Goal: Transaction & Acquisition: Purchase product/service

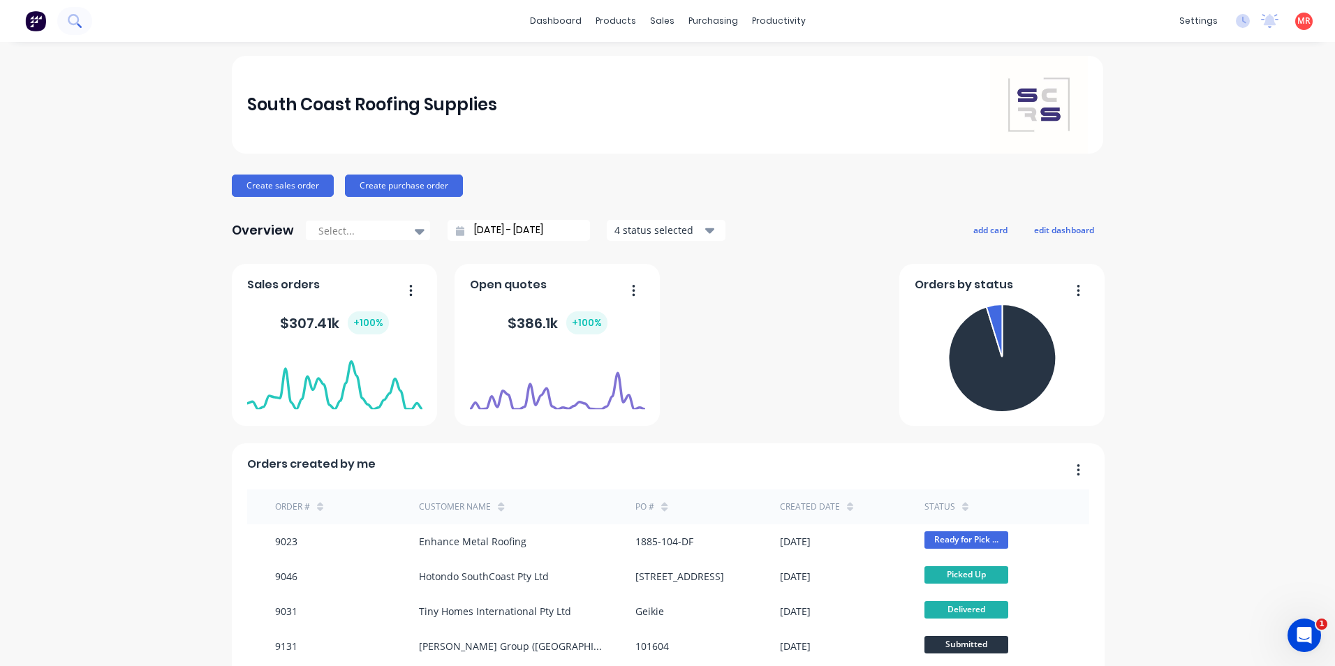
click at [81, 14] on icon at bounding box center [74, 20] width 13 height 13
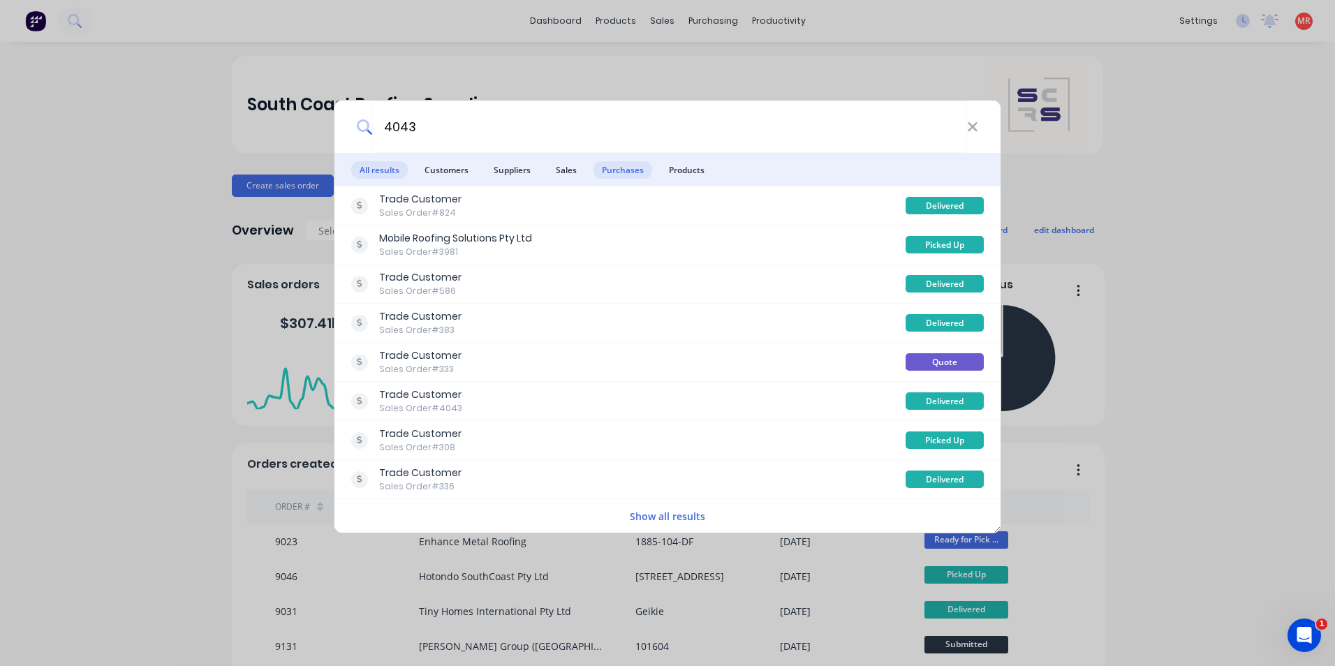
type input "4043"
click at [611, 178] on span "Purchases" at bounding box center [623, 169] width 59 height 17
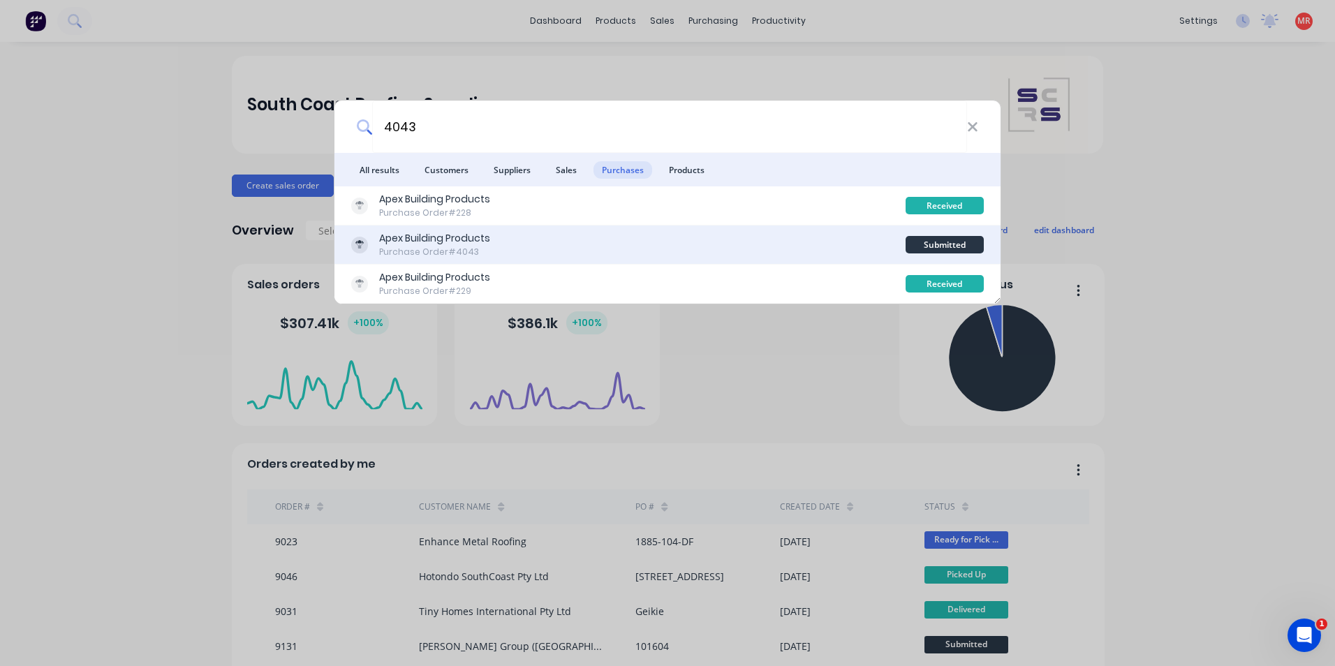
click at [659, 243] on div "Apex Building Products Purchase Order #4043" at bounding box center [628, 244] width 555 height 27
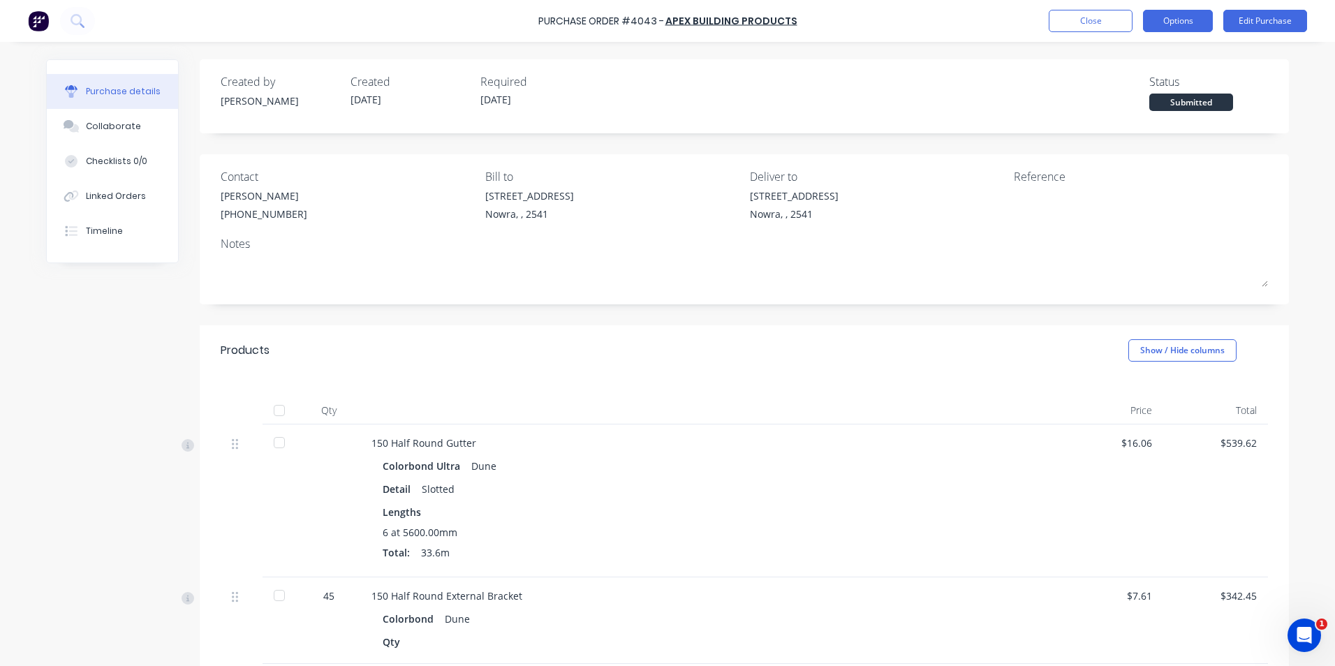
click at [1157, 28] on button "Options" at bounding box center [1178, 21] width 70 height 22
click at [884, 32] on div "Purchase Order #4043 - Apex Building Products Close Options Print / Email Conve…" at bounding box center [667, 21] width 1335 height 42
click at [1198, 27] on button "Options" at bounding box center [1178, 21] width 70 height 22
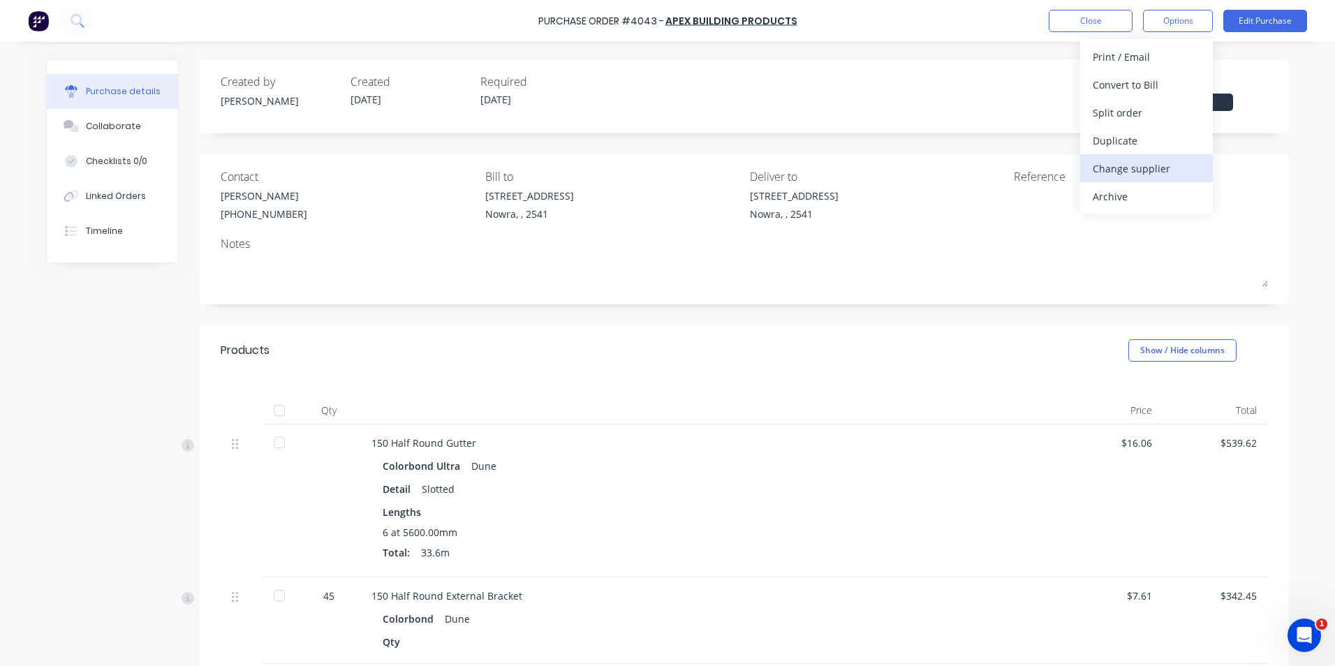
click at [1135, 172] on div "Change supplier" at bounding box center [1147, 169] width 108 height 20
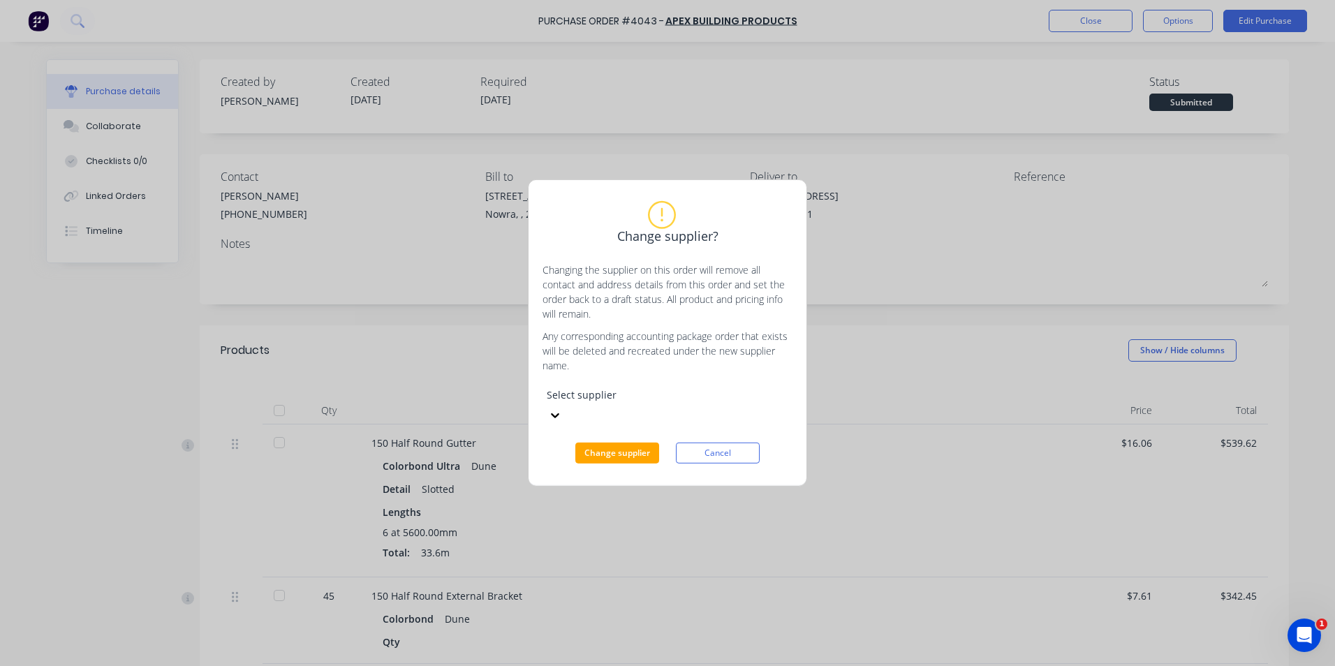
click at [676, 394] on div "Select supplier" at bounding box center [648, 403] width 210 height 45
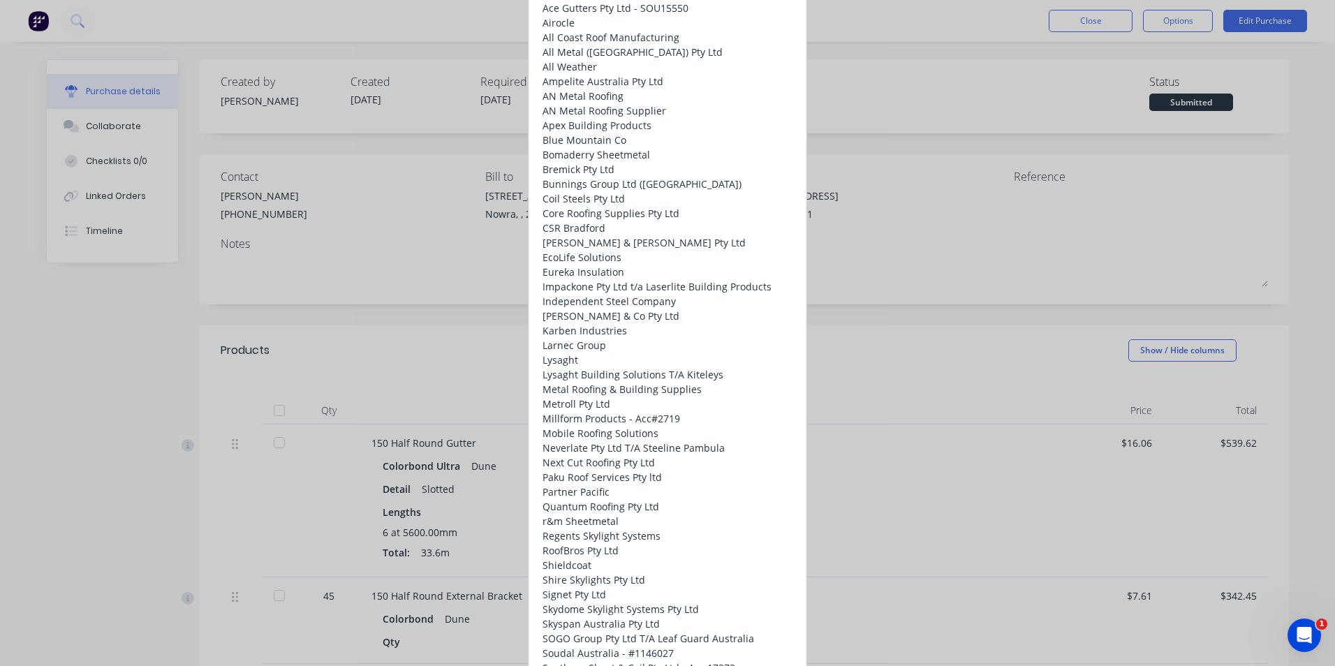
click at [639, 367] on div "Lysaght" at bounding box center [657, 360] width 229 height 15
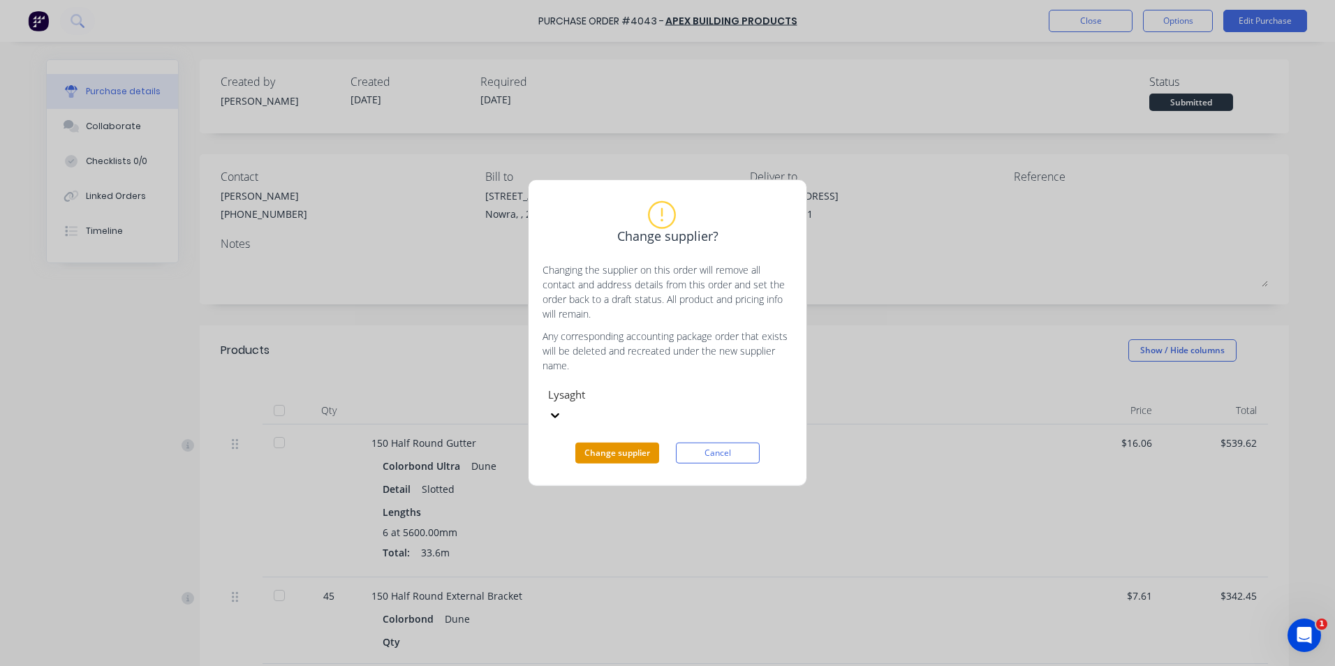
click at [617, 443] on button "Change supplier" at bounding box center [617, 453] width 84 height 21
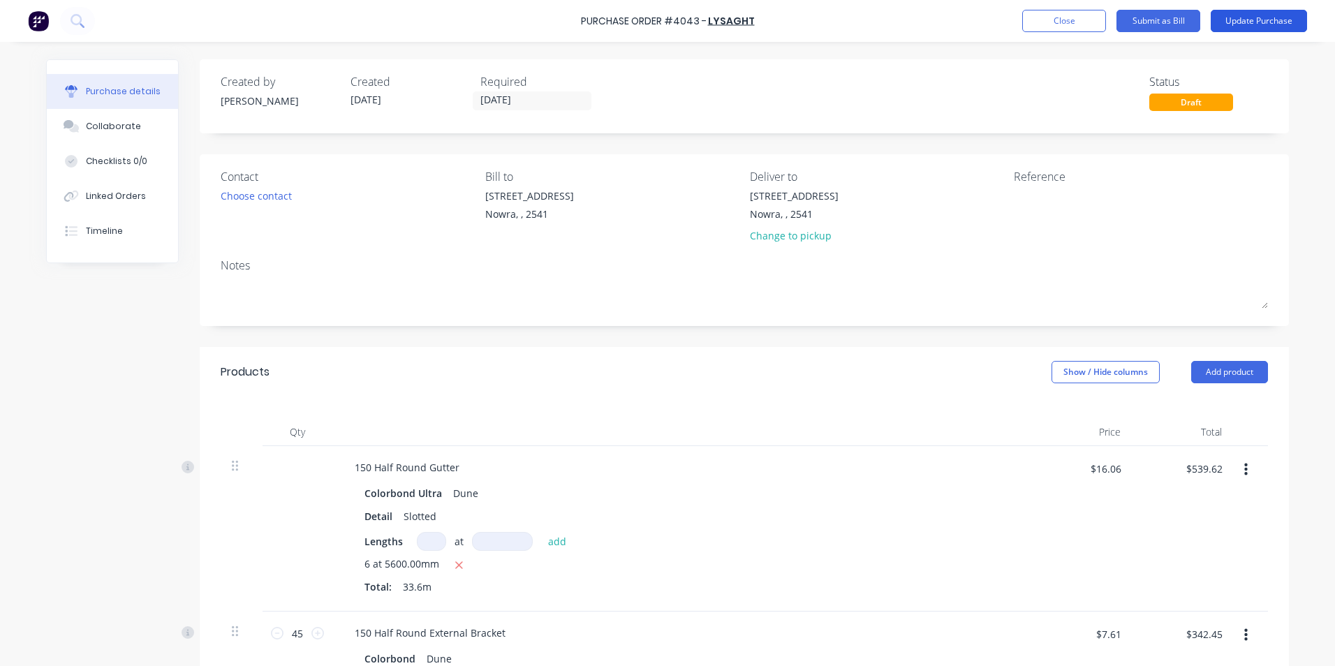
click at [1247, 19] on button "Update Purchase" at bounding box center [1259, 21] width 96 height 22
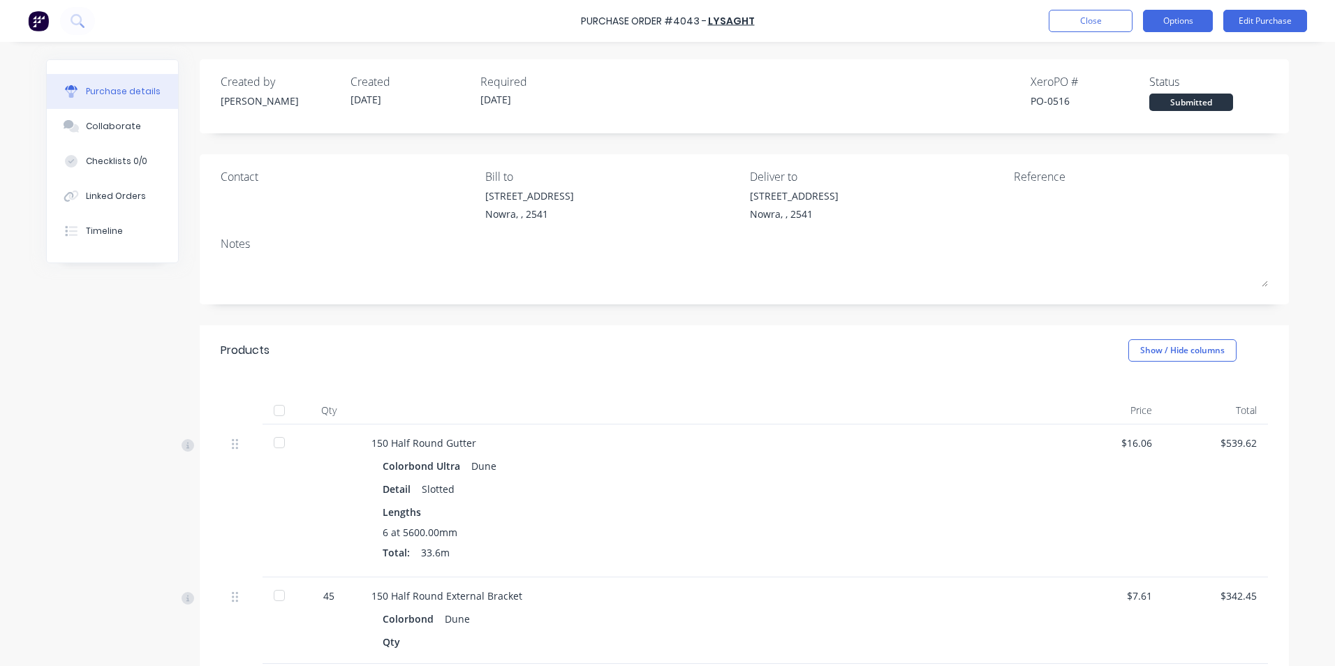
click at [1154, 22] on button "Options" at bounding box center [1178, 21] width 70 height 22
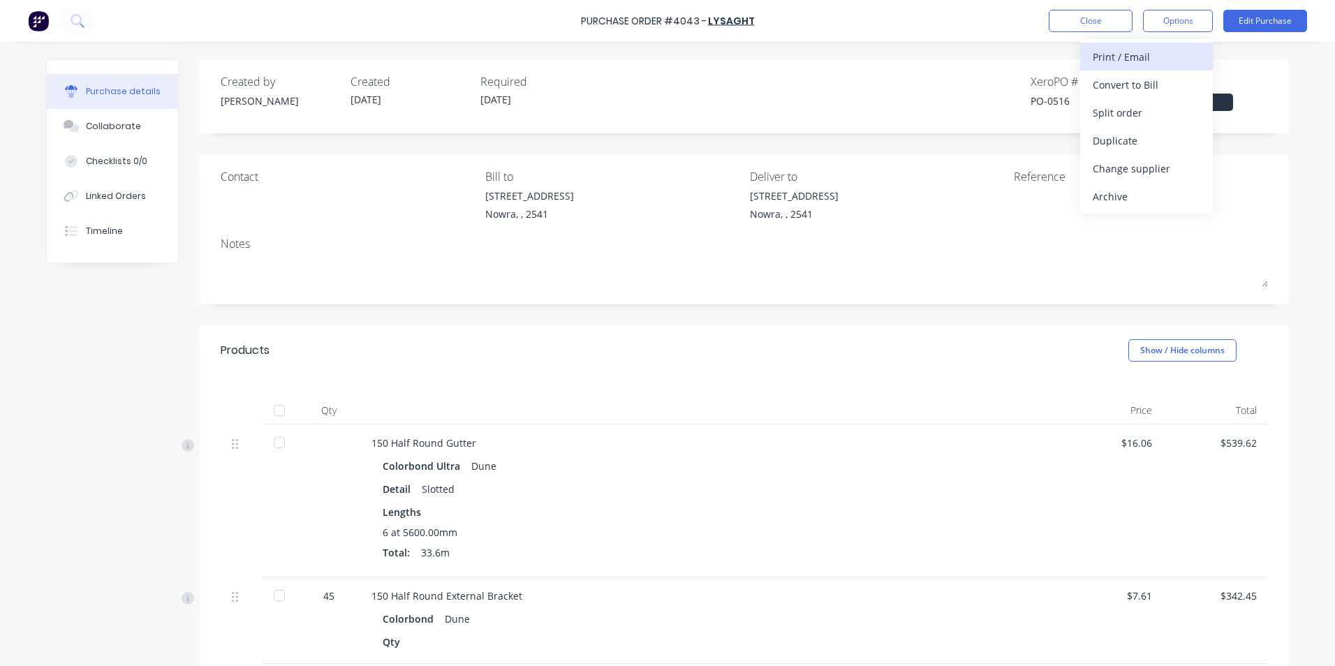
click at [1117, 59] on div "Print / Email" at bounding box center [1147, 57] width 108 height 20
click at [1118, 90] on div "With pricing" at bounding box center [1147, 85] width 108 height 20
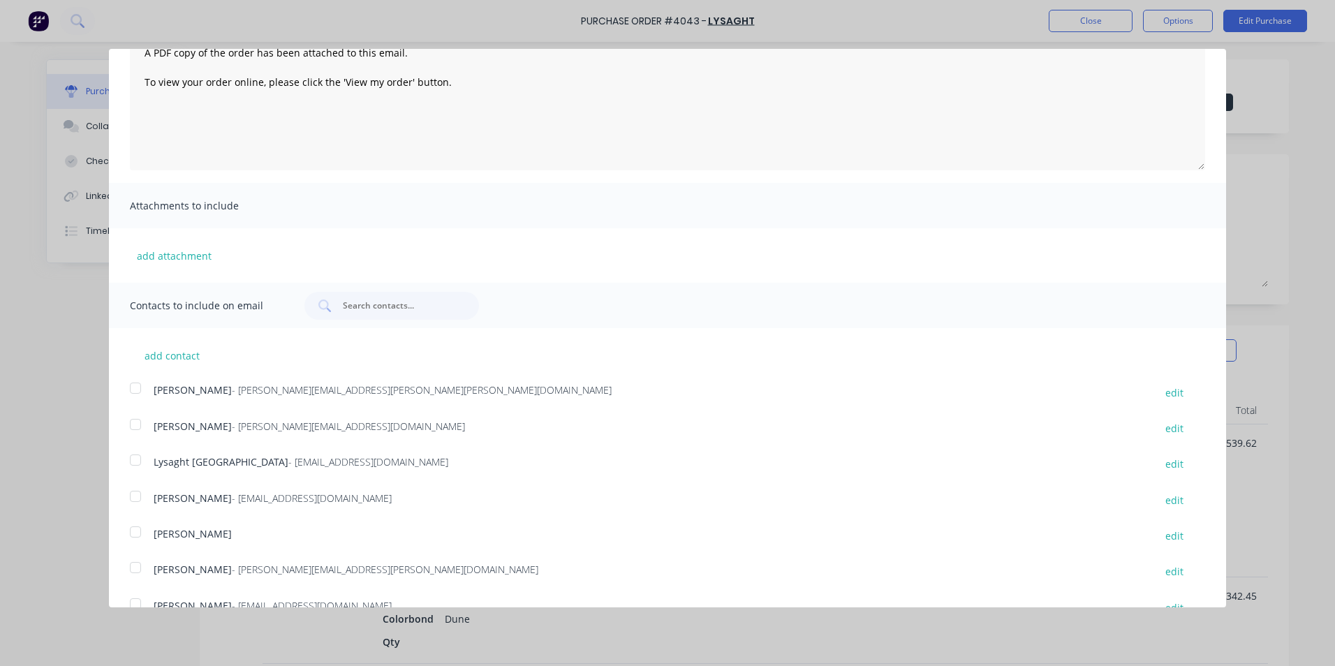
scroll to position [140, 0]
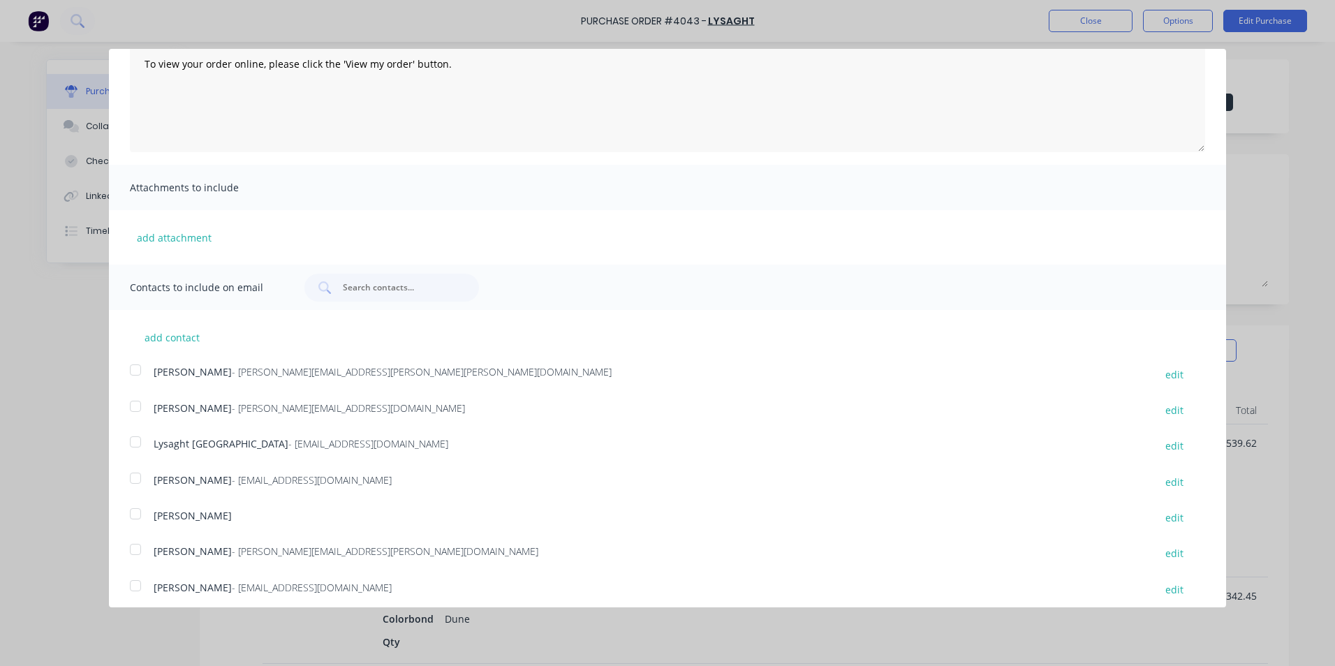
click at [136, 439] on div at bounding box center [136, 442] width 28 height 28
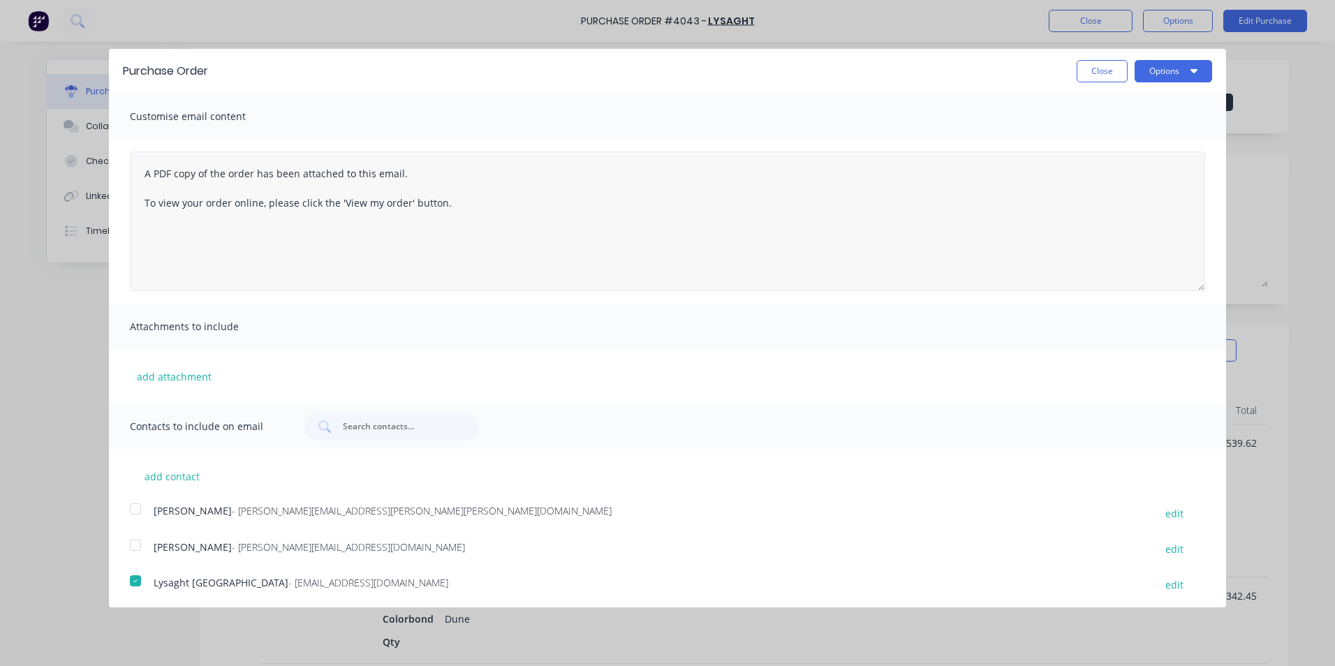
scroll to position [0, 0]
click at [1100, 75] on button "Close" at bounding box center [1102, 72] width 51 height 22
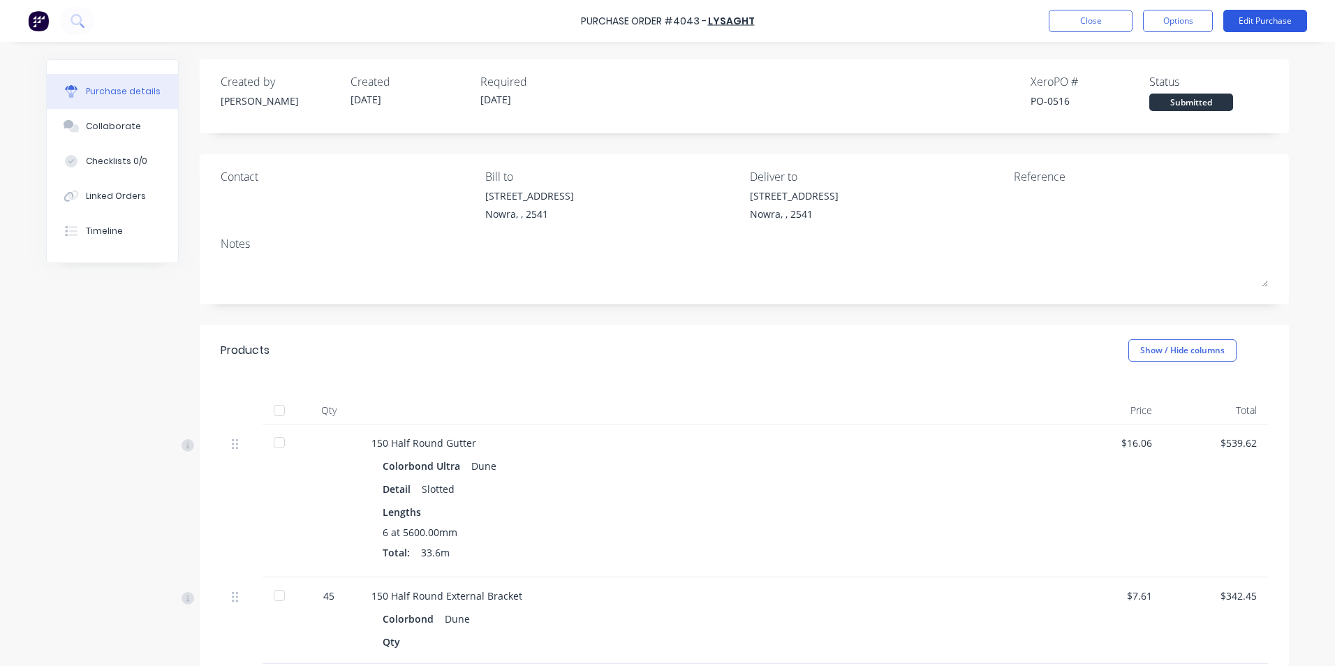
click at [1251, 29] on button "Edit Purchase" at bounding box center [1266, 21] width 84 height 22
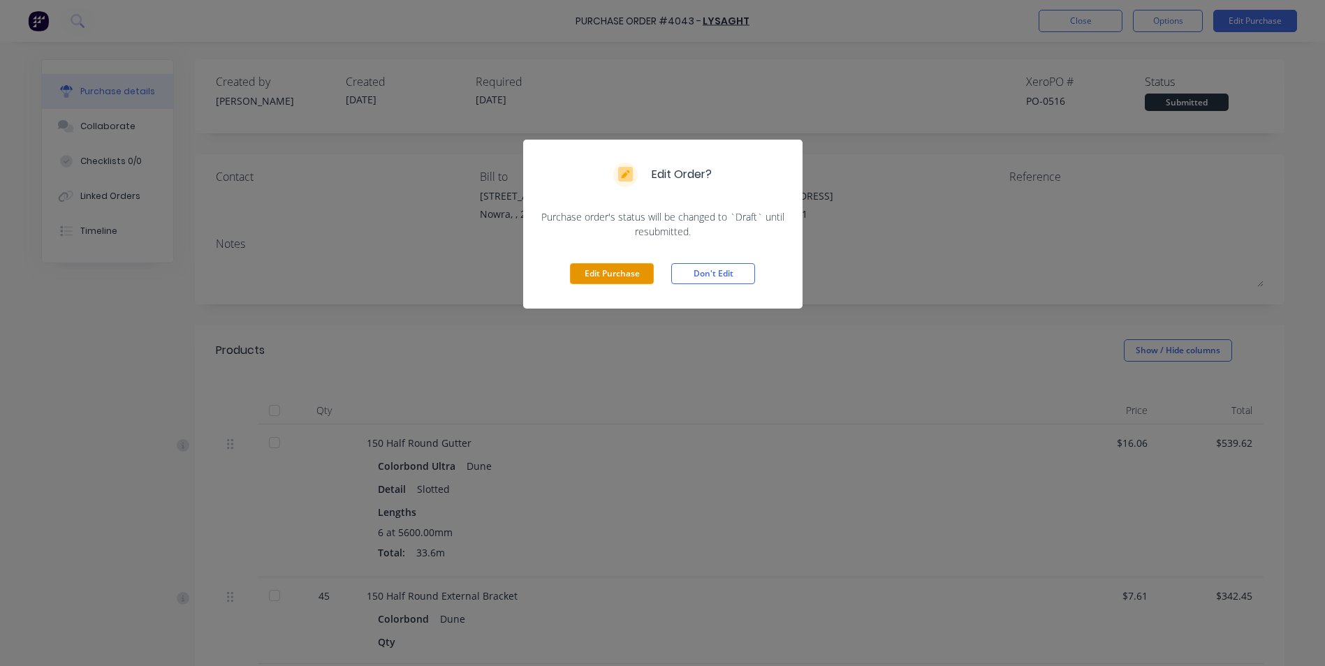
click at [601, 274] on button "Edit Purchase" at bounding box center [612, 273] width 84 height 21
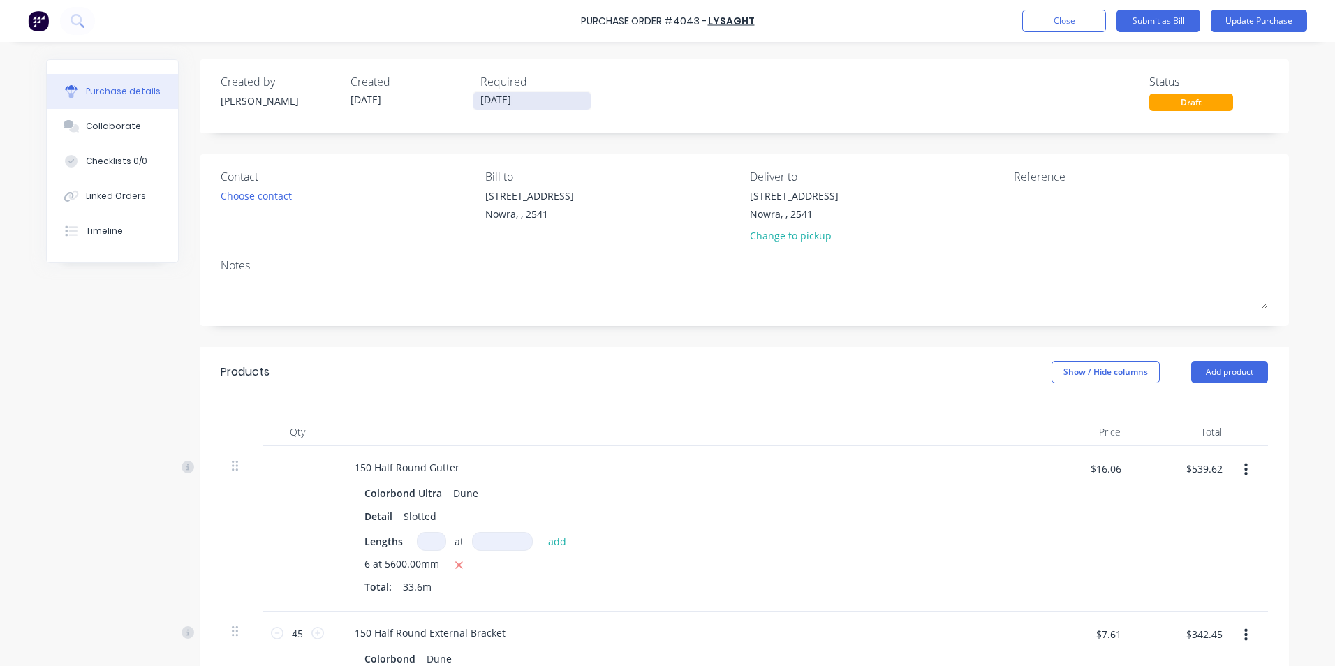
click at [514, 94] on input "24/08/25" at bounding box center [531, 100] width 117 height 17
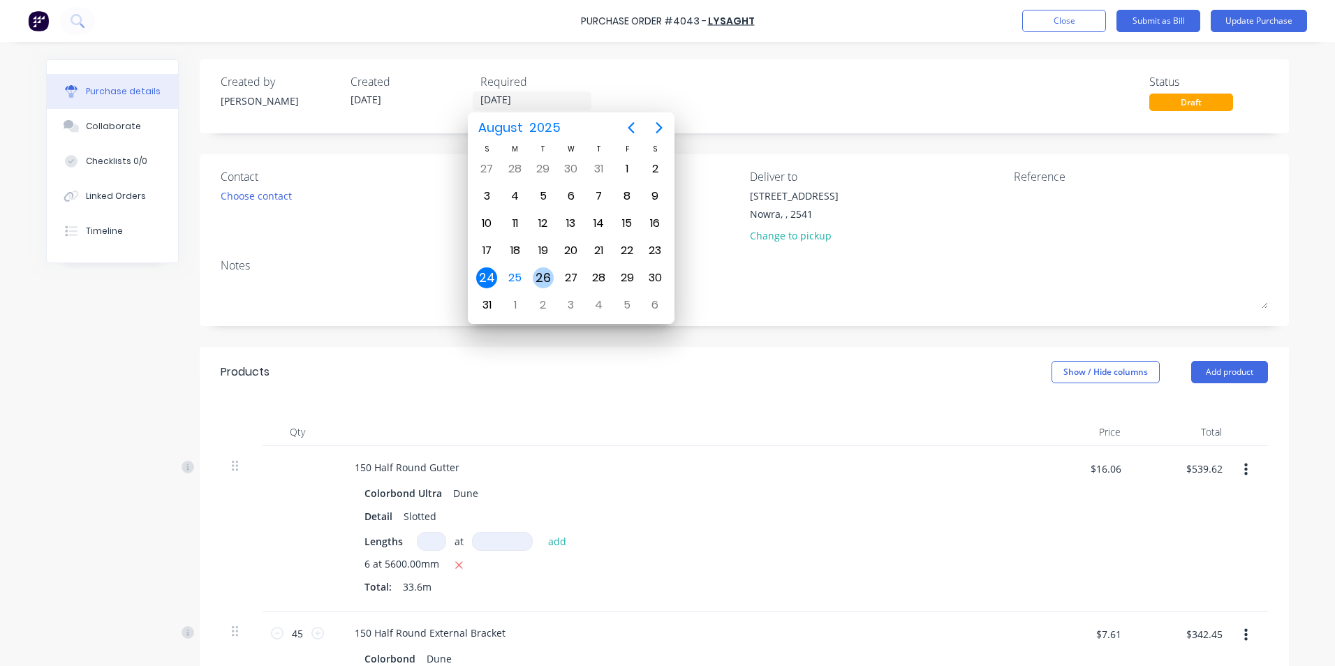
click at [548, 280] on div "26" at bounding box center [543, 277] width 21 height 21
type input "26/08/25"
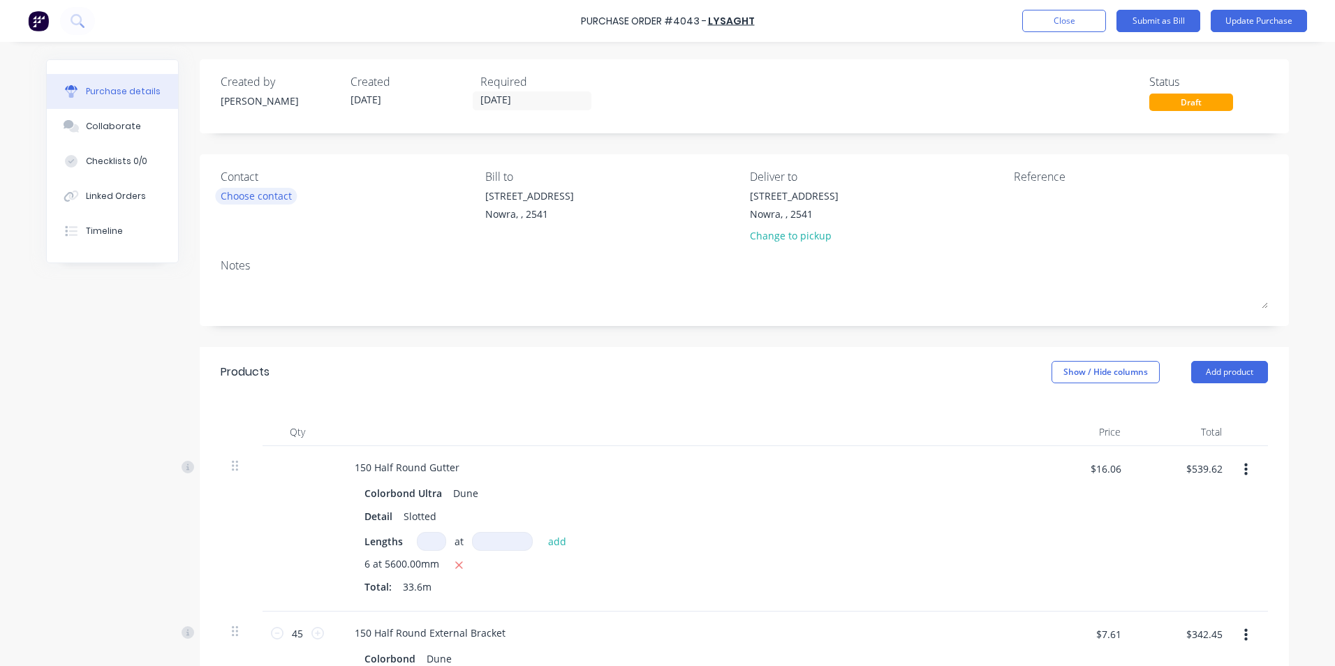
click at [268, 200] on div "Choose contact" at bounding box center [256, 196] width 71 height 15
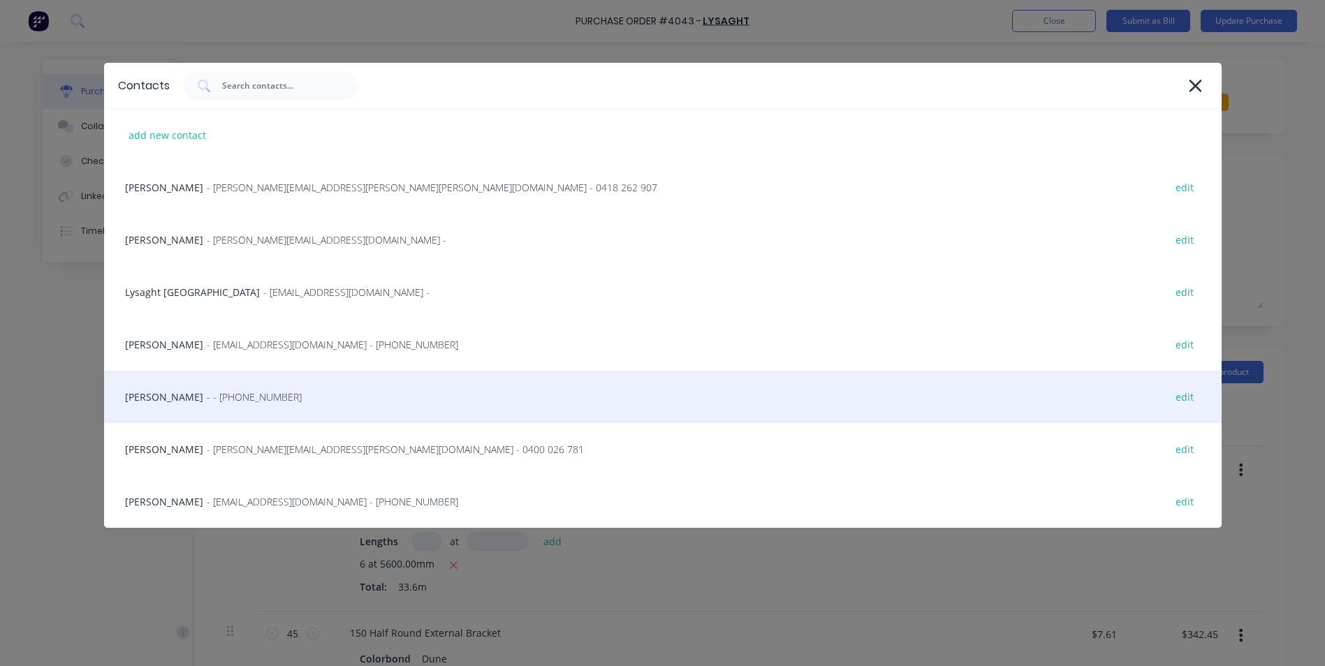
click at [254, 406] on div "Matt - - (02) 4411 1090 edit" at bounding box center [662, 397] width 1117 height 52
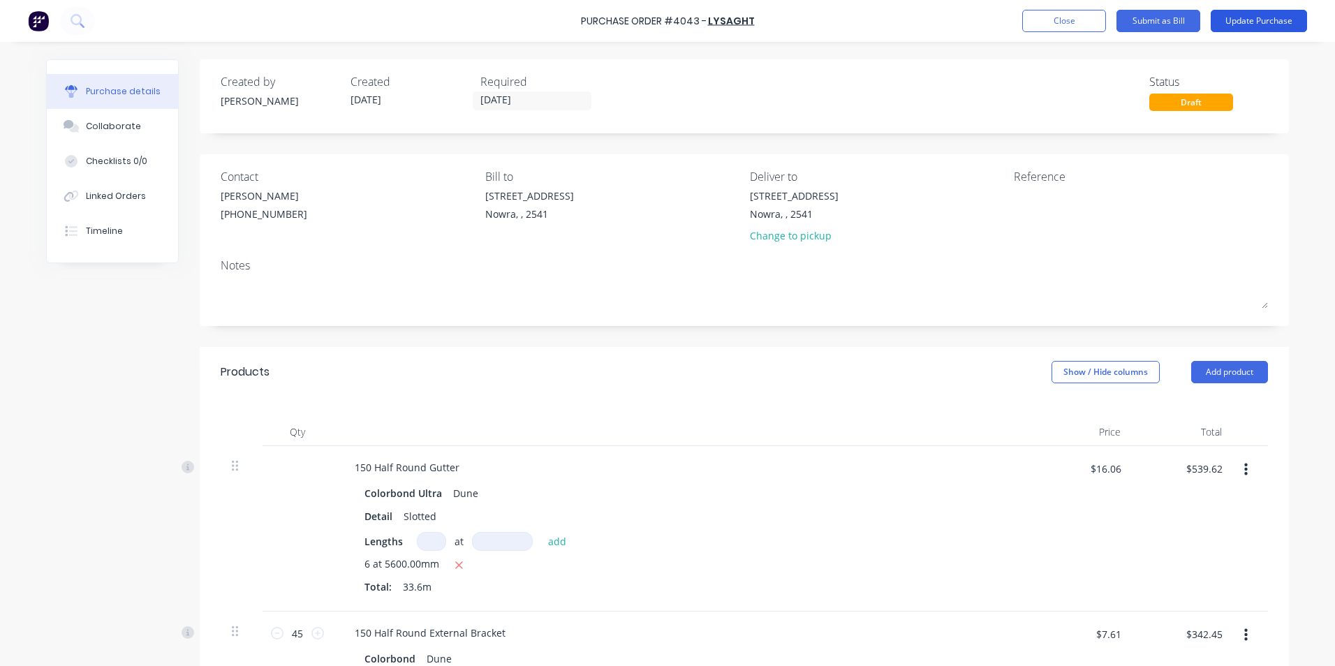
click at [1256, 25] on button "Update Purchase" at bounding box center [1259, 21] width 96 height 22
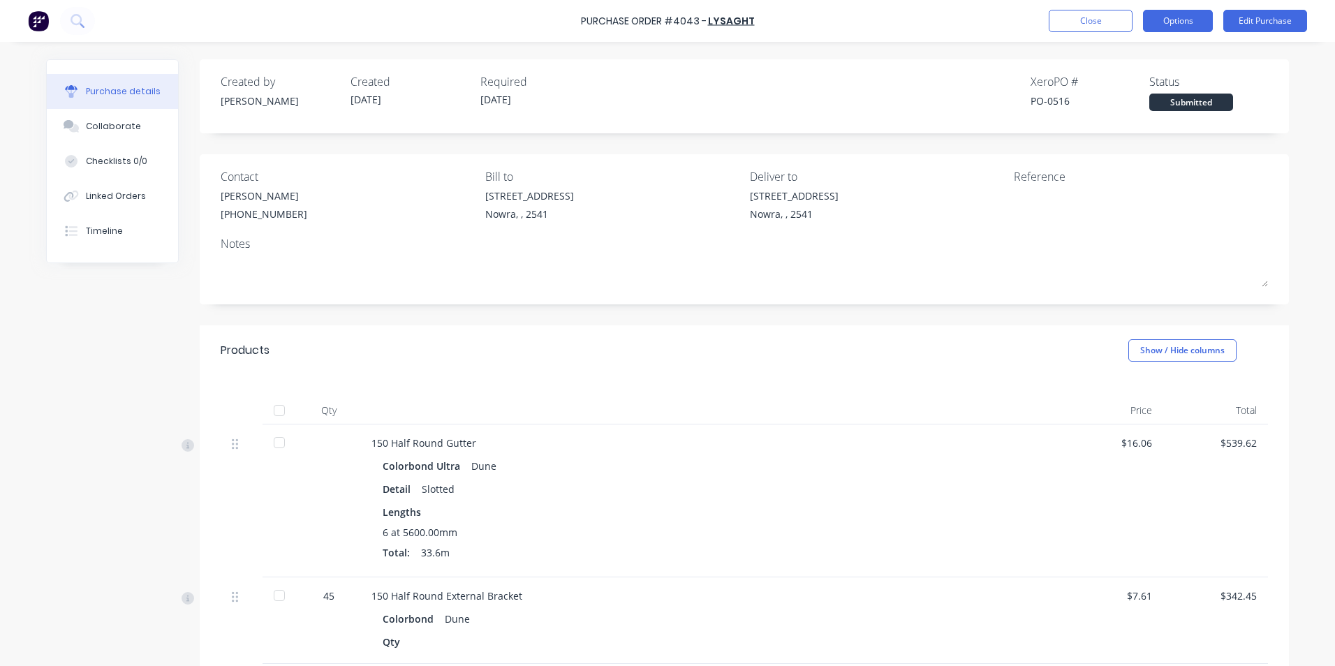
click at [1189, 16] on button "Options" at bounding box center [1178, 21] width 70 height 22
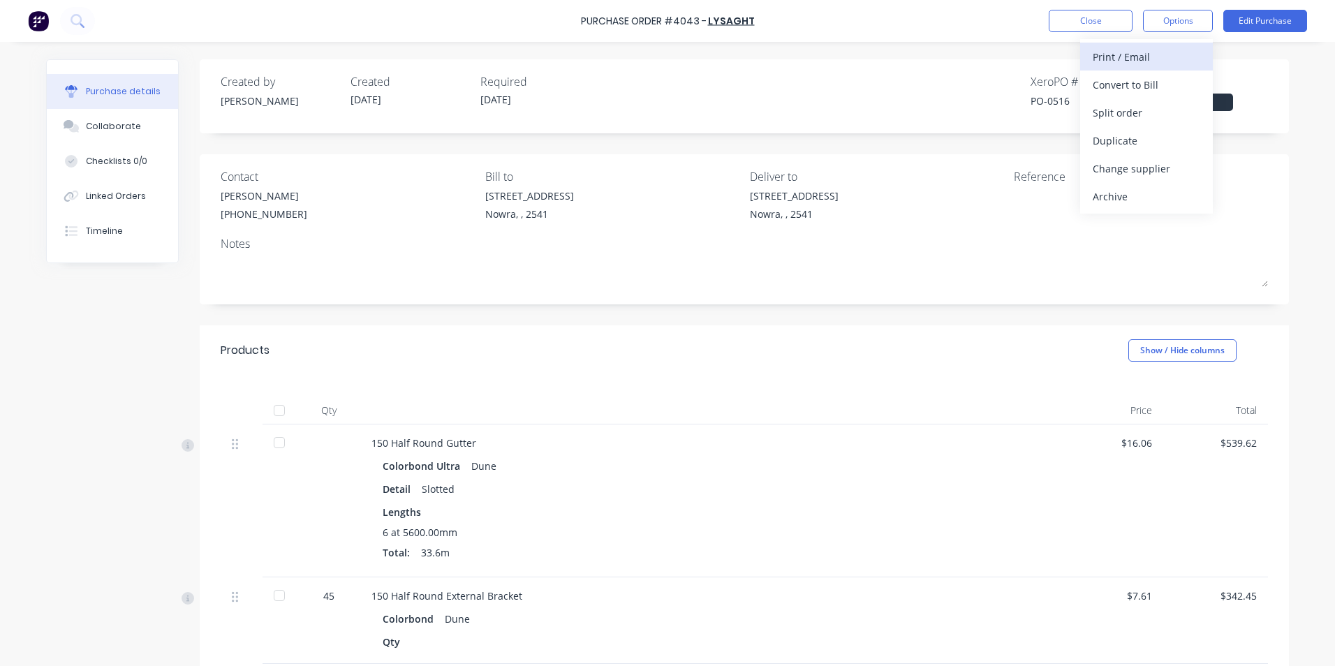
click at [1156, 56] on div "Print / Email" at bounding box center [1147, 57] width 108 height 20
click at [1128, 85] on div "With pricing" at bounding box center [1147, 85] width 108 height 20
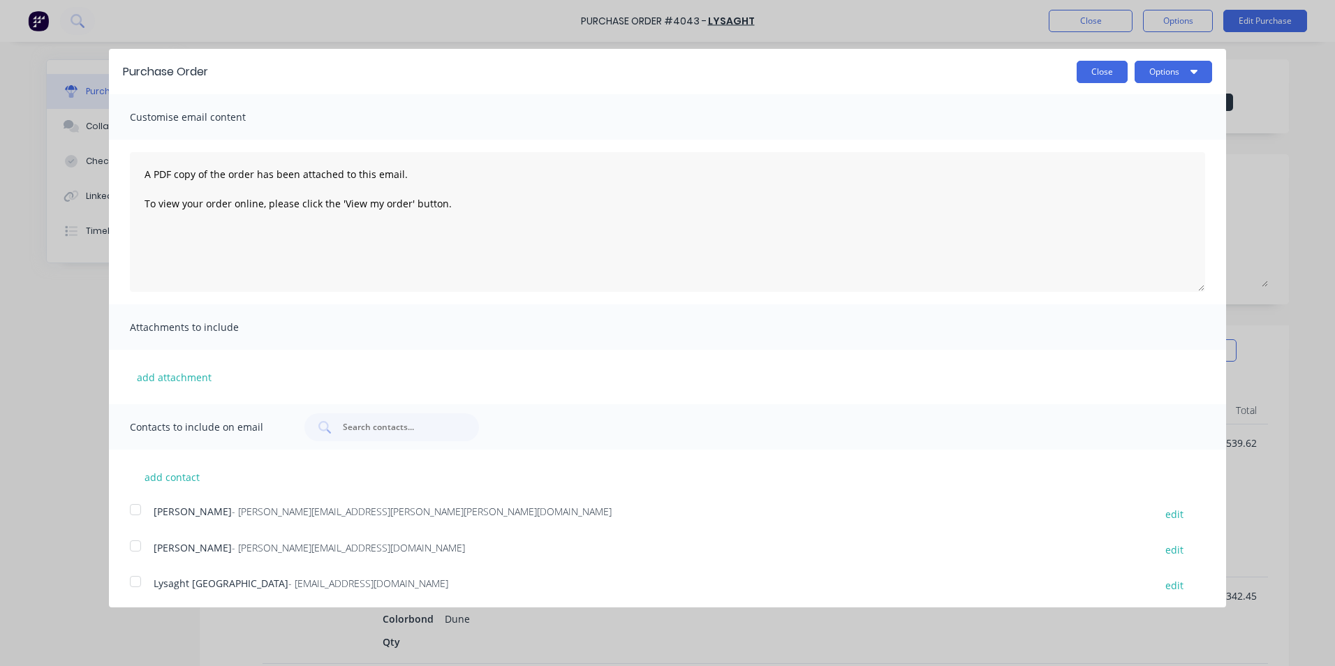
click at [1108, 70] on button "Close" at bounding box center [1102, 72] width 51 height 22
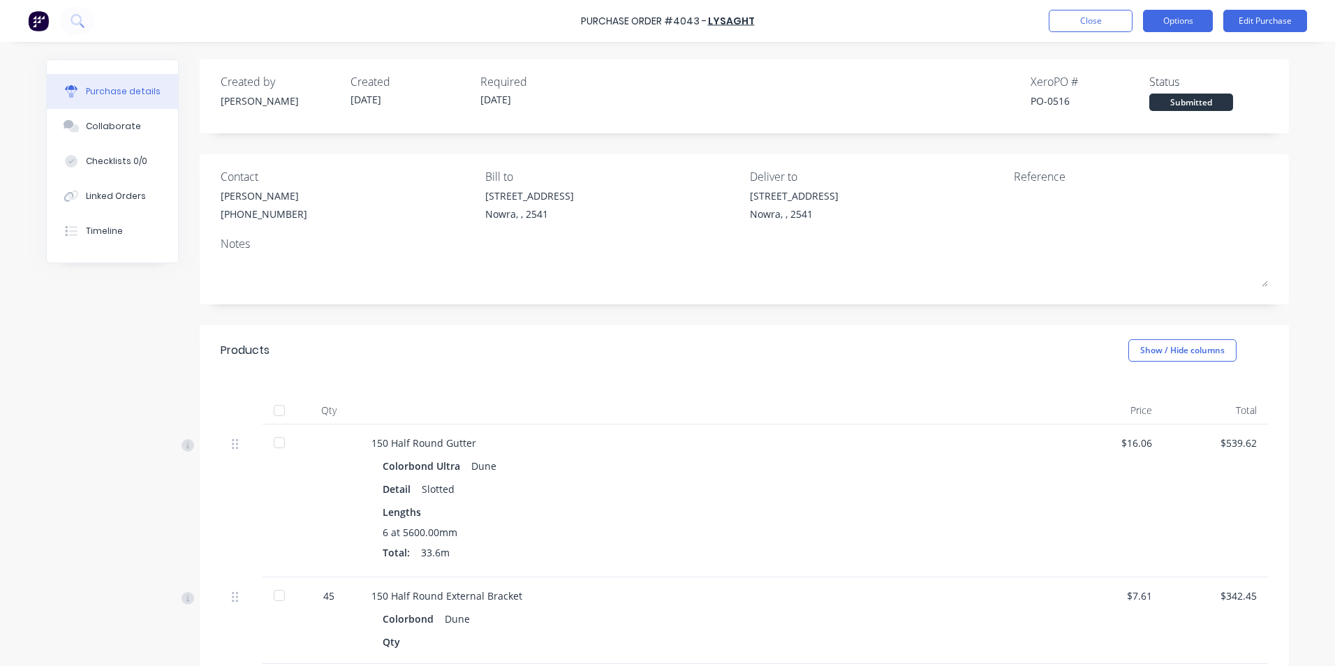
click at [1169, 21] on button "Options" at bounding box center [1178, 21] width 70 height 22
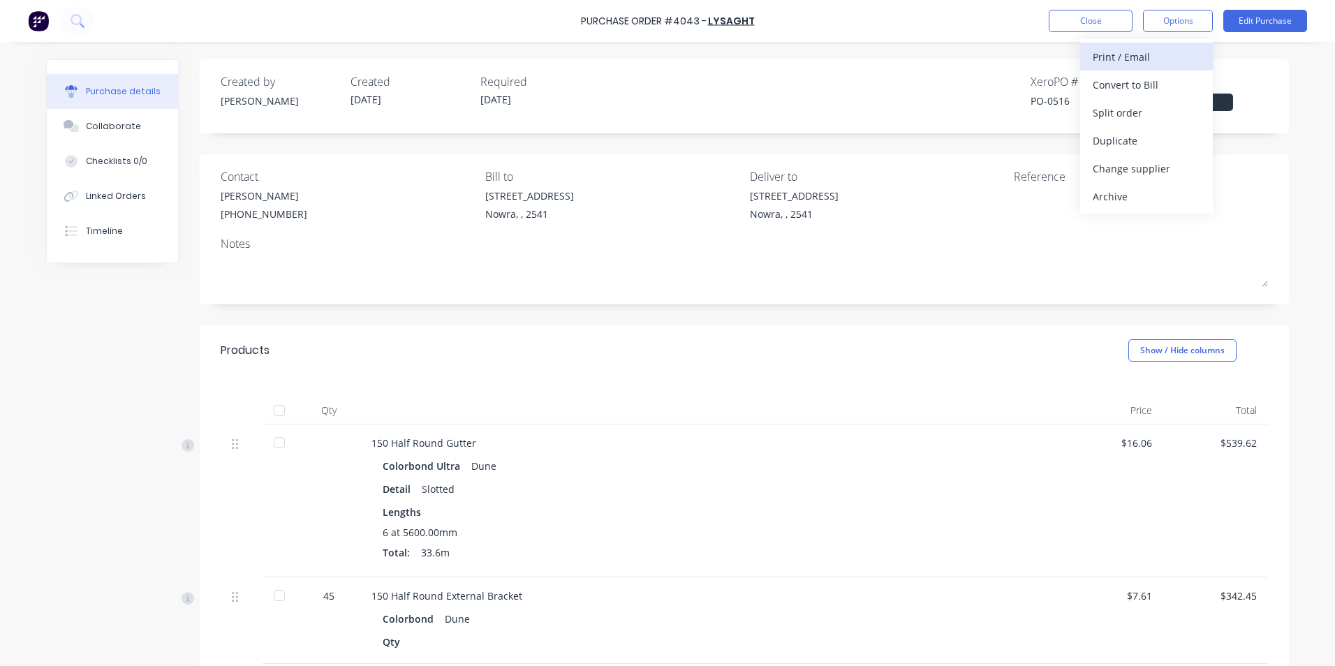
click at [1158, 64] on div "Print / Email" at bounding box center [1147, 57] width 108 height 20
click at [1149, 111] on div "Without pricing" at bounding box center [1147, 113] width 108 height 20
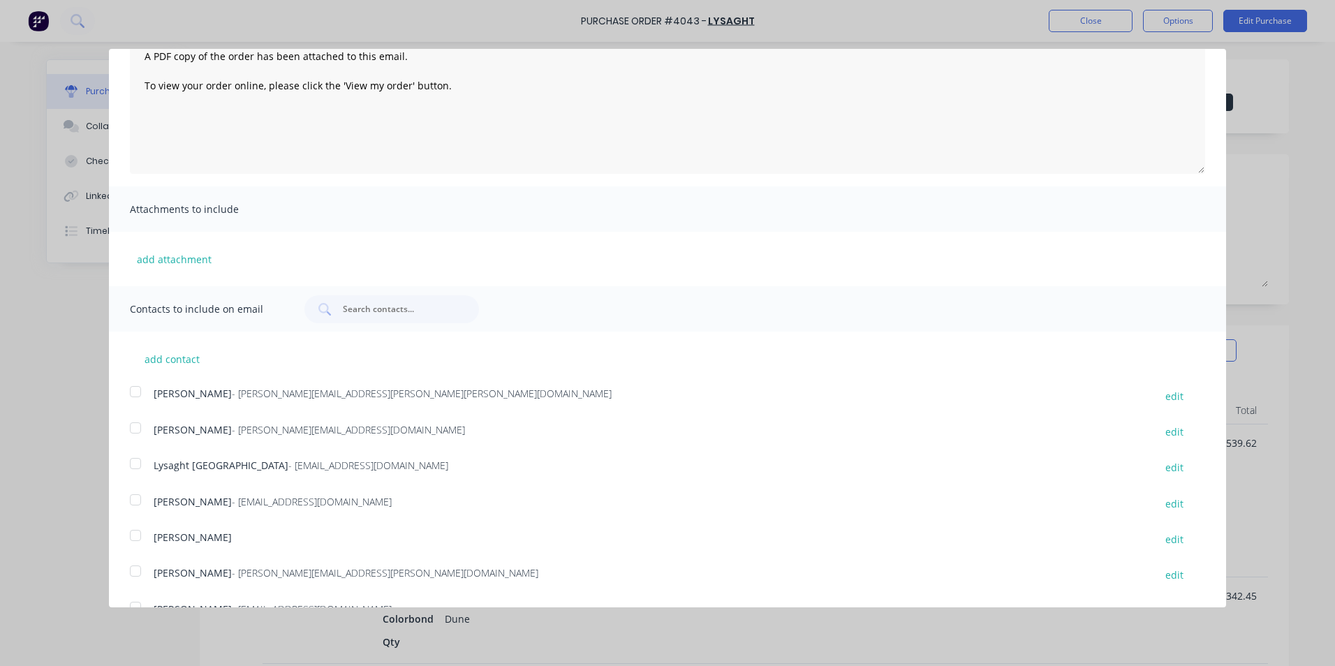
scroll to position [148, 0]
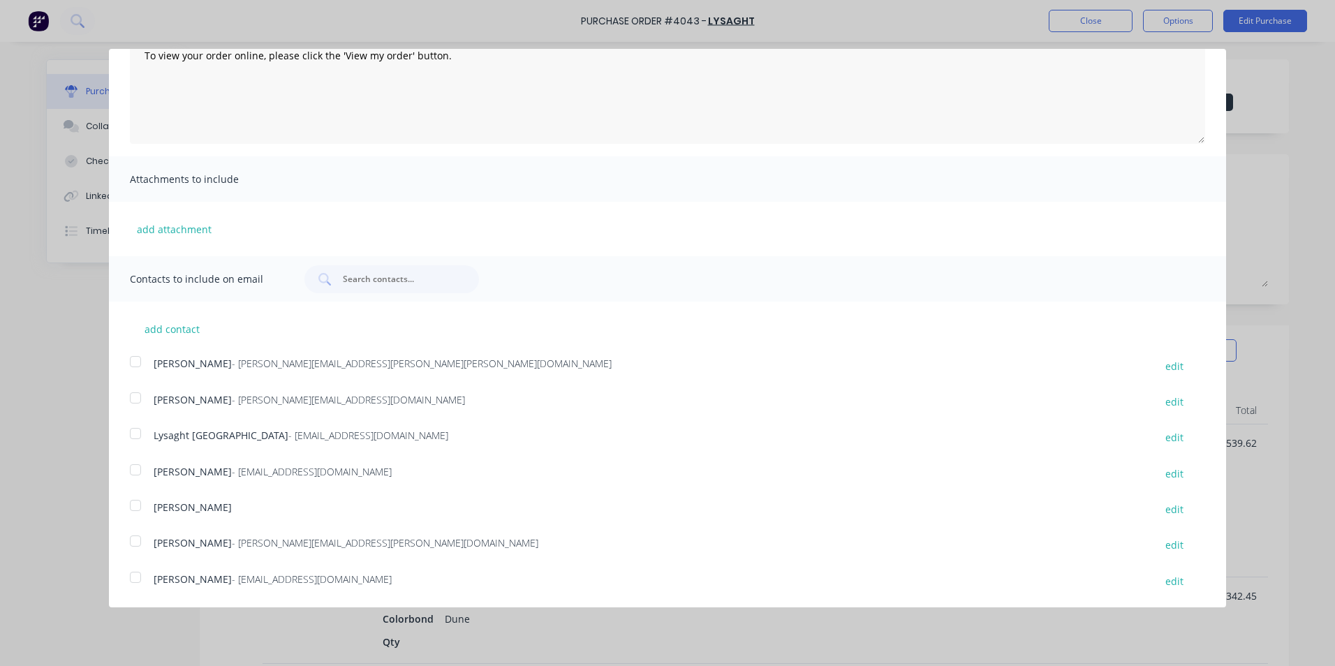
click at [137, 436] on div at bounding box center [136, 434] width 28 height 28
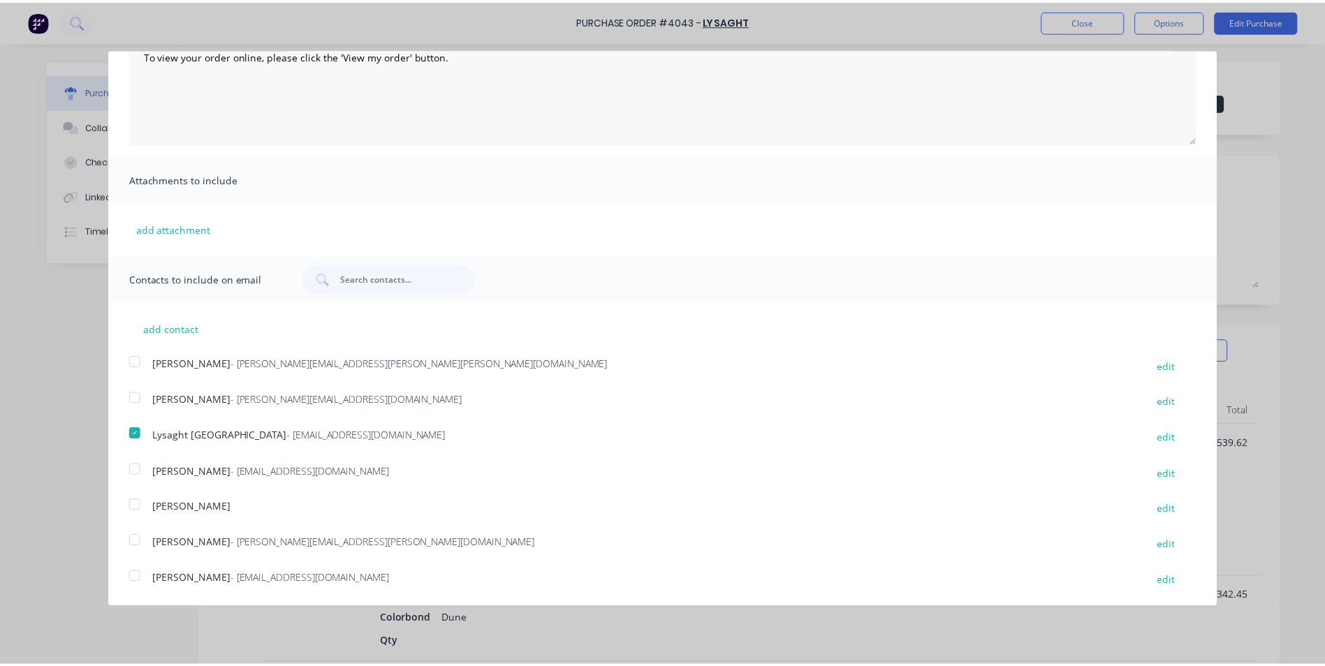
scroll to position [0, 0]
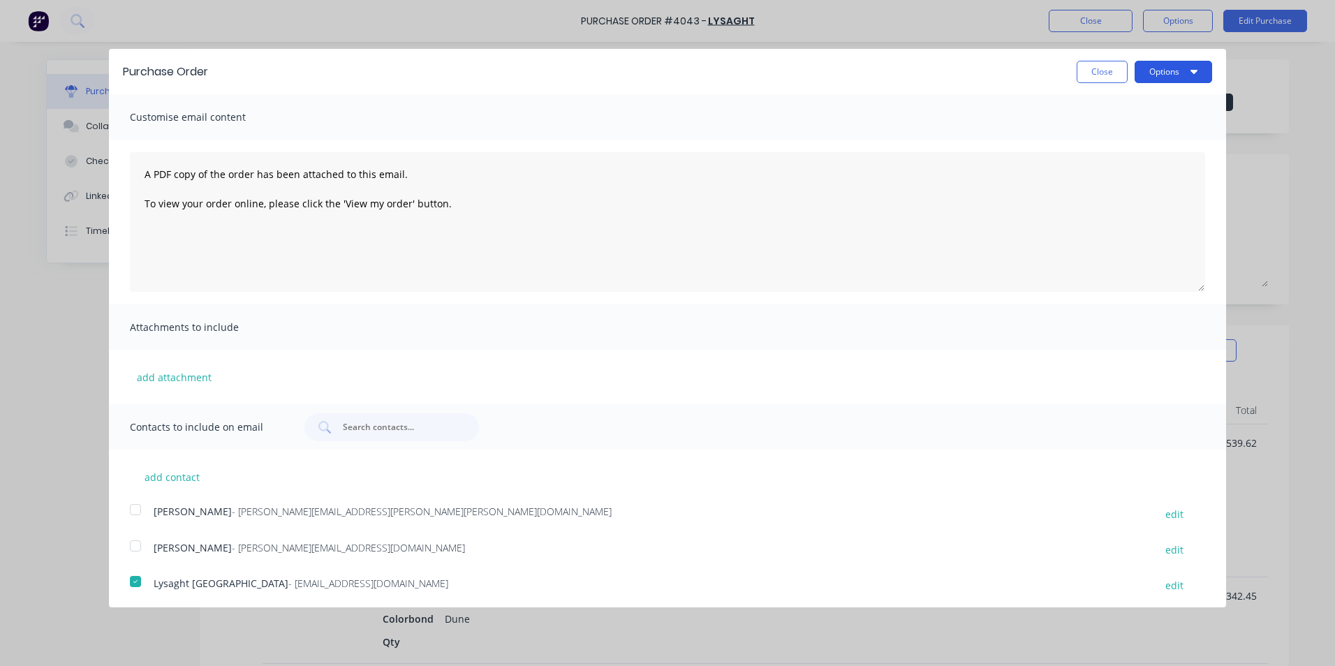
click at [1179, 61] on button "Options" at bounding box center [1174, 72] width 78 height 22
click at [1129, 127] on div "Email" at bounding box center [1146, 135] width 108 height 20
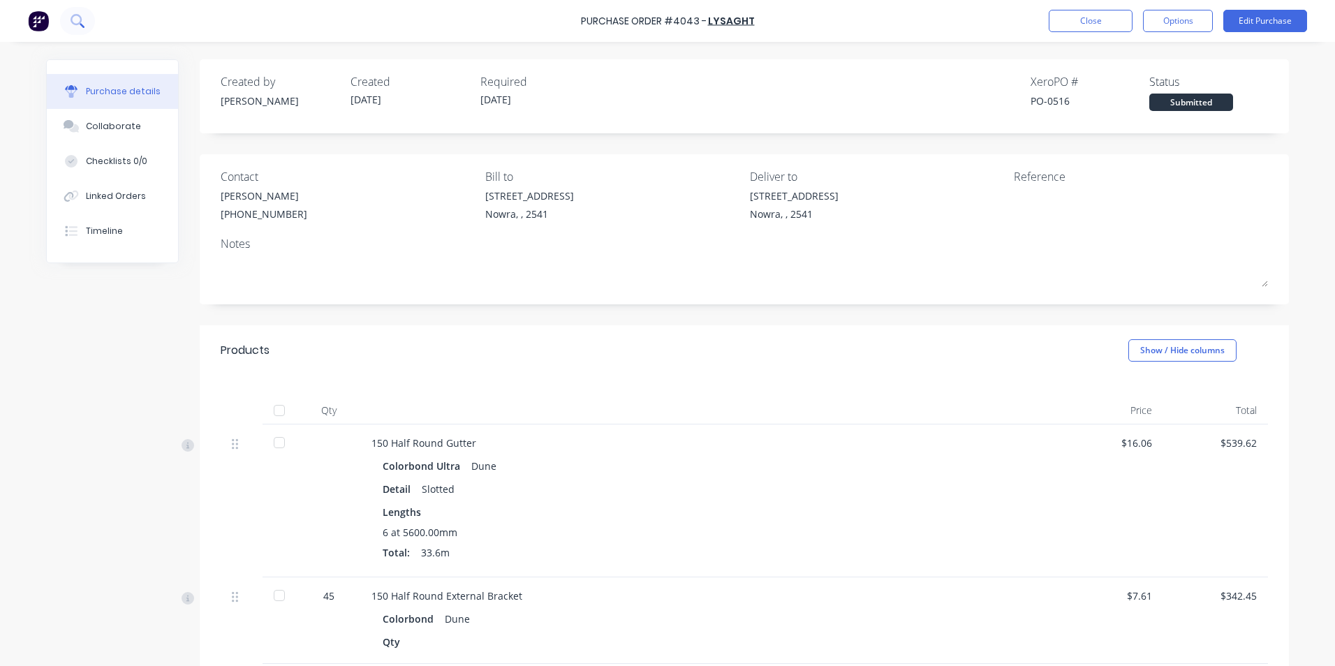
click at [85, 15] on button at bounding box center [77, 21] width 35 height 28
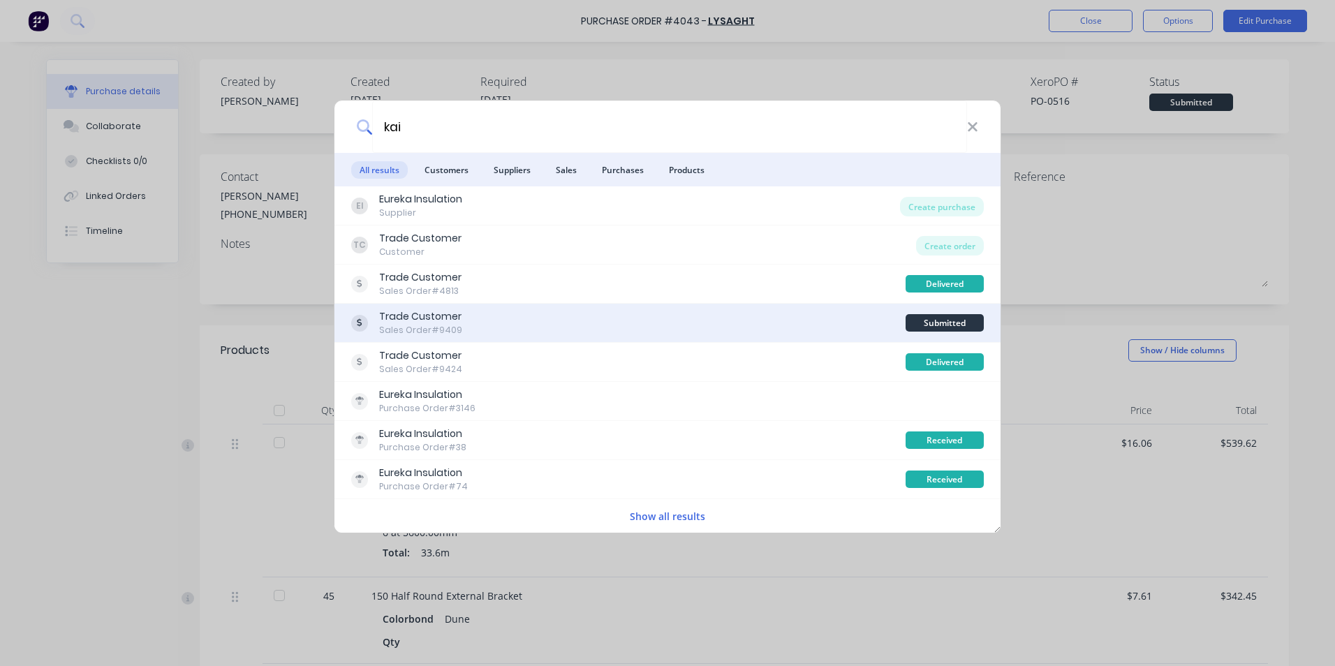
type input "kai"
click at [677, 321] on div "Trade Customer Sales Order #9409" at bounding box center [628, 322] width 555 height 27
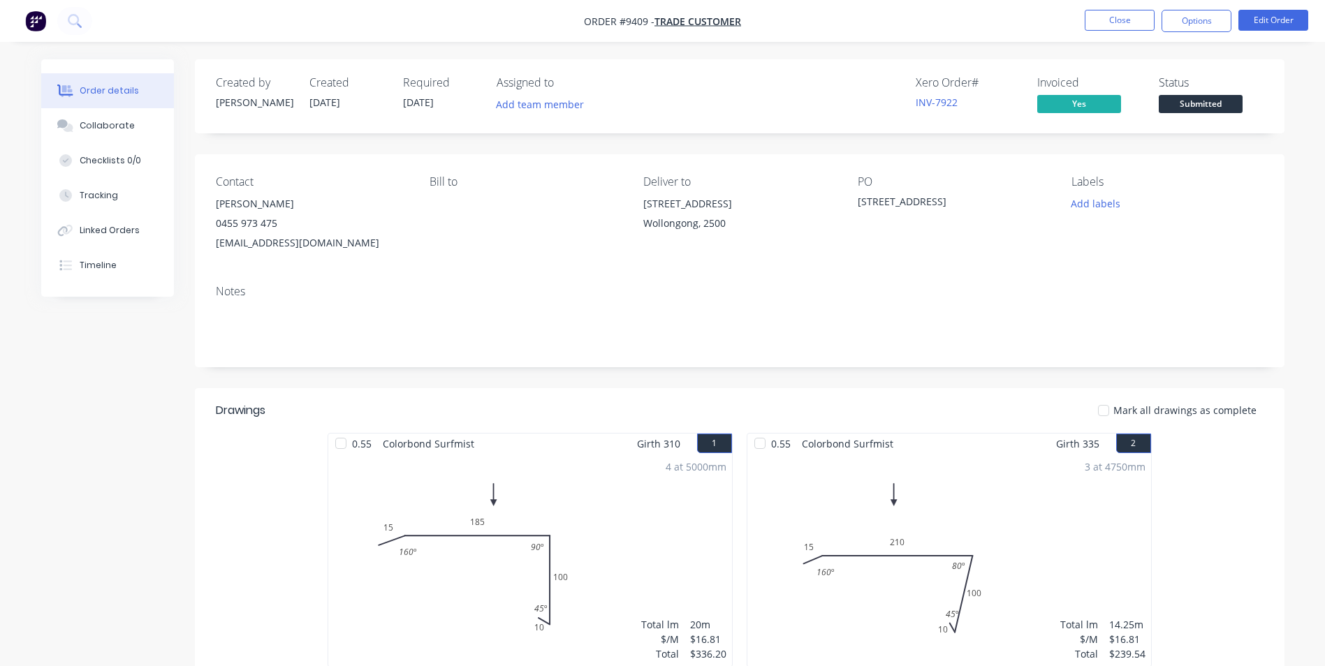
click at [85, 92] on div "Order details" at bounding box center [109, 91] width 59 height 13
click at [32, 17] on img "button" at bounding box center [35, 20] width 21 height 21
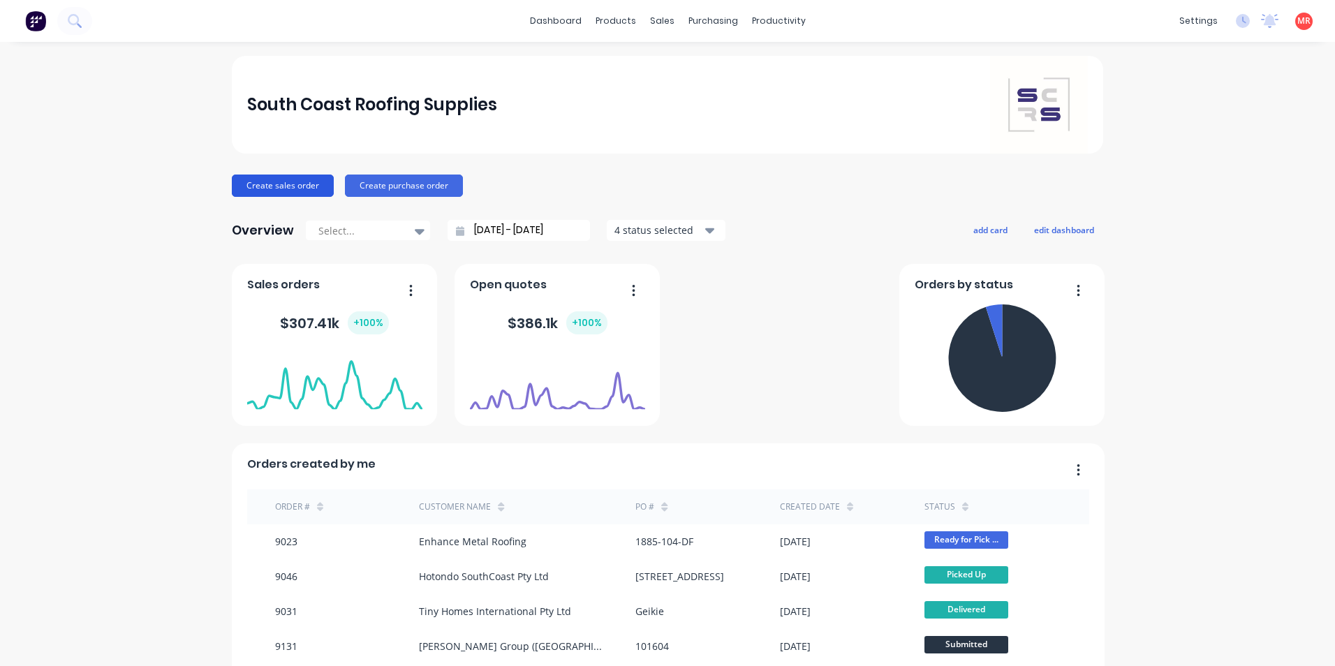
click at [269, 179] on button "Create sales order" at bounding box center [283, 186] width 102 height 22
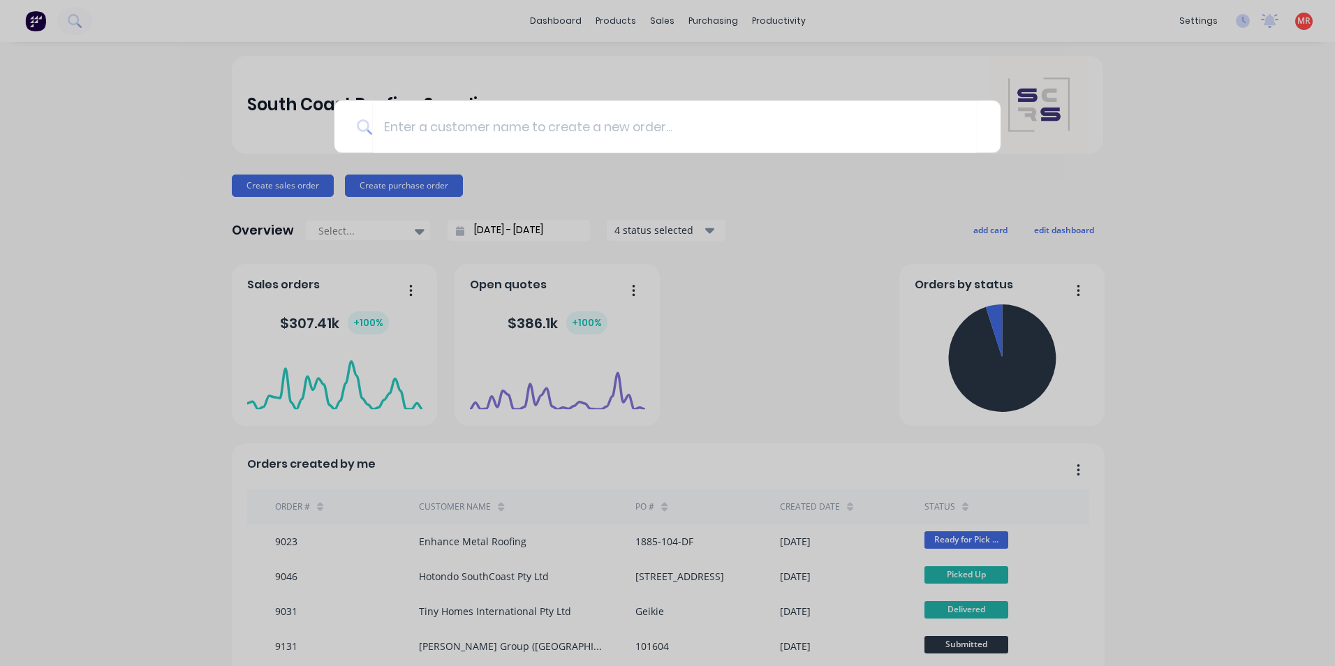
click at [261, 192] on div at bounding box center [667, 333] width 1335 height 666
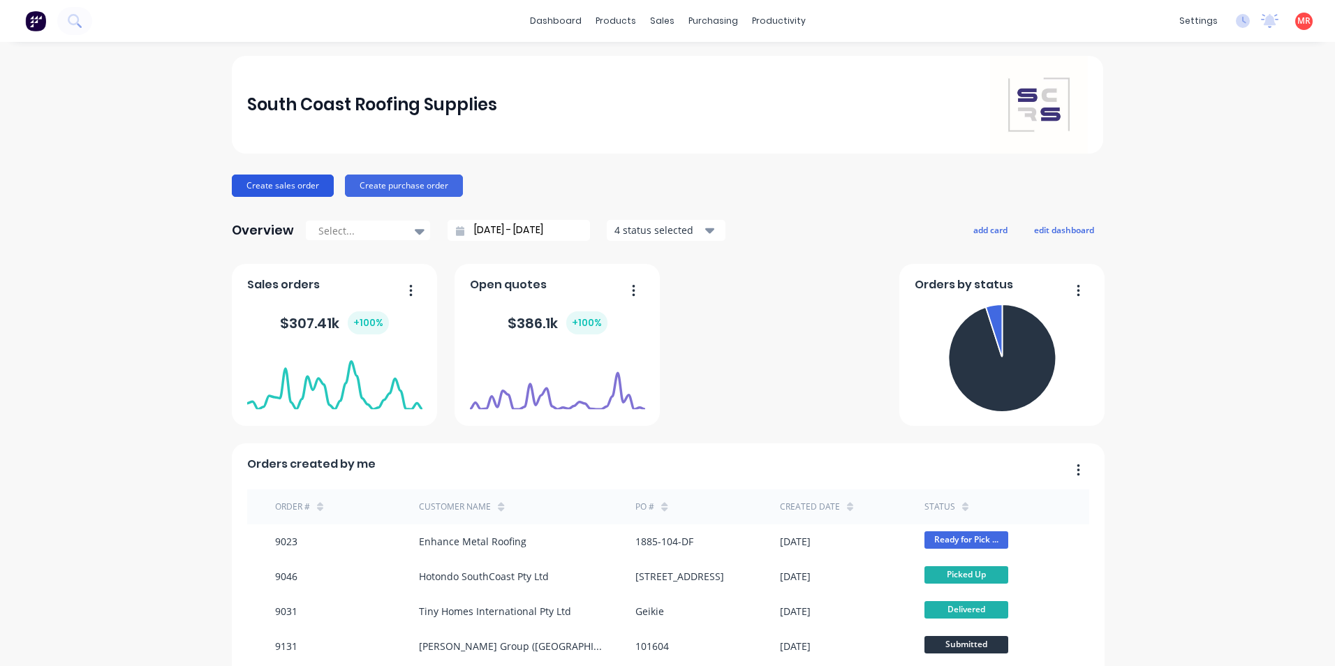
click at [249, 180] on button "Create sales order" at bounding box center [283, 186] width 102 height 22
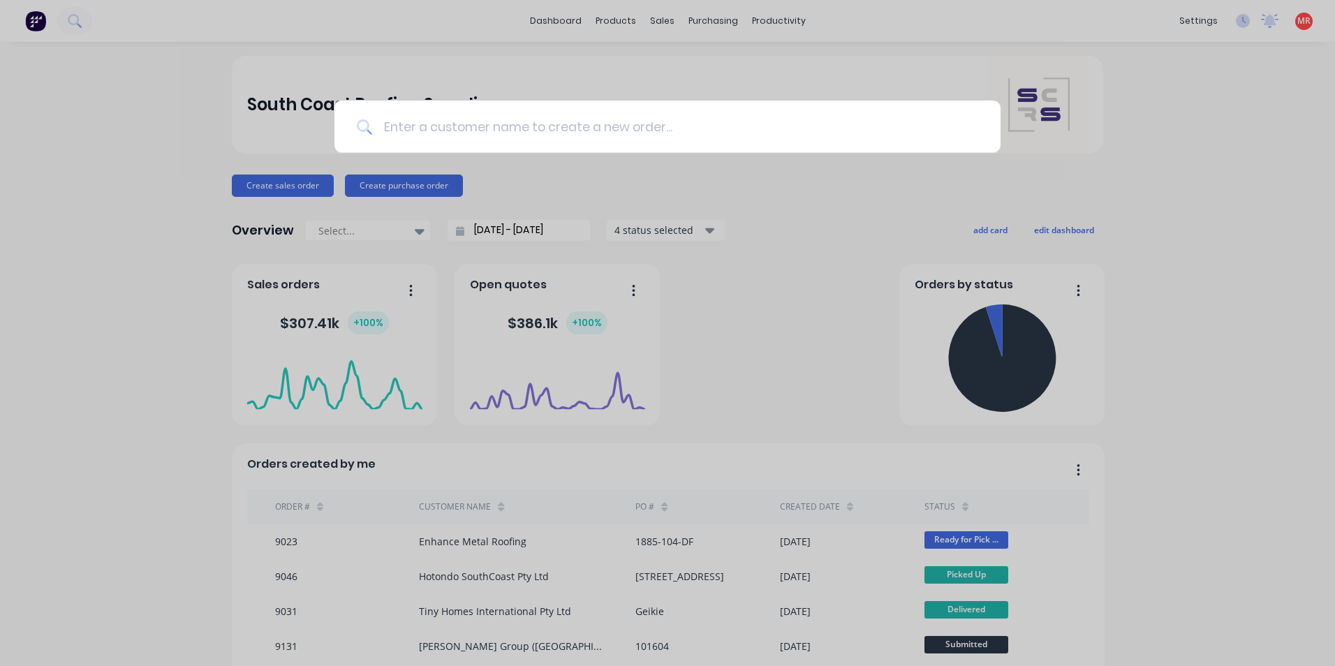
click at [406, 144] on input at bounding box center [675, 127] width 606 height 52
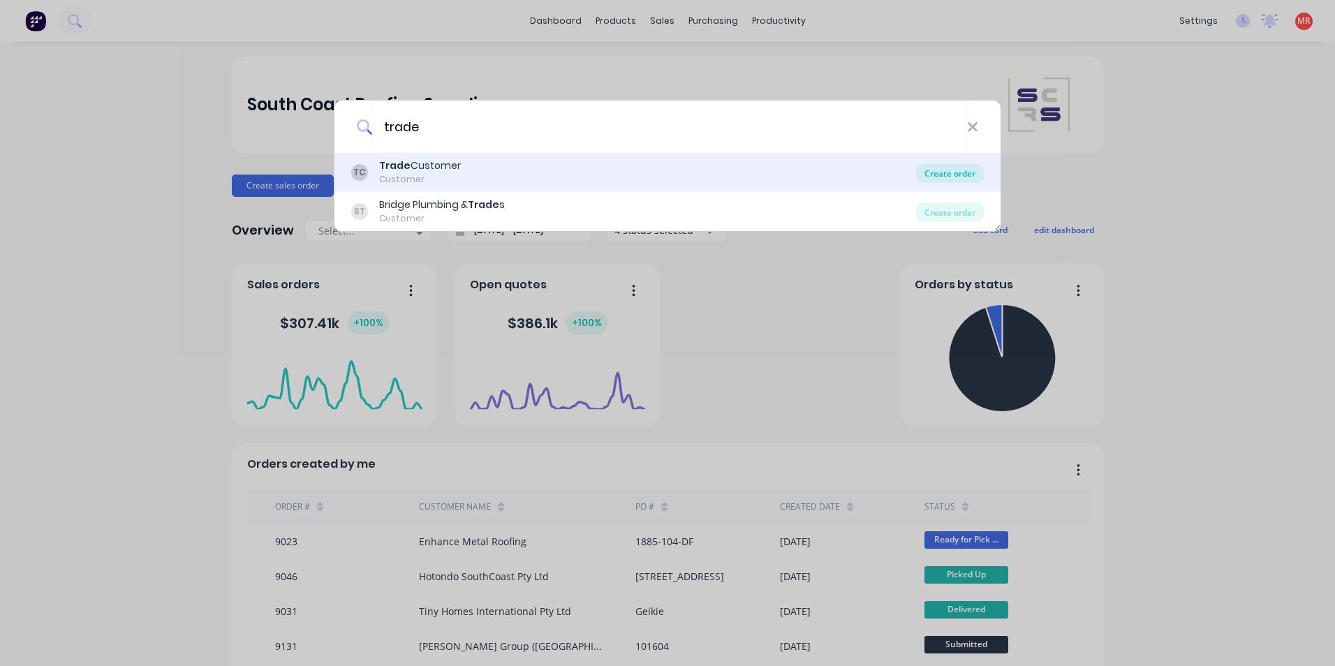
type input "trade"
click at [947, 172] on div "Create order" at bounding box center [950, 173] width 68 height 20
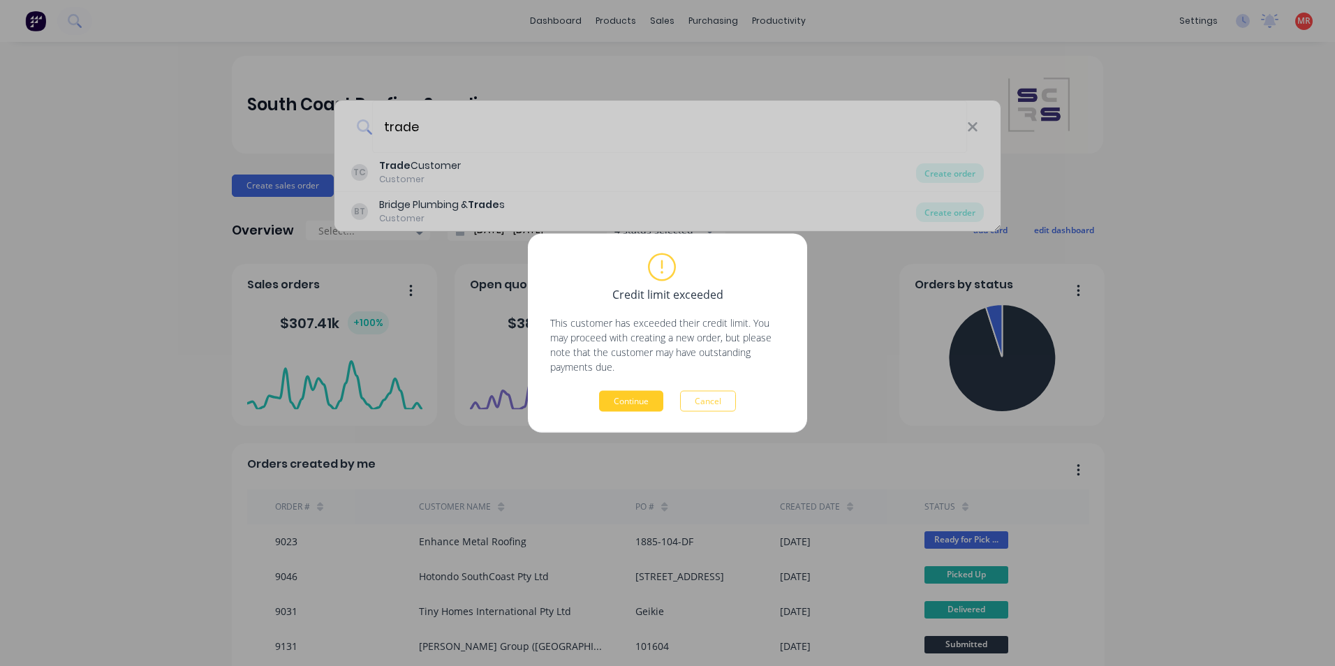
click at [636, 404] on button "Continue" at bounding box center [631, 401] width 64 height 21
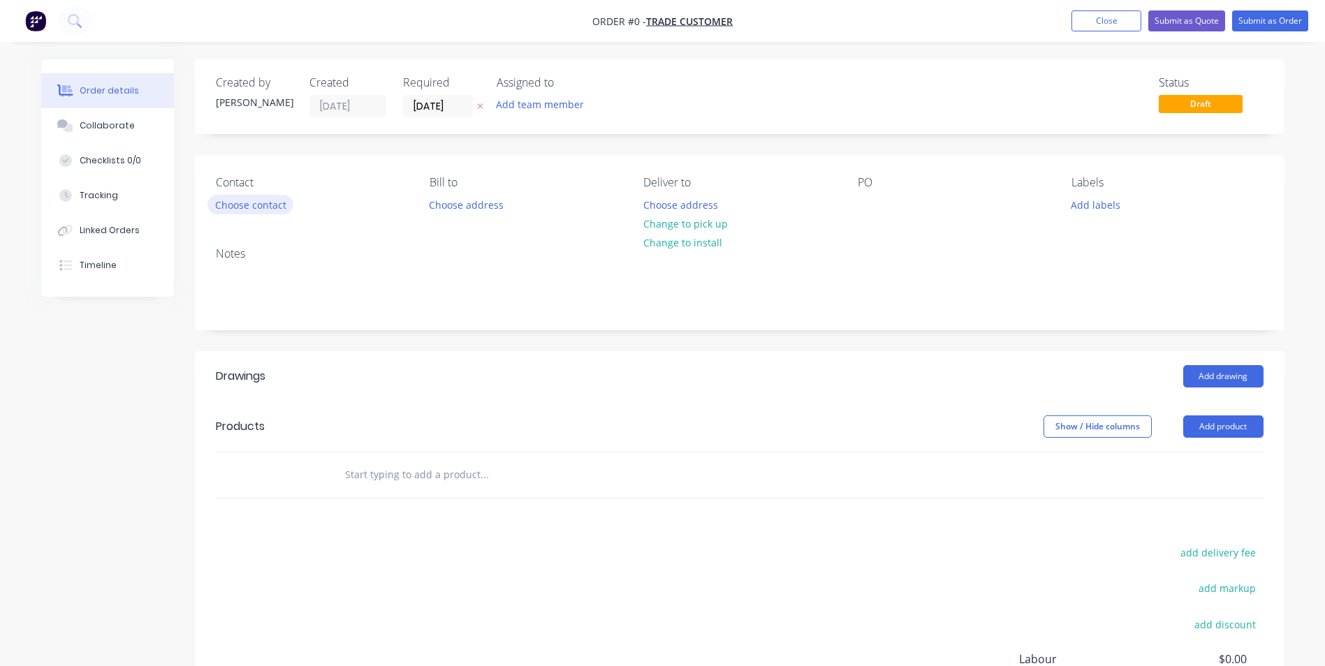
click at [217, 200] on button "Choose contact" at bounding box center [250, 204] width 86 height 19
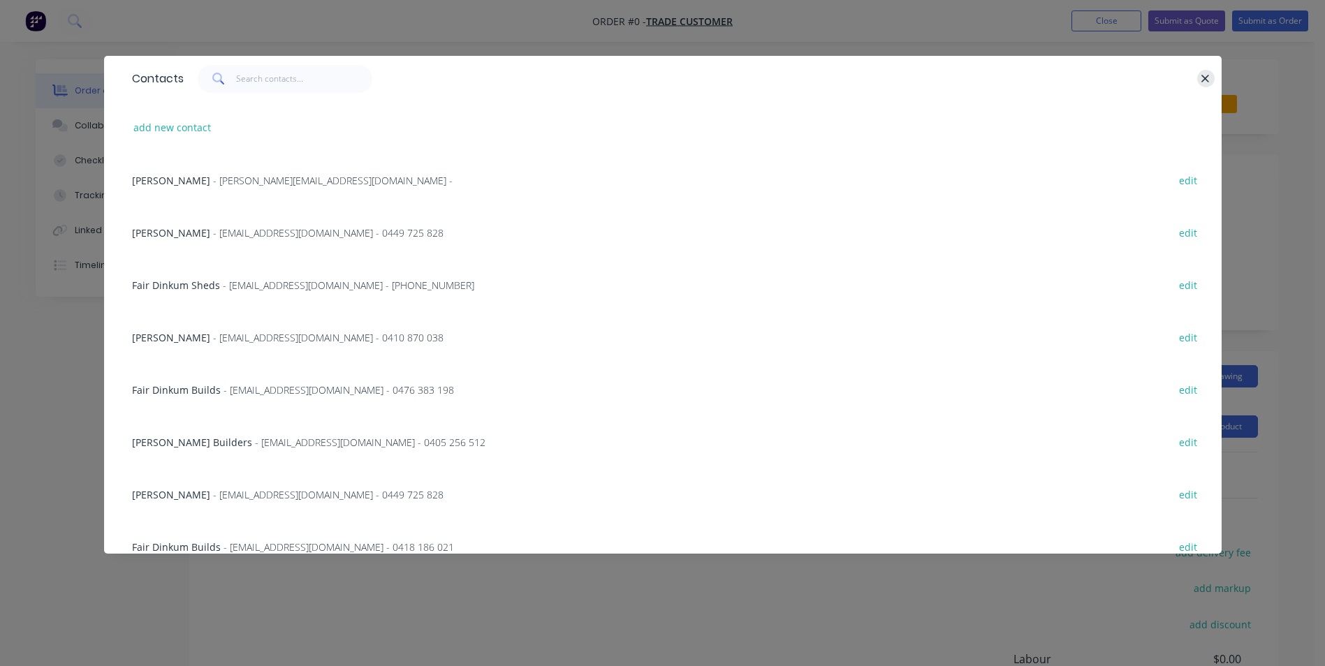
click at [1205, 79] on icon "button" at bounding box center [1206, 79] width 8 height 8
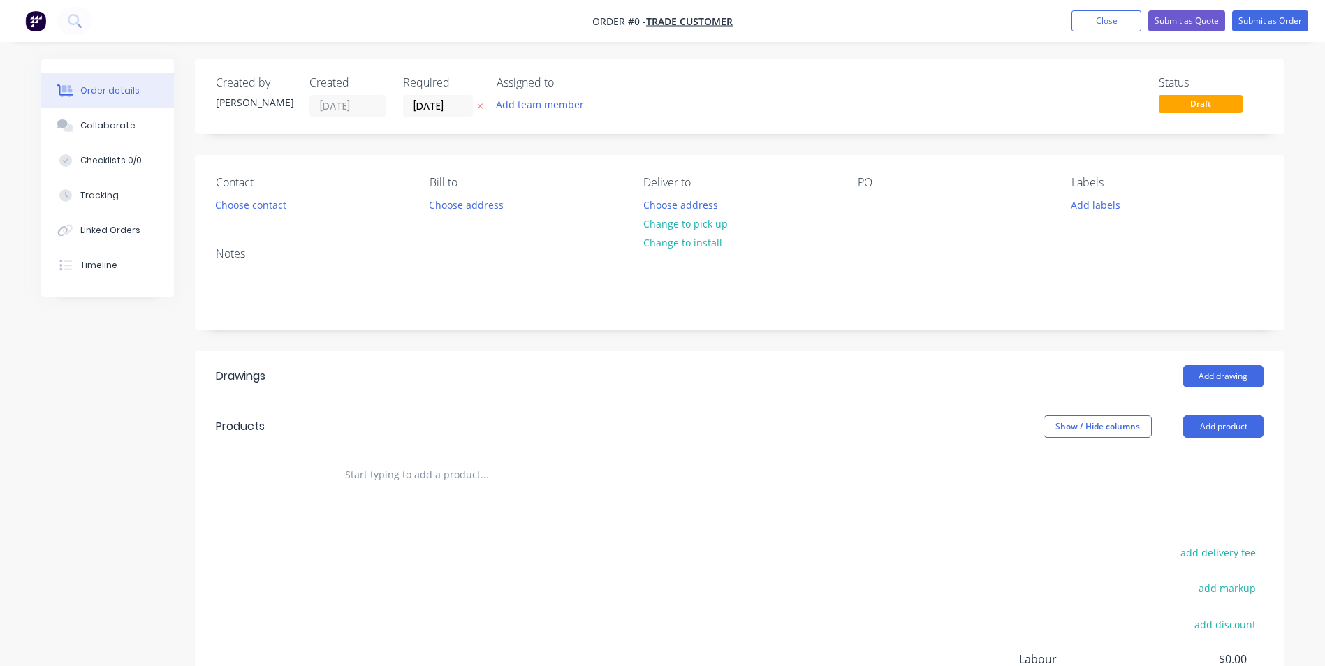
click at [352, 468] on input "text" at bounding box center [483, 475] width 279 height 28
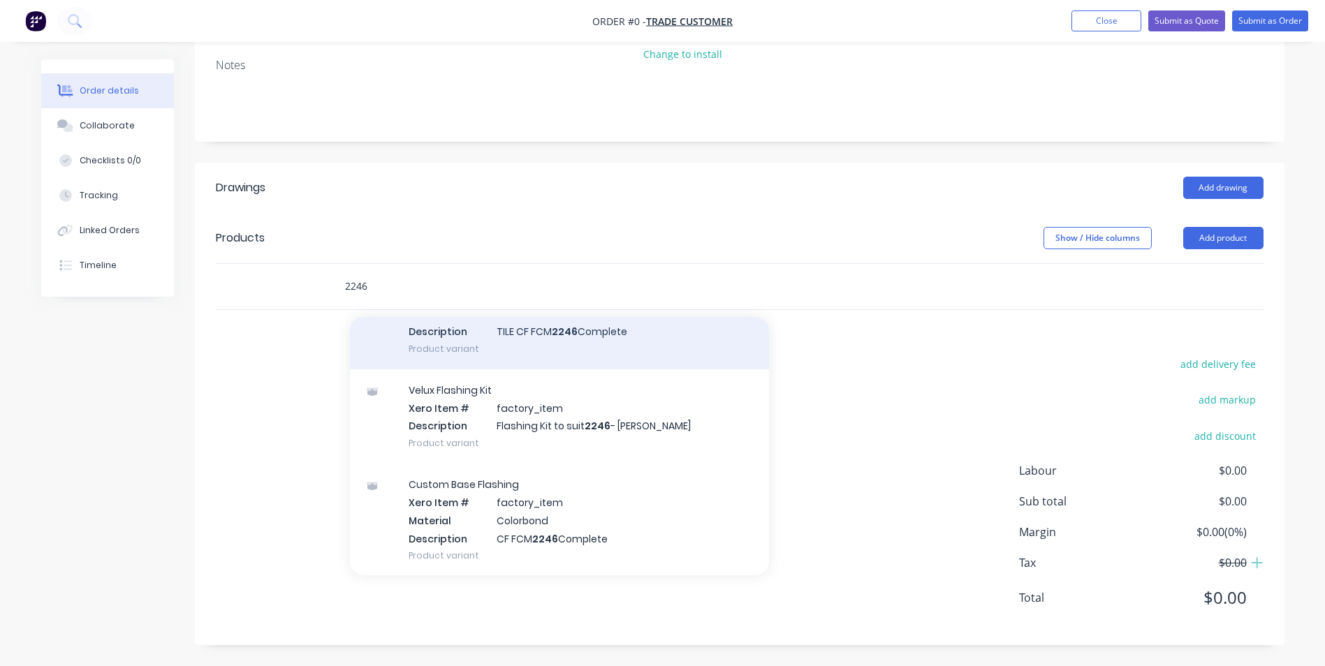
scroll to position [140, 0]
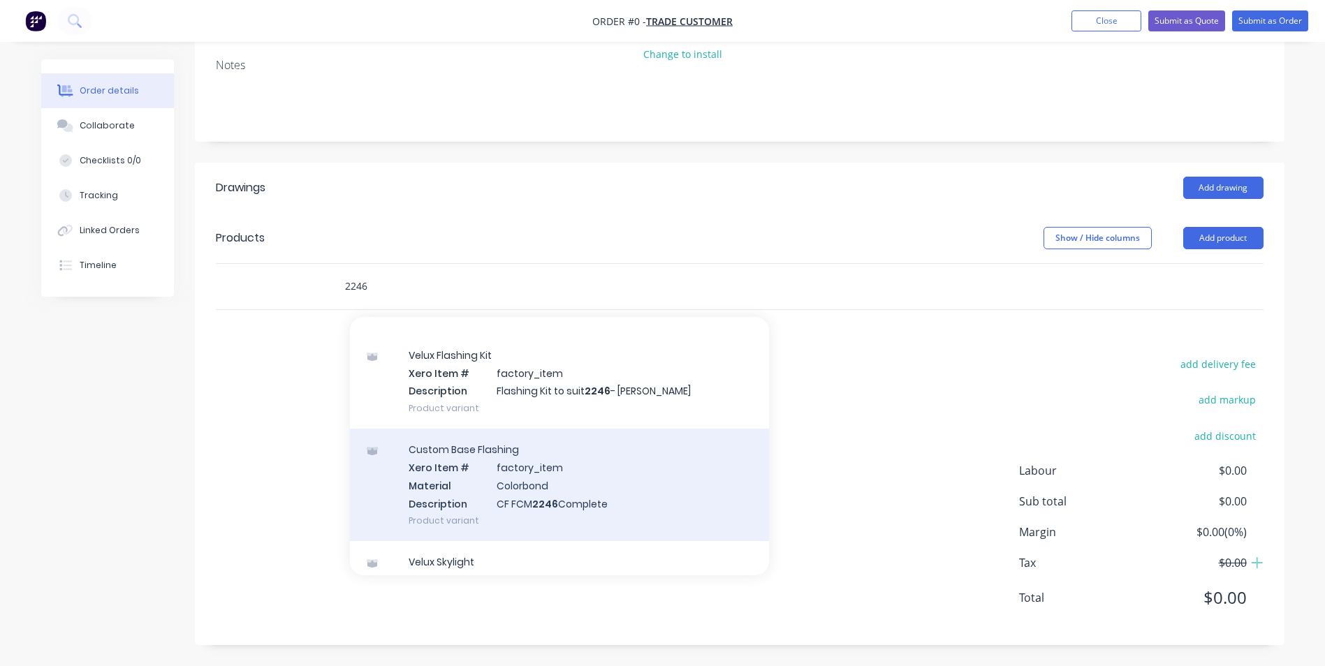
type input "2246"
click at [501, 492] on div "Custom Base Flashing Xero Item # factory_item Material Colorbond Description CF…" at bounding box center [559, 485] width 419 height 112
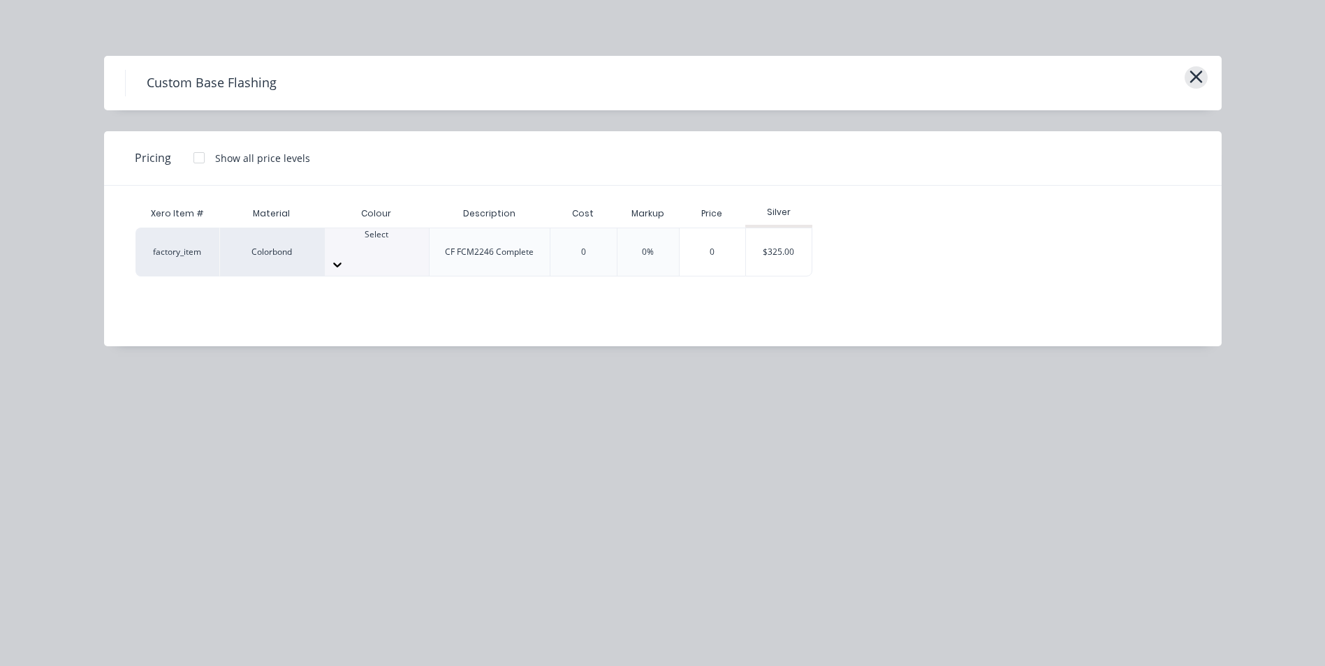
click at [1197, 82] on icon "button" at bounding box center [1196, 77] width 15 height 20
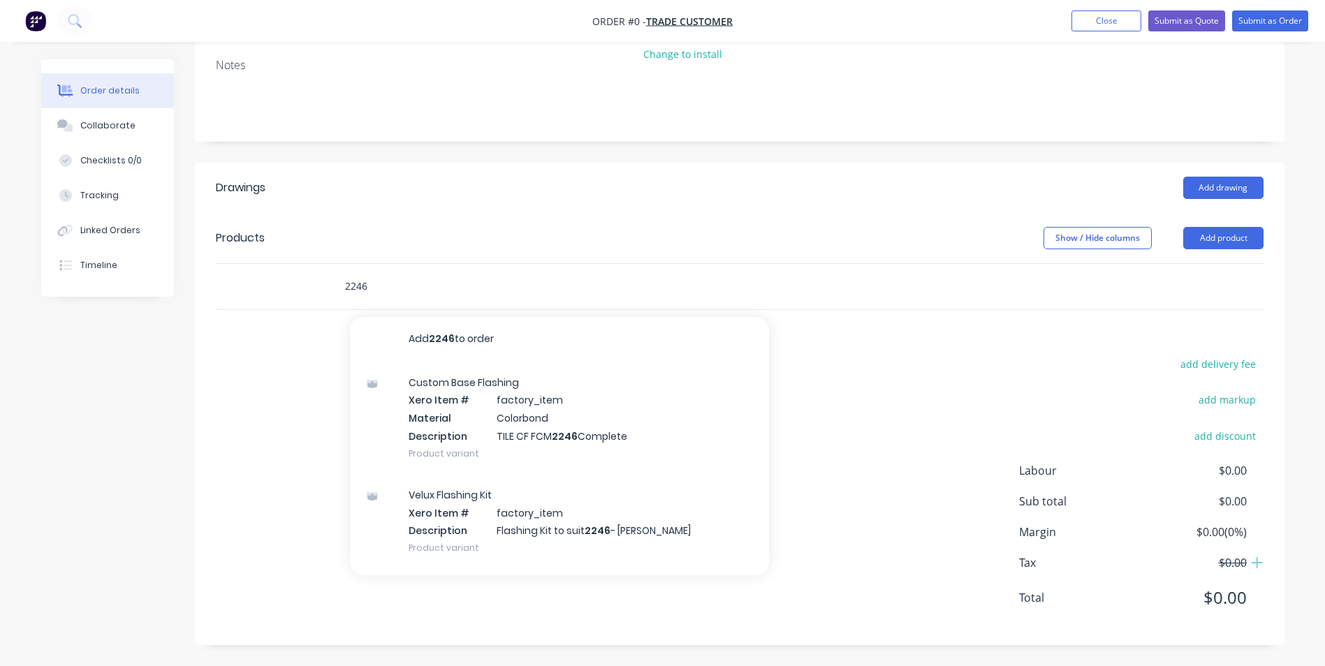
click at [365, 288] on input "2246" at bounding box center [483, 286] width 279 height 28
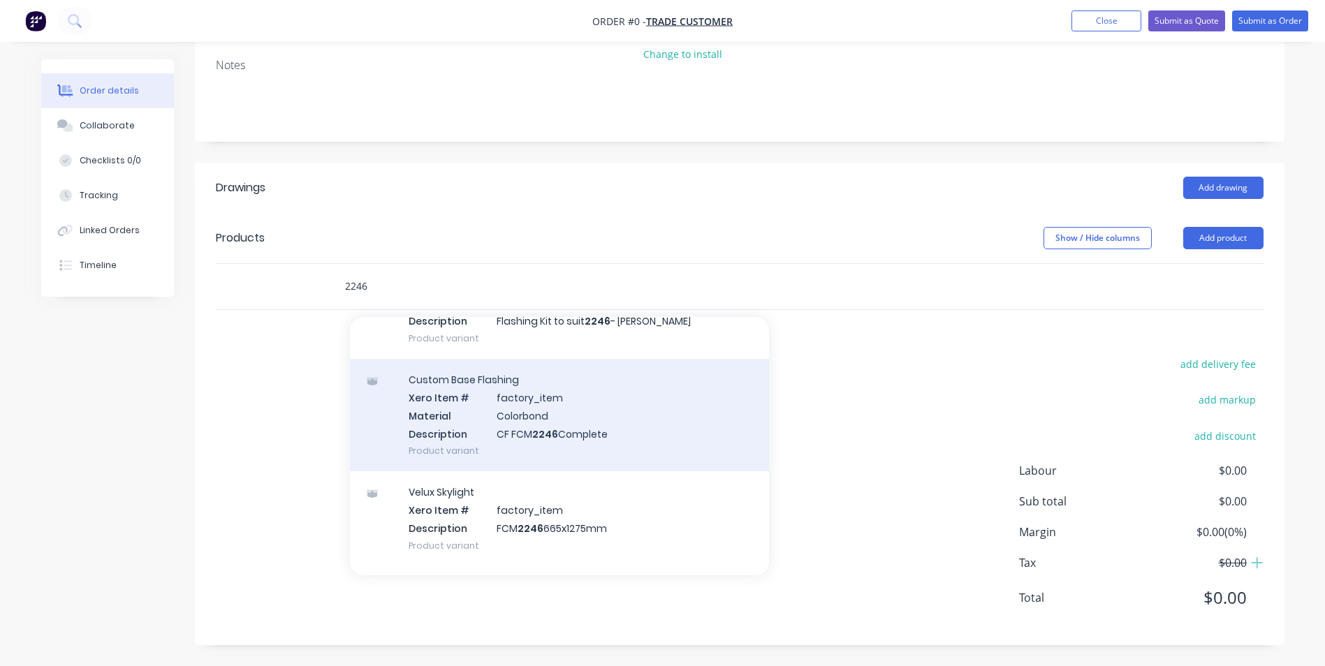
scroll to position [279, 0]
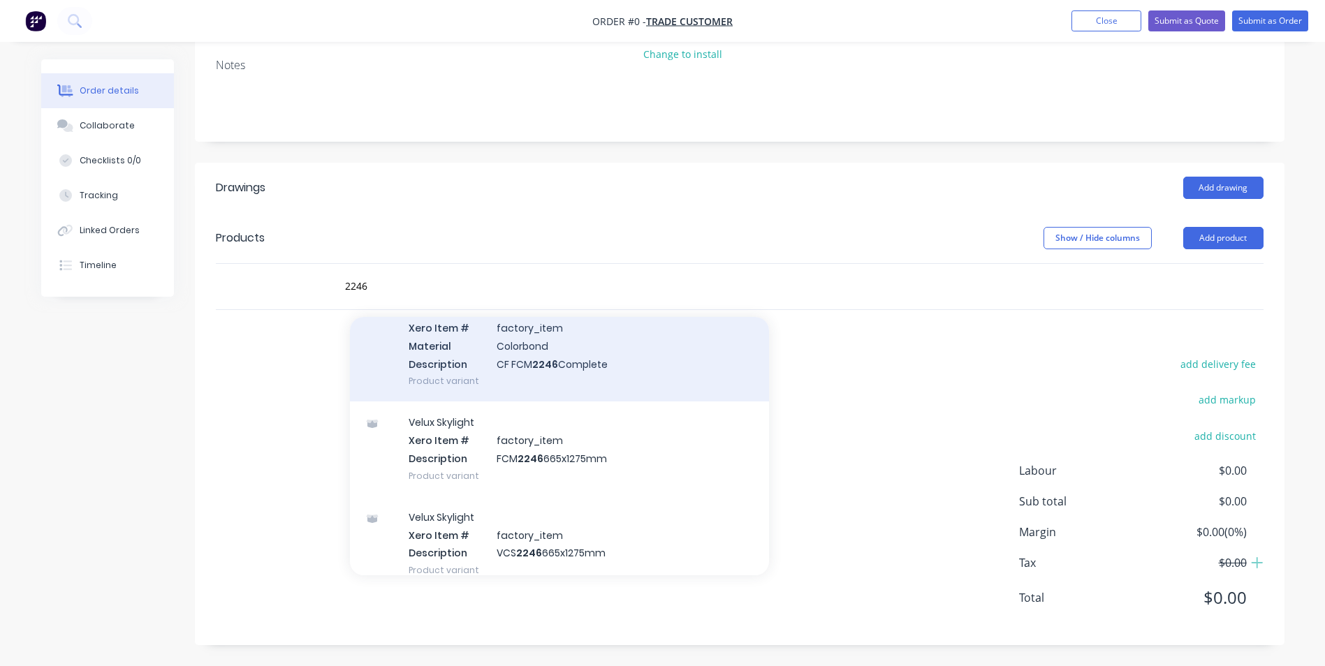
click at [472, 441] on div "Velux Skylight Xero Item # factory_item Description FCM 2246 665x1275mm Product…" at bounding box center [559, 449] width 419 height 94
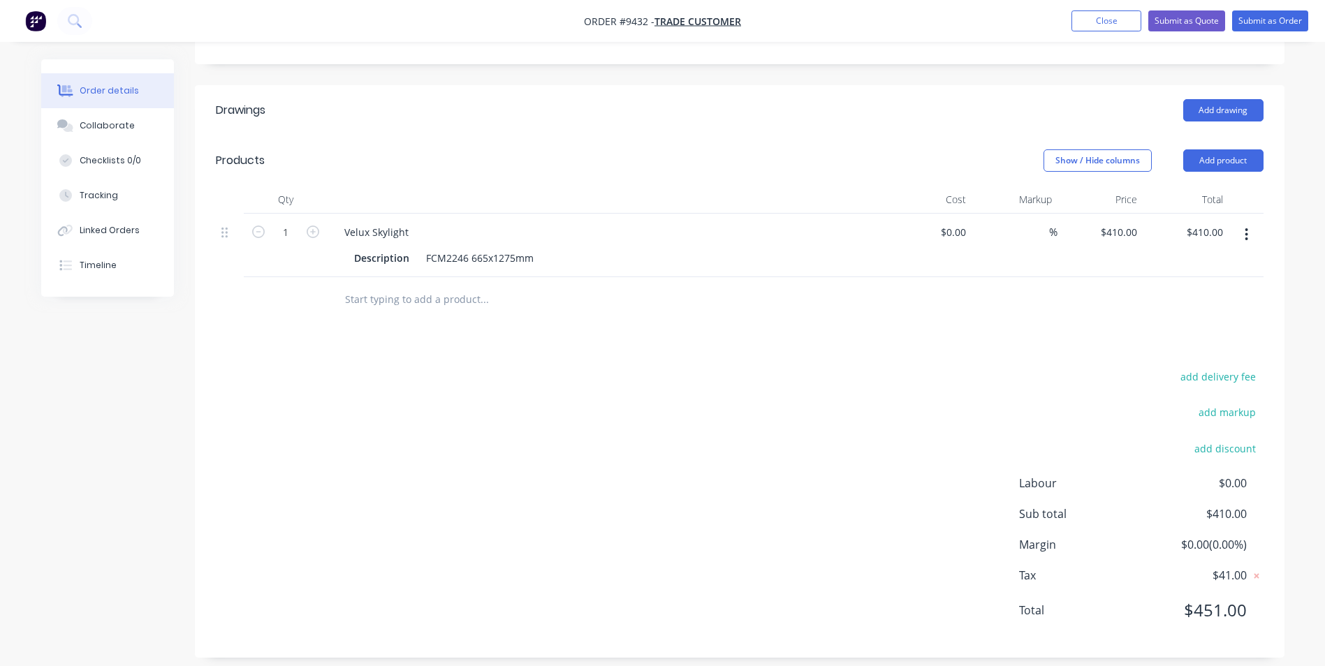
scroll to position [279, 0]
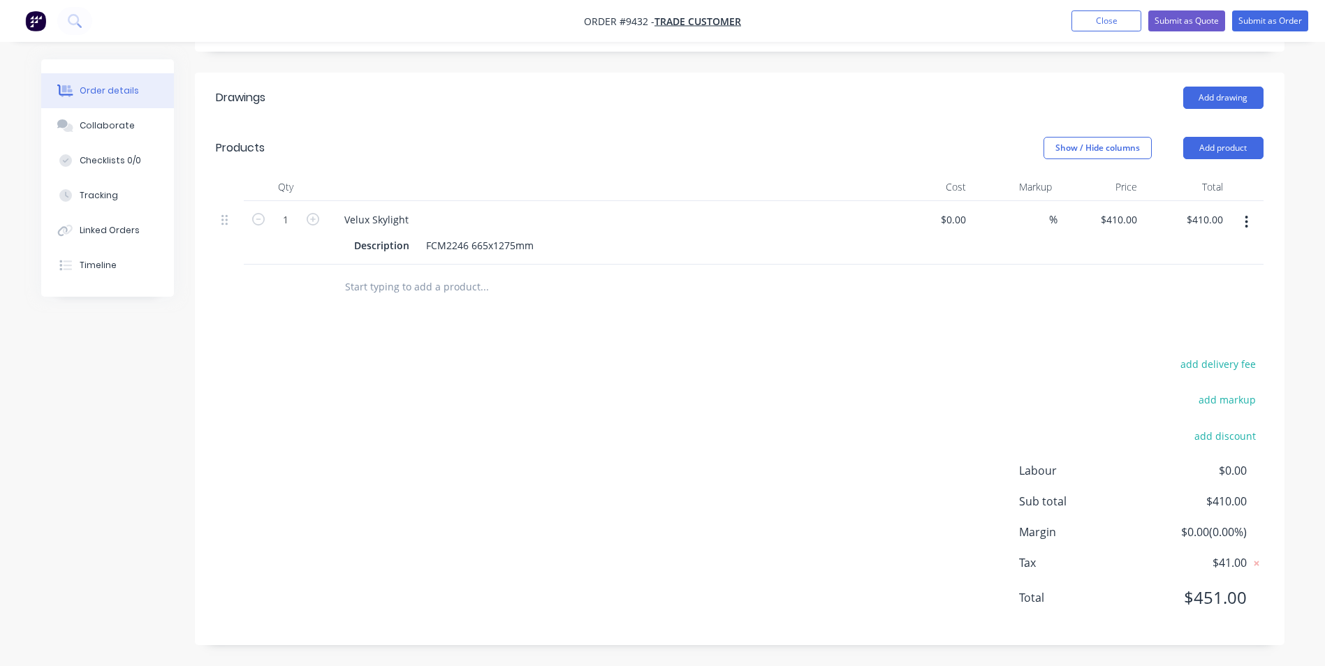
click at [26, 24] on img "button" at bounding box center [35, 20] width 21 height 21
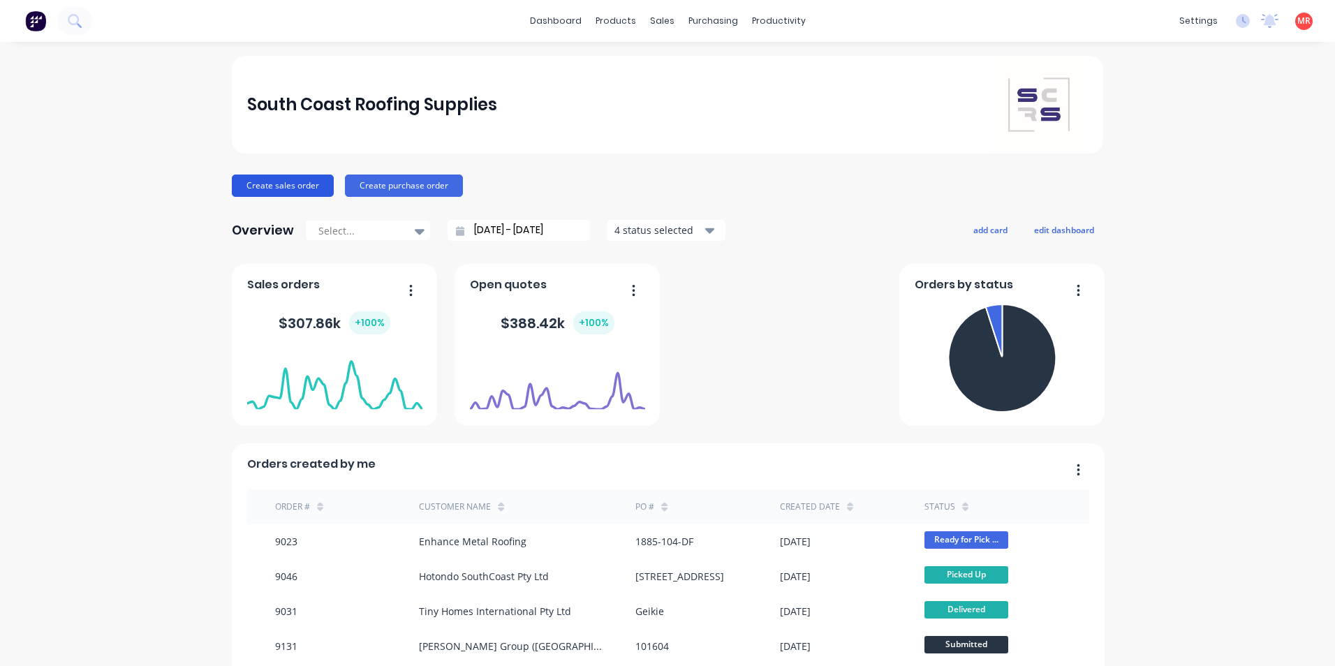
click at [289, 183] on button "Create sales order" at bounding box center [283, 186] width 102 height 22
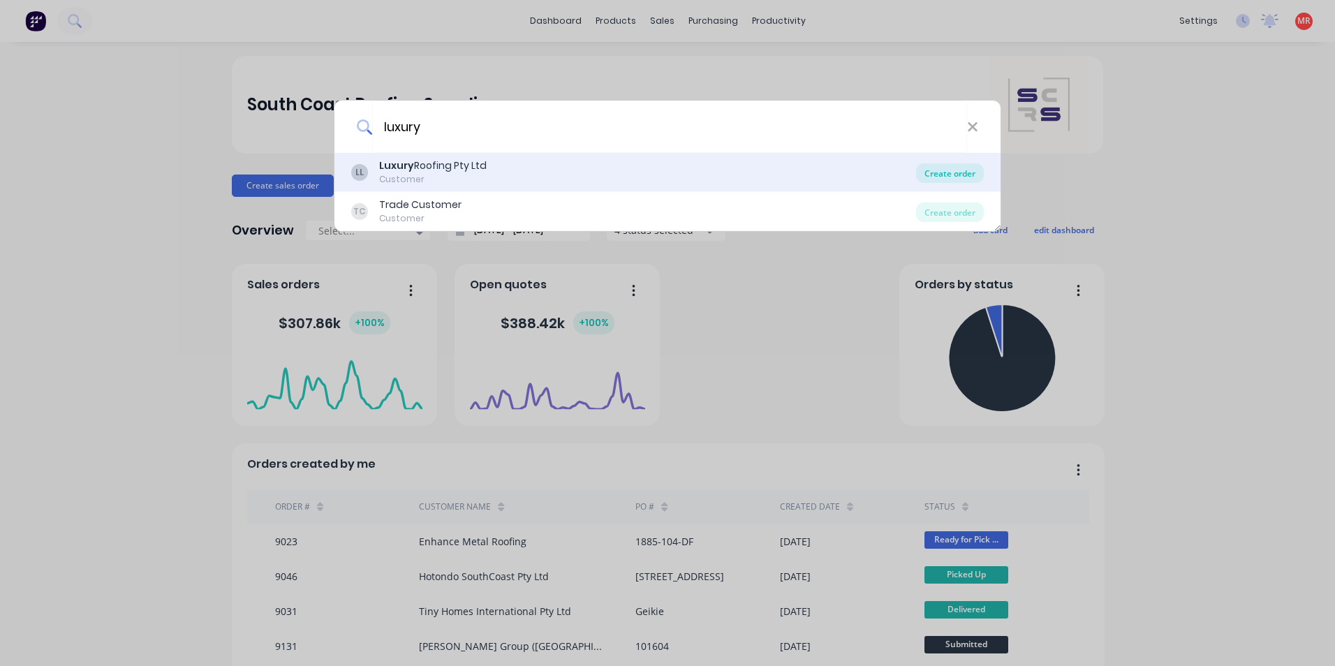
type input "luxury"
click at [948, 175] on div "Create order" at bounding box center [950, 173] width 68 height 20
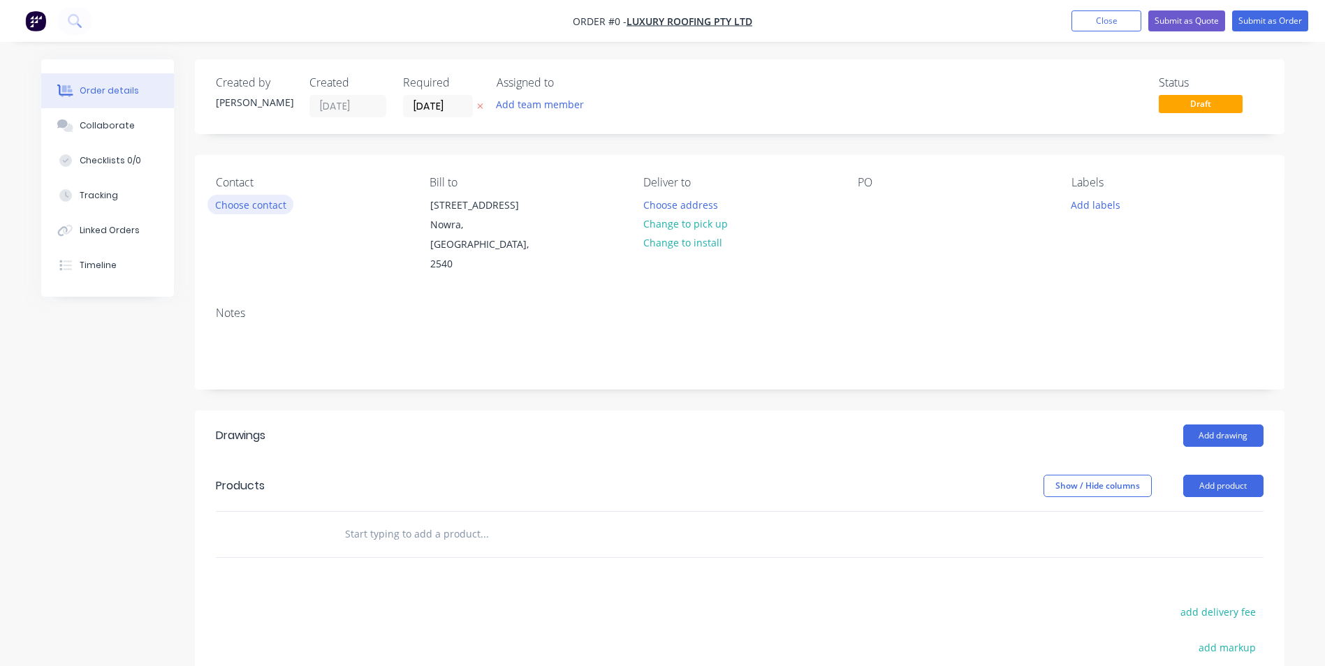
click at [248, 201] on button "Choose contact" at bounding box center [250, 204] width 86 height 19
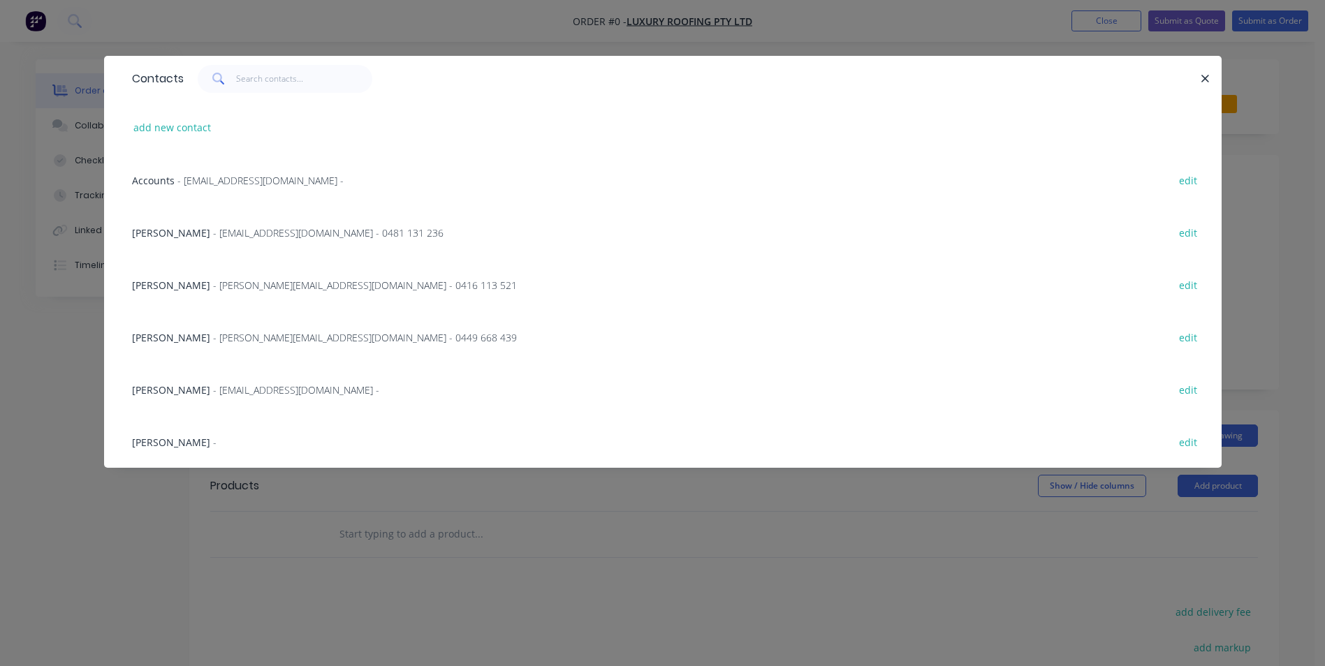
click at [198, 241] on div "Josh Elliott - elliottroofingnsw@gmail.com - 0481 131 236 edit" at bounding box center [662, 232] width 1075 height 52
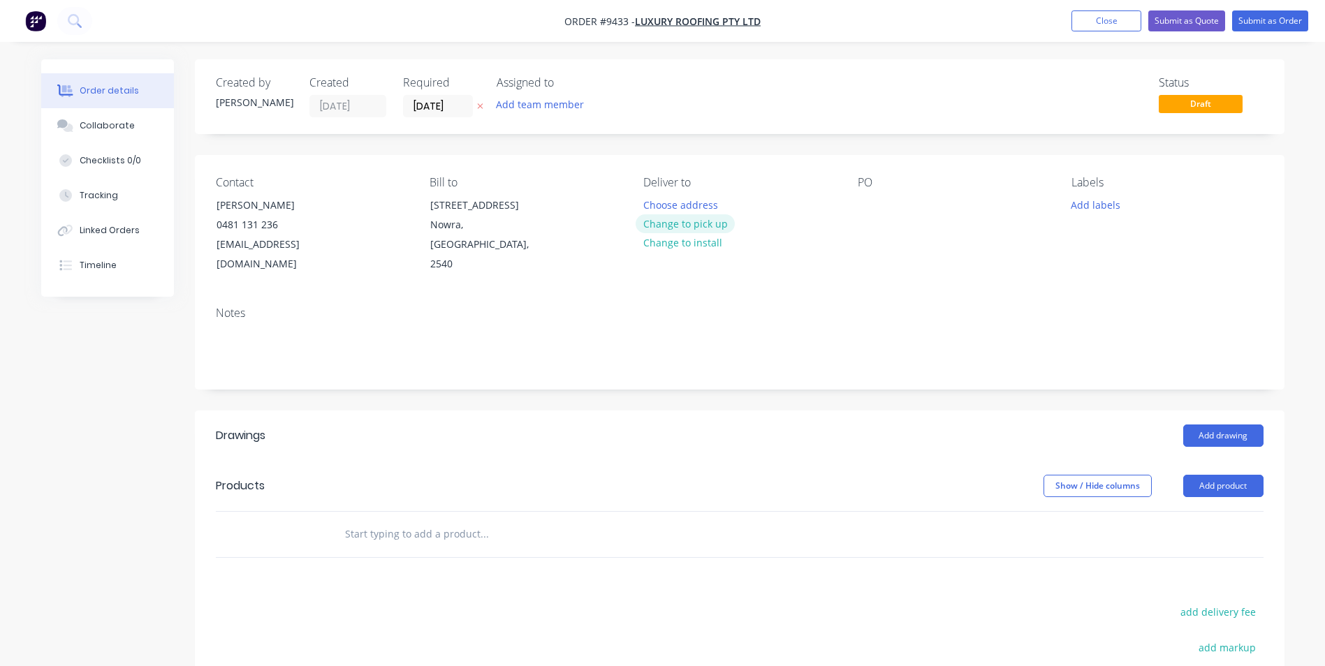
click at [712, 227] on button "Change to pick up" at bounding box center [685, 223] width 99 height 19
click at [656, 226] on button "Change to delivery" at bounding box center [687, 224] width 102 height 19
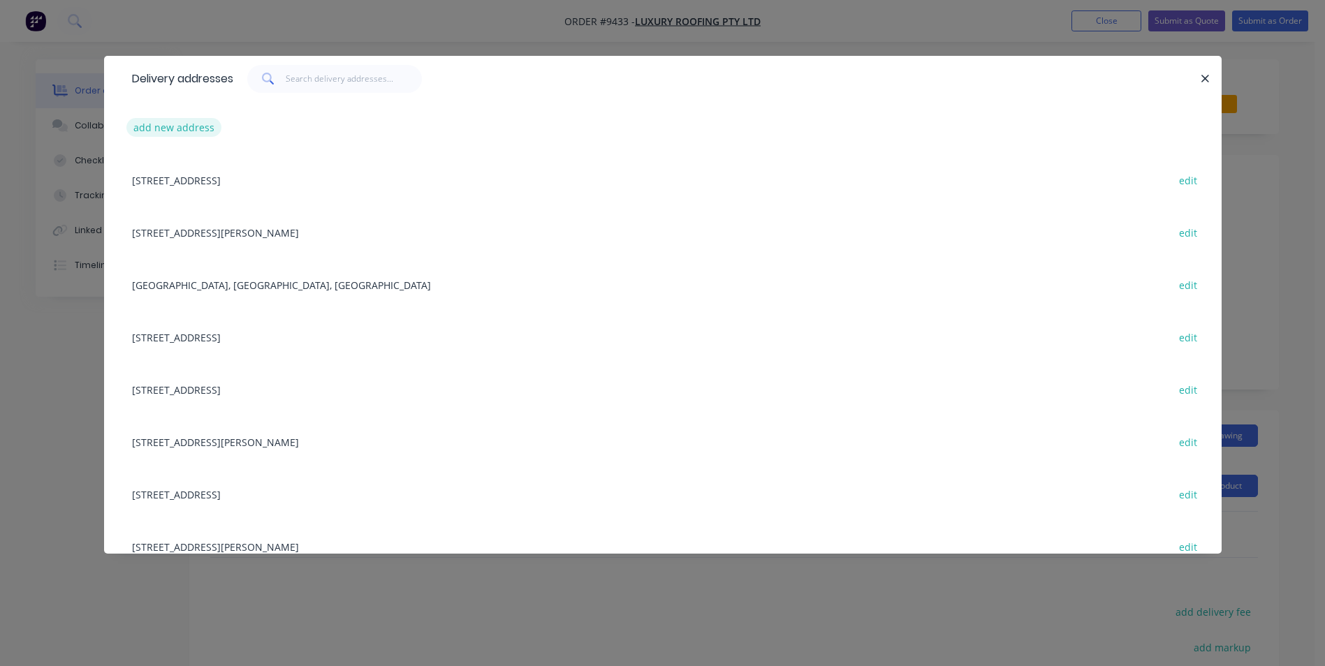
click at [163, 125] on button "add new address" at bounding box center [174, 127] width 96 height 19
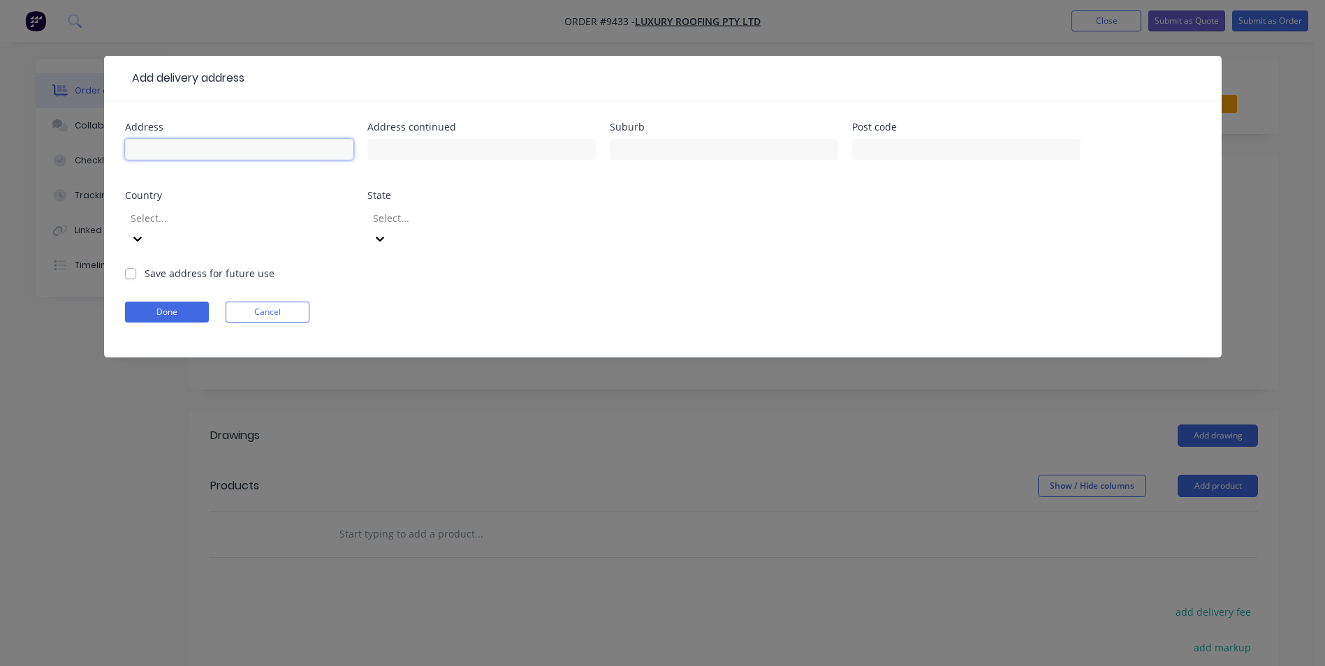
click at [212, 146] on input "text" at bounding box center [239, 149] width 228 height 21
type input "271 remembrance dr"
click at [638, 144] on input "text" at bounding box center [724, 149] width 228 height 21
type input "tahmoor"
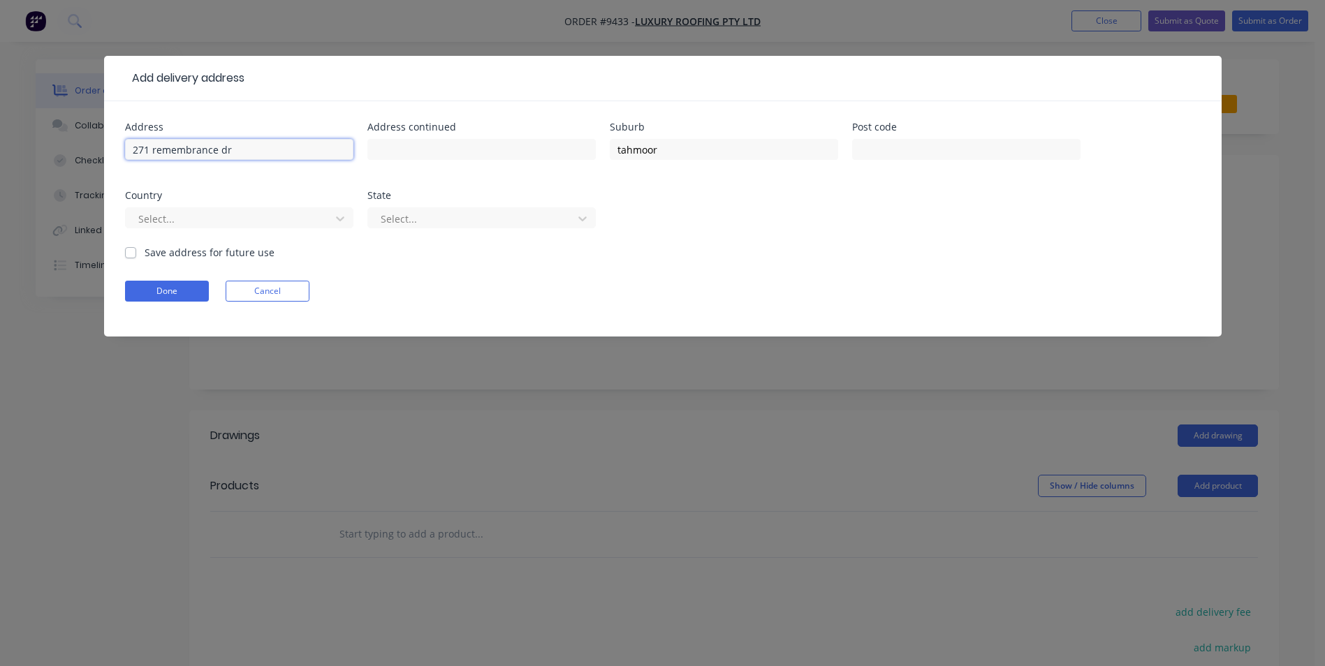
click at [149, 148] on input "271 remembrance dr" at bounding box center [239, 149] width 228 height 21
type input "2715 remembrance dr"
click at [247, 220] on div at bounding box center [230, 218] width 186 height 17
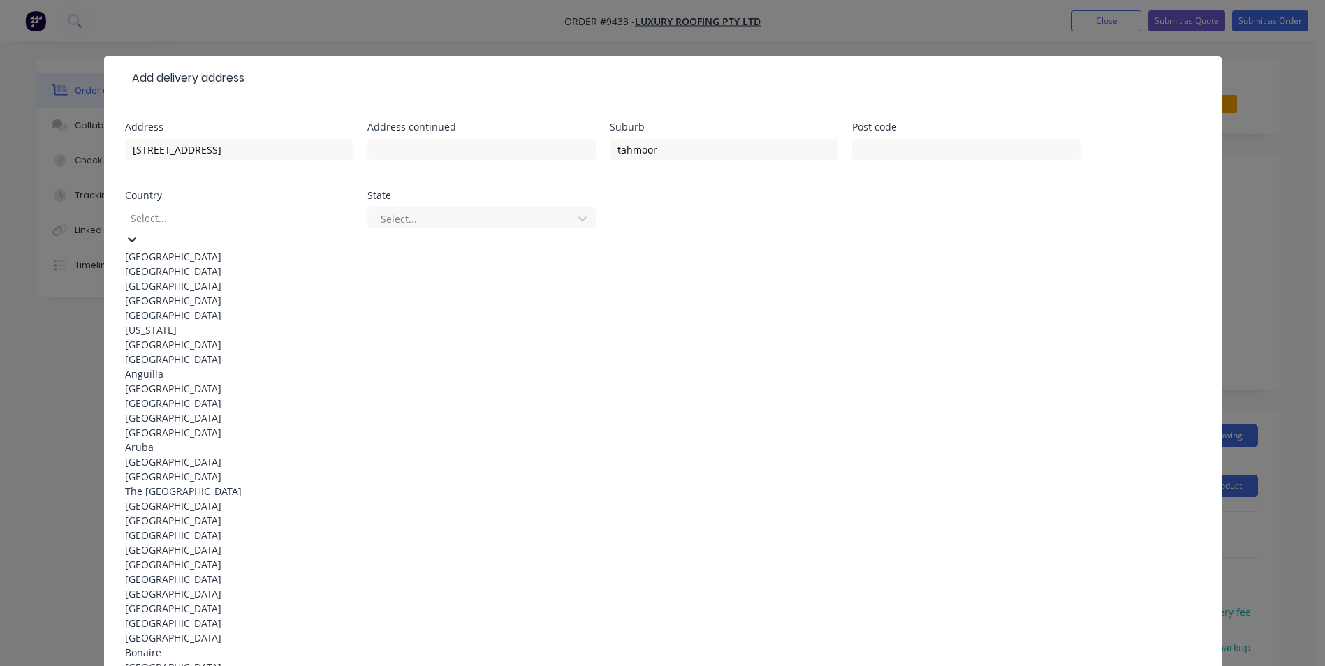
click at [235, 254] on div "Australia" at bounding box center [239, 256] width 228 height 15
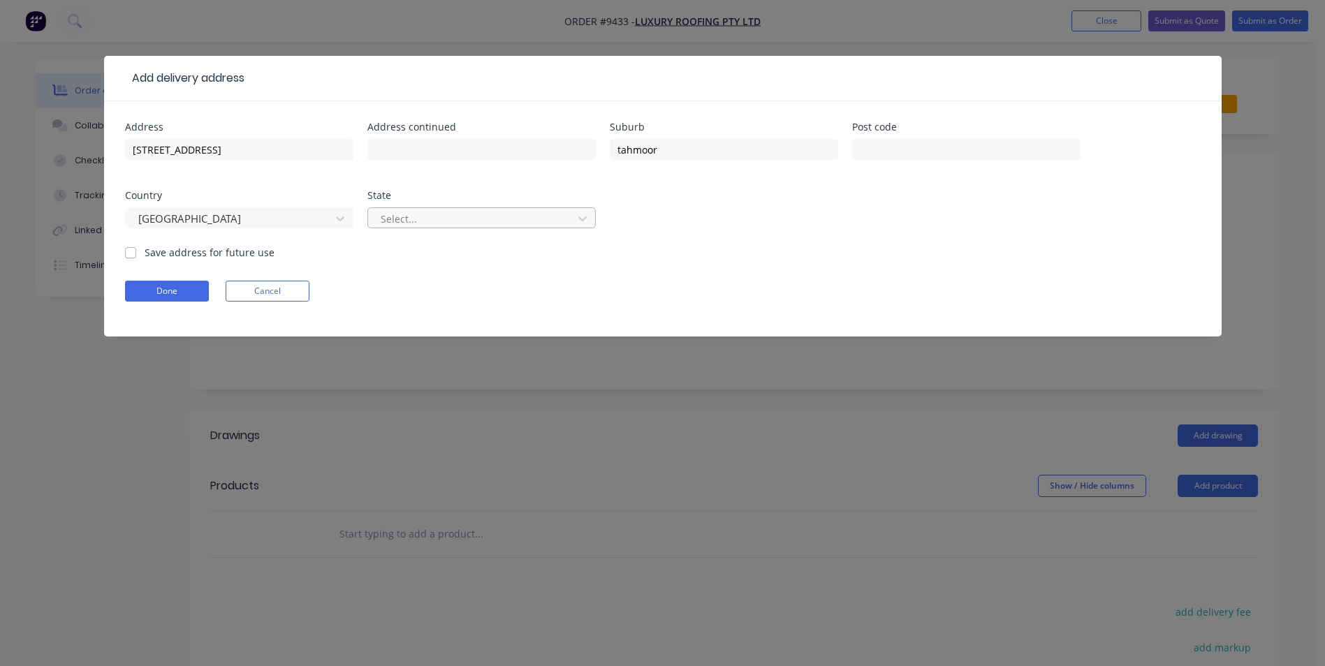
click at [402, 221] on div at bounding box center [472, 218] width 186 height 17
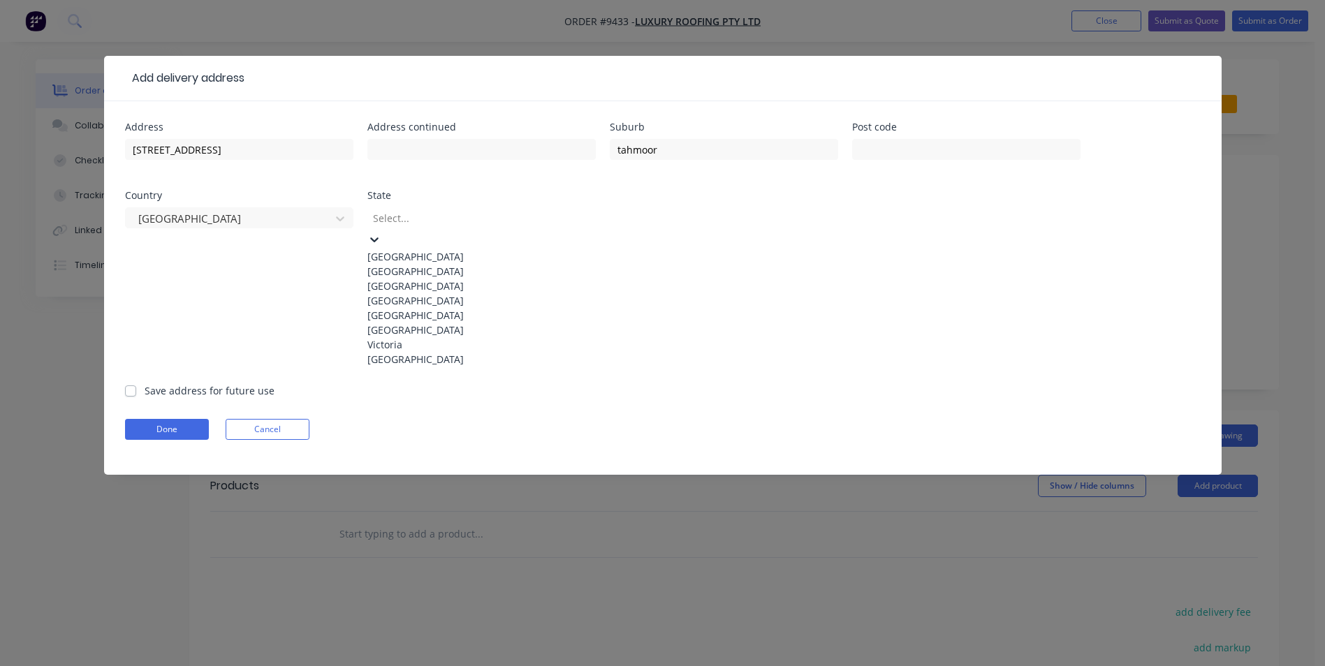
click at [402, 272] on div "[GEOGRAPHIC_DATA]" at bounding box center [481, 271] width 228 height 15
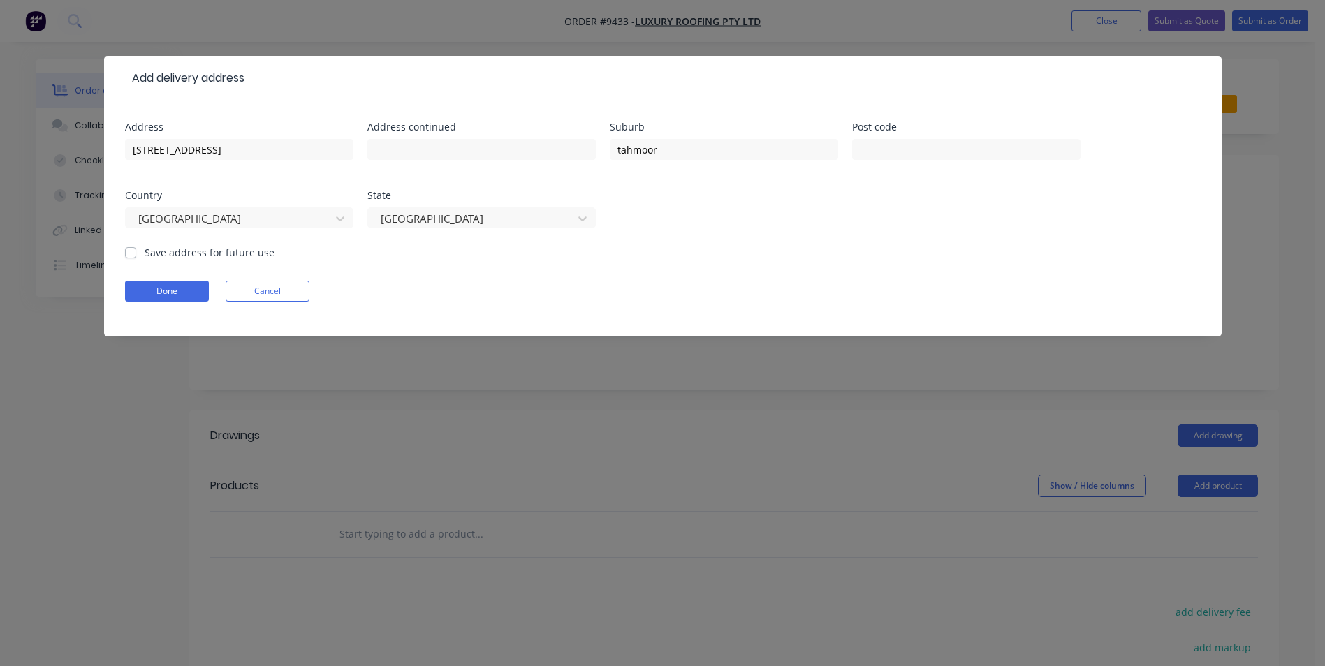
click at [145, 254] on label "Save address for future use" at bounding box center [210, 252] width 130 height 15
click at [129, 254] on input "Save address for future use" at bounding box center [130, 251] width 11 height 13
checkbox input "true"
click at [182, 304] on form "Address 2715 remembrance dr Address continued Suburb tahmoor Post code Country …" at bounding box center [662, 229] width 1075 height 214
click at [185, 293] on button "Done" at bounding box center [167, 291] width 84 height 21
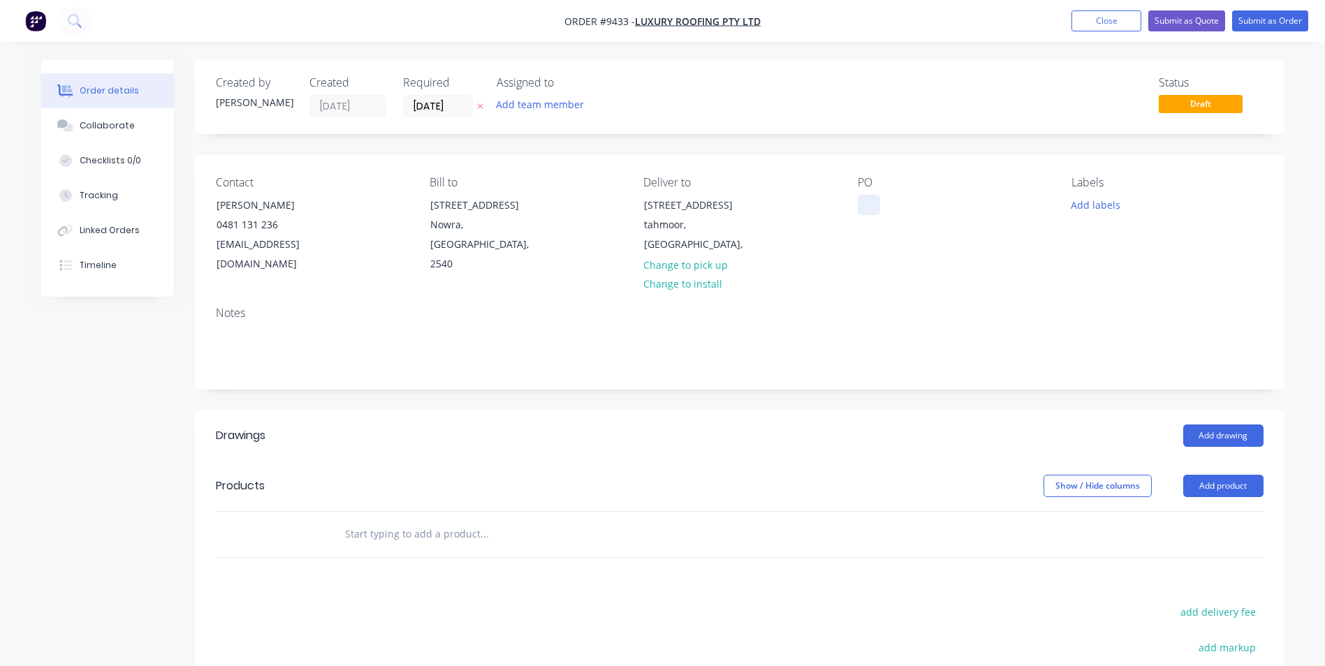
click at [865, 206] on div at bounding box center [869, 205] width 22 height 20
click at [744, 214] on div "2715 remembrance dr" at bounding box center [702, 206] width 116 height 20
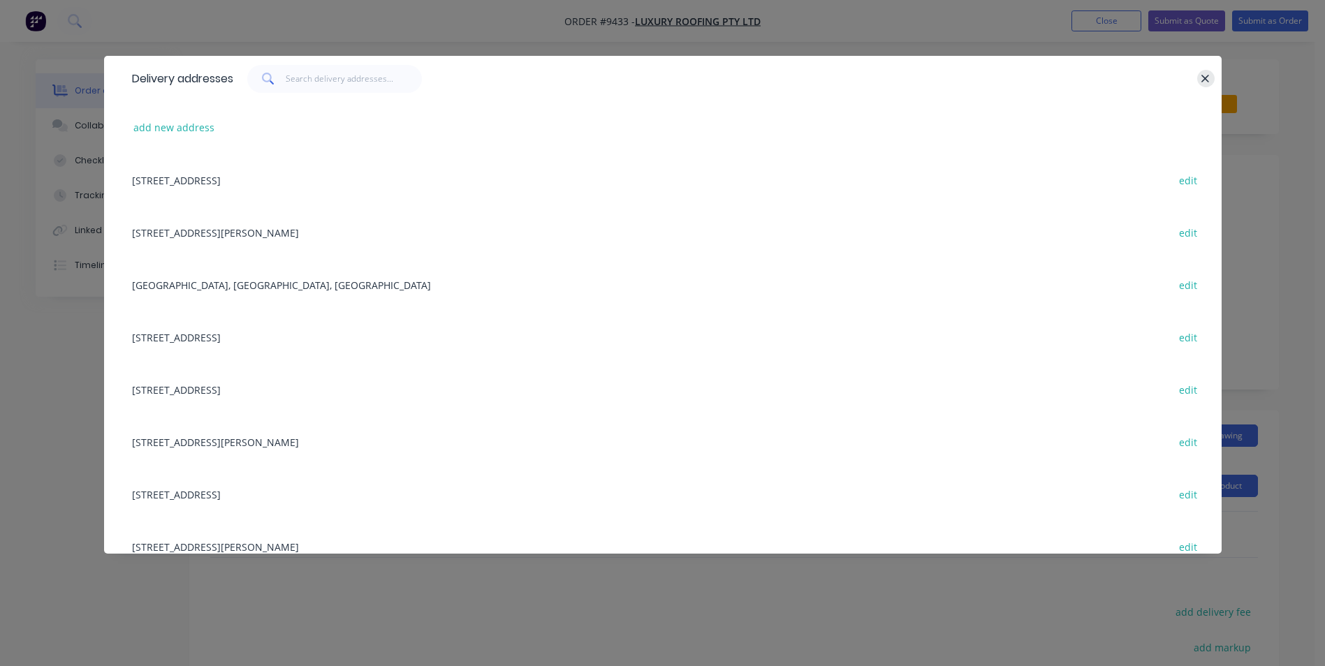
click at [1202, 83] on icon "button" at bounding box center [1205, 79] width 9 height 13
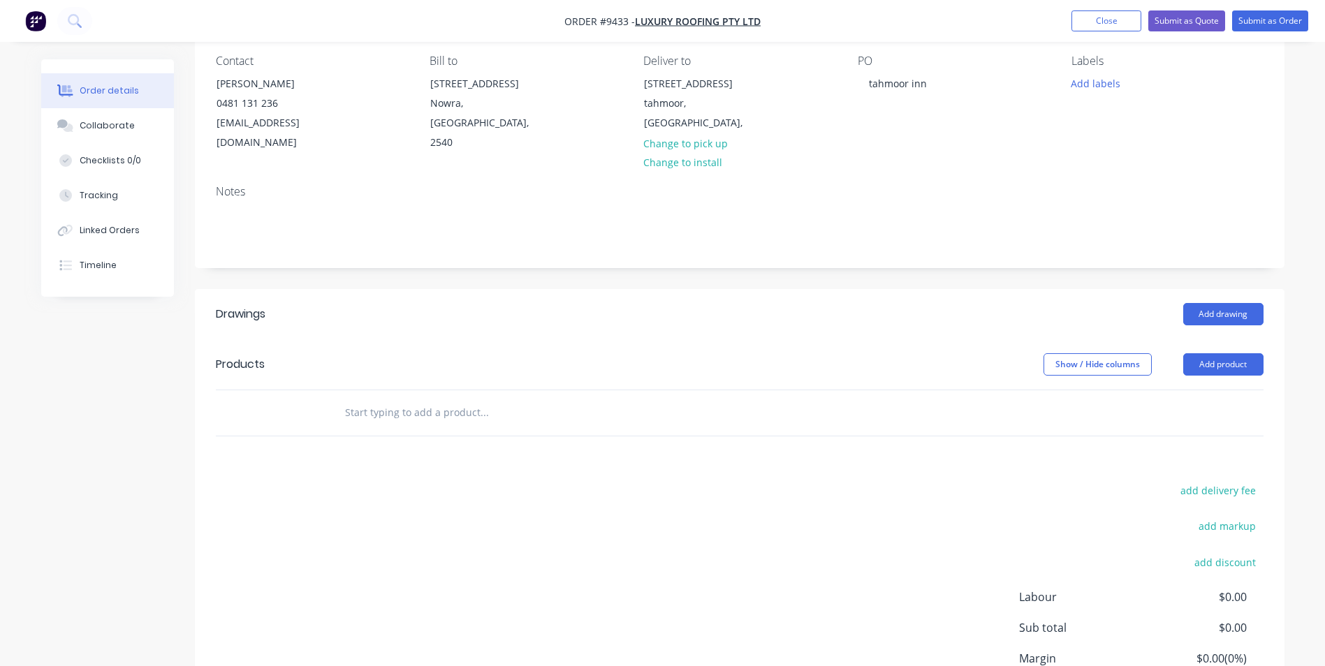
scroll to position [140, 0]
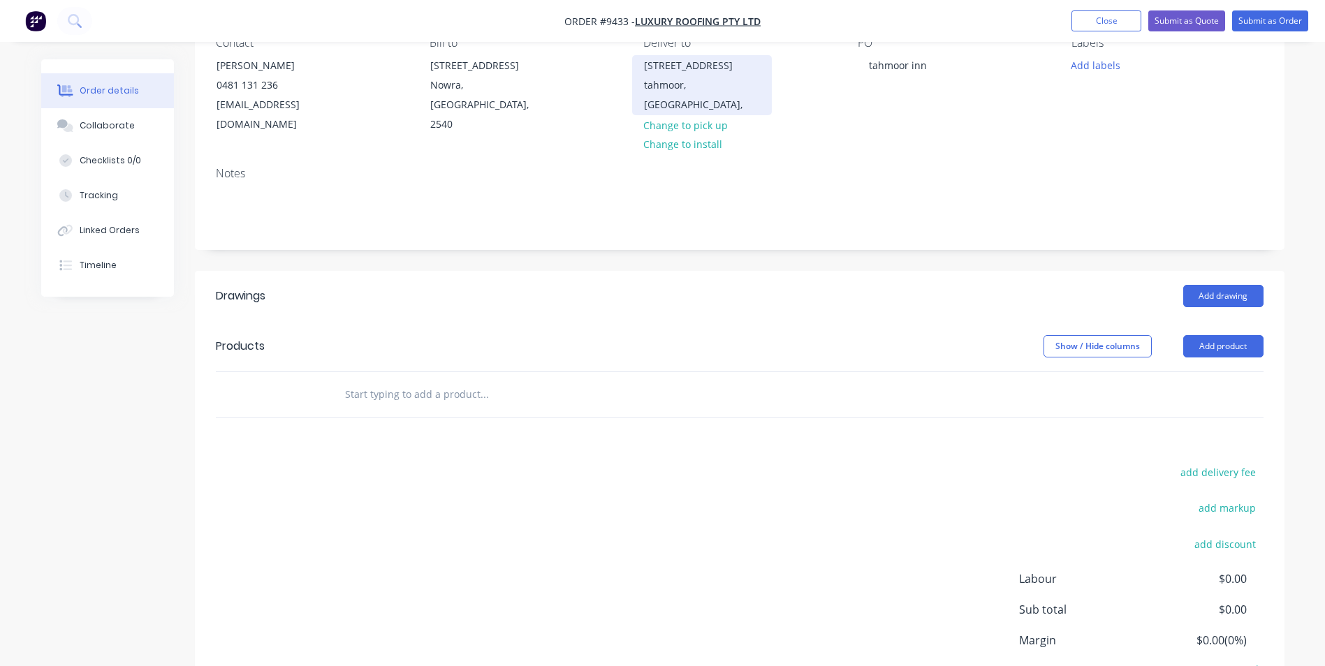
click at [685, 85] on div "tahmoor, New South Wales," at bounding box center [702, 94] width 116 height 39
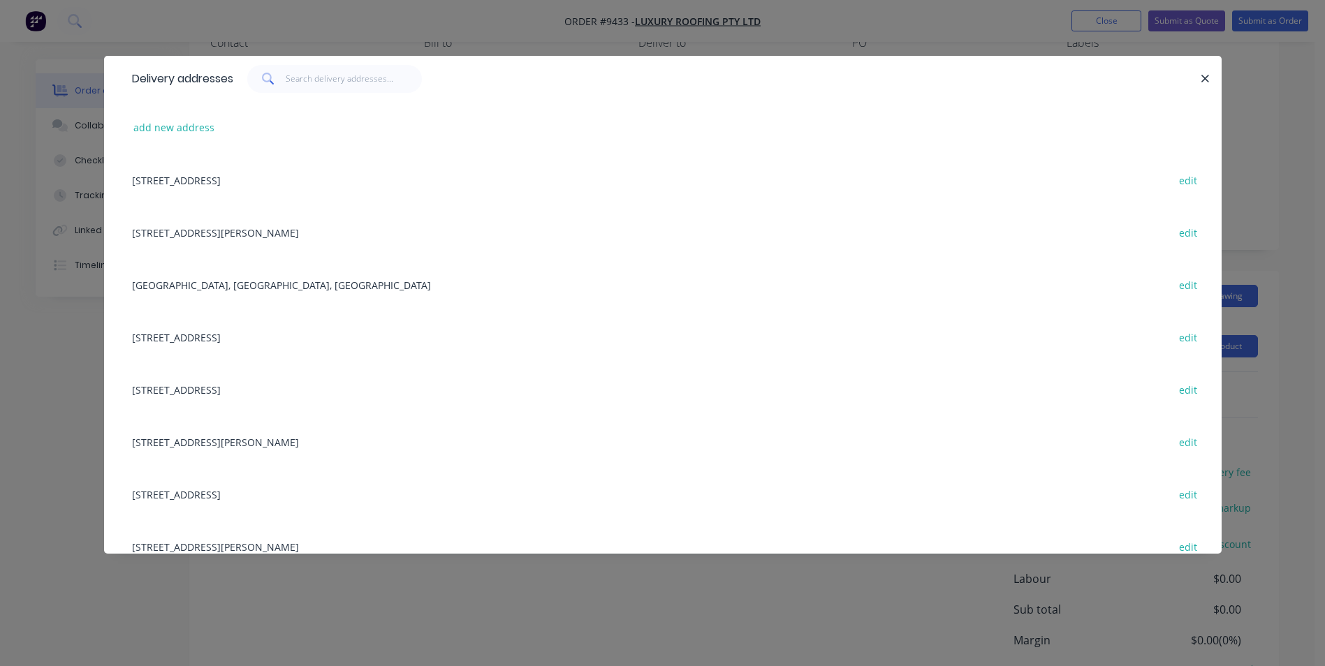
drag, startPoint x: 1205, startPoint y: 82, endPoint x: 979, endPoint y: 135, distance: 232.3
click at [1205, 82] on icon "button" at bounding box center [1205, 79] width 9 height 13
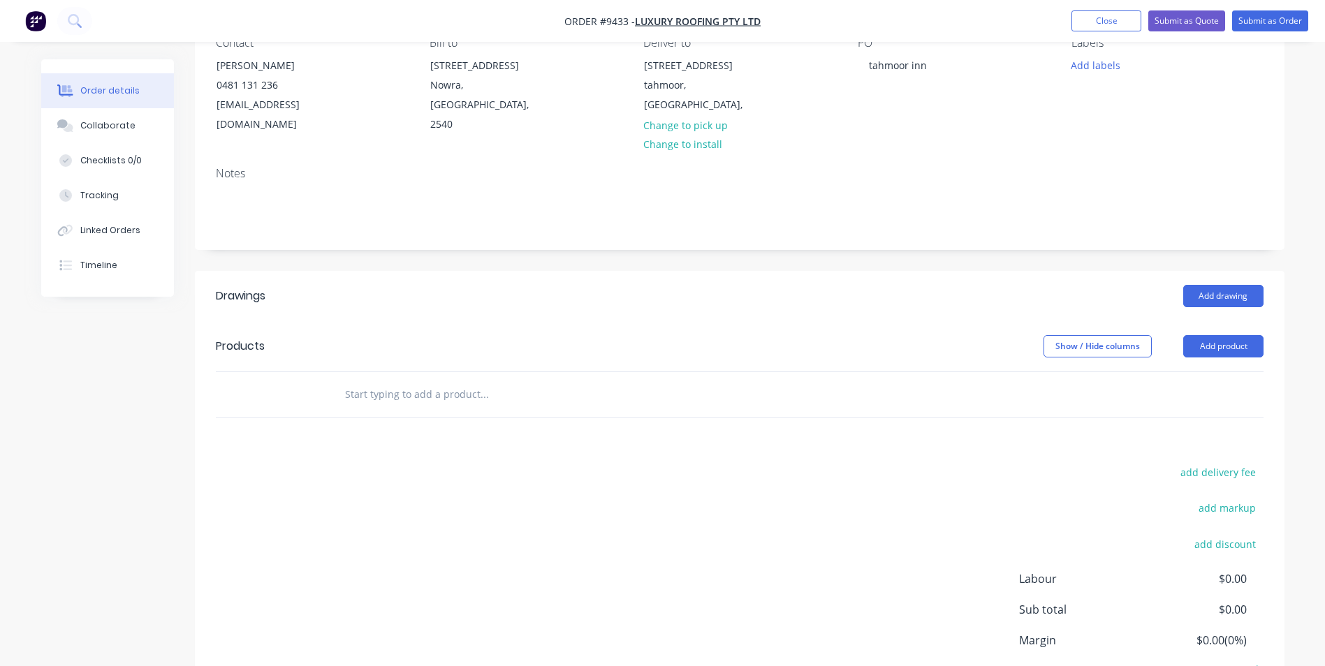
click at [409, 381] on input "text" at bounding box center [483, 395] width 279 height 28
click at [590, 338] on header "Products Show / Hide columns Add product" at bounding box center [739, 346] width 1089 height 50
click at [378, 381] on input "jonda" at bounding box center [483, 395] width 279 height 28
type input "j"
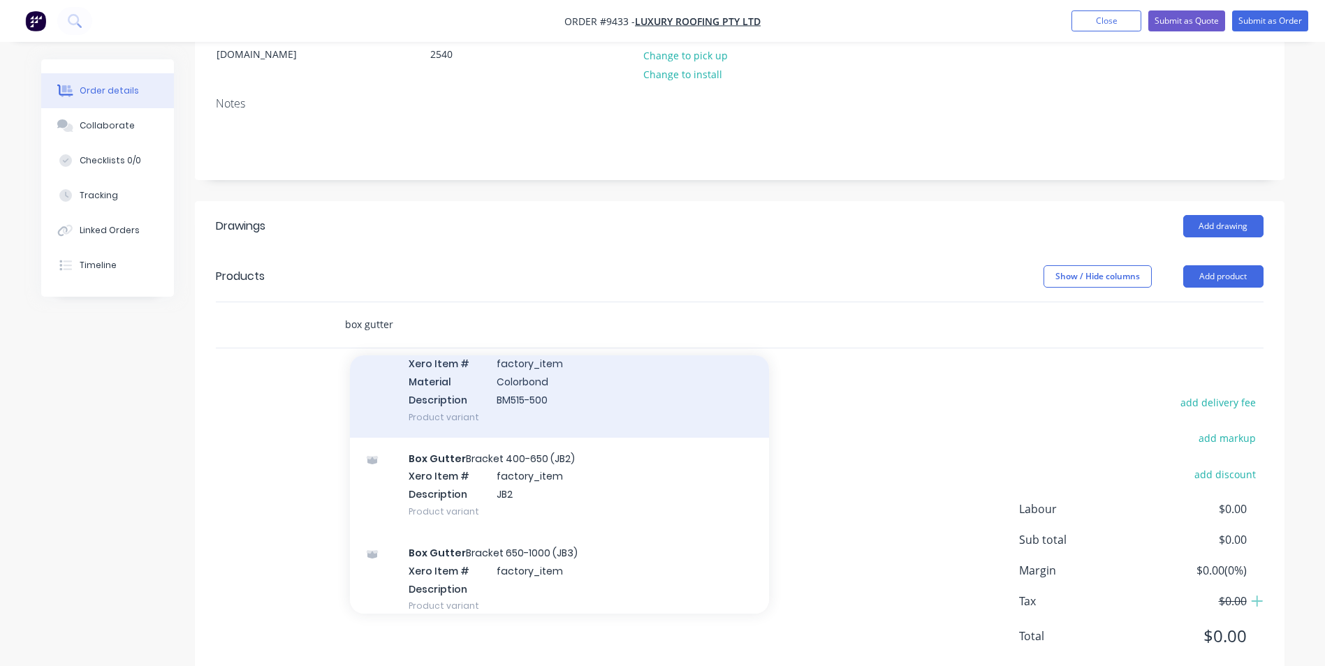
scroll to position [419, 0]
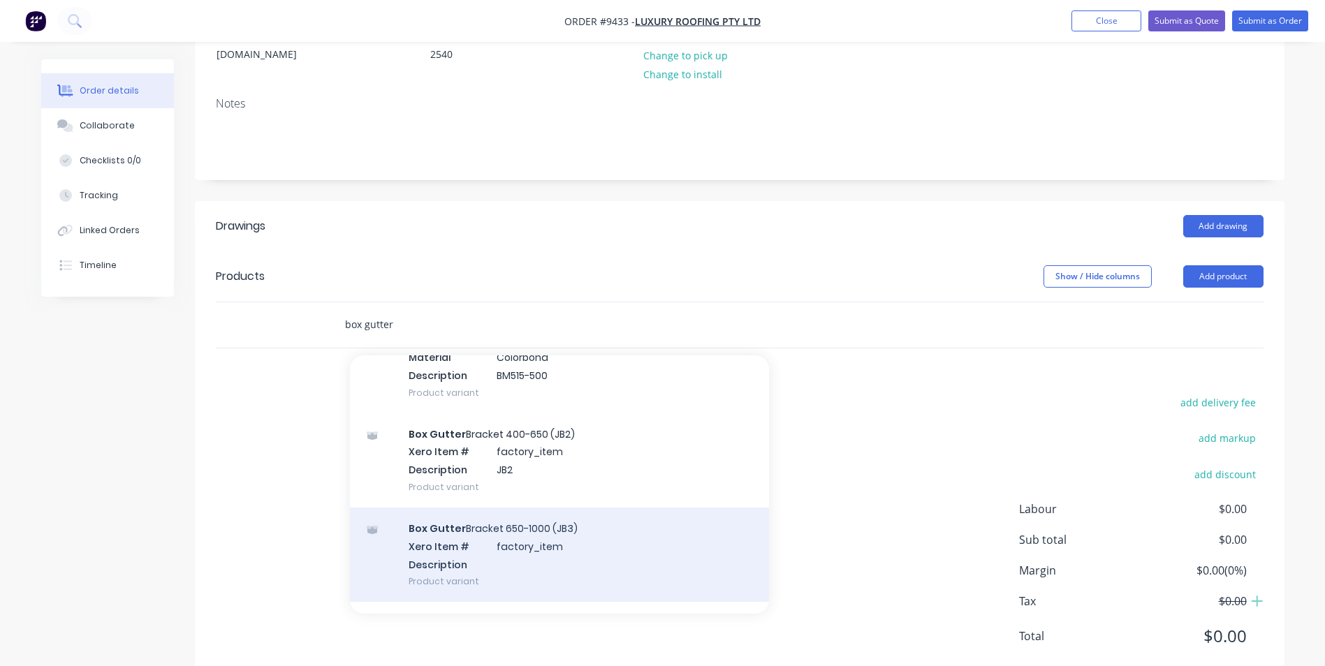
type input "box gutter"
click at [483, 531] on div "Box Gutter Bracket 650-1000 (JB3) Xero Item # factory_item Description Product …" at bounding box center [559, 555] width 419 height 94
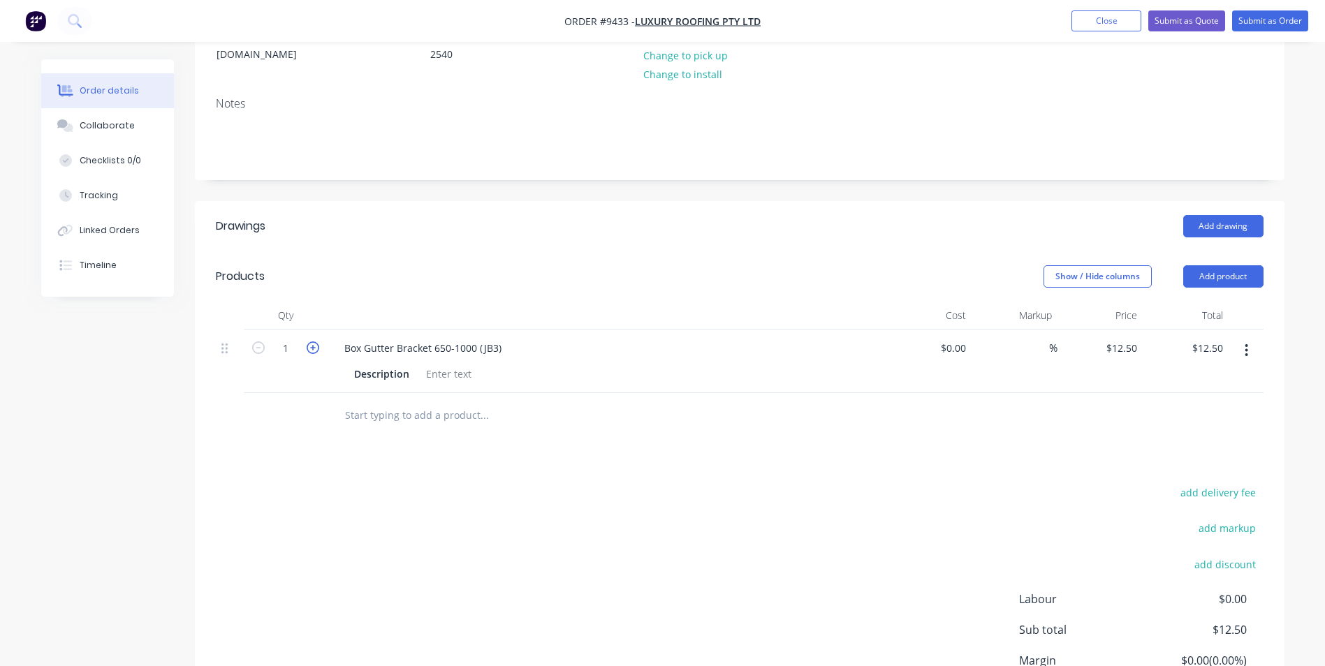
click at [316, 342] on icon "button" at bounding box center [313, 348] width 13 height 13
type input "2"
type input "$25.00"
click at [316, 342] on icon "button" at bounding box center [313, 348] width 13 height 13
type input "3"
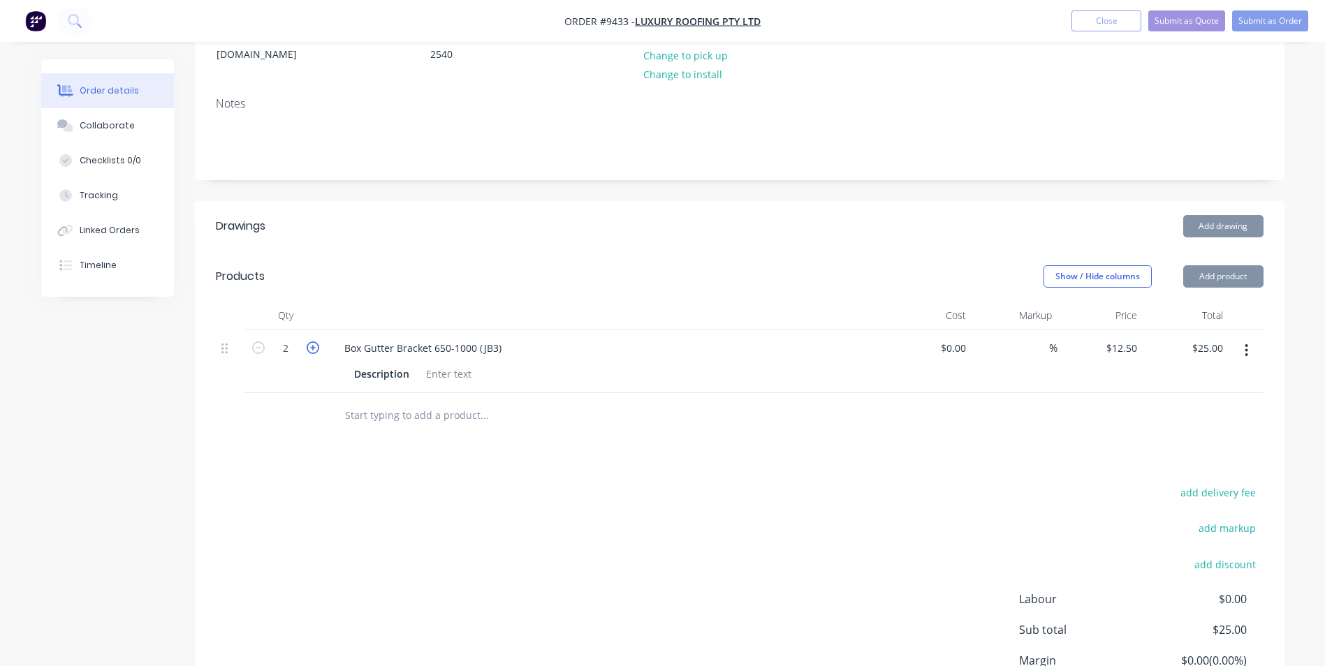
type input "$37.50"
click at [316, 342] on icon "button" at bounding box center [313, 348] width 13 height 13
type input "4"
type input "$50.00"
click at [316, 342] on icon "button" at bounding box center [313, 348] width 13 height 13
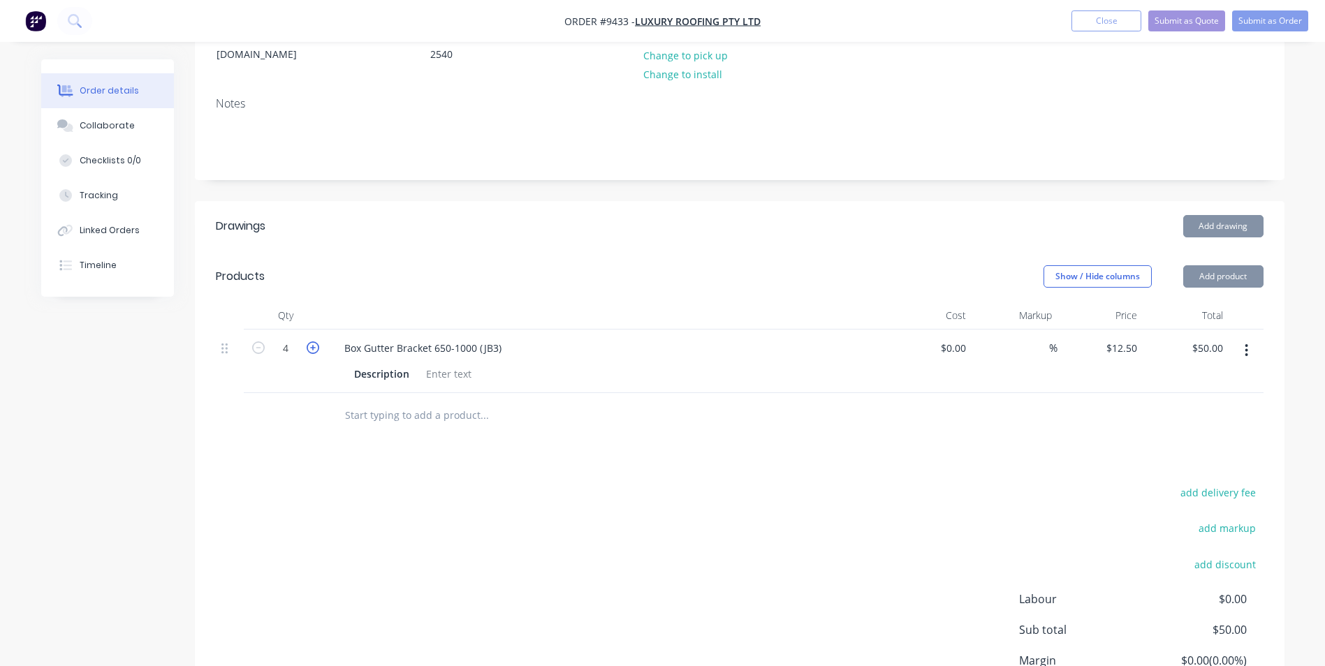
type input "5"
type input "$62.50"
click at [316, 342] on icon "button" at bounding box center [313, 348] width 13 height 13
type input "6"
type input "$75.00"
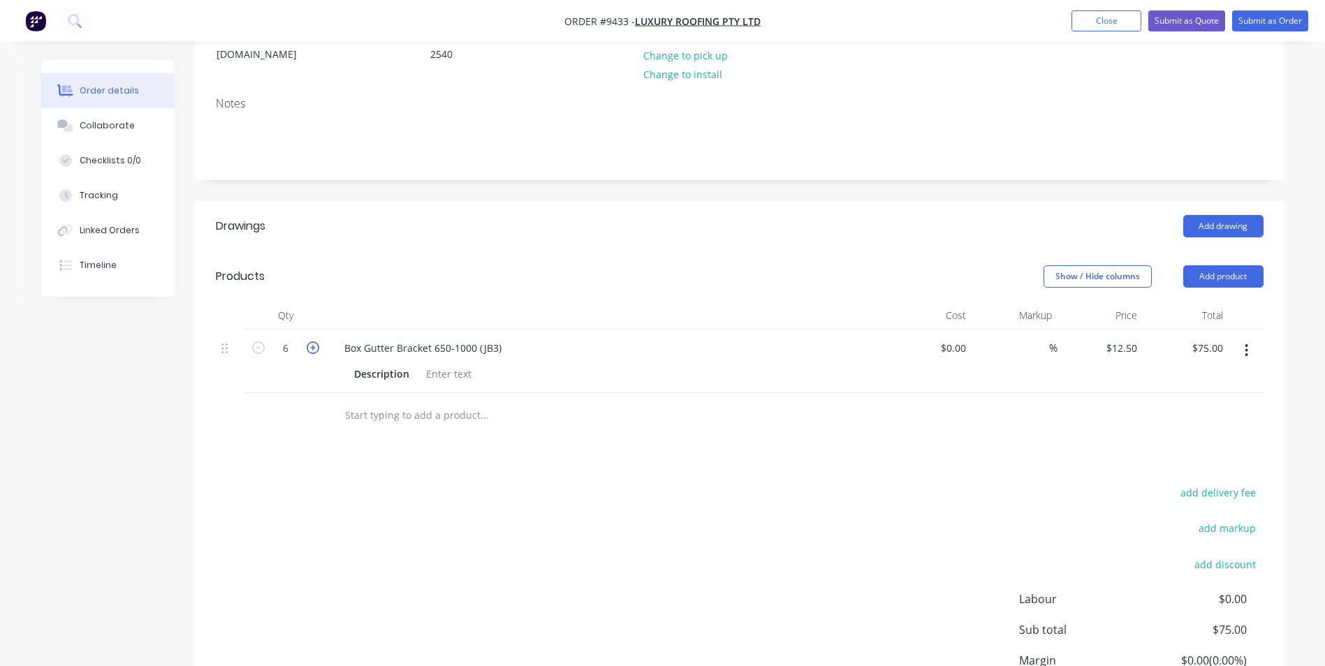
click at [316, 342] on icon "button" at bounding box center [313, 348] width 13 height 13
type input "7"
type input "$87.50"
click at [316, 342] on icon "button" at bounding box center [313, 348] width 13 height 13
type input "8"
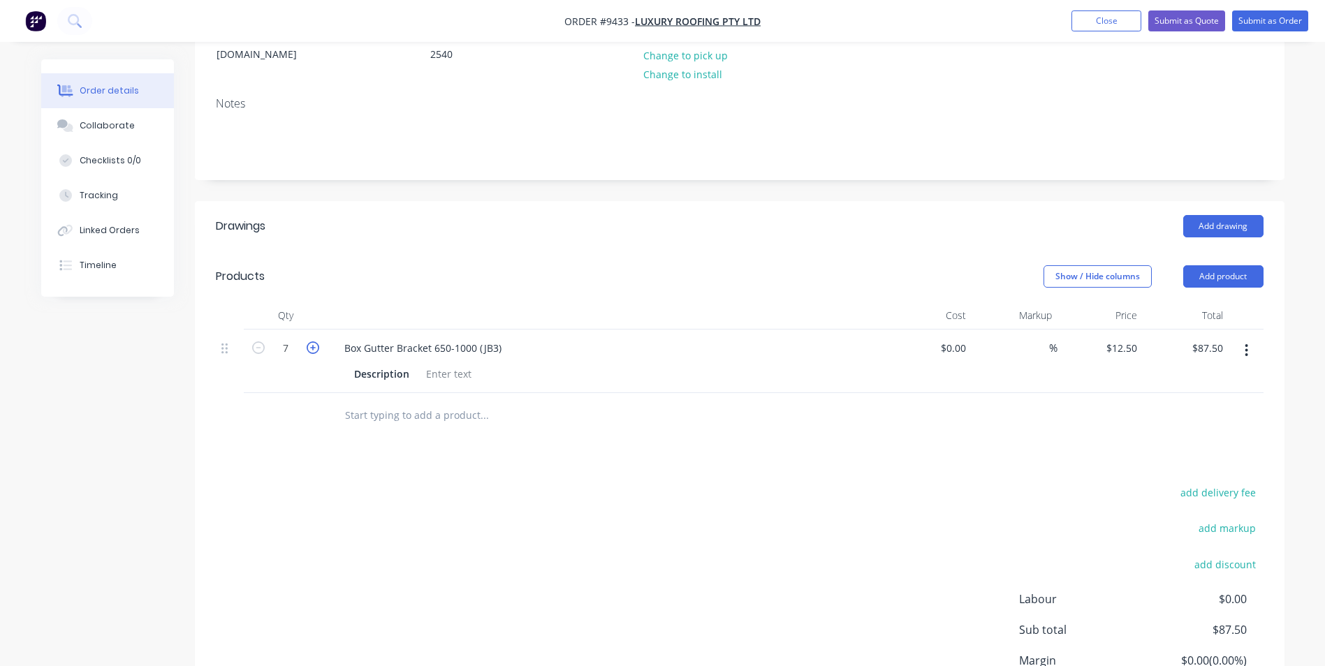
type input "$100.00"
click at [316, 342] on icon "button" at bounding box center [313, 348] width 13 height 13
type input "9"
type input "$112.50"
click at [316, 342] on icon "button" at bounding box center [313, 348] width 13 height 13
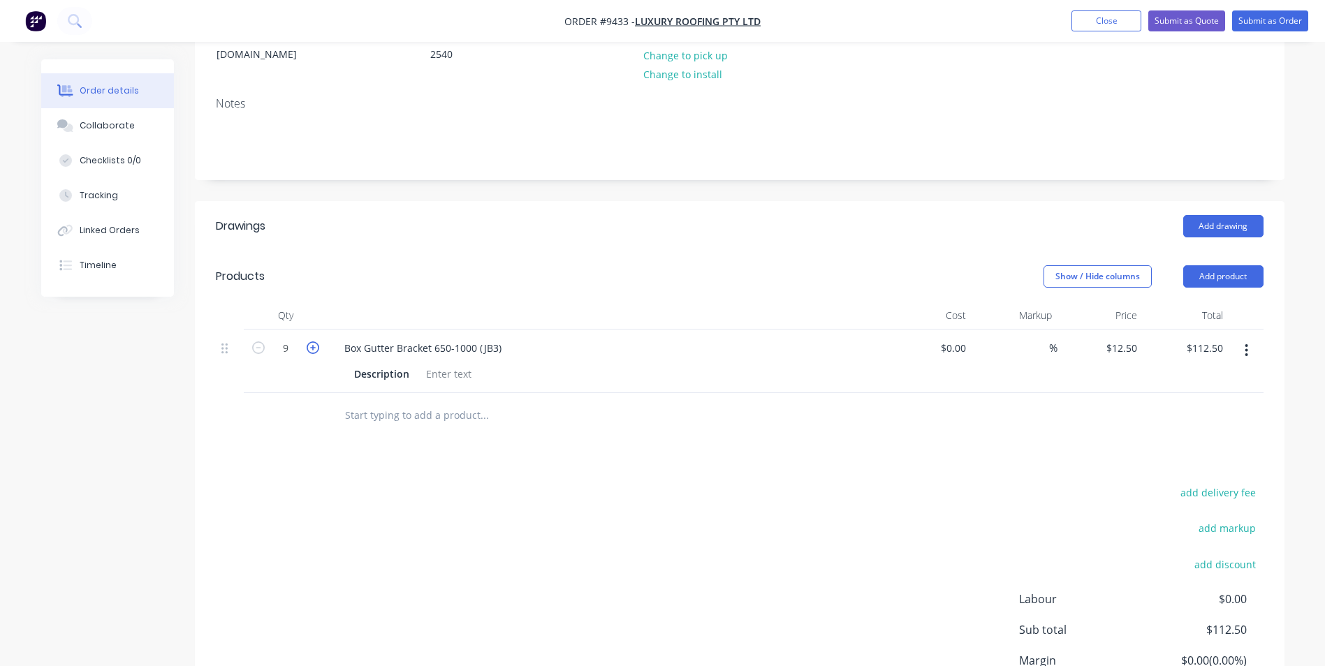
type input "10"
type input "$125.00"
click at [316, 342] on icon "button" at bounding box center [313, 348] width 13 height 13
type input "11"
type input "$137.50"
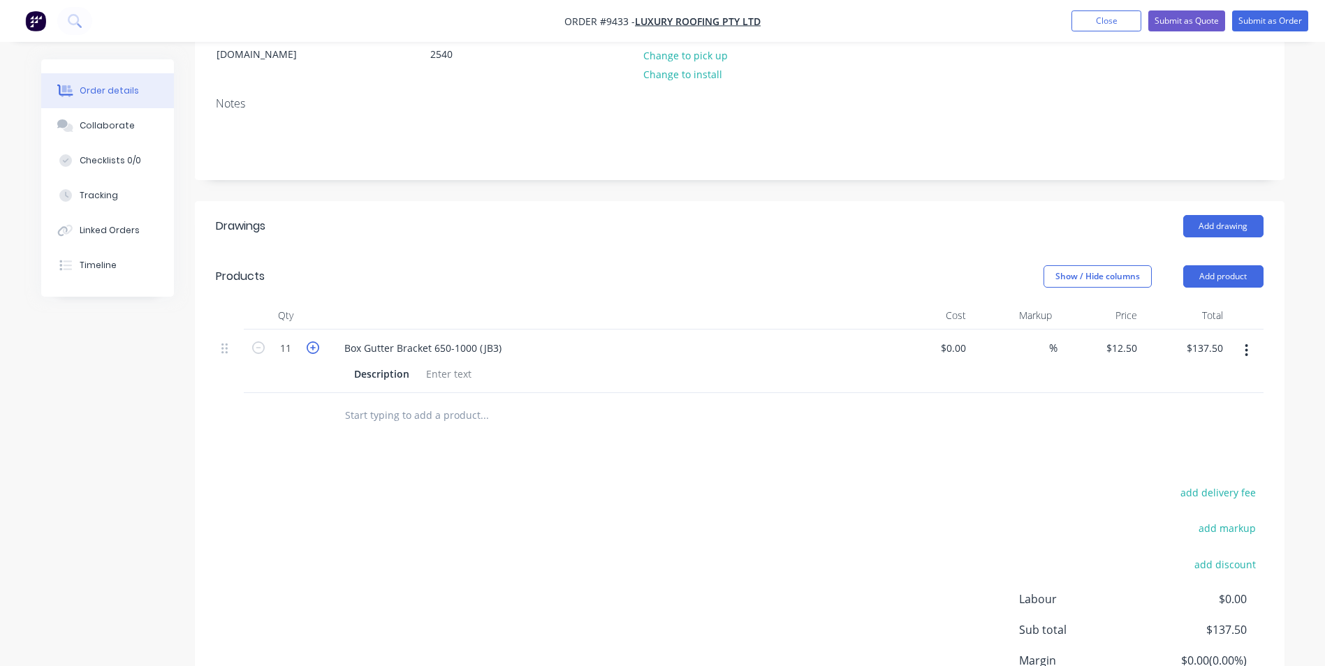
click at [316, 342] on icon "button" at bounding box center [313, 348] width 13 height 13
type input "12"
type input "$150.00"
click at [316, 342] on icon "button" at bounding box center [313, 348] width 13 height 13
type input "13"
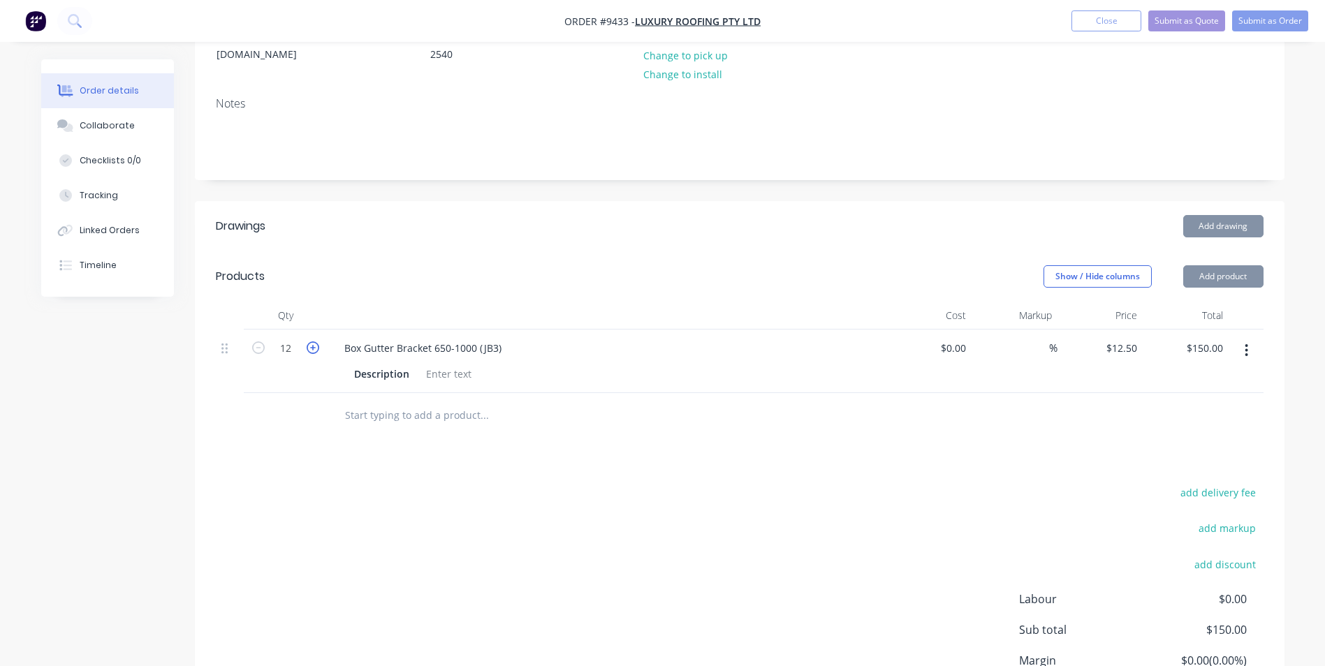
type input "$162.50"
click at [316, 342] on icon "button" at bounding box center [313, 348] width 13 height 13
type input "14"
type input "$175.00"
click at [316, 342] on icon "button" at bounding box center [313, 348] width 13 height 13
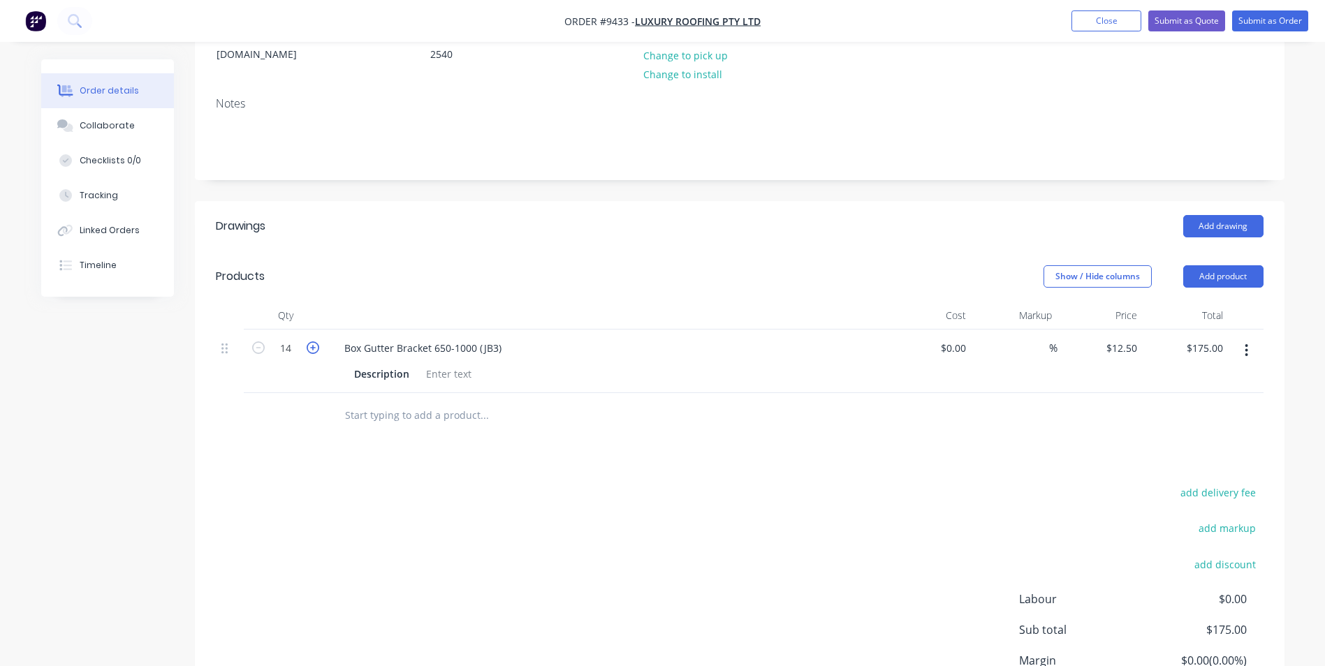
type input "15"
type input "$187.50"
click at [316, 342] on icon "button" at bounding box center [313, 348] width 13 height 13
type input "16"
type input "$200.00"
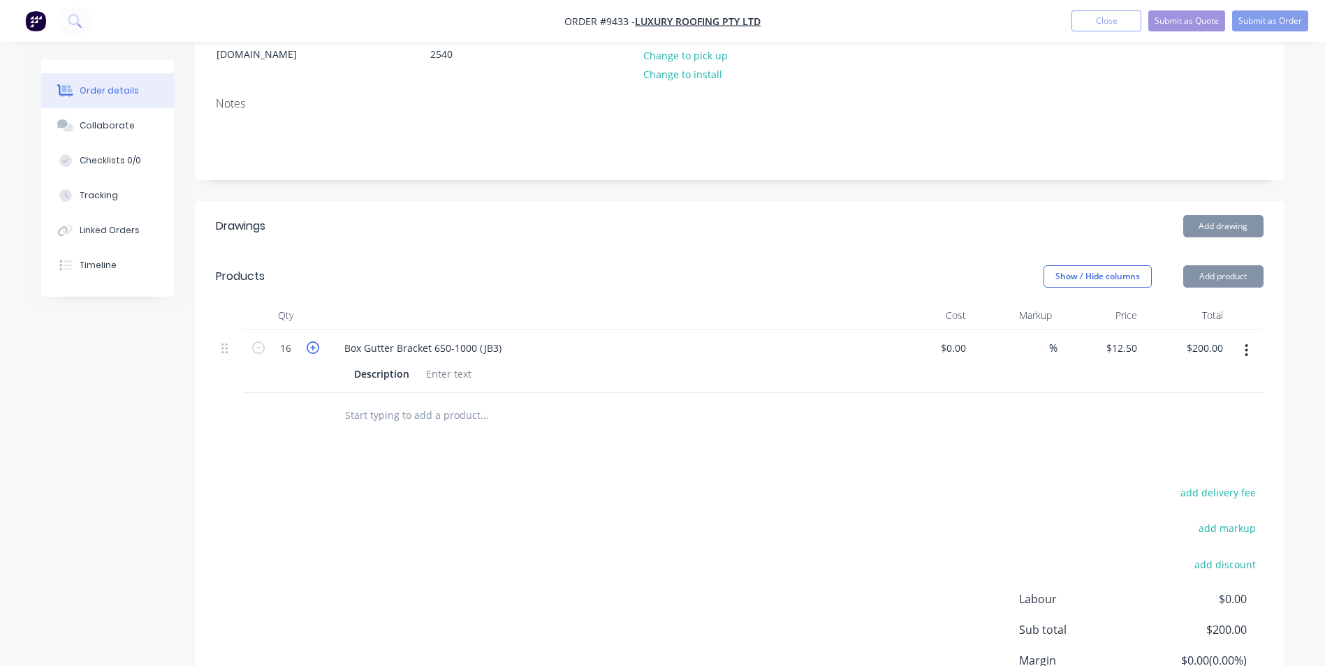
click at [316, 342] on icon "button" at bounding box center [313, 348] width 13 height 13
type input "17"
type input "$212.50"
click at [316, 342] on icon "button" at bounding box center [313, 348] width 13 height 13
type input "18"
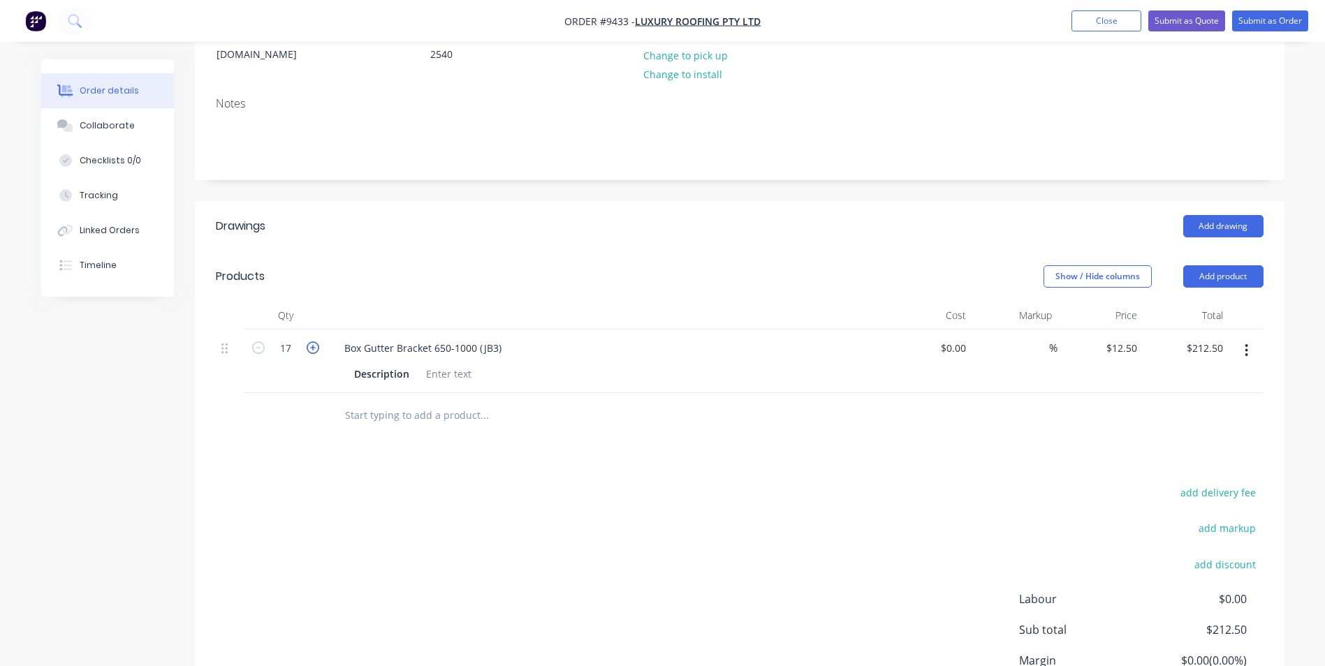
type input "$225.00"
click at [316, 342] on icon "button" at bounding box center [313, 348] width 13 height 13
type input "19"
type input "$237.50"
click at [316, 342] on icon "button" at bounding box center [313, 348] width 13 height 13
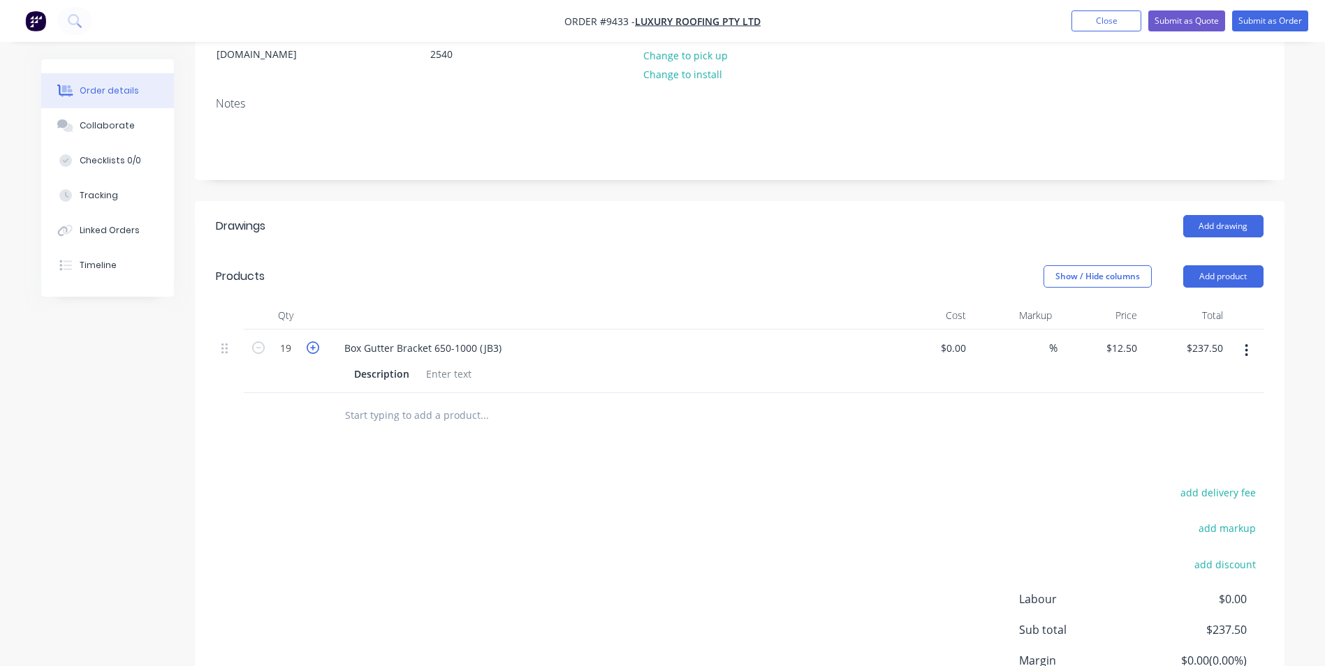
type input "20"
type input "$250.00"
click at [316, 342] on icon "button" at bounding box center [313, 348] width 13 height 13
type input "21"
type input "$262.50"
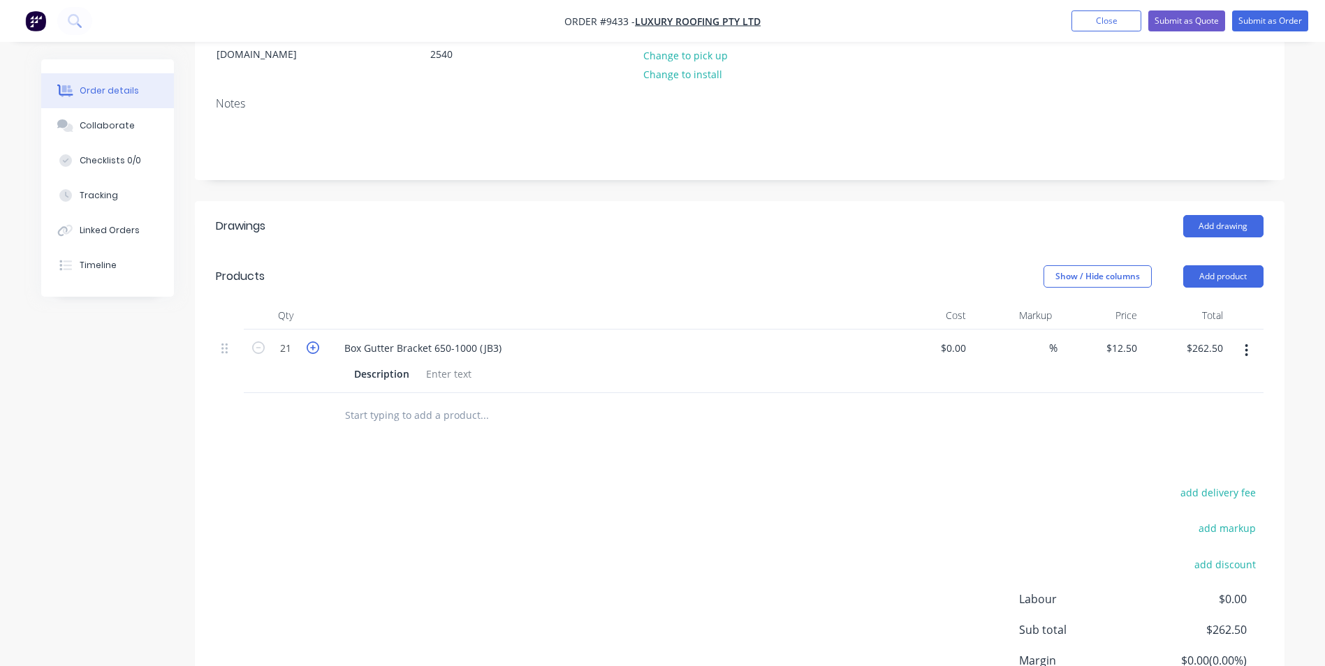
click at [316, 342] on icon "button" at bounding box center [313, 348] width 13 height 13
type input "22"
type input "$275.00"
click at [316, 342] on icon "button" at bounding box center [313, 348] width 13 height 13
type input "23"
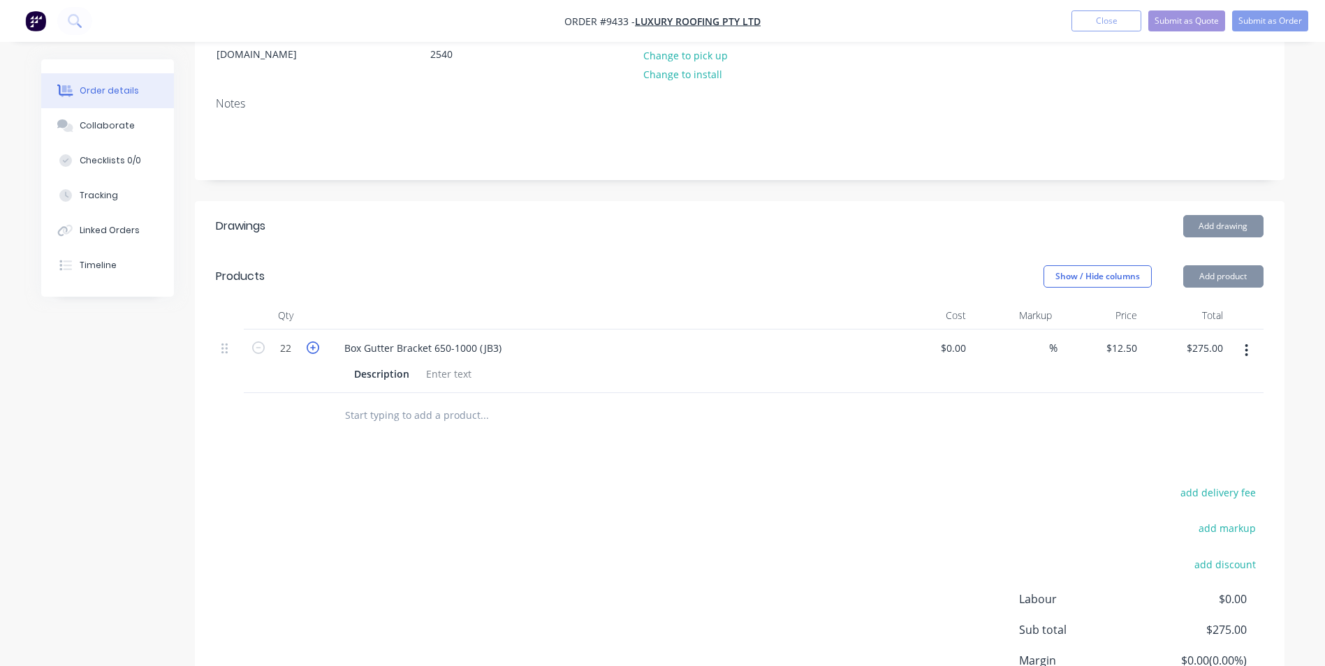
type input "$287.50"
click at [316, 342] on icon "button" at bounding box center [313, 348] width 13 height 13
type input "24"
type input "$300.00"
click at [316, 342] on icon "button" at bounding box center [313, 348] width 13 height 13
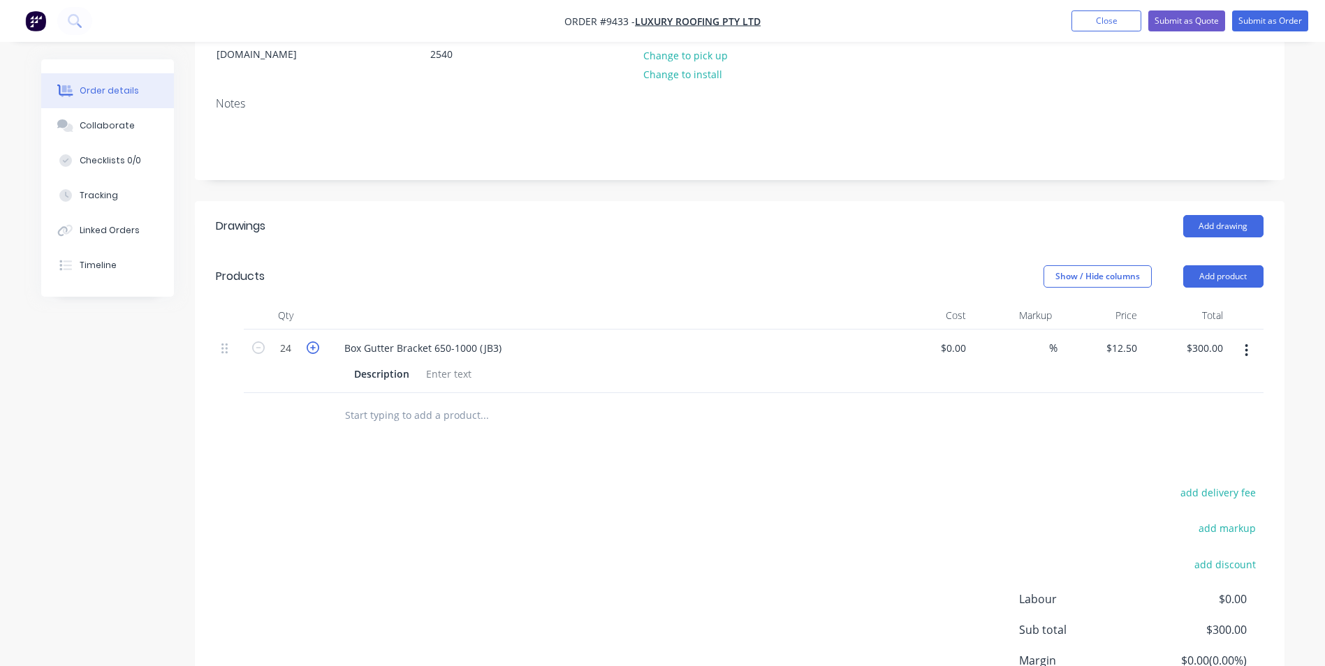
type input "25"
type input "$312.50"
click at [316, 342] on icon "button" at bounding box center [313, 348] width 13 height 13
type input "26"
type input "$325.00"
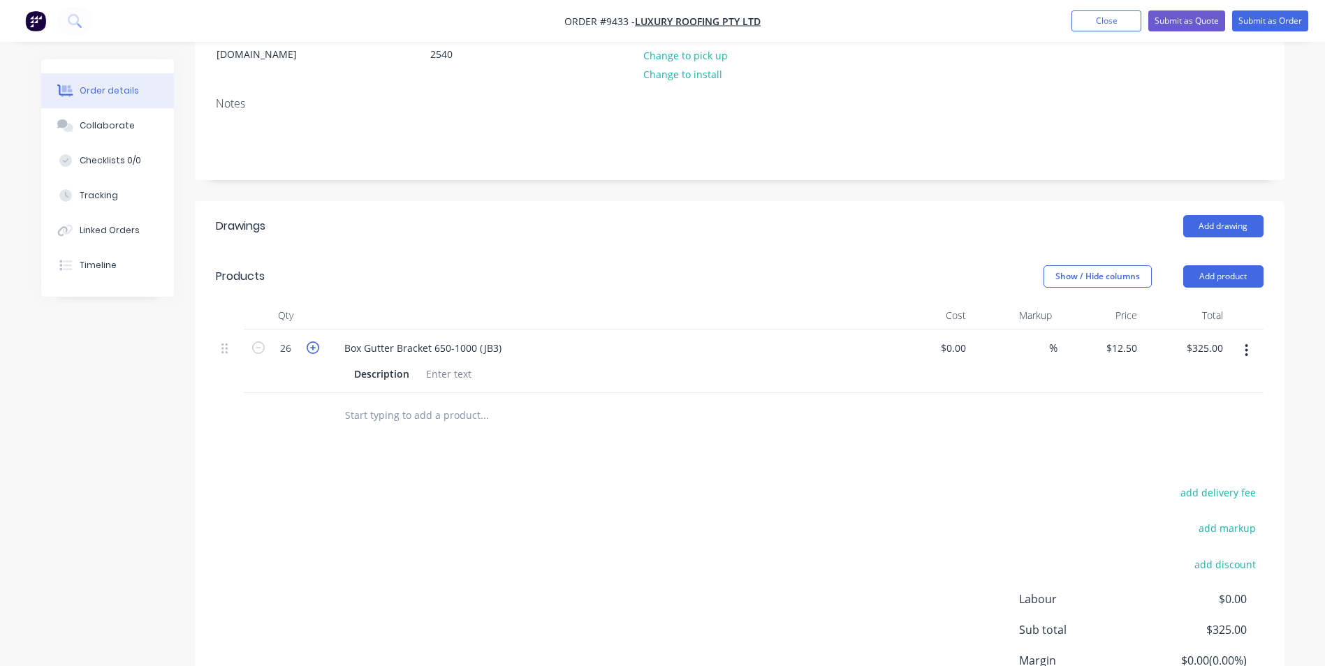
click at [316, 342] on icon "button" at bounding box center [313, 348] width 13 height 13
type input "27"
type input "$337.50"
click at [316, 342] on icon "button" at bounding box center [313, 348] width 13 height 13
type input "28"
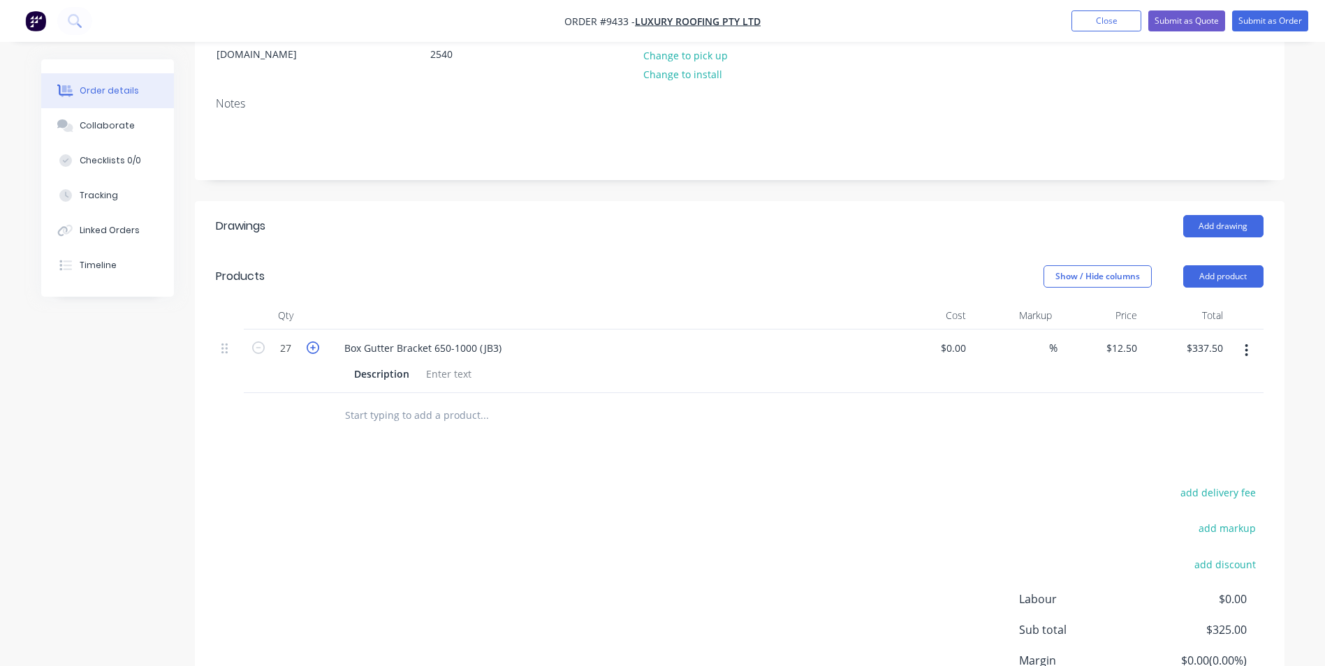
type input "$350.00"
click at [316, 342] on icon "button" at bounding box center [313, 348] width 13 height 13
type input "29"
type input "$362.50"
click at [316, 342] on icon "button" at bounding box center [313, 348] width 13 height 13
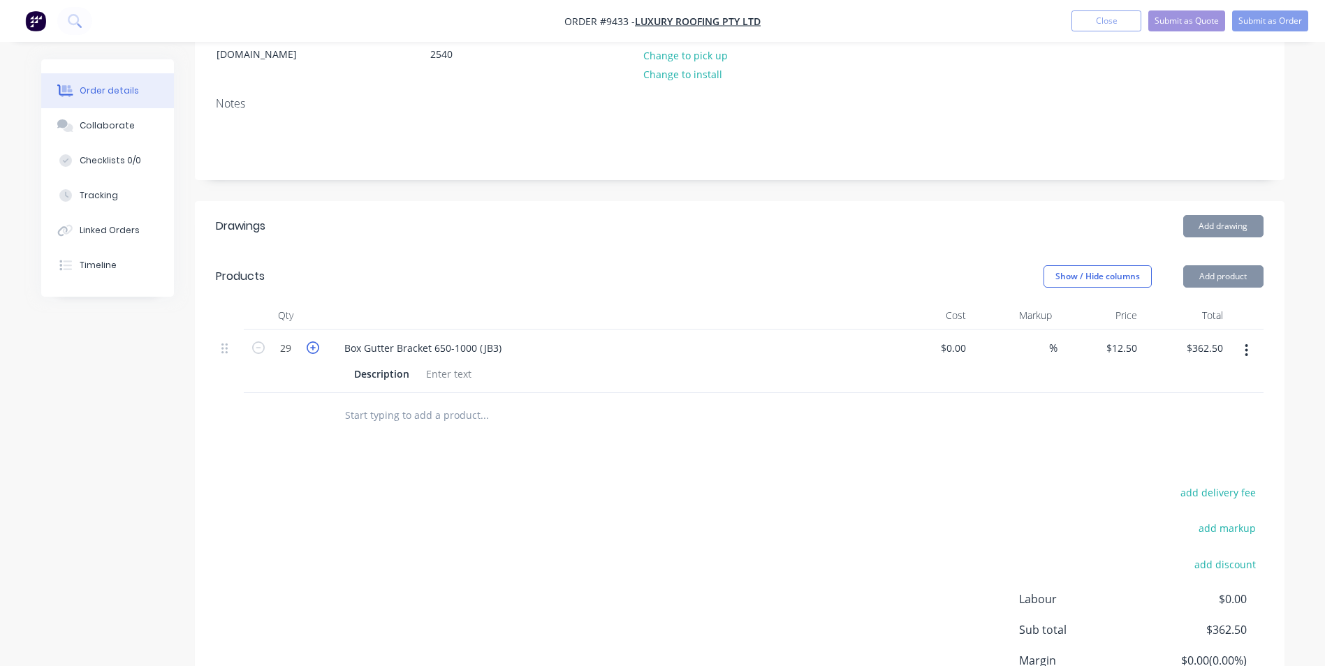
type input "30"
type input "$375.00"
click at [316, 342] on icon "button" at bounding box center [313, 348] width 13 height 13
type input "31"
type input "$387.50"
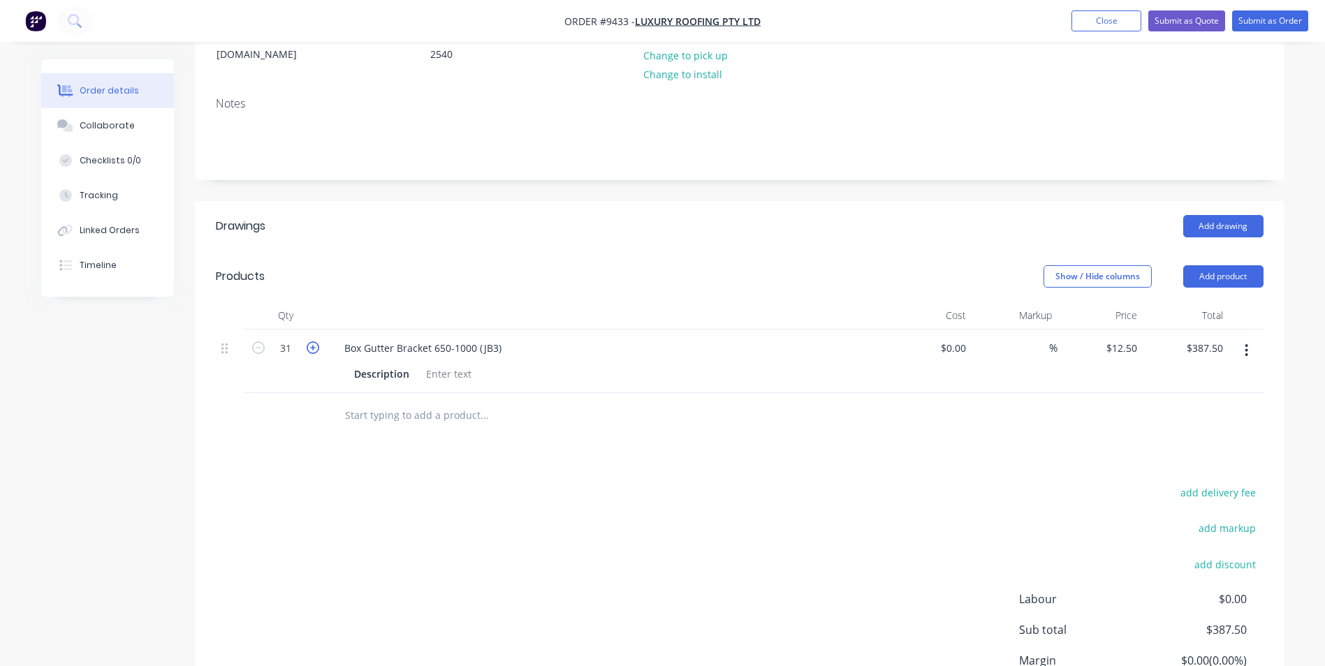
click at [316, 342] on icon "button" at bounding box center [313, 348] width 13 height 13
type input "32"
type input "$400.00"
click at [316, 342] on icon "button" at bounding box center [313, 348] width 13 height 13
type input "33"
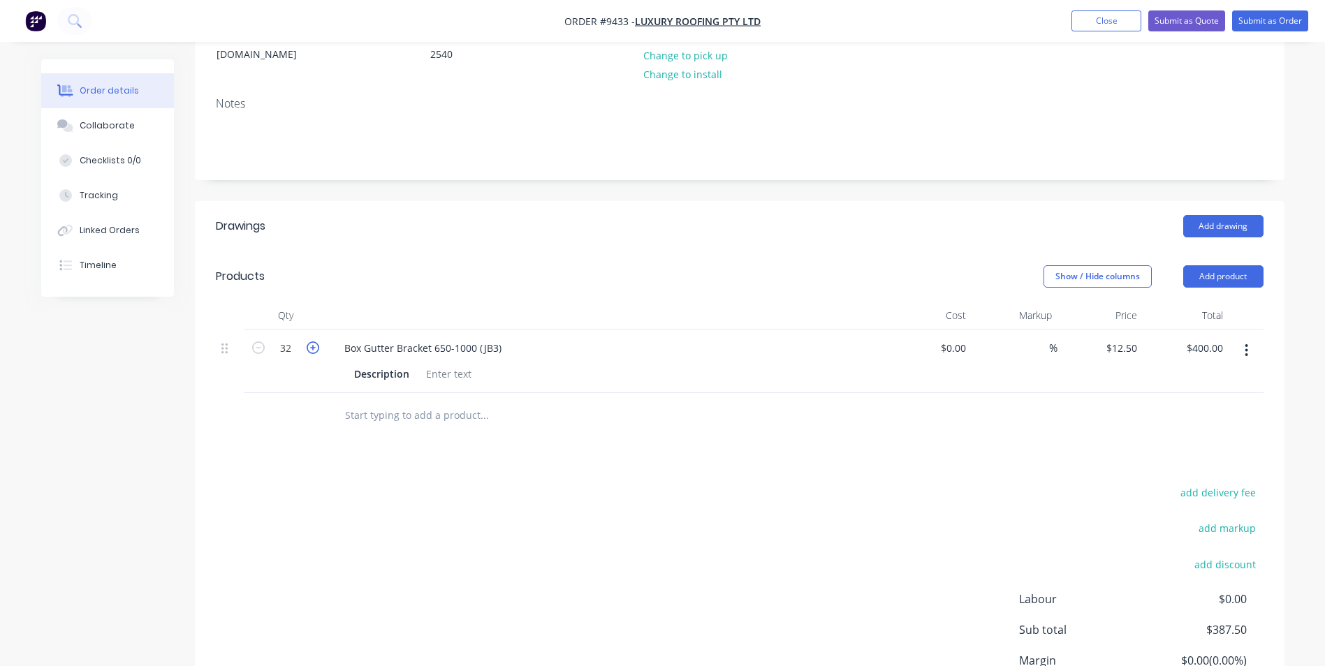
type input "$412.50"
click at [316, 342] on icon "button" at bounding box center [313, 348] width 13 height 13
type input "34"
type input "$425.00"
click at [316, 342] on icon "button" at bounding box center [313, 348] width 13 height 13
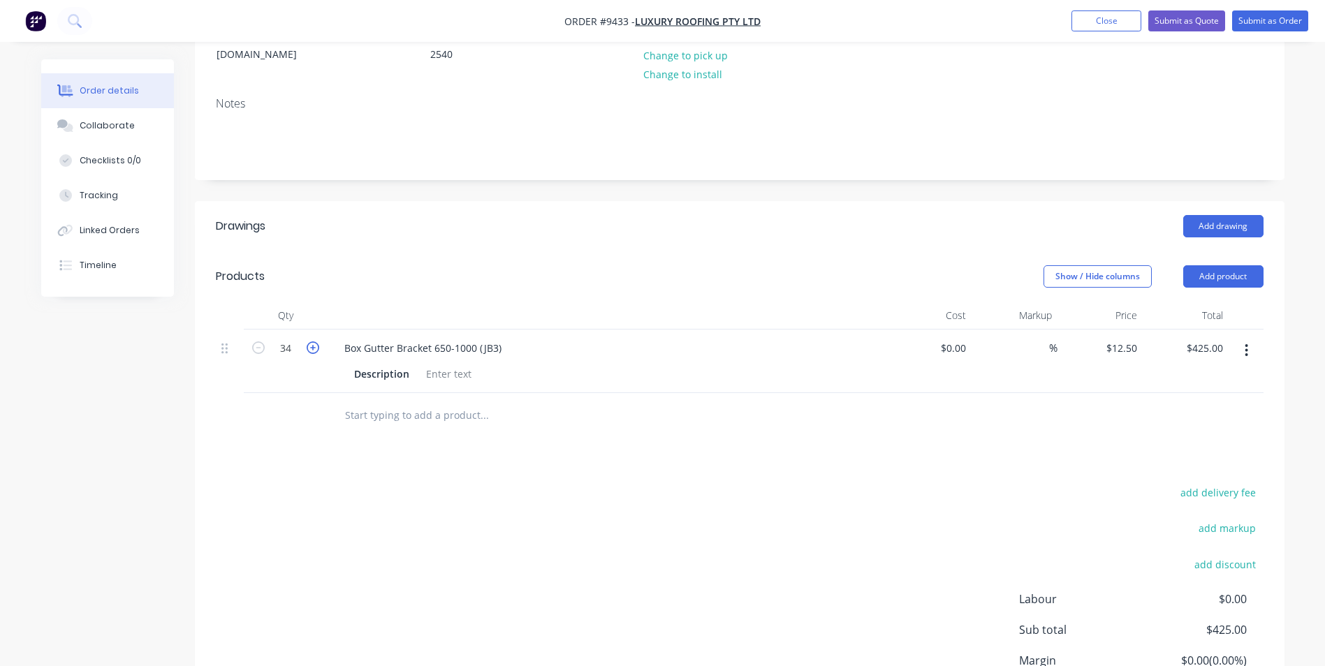
type input "35"
type input "$437.50"
click at [316, 342] on icon "button" at bounding box center [313, 348] width 13 height 13
type input "36"
type input "$450.00"
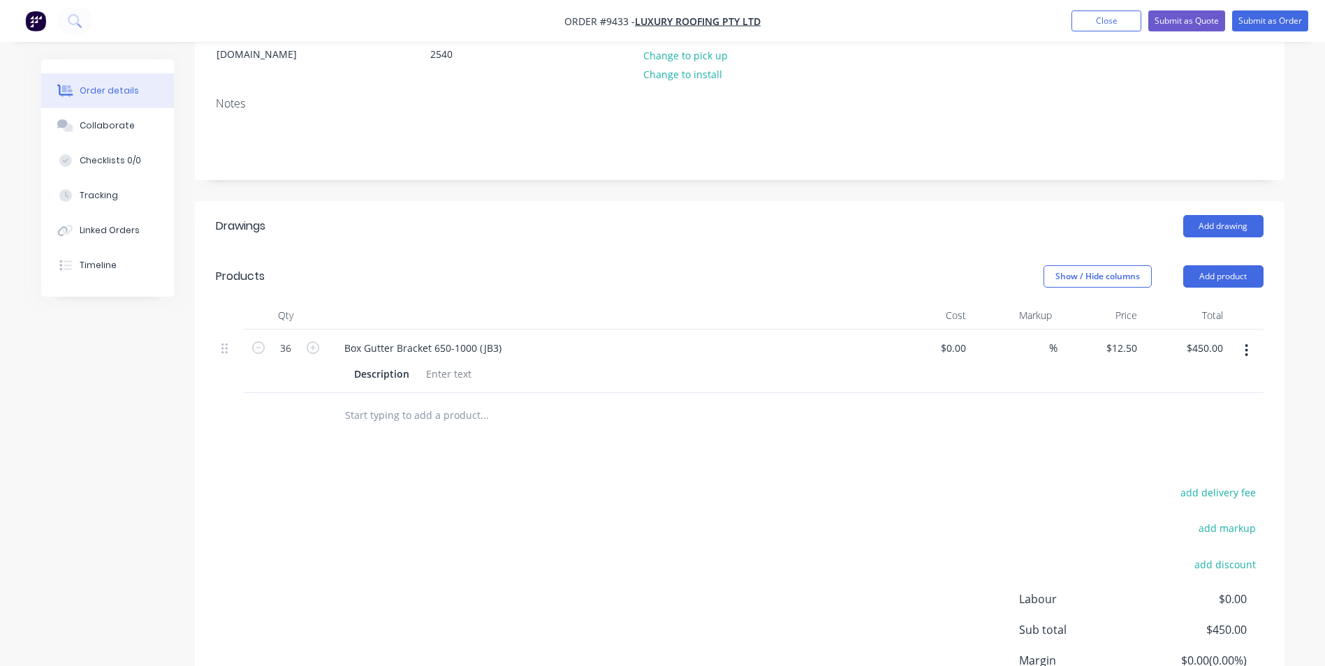
click at [402, 402] on input "text" at bounding box center [483, 416] width 279 height 28
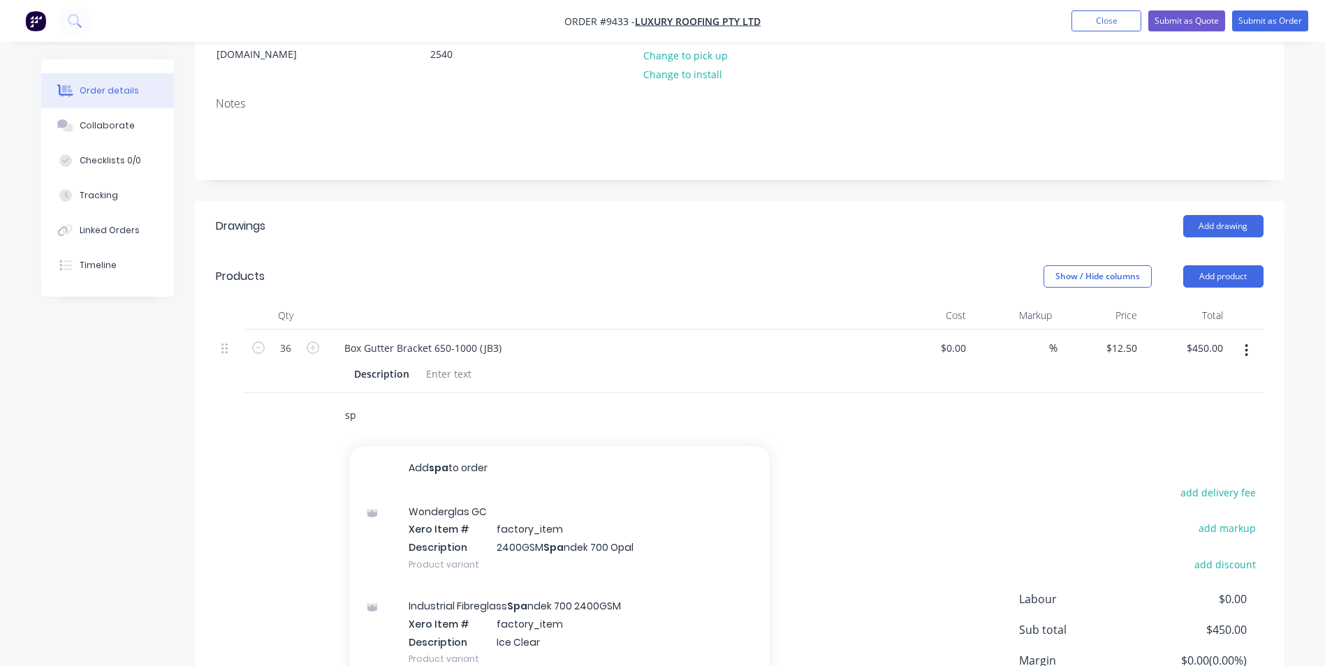
type input "s"
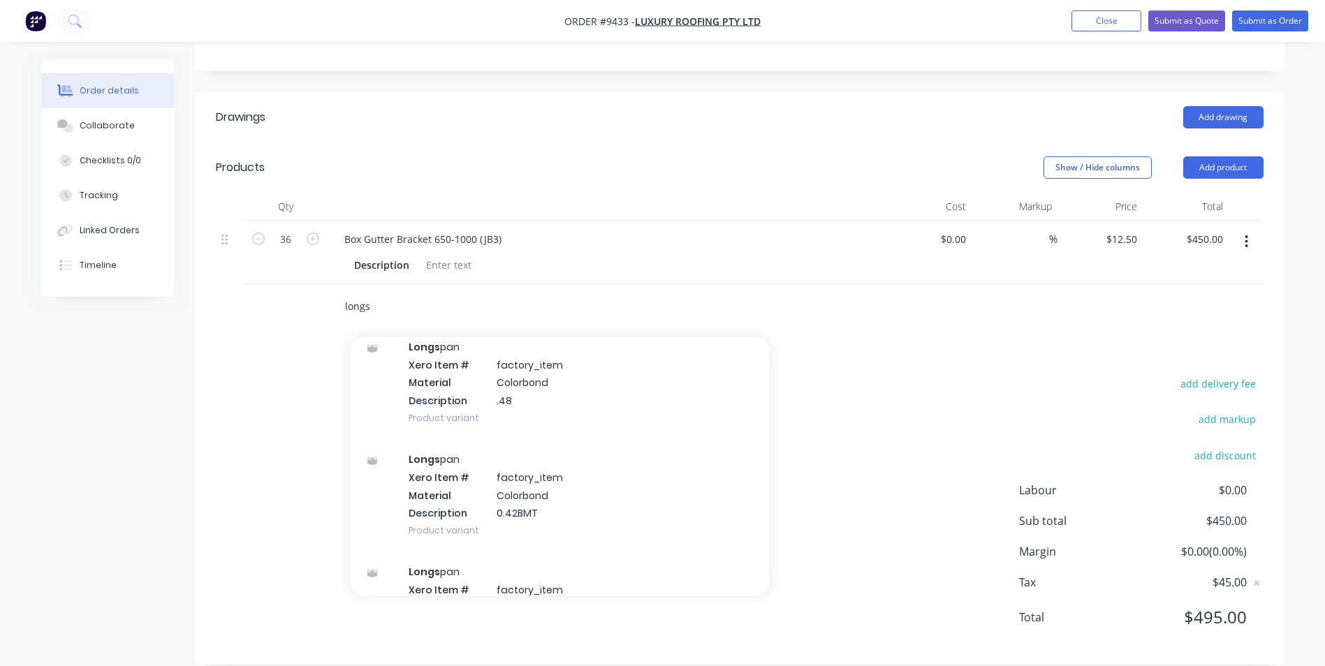
scroll to position [210, 0]
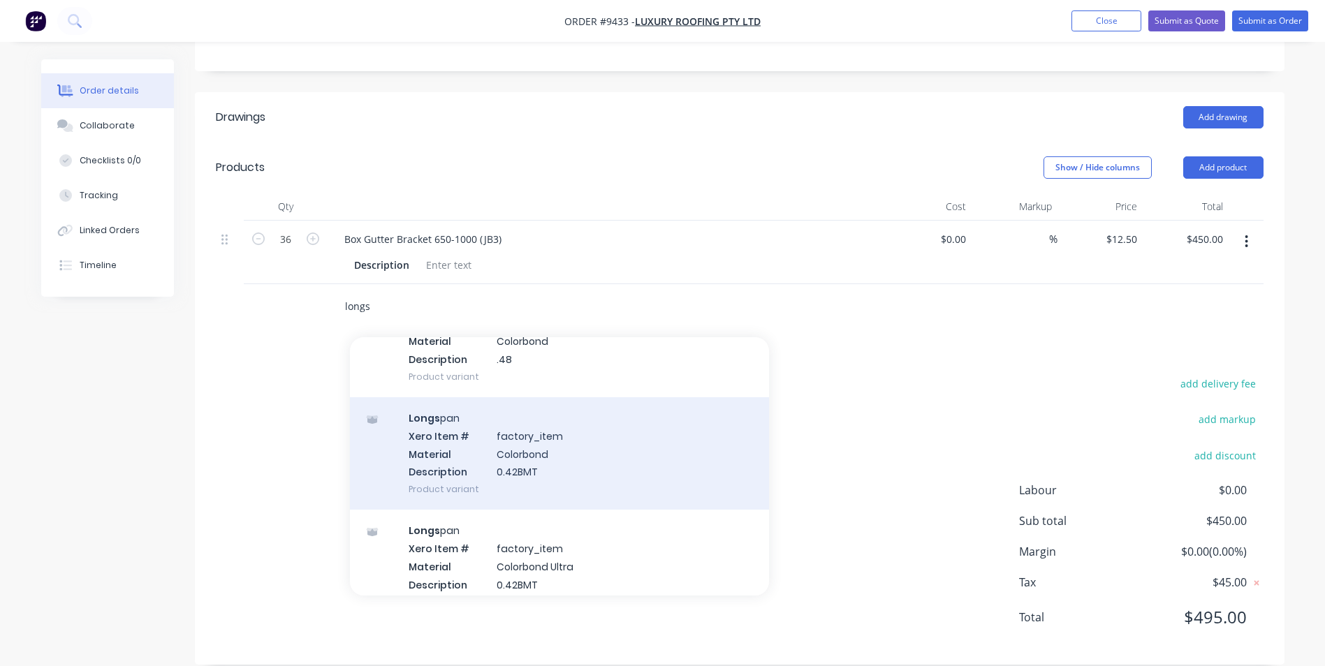
type input "longs"
click at [543, 439] on div "Longs pan Xero Item # factory_item Material Colorbond Description 0.42BMT Produ…" at bounding box center [559, 453] width 419 height 112
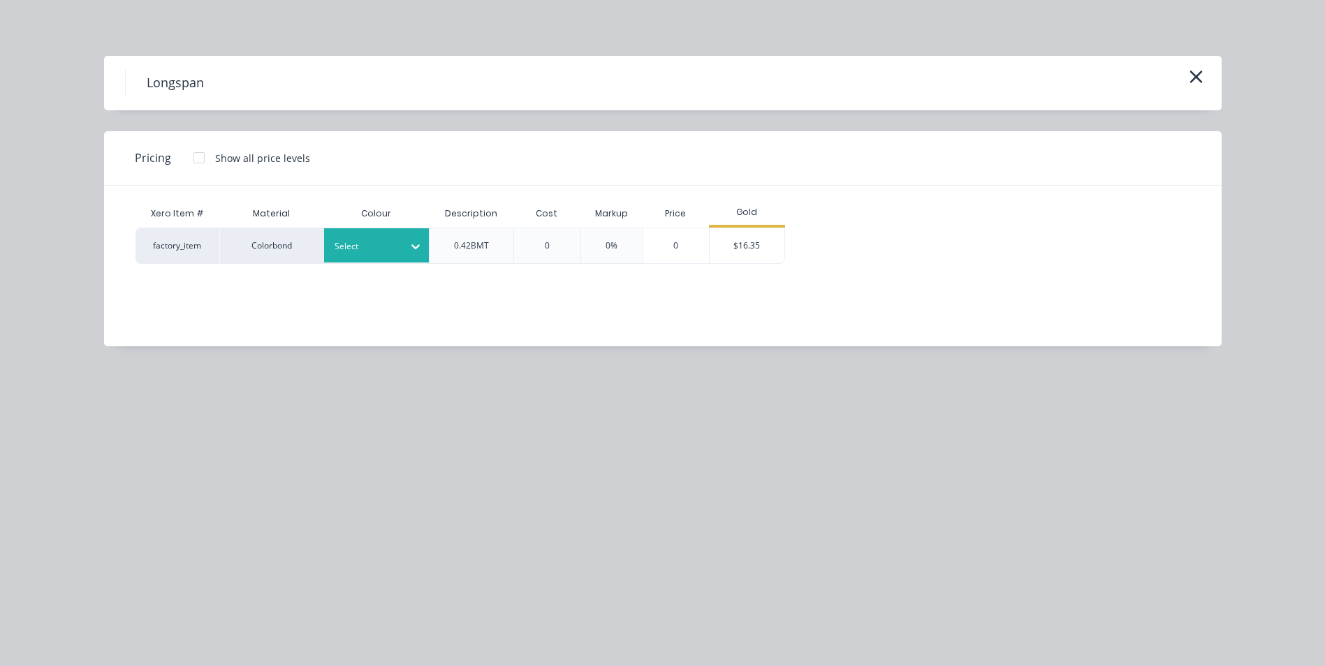
click at [367, 247] on div at bounding box center [366, 246] width 63 height 15
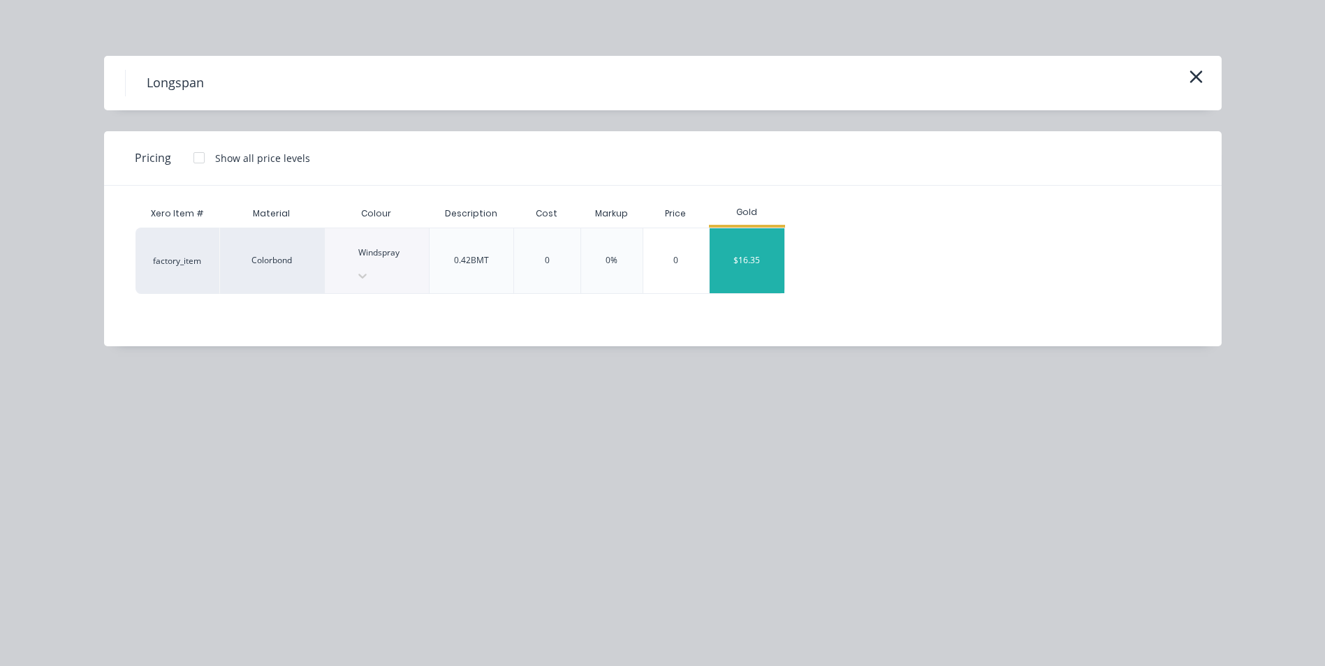
click at [748, 247] on div "$16.35" at bounding box center [747, 260] width 75 height 65
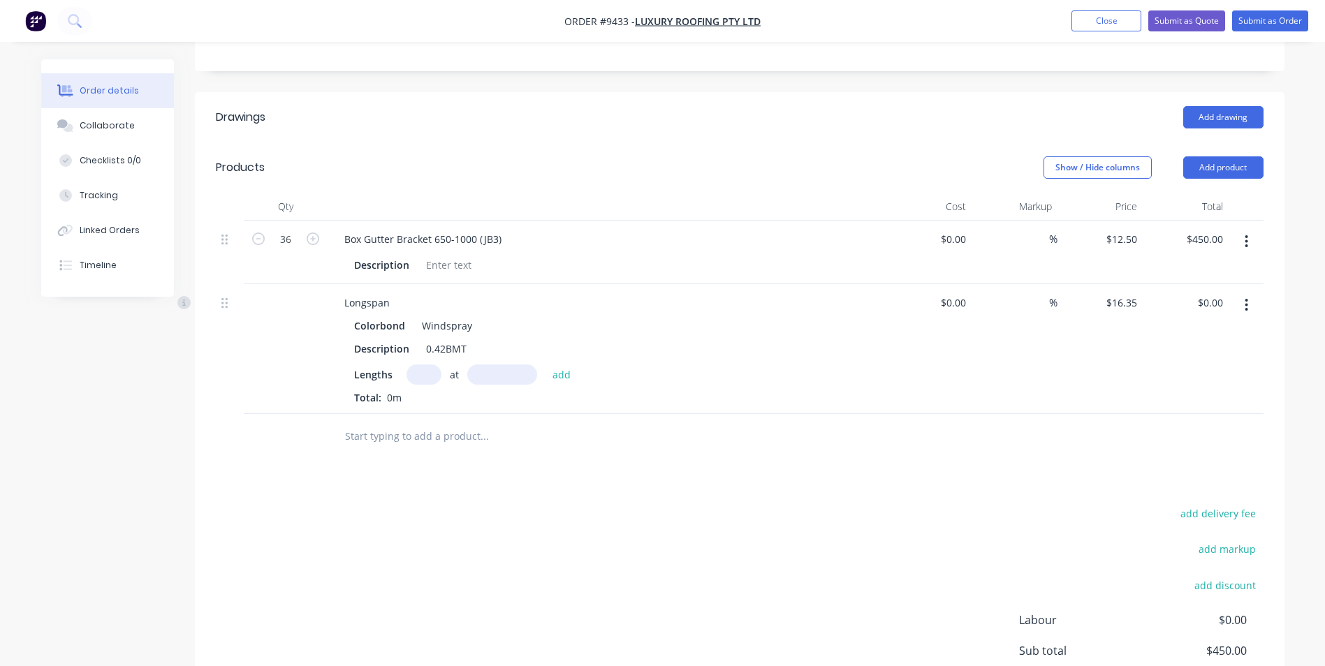
click at [427, 365] on input "text" at bounding box center [423, 375] width 35 height 20
type input "5"
type input "5100"
click at [545, 365] on button "add" at bounding box center [561, 374] width 33 height 19
type input "$416.93"
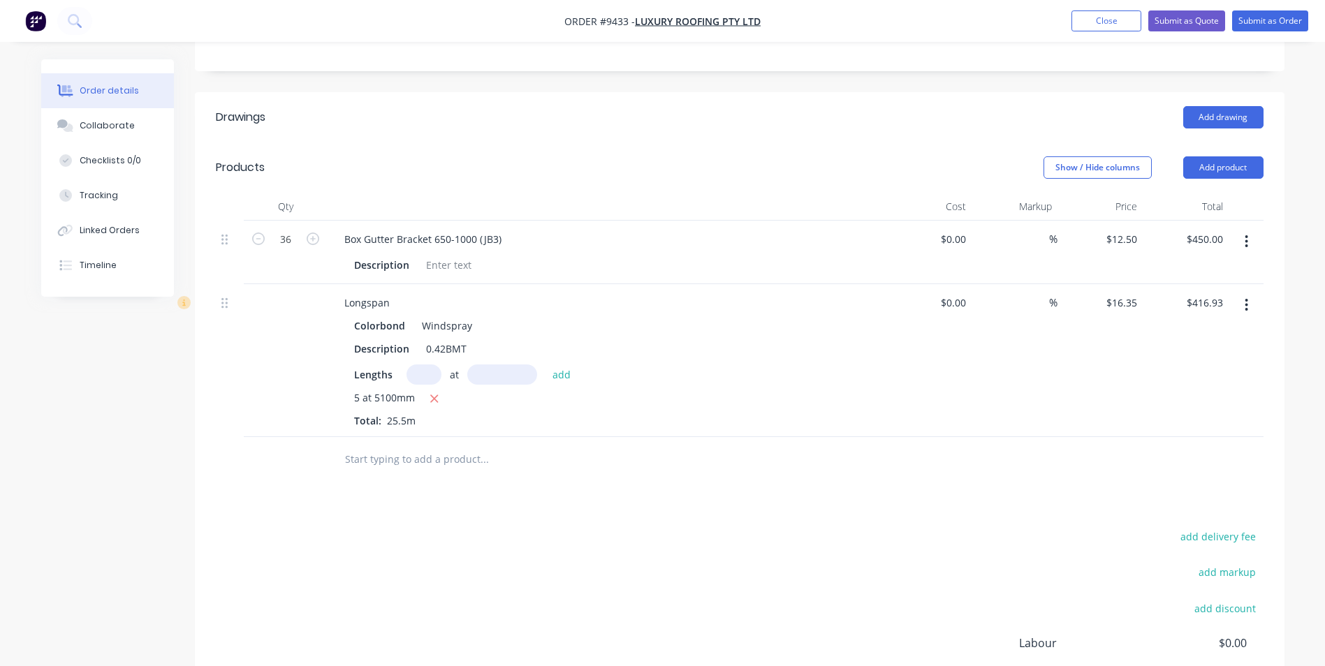
click at [399, 446] on input "text" at bounding box center [483, 460] width 279 height 28
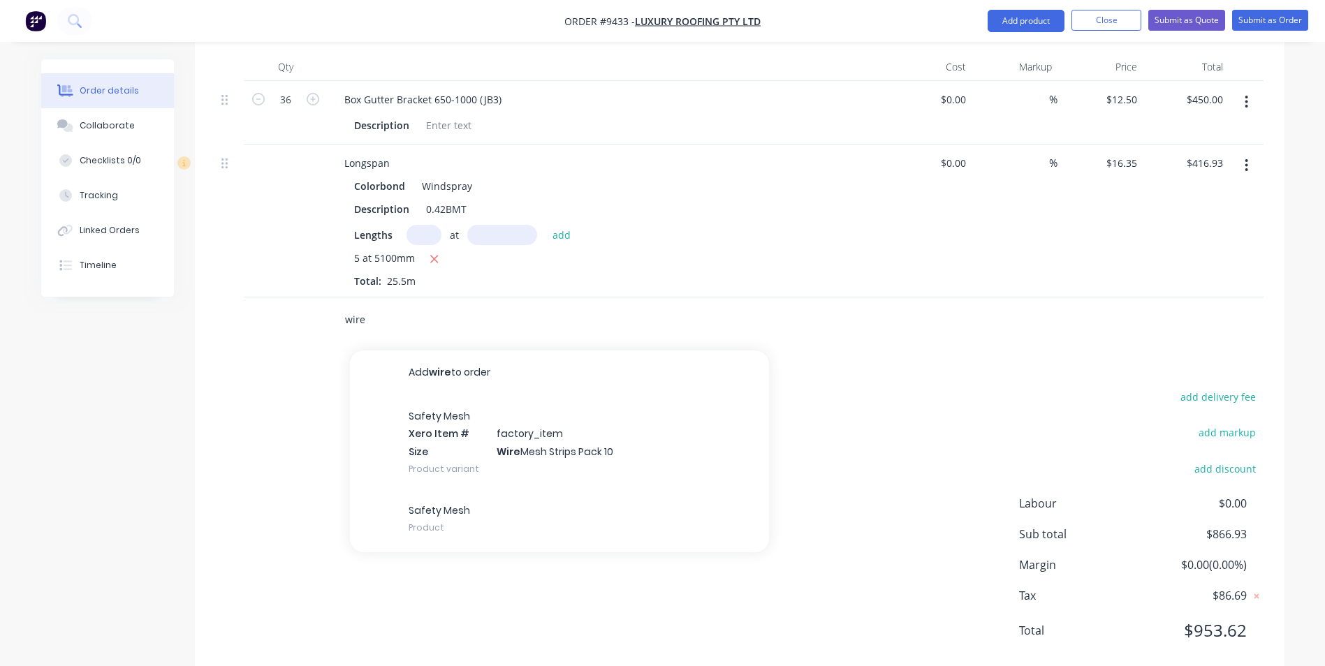
scroll to position [471, 0]
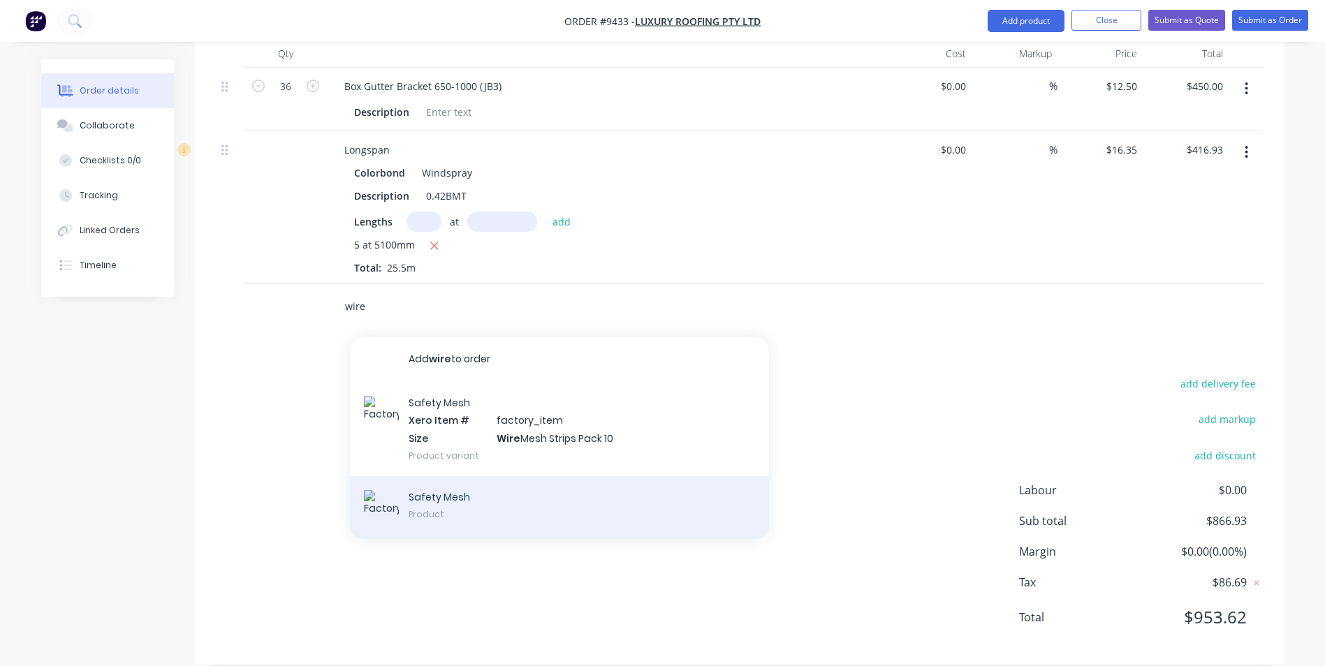
type input "wire"
click at [479, 490] on div "Safety Mesh Product" at bounding box center [559, 507] width 419 height 63
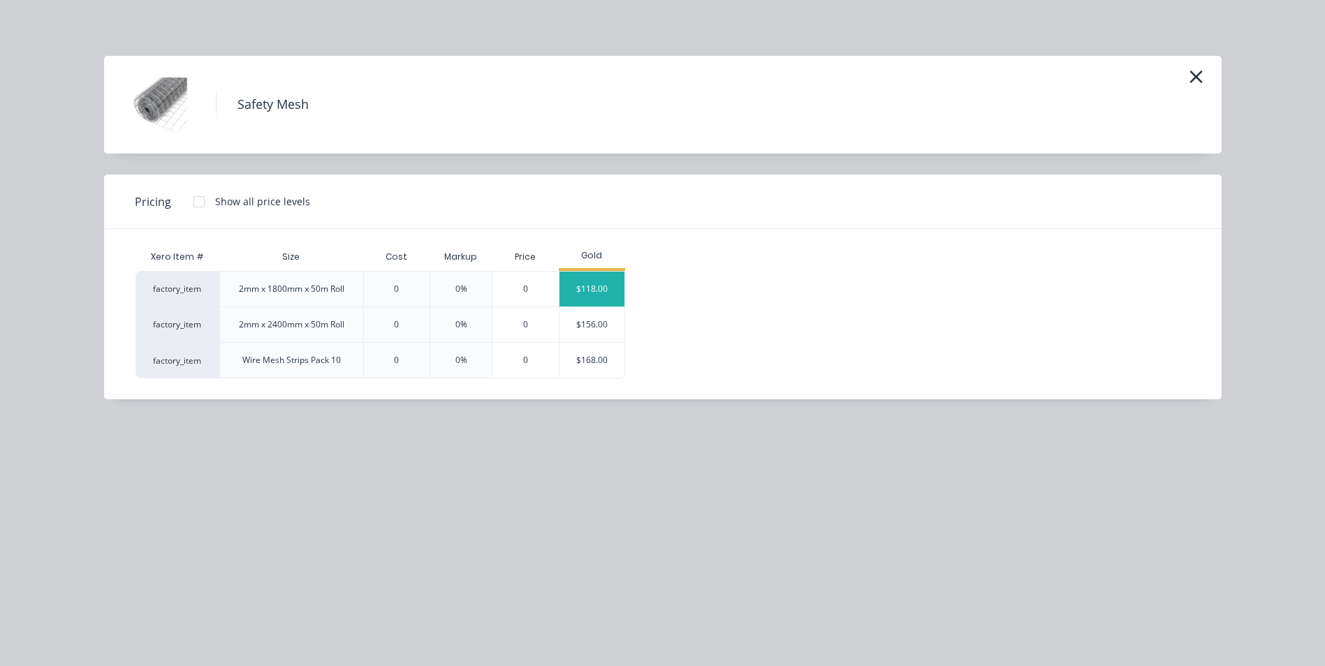
click at [605, 298] on div "$118.00" at bounding box center [592, 289] width 66 height 35
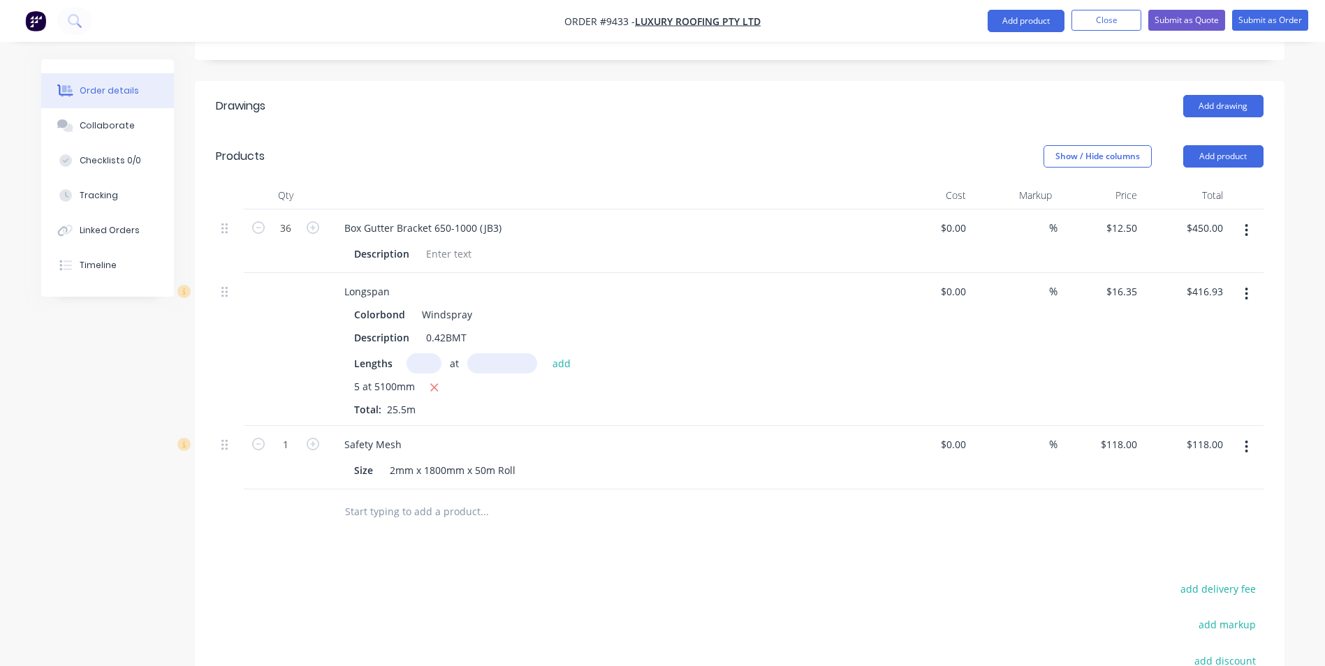
scroll to position [325, 0]
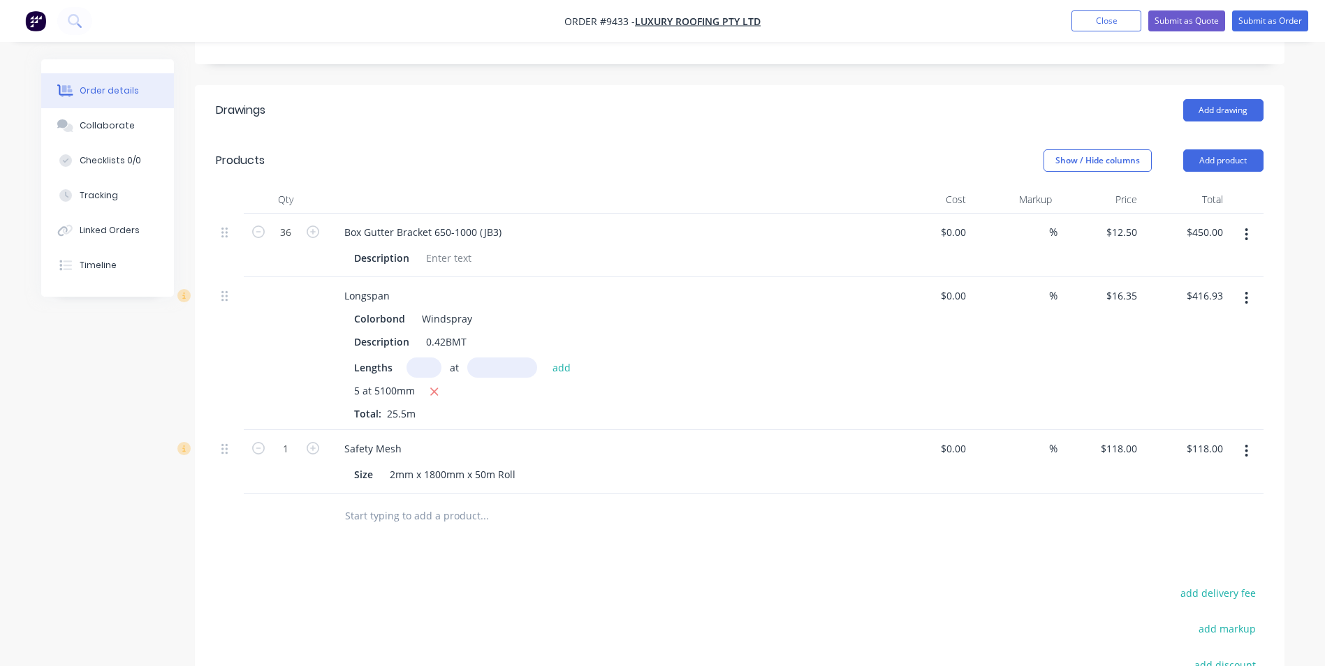
click at [381, 504] on input "text" at bounding box center [483, 516] width 279 height 28
type input "s"
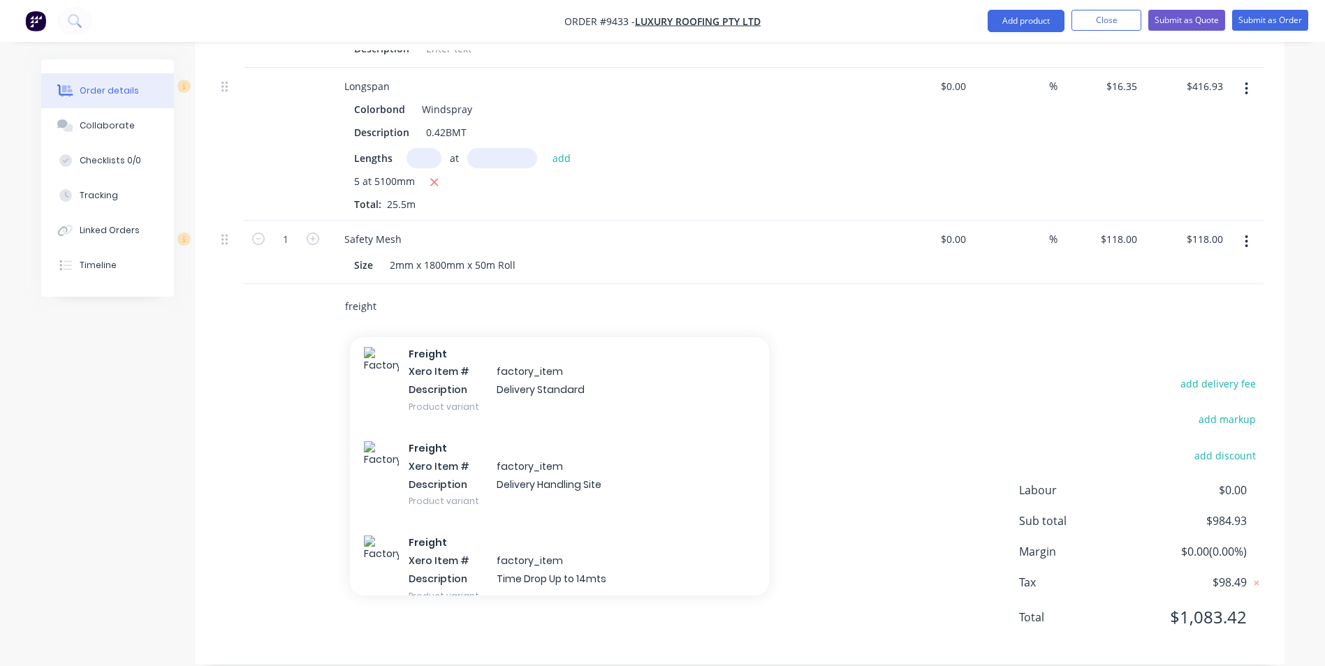
scroll to position [3003, 0]
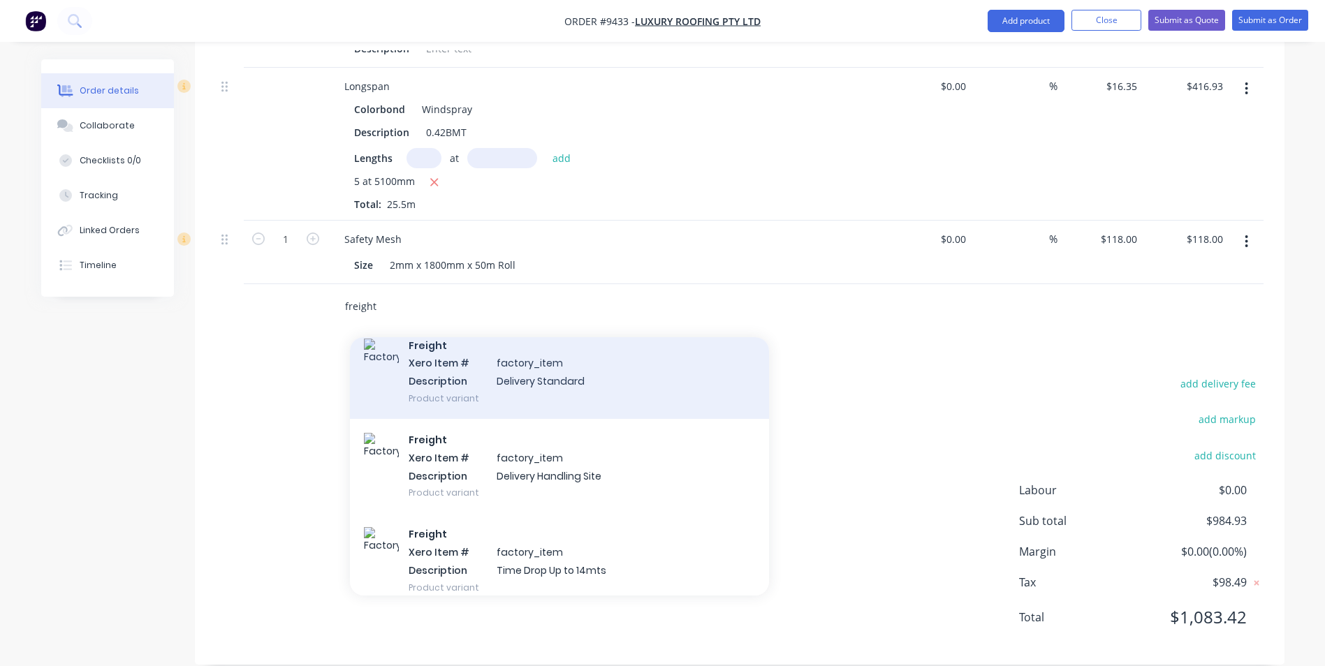
type input "freight"
click at [563, 362] on div "Freight Xero Item # factory_item Description Delivery Standard Product variant" at bounding box center [559, 372] width 419 height 94
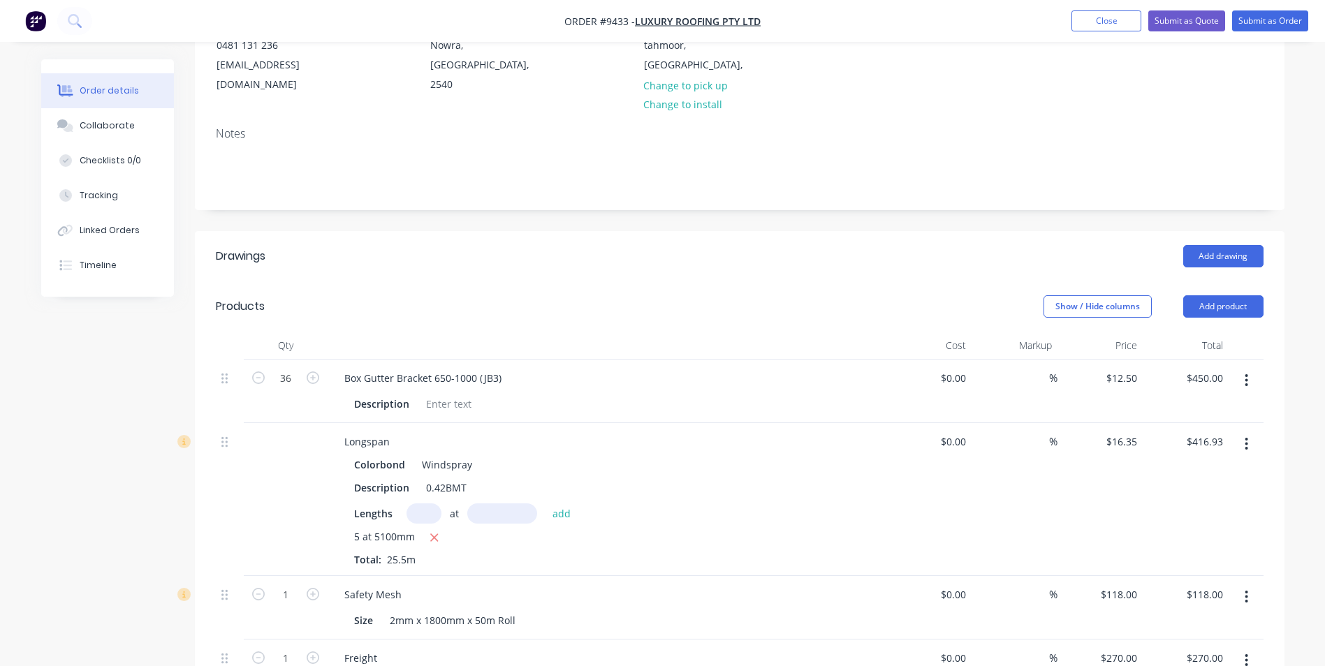
scroll to position [0, 0]
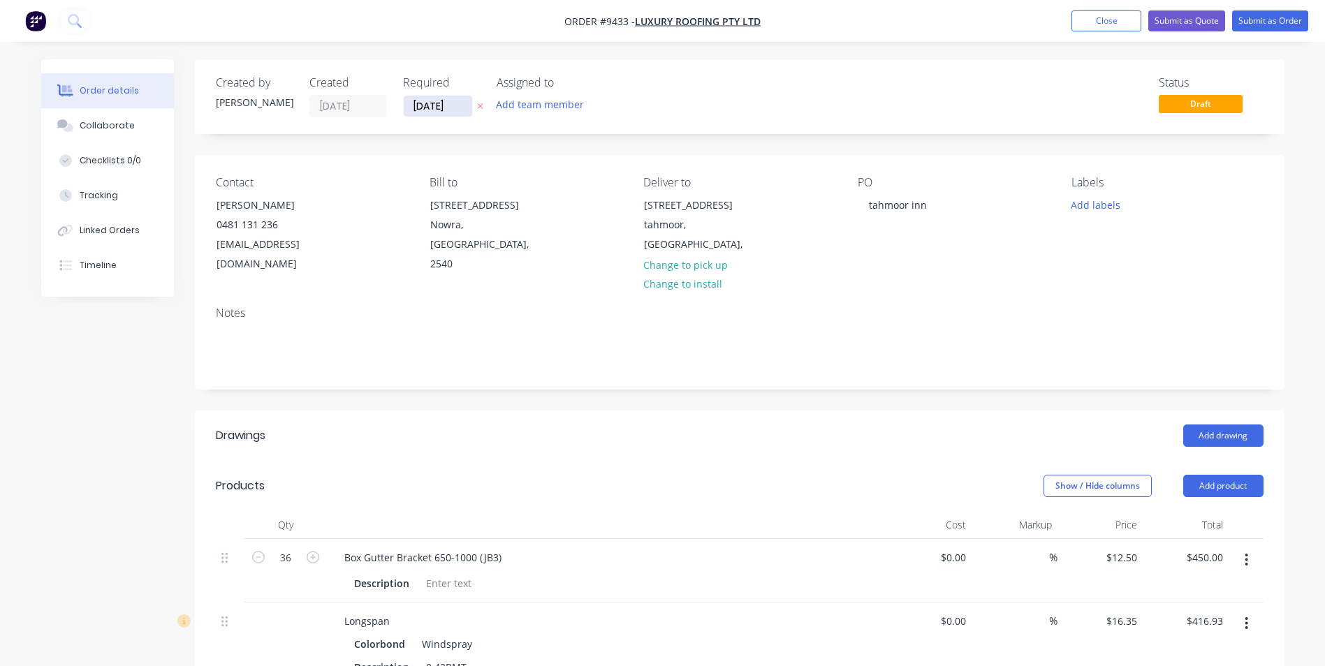
click at [418, 112] on input "25/08/25" at bounding box center [438, 106] width 68 height 21
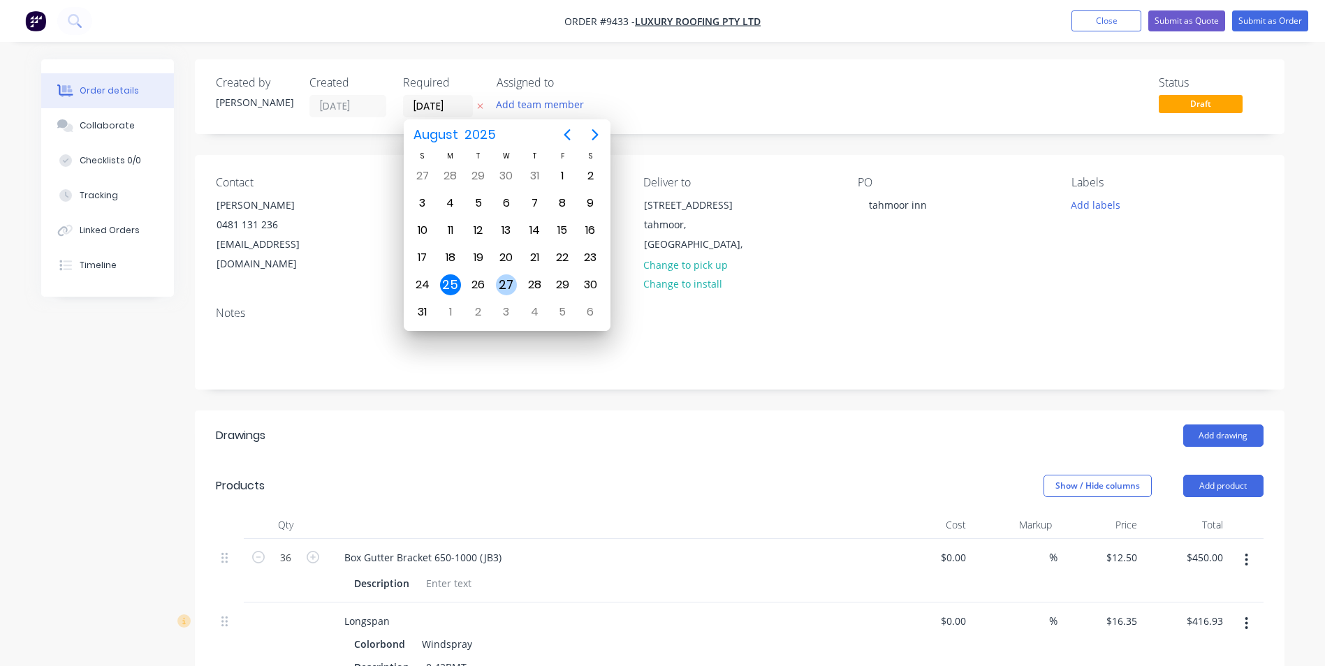
click at [511, 284] on div "27" at bounding box center [506, 284] width 21 height 21
type input "27/08/25"
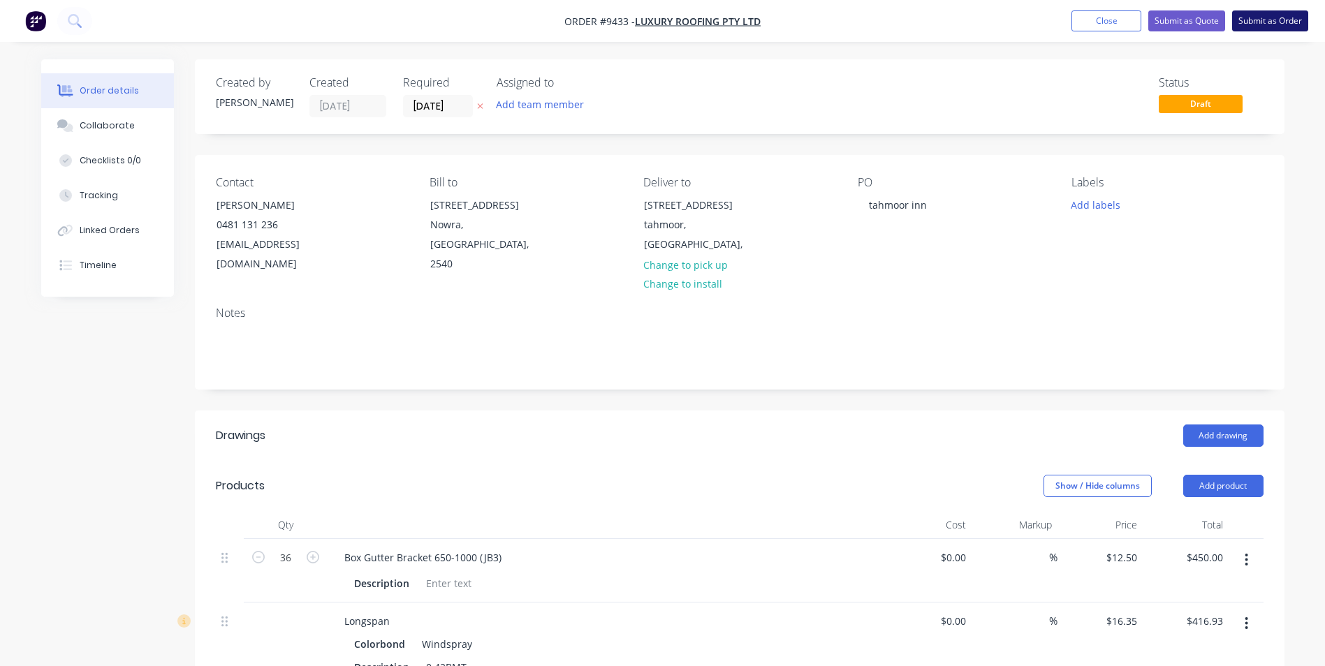
click at [1263, 15] on button "Submit as Order" at bounding box center [1270, 20] width 76 height 21
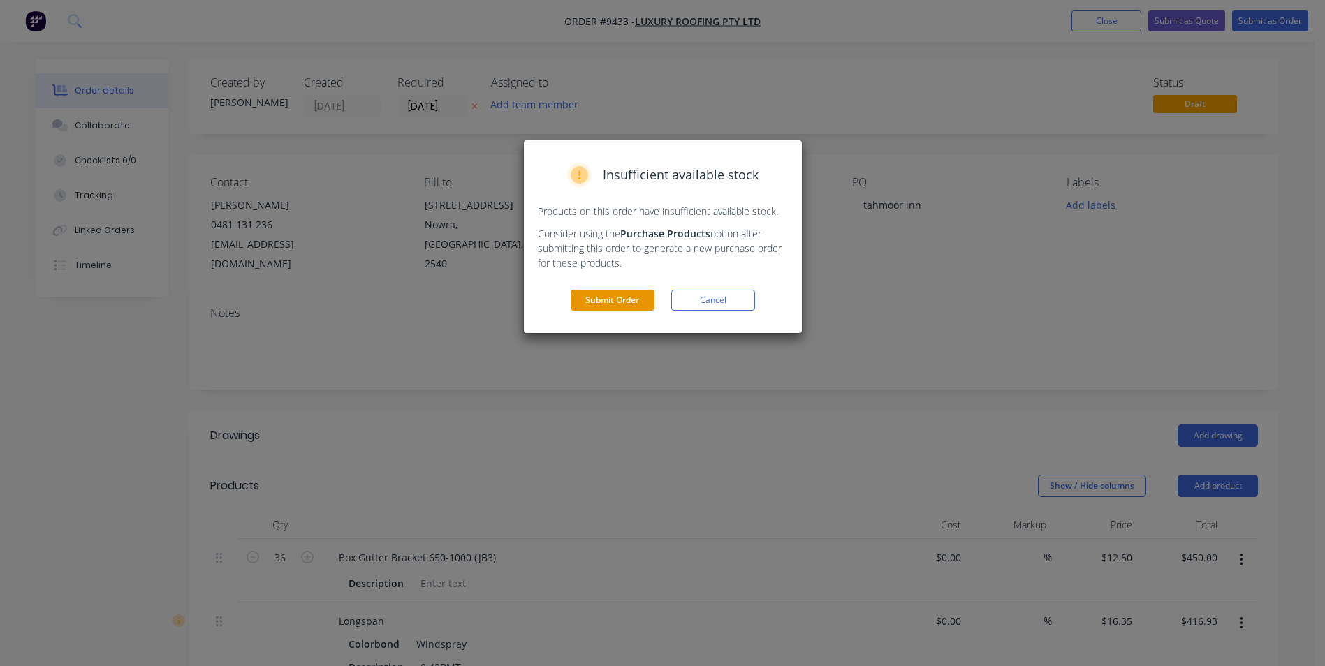
click at [647, 300] on button "Submit Order" at bounding box center [613, 300] width 84 height 21
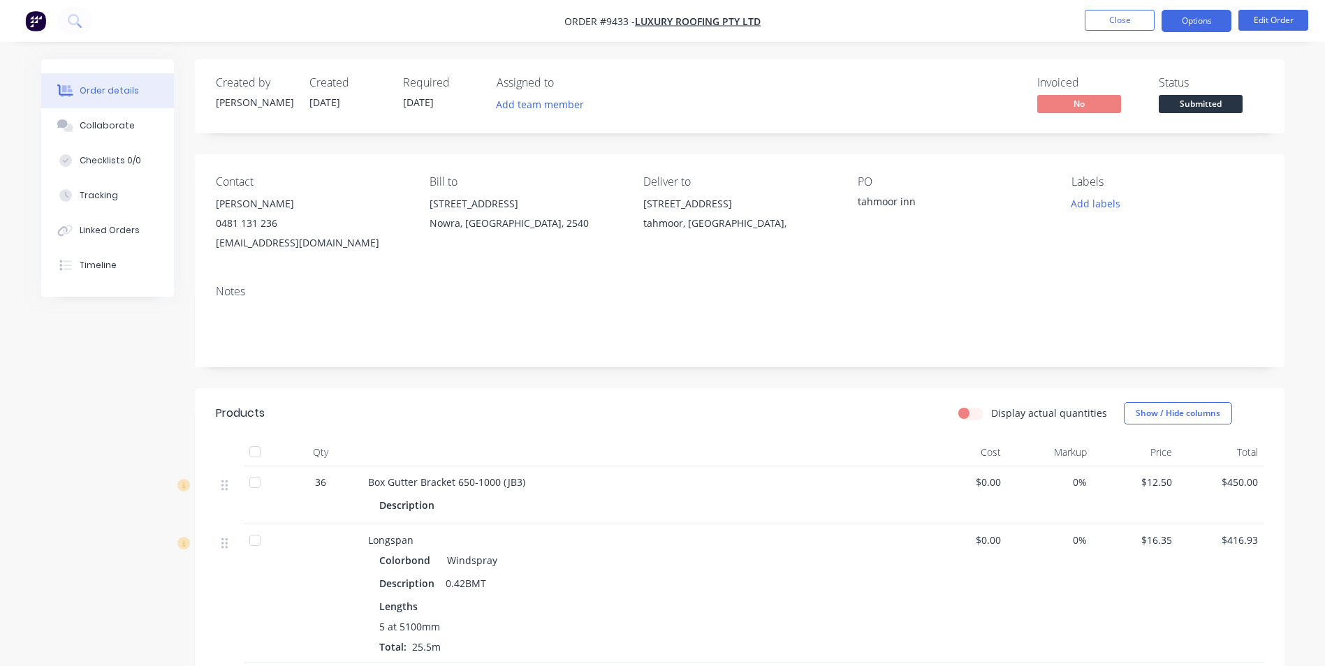
click at [1189, 27] on button "Options" at bounding box center [1196, 21] width 70 height 22
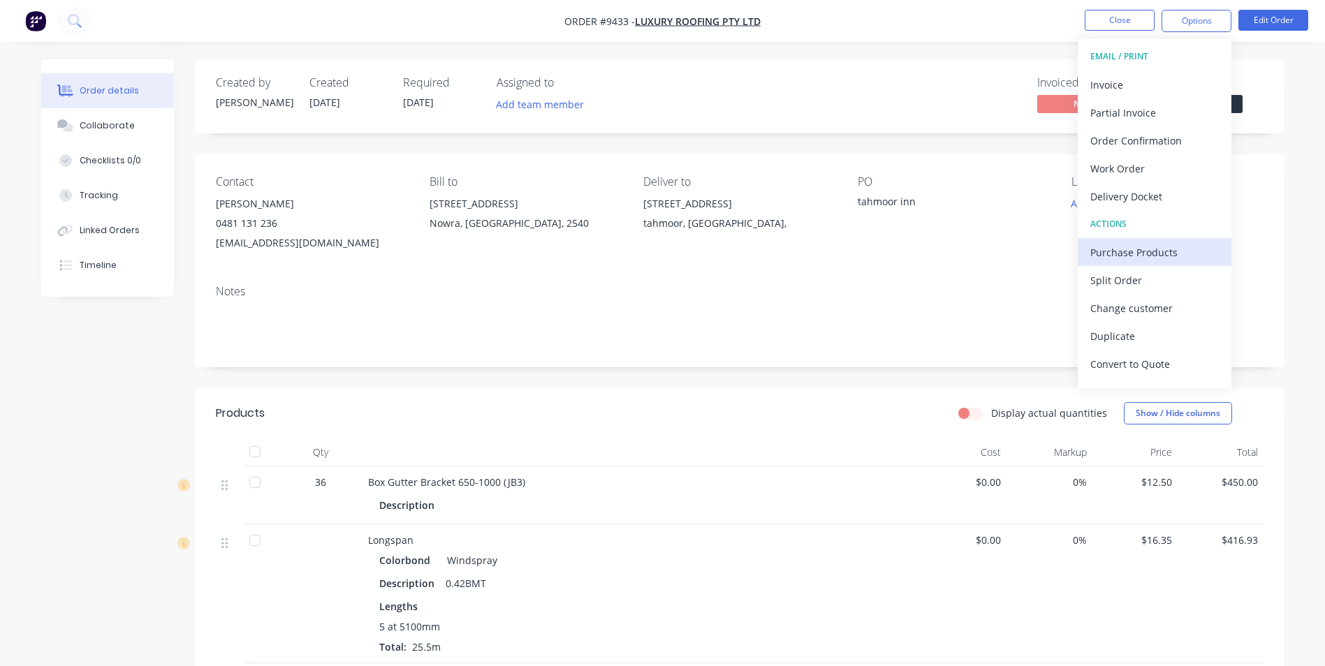
click at [1136, 245] on div "Purchase Products" at bounding box center [1154, 252] width 129 height 20
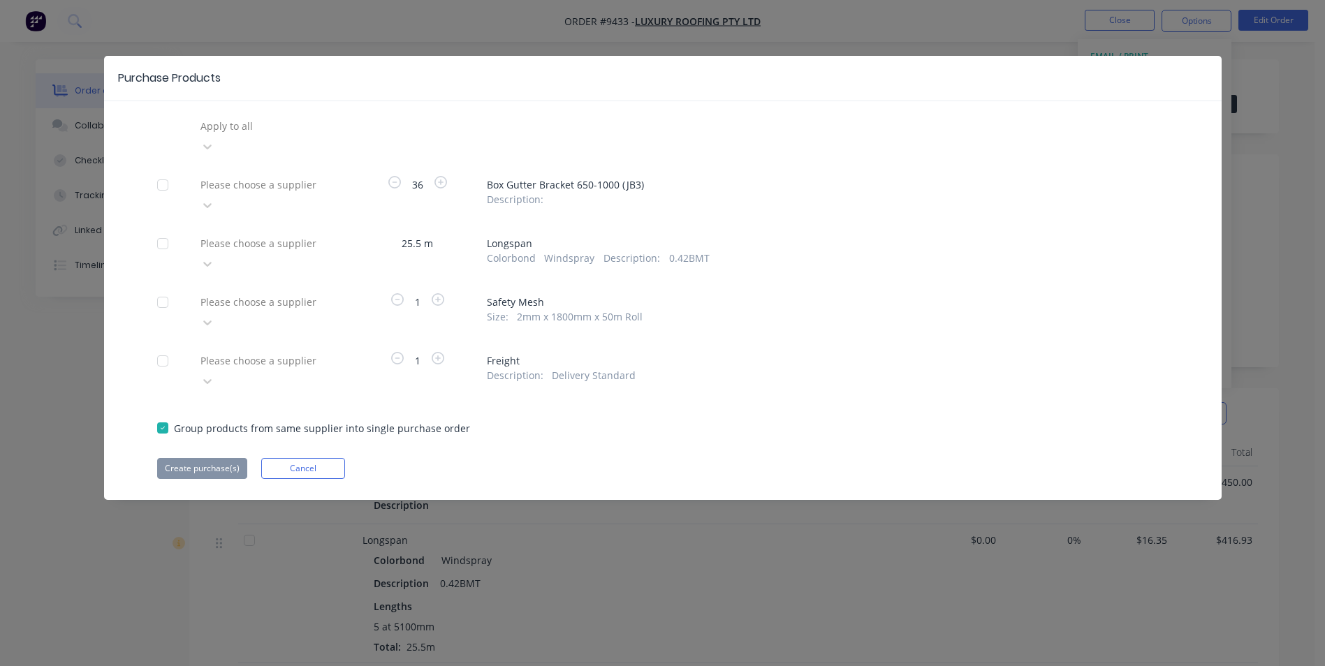
click at [296, 122] on div at bounding box center [299, 125] width 201 height 17
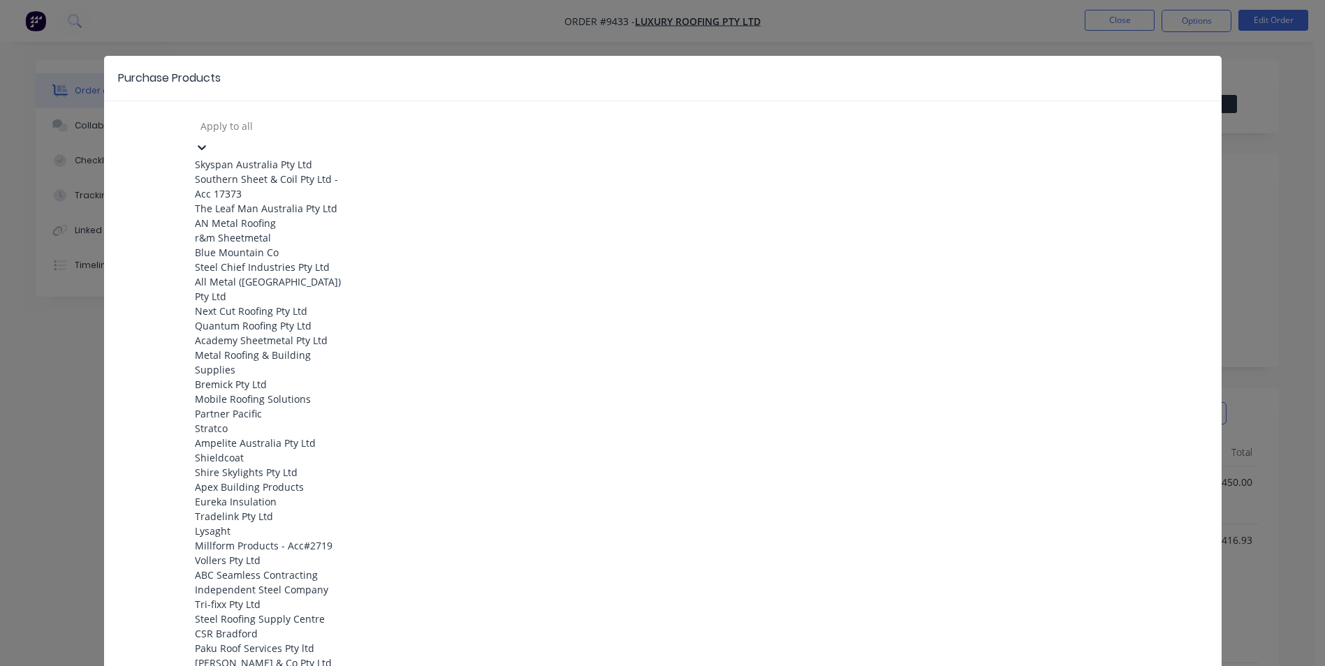
scroll to position [559, 0]
click at [239, 524] on div "Lysaght" at bounding box center [272, 531] width 154 height 15
click at [316, 128] on div at bounding box center [299, 125] width 201 height 17
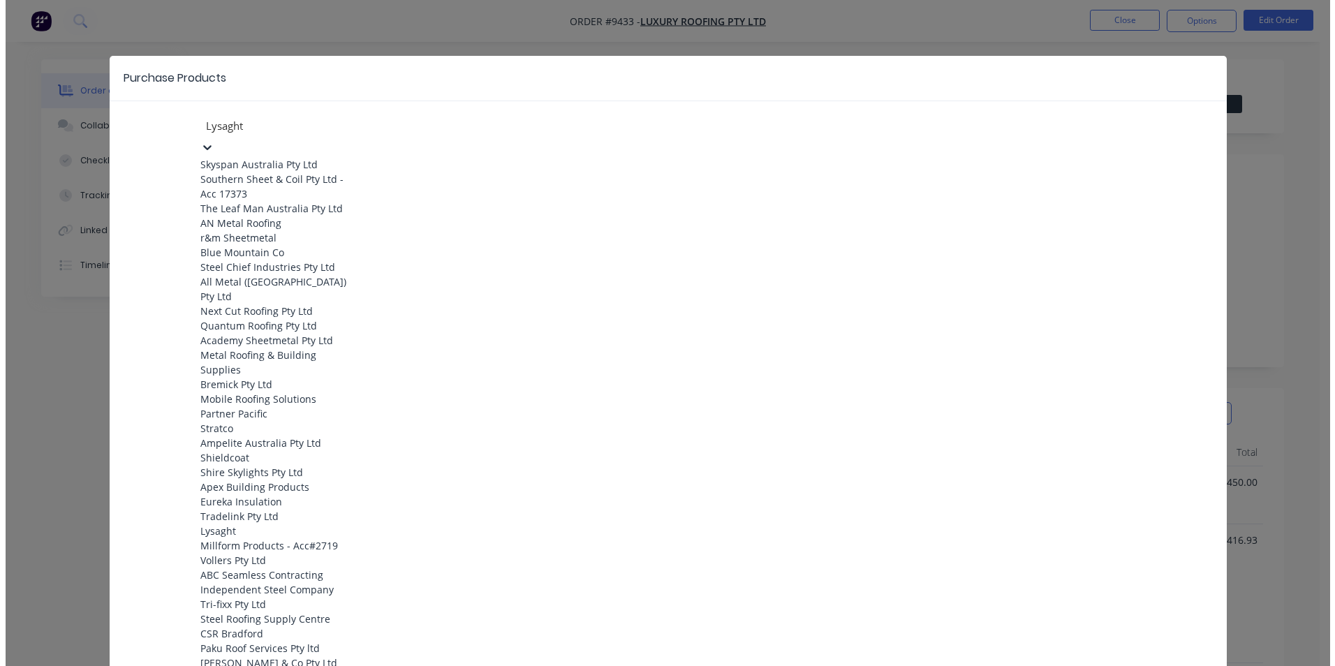
scroll to position [279, 0]
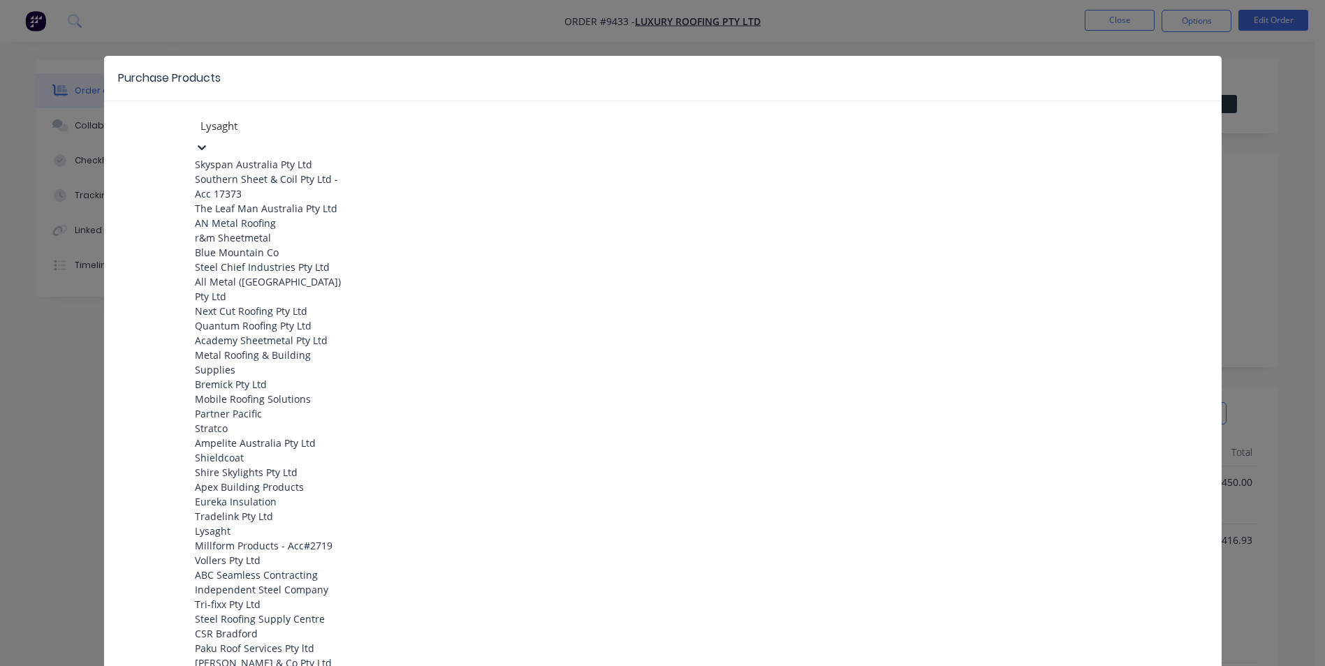
click at [239, 392] on div "Mobile Roofing Solutions" at bounding box center [272, 399] width 154 height 15
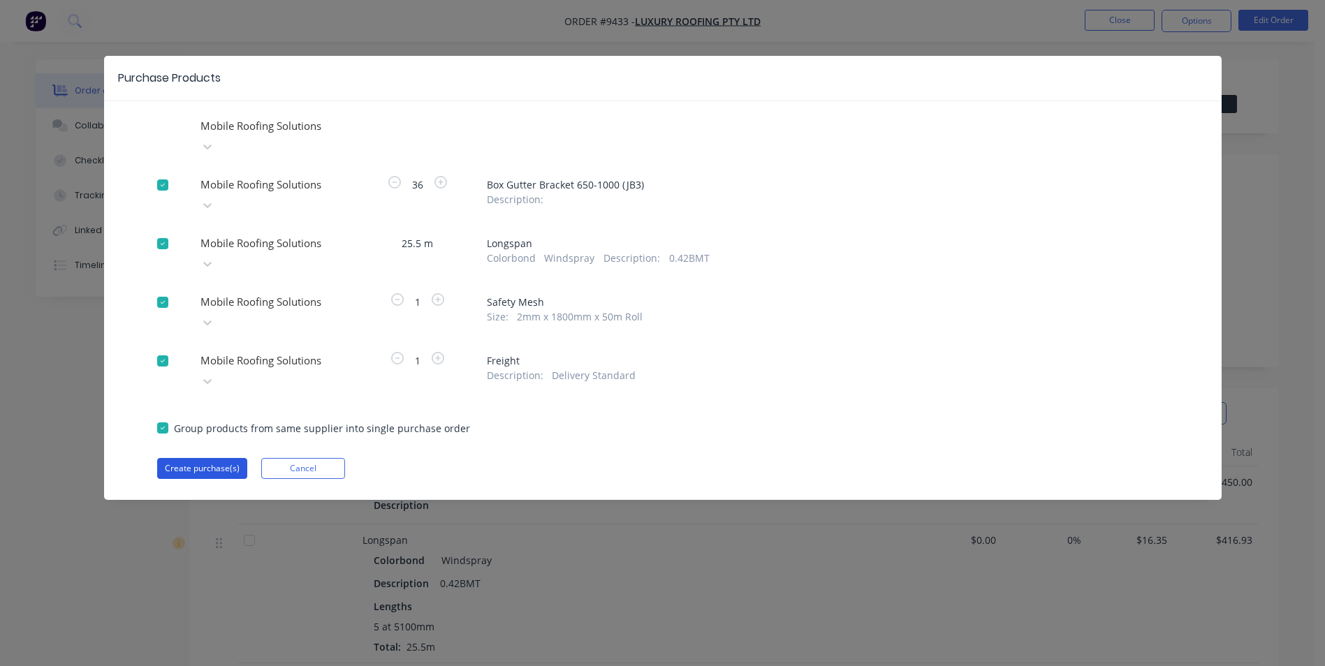
click at [210, 458] on button "Create purchase(s)" at bounding box center [202, 468] width 90 height 21
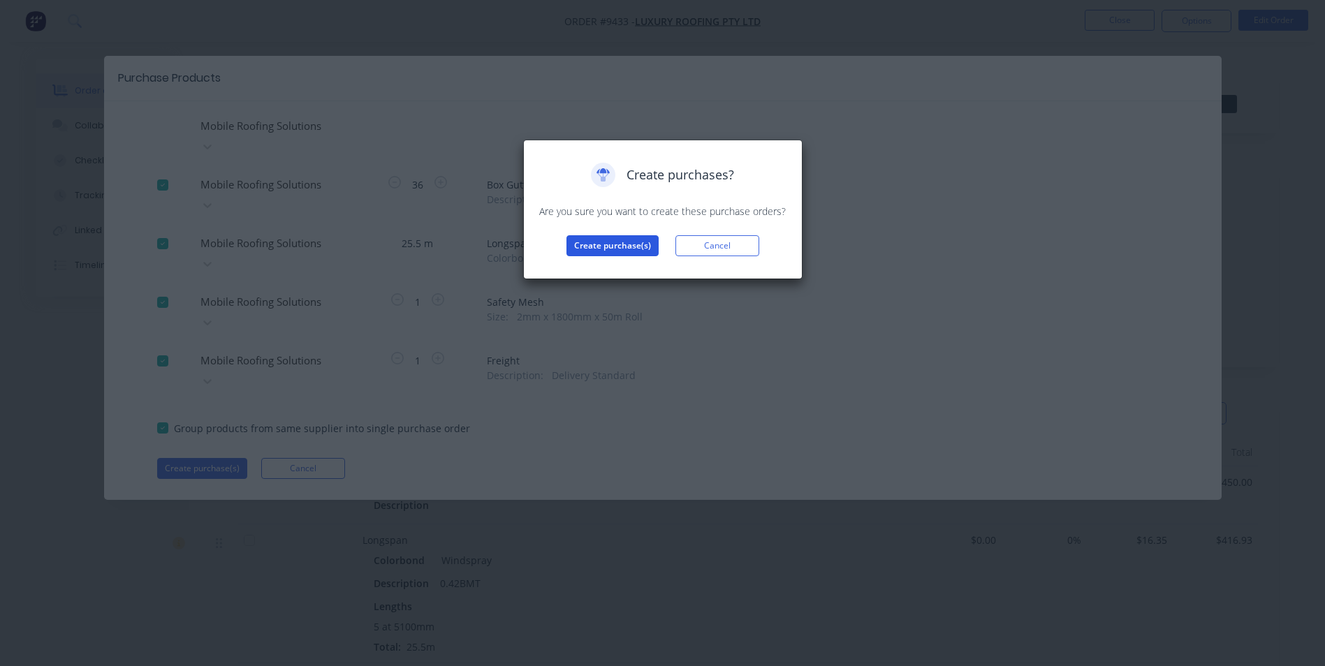
click at [592, 242] on button "Create purchase(s)" at bounding box center [612, 245] width 92 height 21
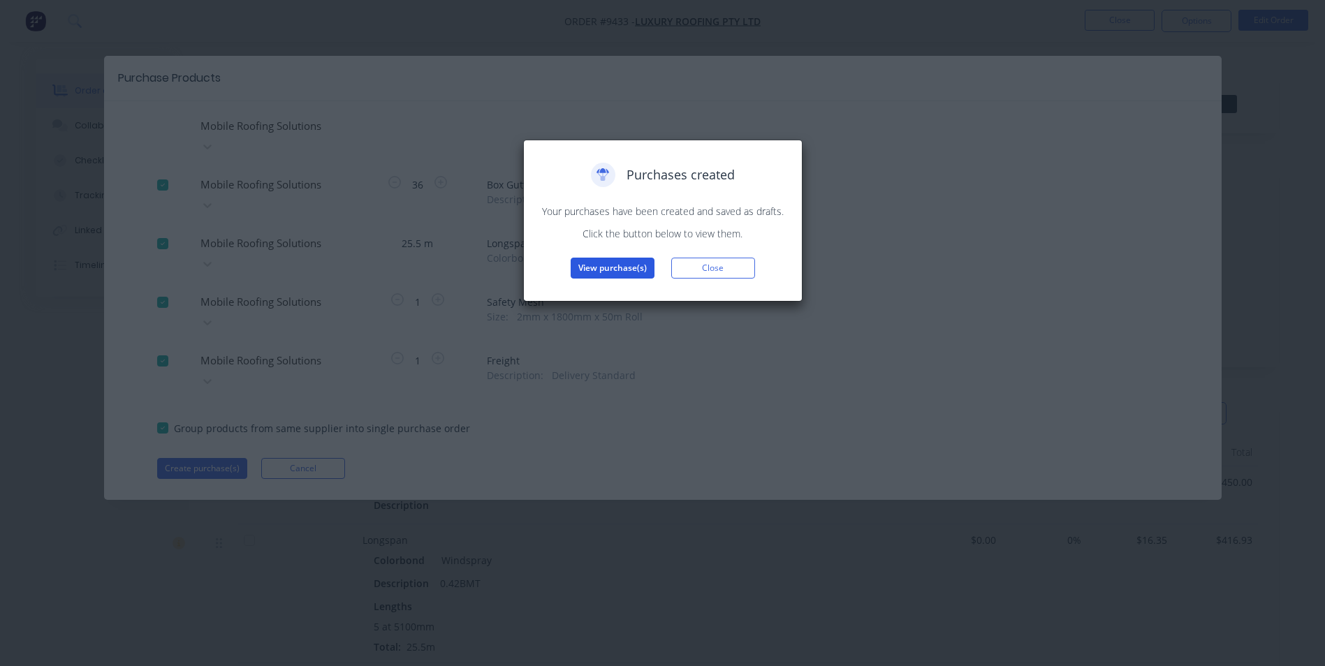
click at [638, 269] on button "View purchase(s)" at bounding box center [613, 268] width 84 height 21
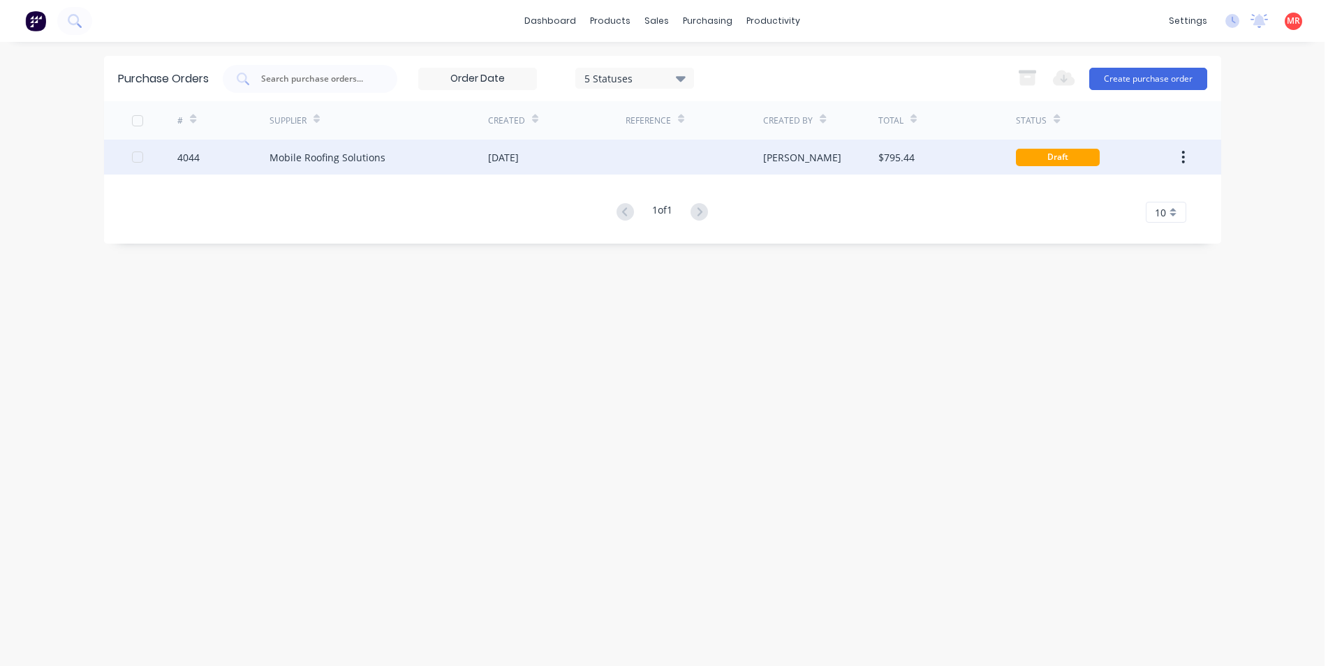
click at [662, 168] on div at bounding box center [695, 157] width 138 height 35
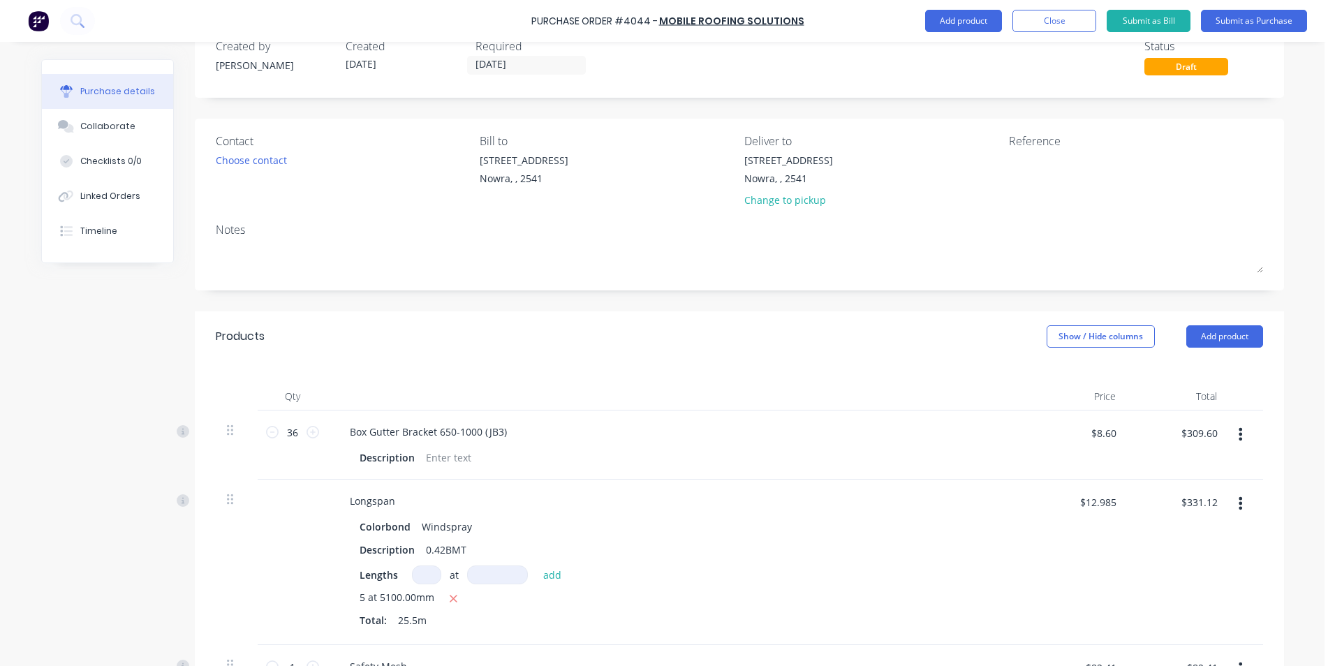
scroll to position [349, 0]
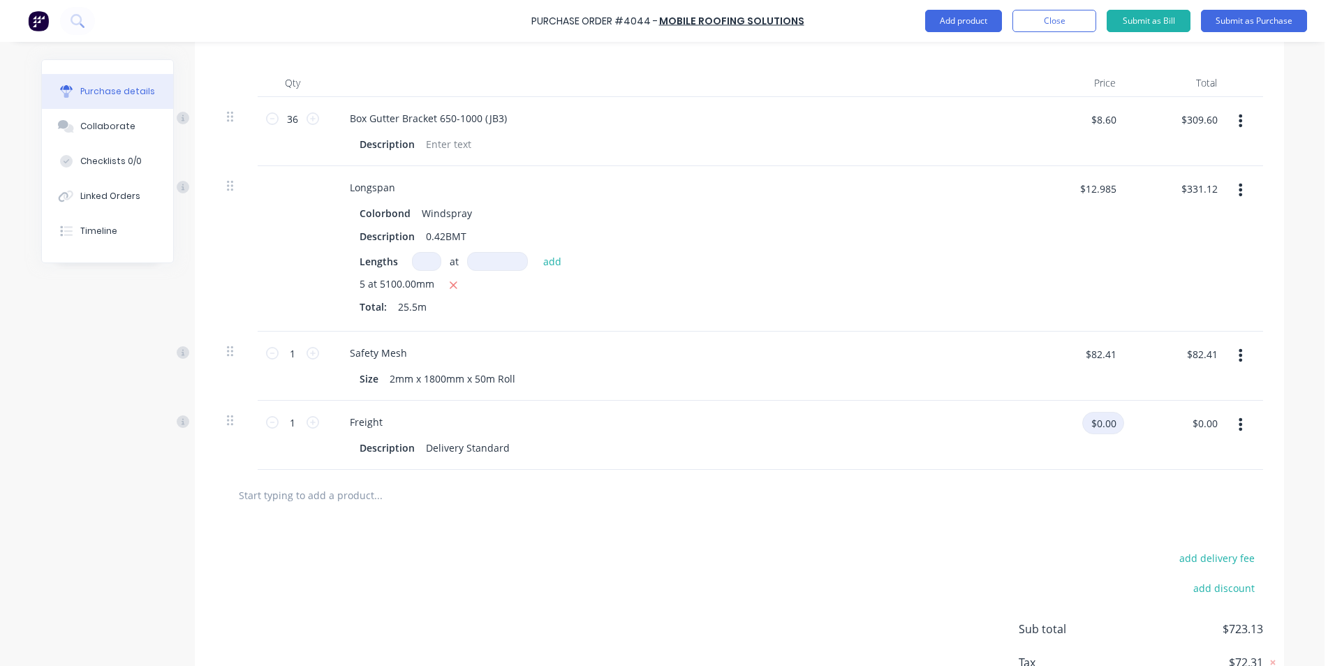
click at [1101, 429] on input "$0.00" at bounding box center [1103, 423] width 42 height 22
type input "$220.00"
click at [700, 501] on div at bounding box center [739, 495] width 1025 height 28
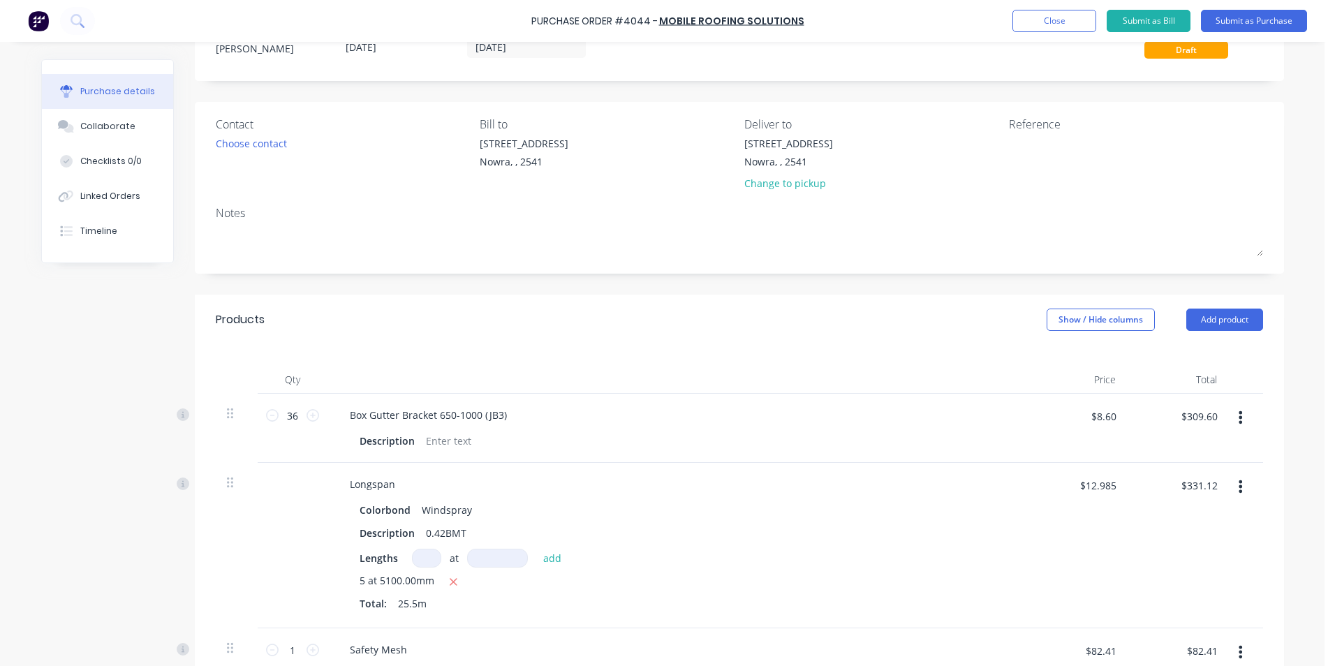
scroll to position [0, 0]
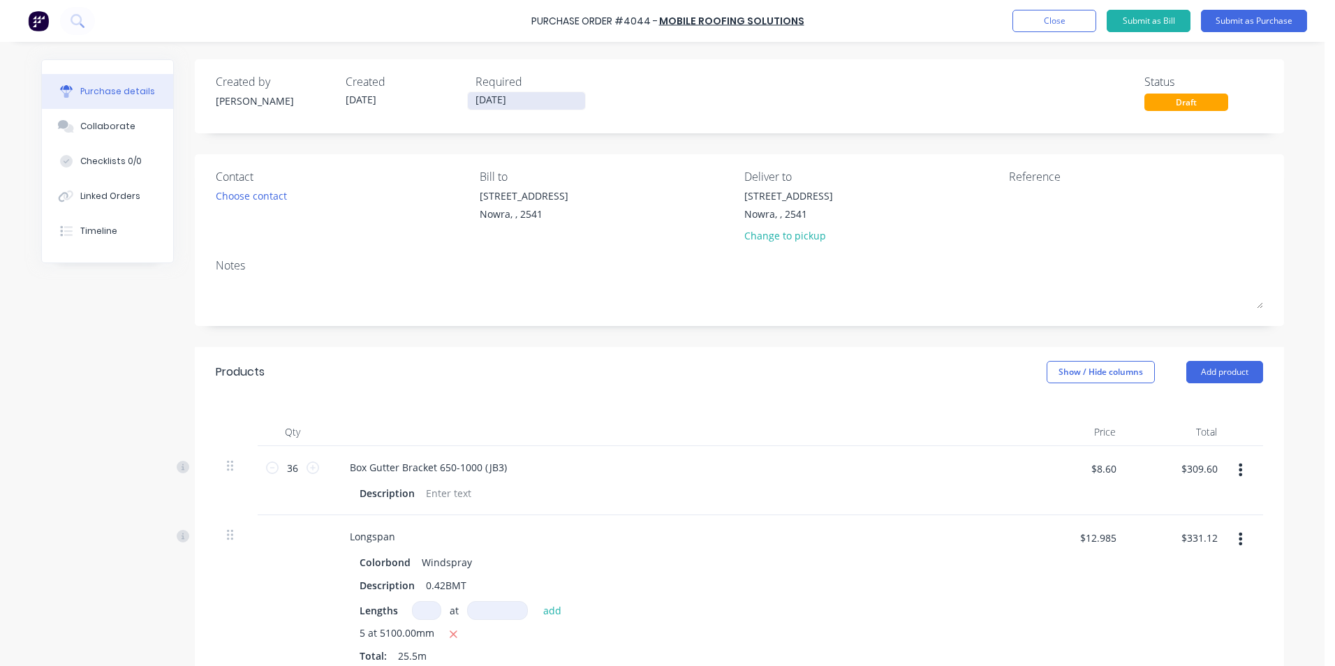
click at [537, 109] on label "25/08/25" at bounding box center [526, 100] width 119 height 19
click at [537, 109] on input "25/08/25" at bounding box center [526, 100] width 117 height 17
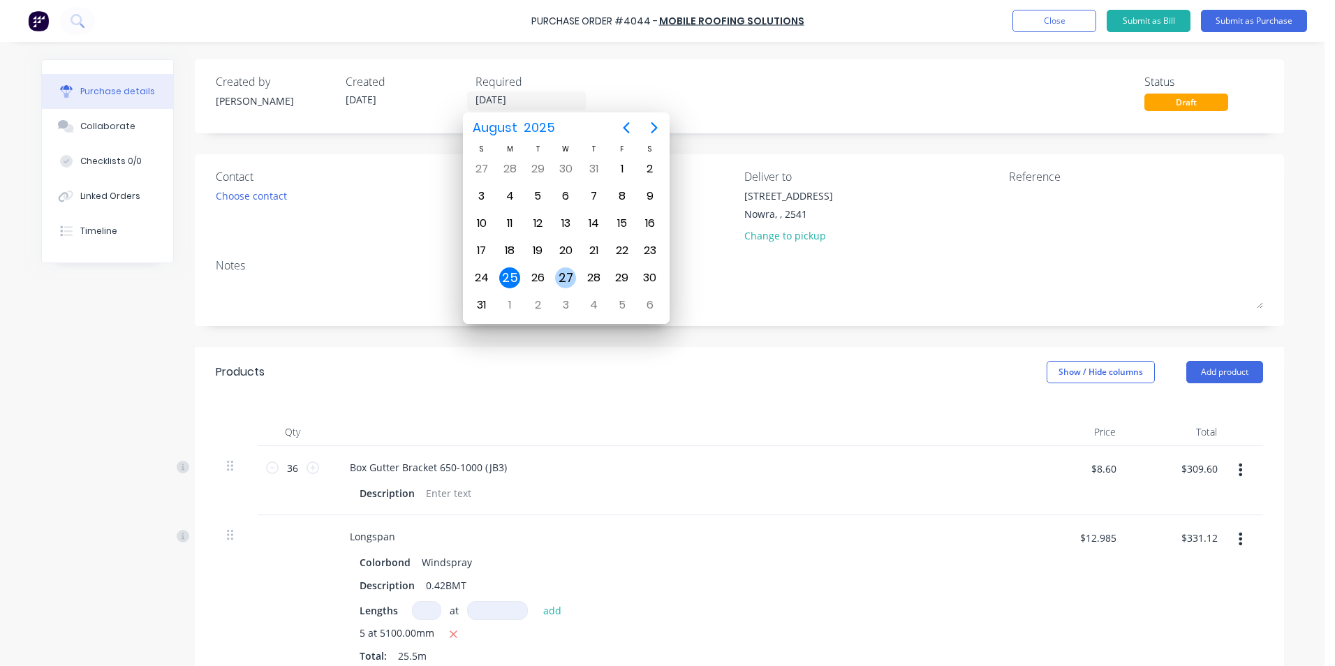
click at [574, 281] on div "27" at bounding box center [565, 277] width 21 height 21
type input "27/08/25"
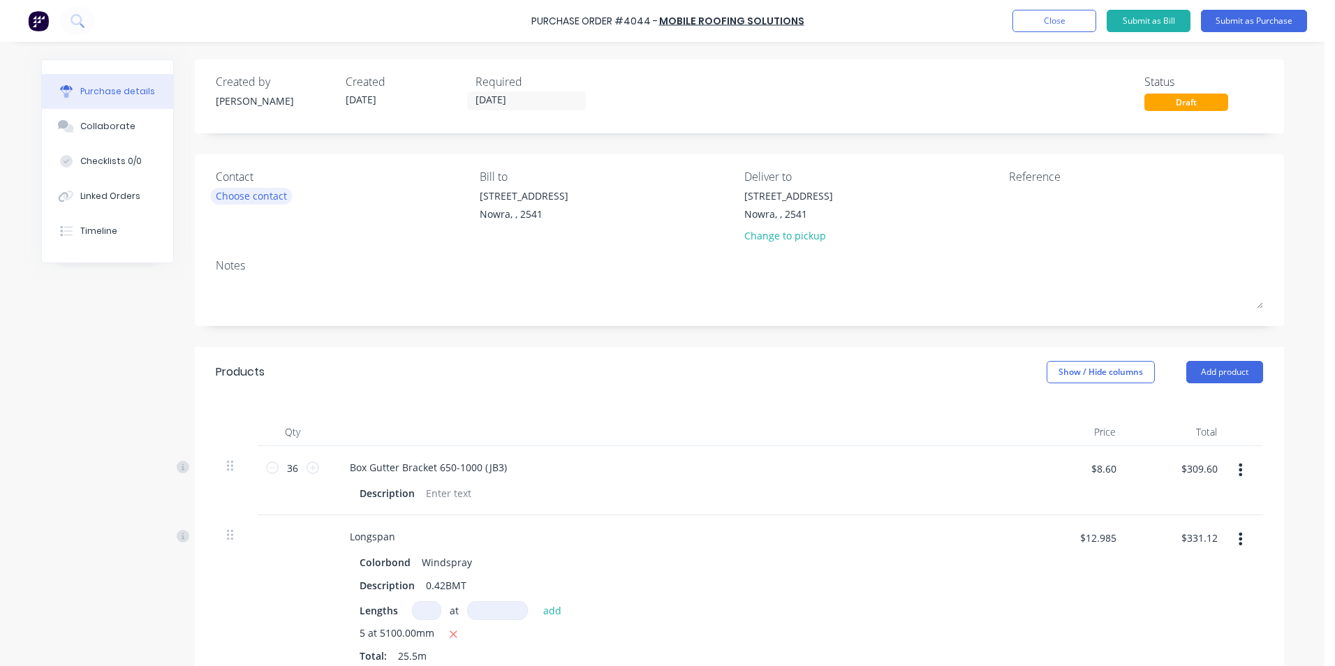
click at [276, 196] on div "Choose contact" at bounding box center [251, 196] width 71 height 15
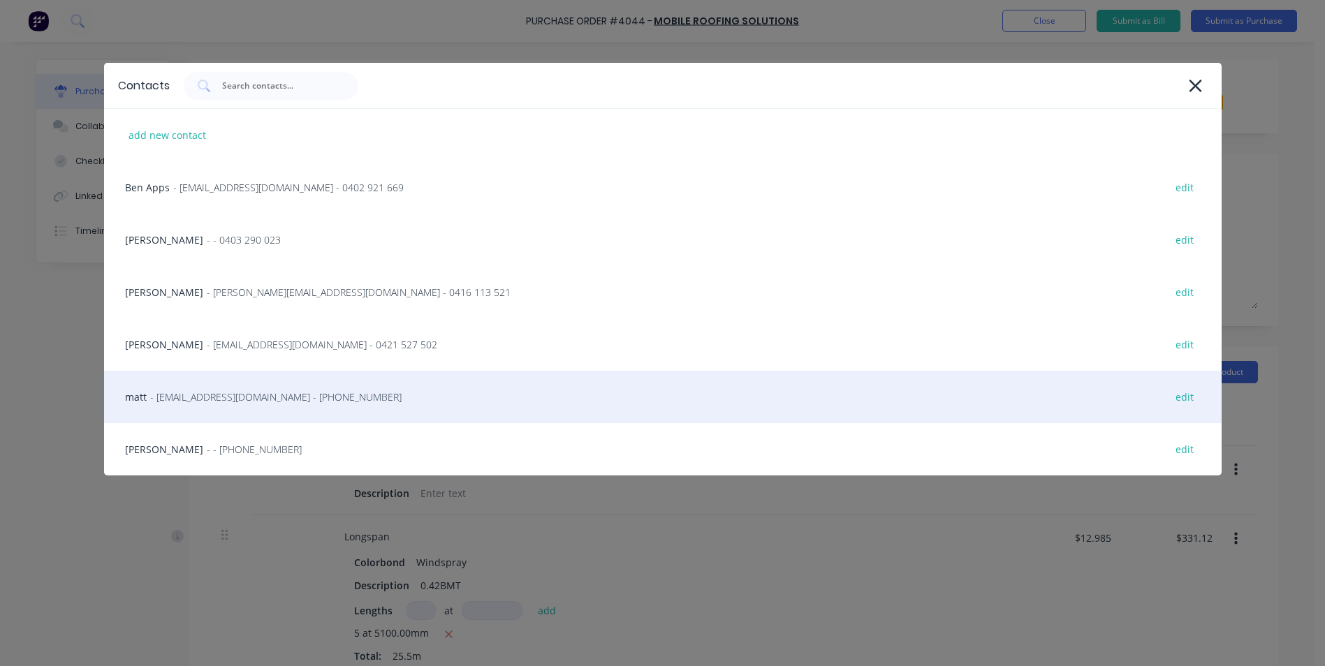
click at [198, 395] on span "- info@scrs.net.au - (02) 4411 1090" at bounding box center [275, 397] width 251 height 15
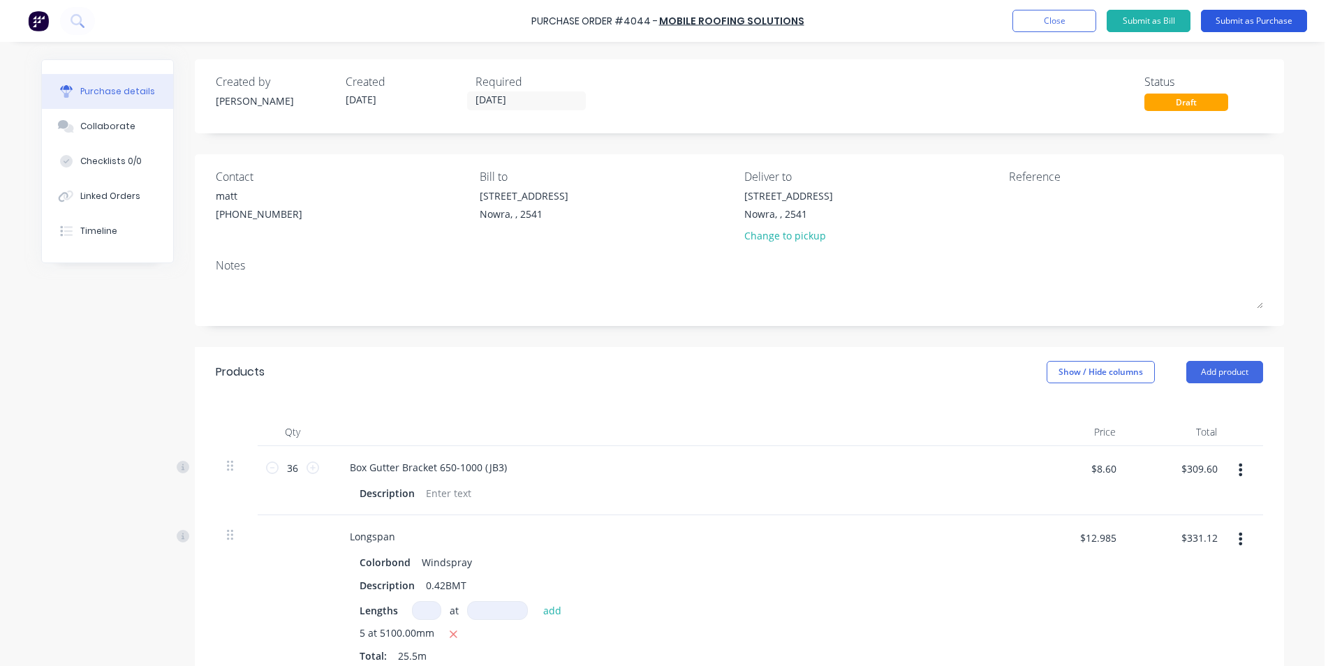
click at [1221, 17] on button "Submit as Purchase" at bounding box center [1254, 21] width 106 height 22
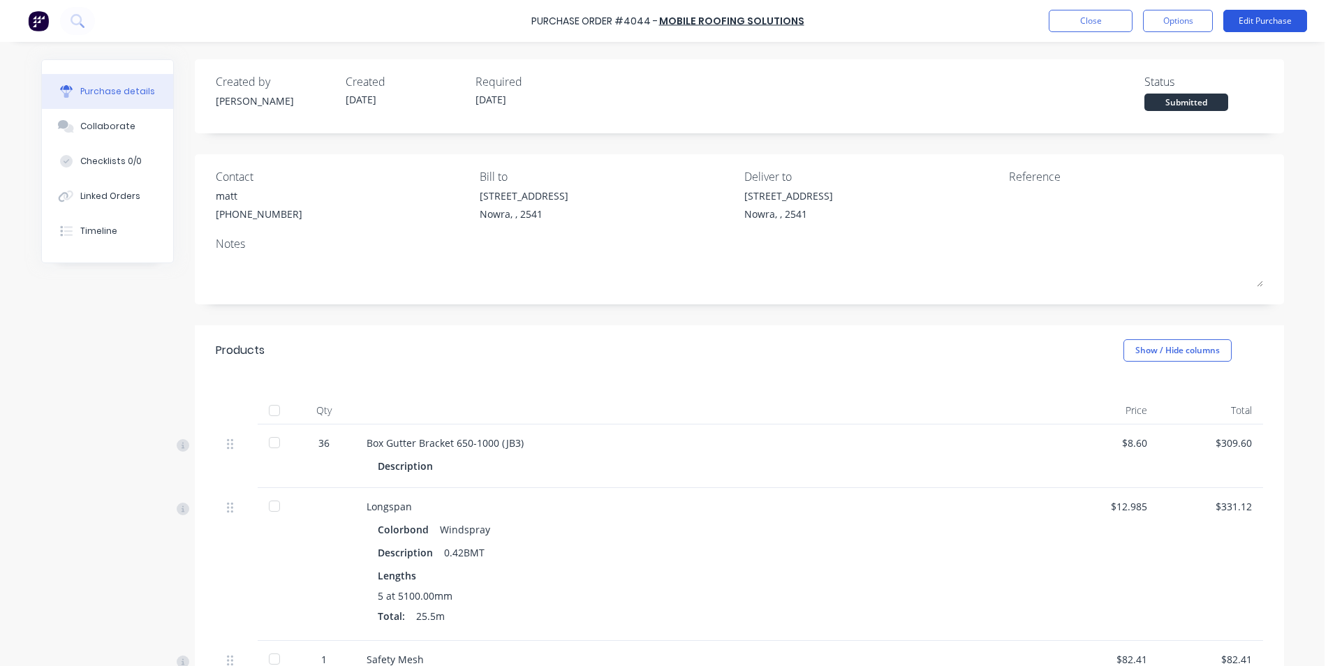
click at [1281, 11] on button "Edit Purchase" at bounding box center [1266, 21] width 84 height 22
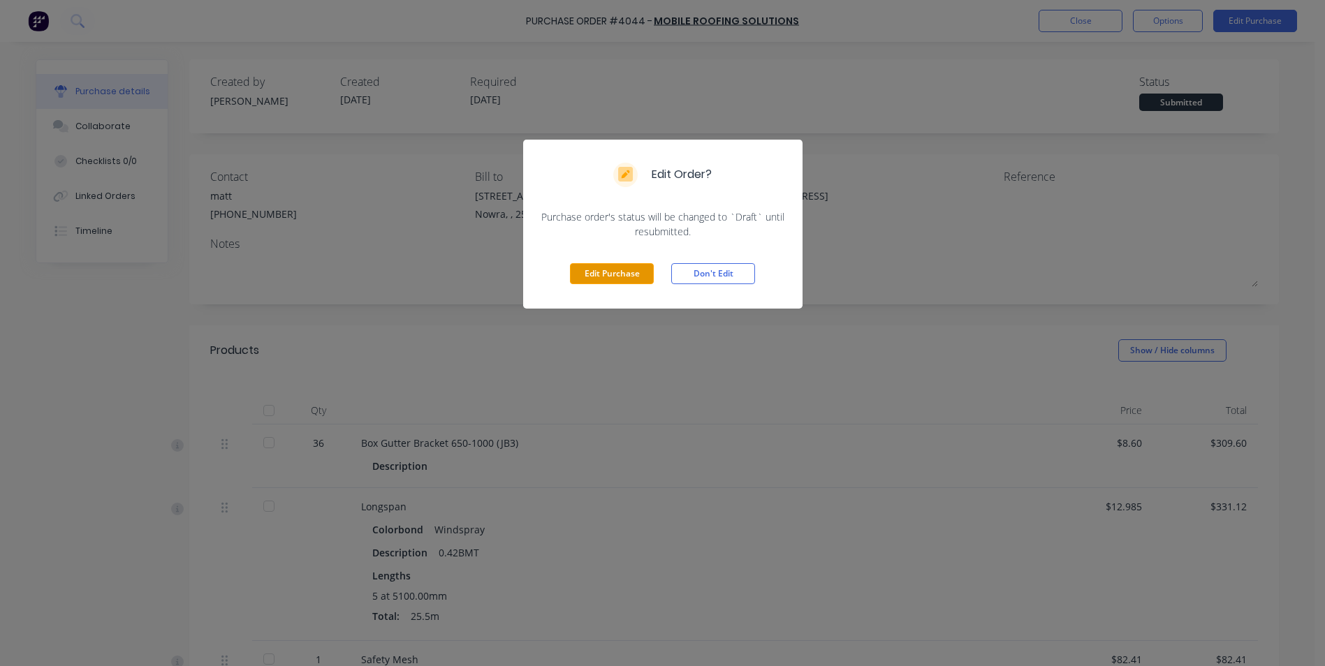
click at [631, 267] on button "Edit Purchase" at bounding box center [612, 273] width 84 height 21
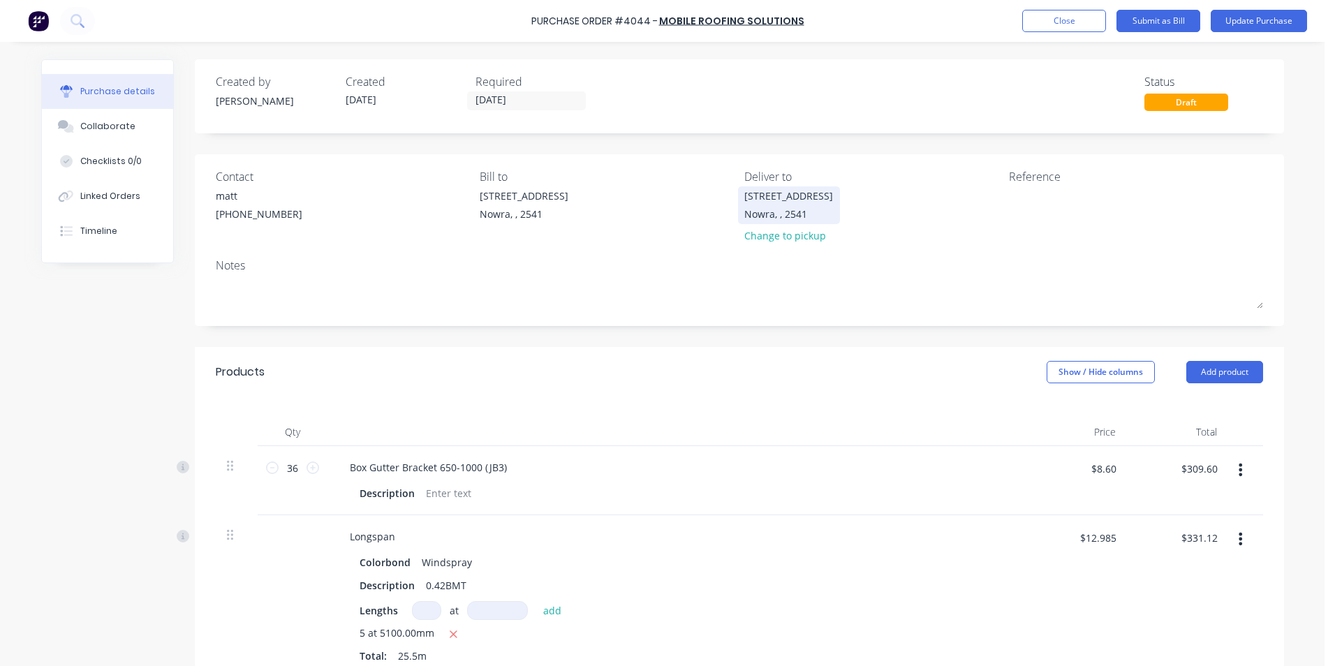
click at [788, 215] on div "Nowra, , 2541" at bounding box center [788, 214] width 89 height 15
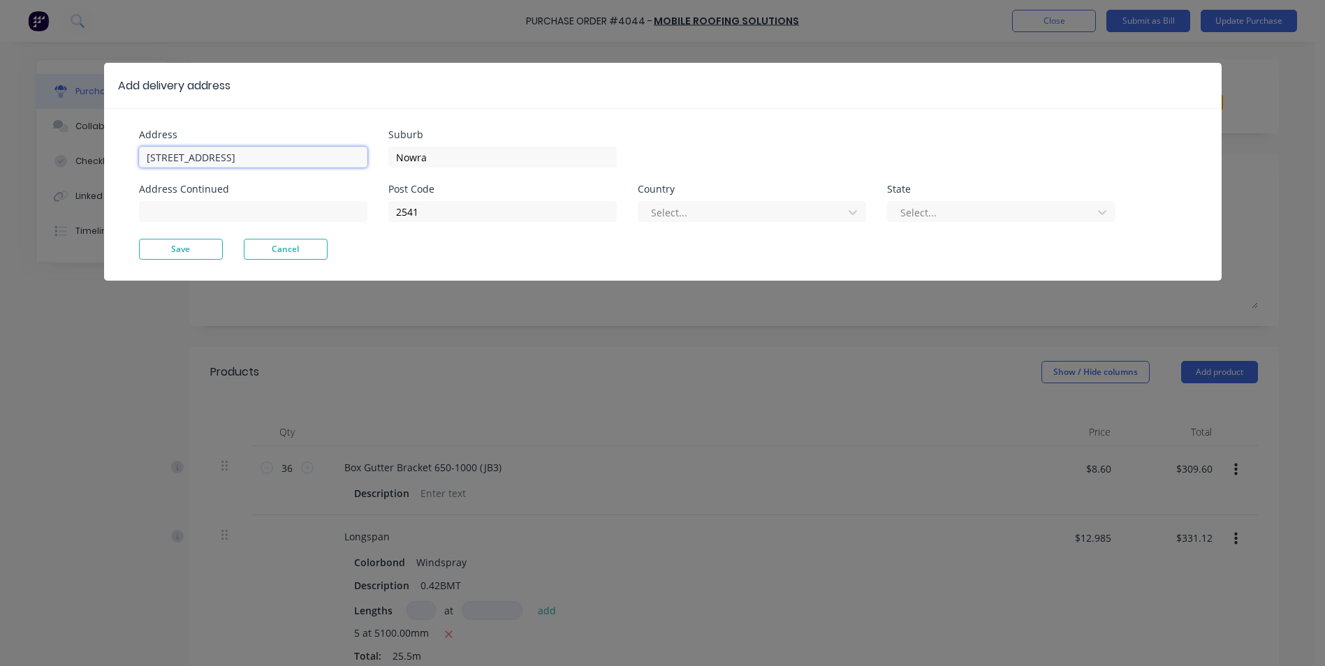
drag, startPoint x: 265, startPoint y: 163, endPoint x: 56, endPoint y: 176, distance: 209.2
click at [56, 176] on div "Add delivery address Address Unit 6/53 Albatross Road Address Continued Suburb …" at bounding box center [662, 333] width 1325 height 666
type input "5"
type input "2715 rememberance dr"
type input "Tahmoor inn"
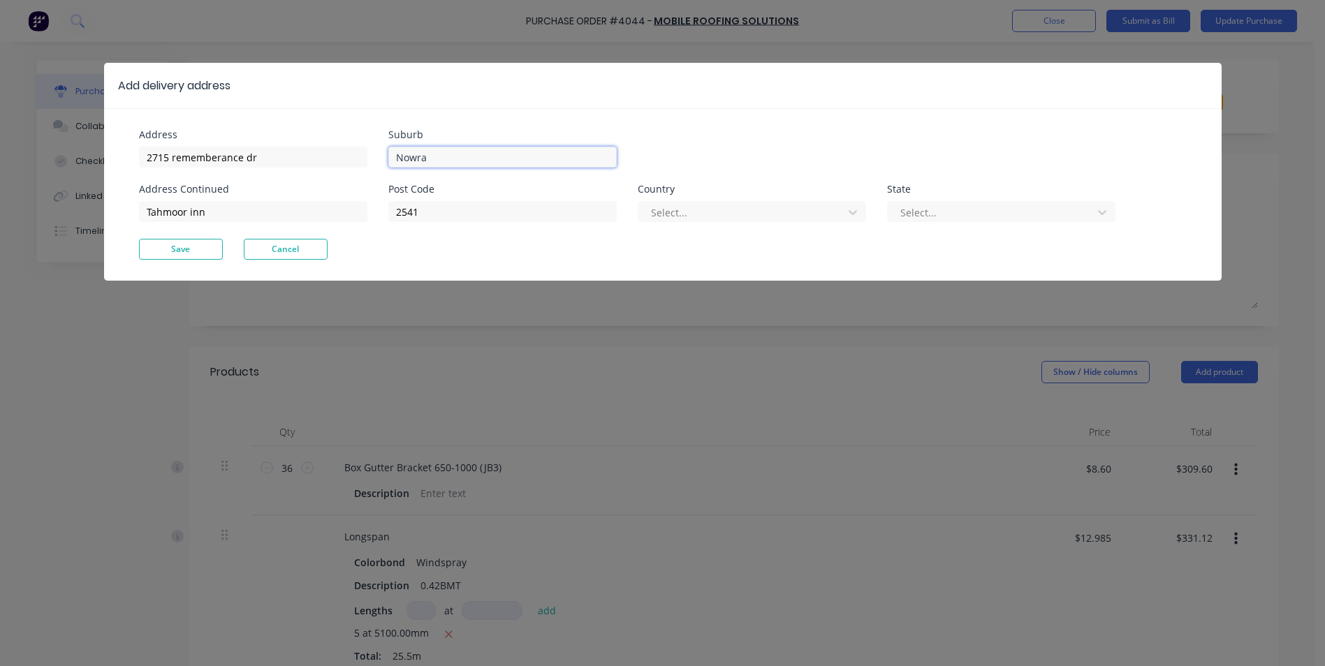
type input "t"
type input "Tahmoor"
click at [439, 213] on input "2541" at bounding box center [502, 211] width 228 height 21
type input "2"
click at [726, 210] on div at bounding box center [742, 212] width 186 height 17
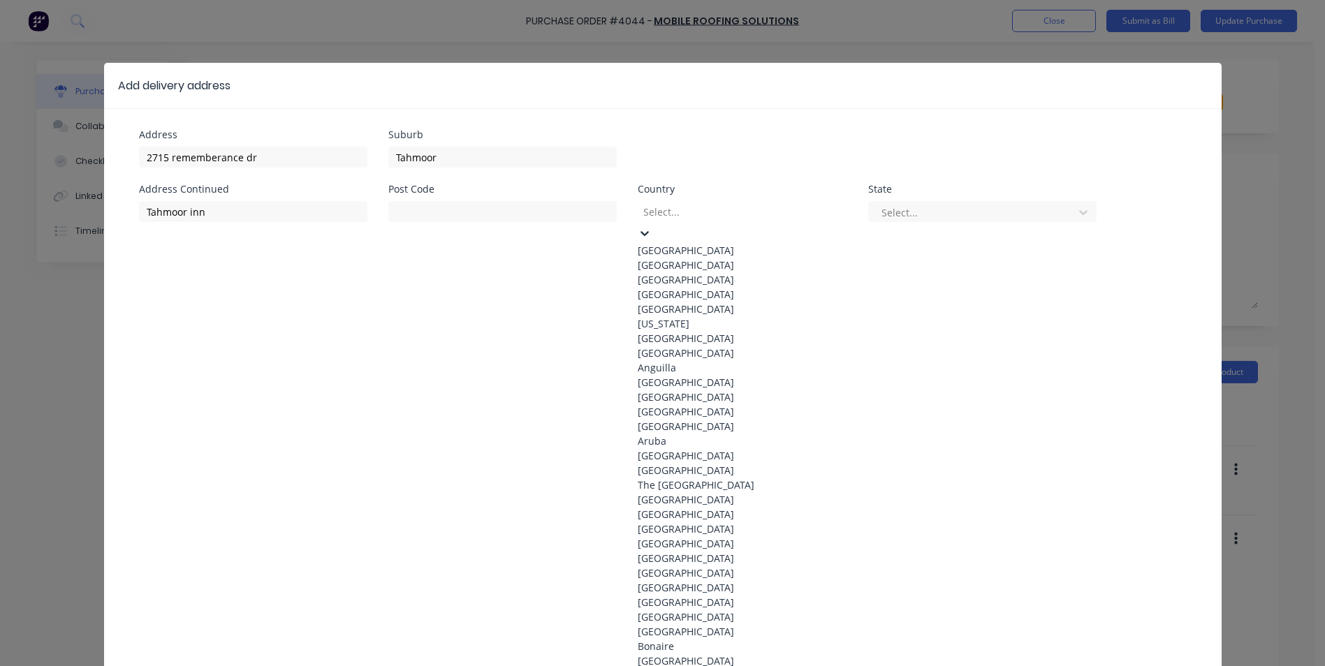
click at [710, 249] on div "Australia" at bounding box center [743, 250] width 210 height 15
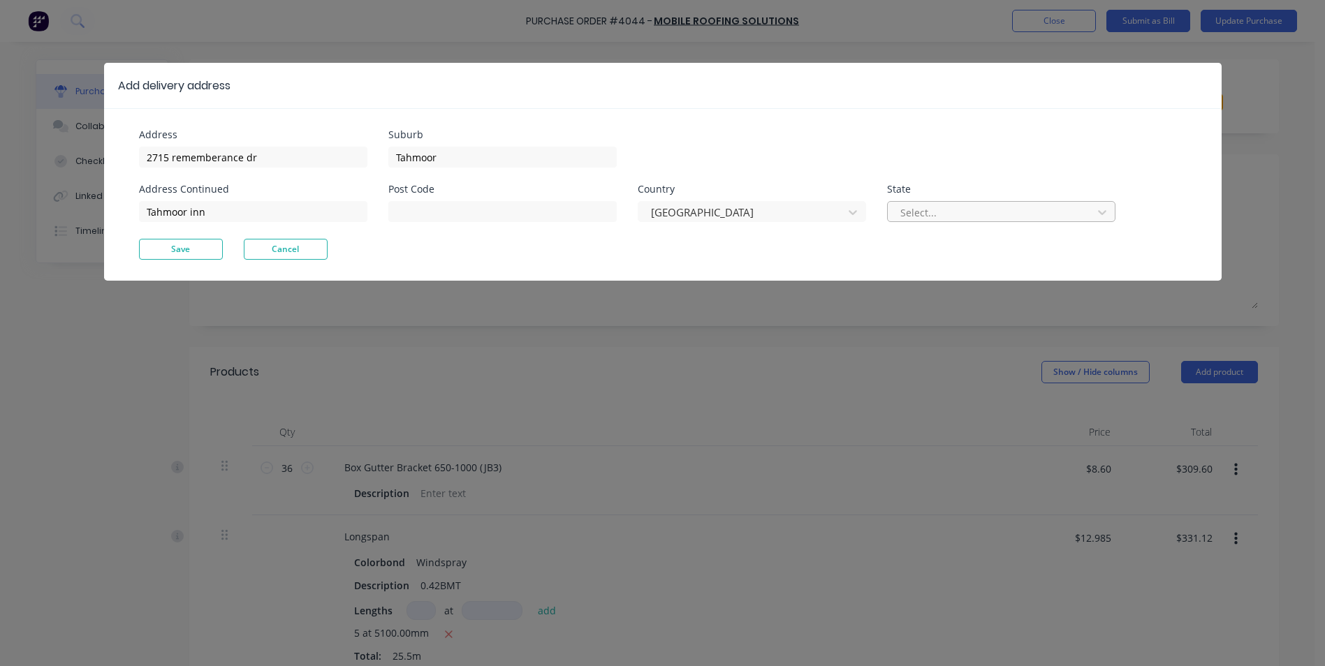
click at [970, 220] on div at bounding box center [992, 212] width 186 height 17
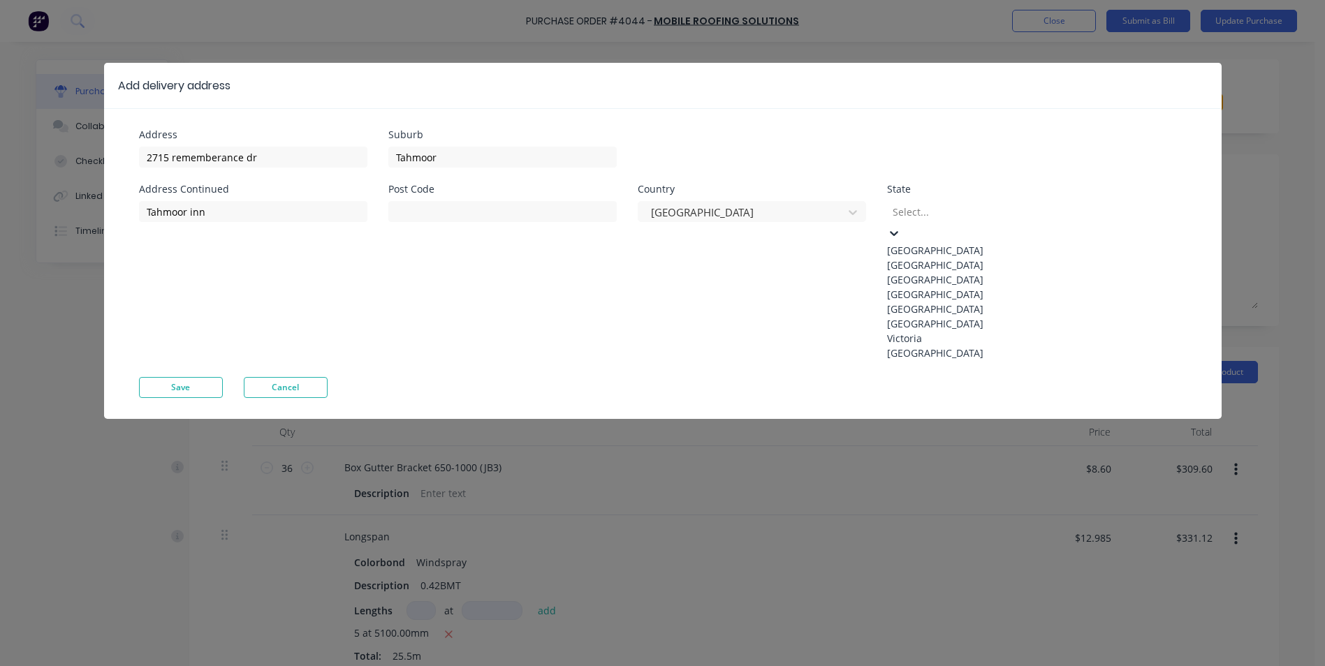
click at [952, 266] on div "New South Wales" at bounding box center [992, 265] width 210 height 15
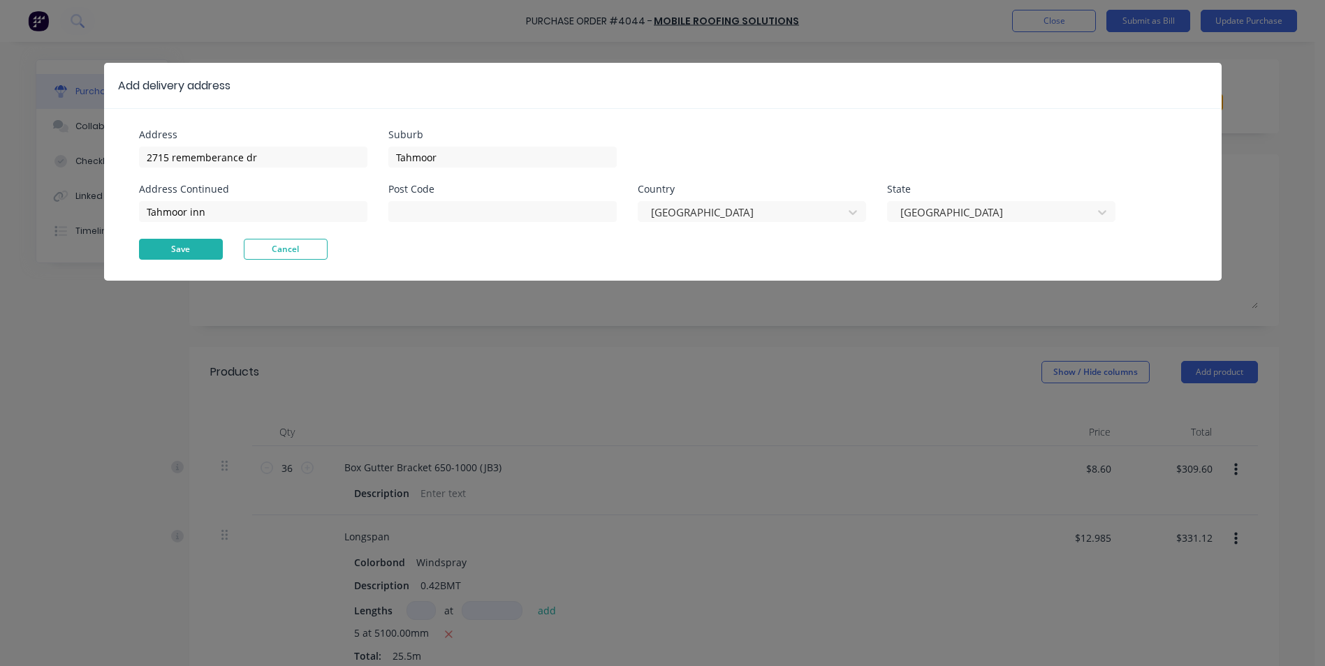
click at [184, 245] on button "Save" at bounding box center [181, 249] width 84 height 21
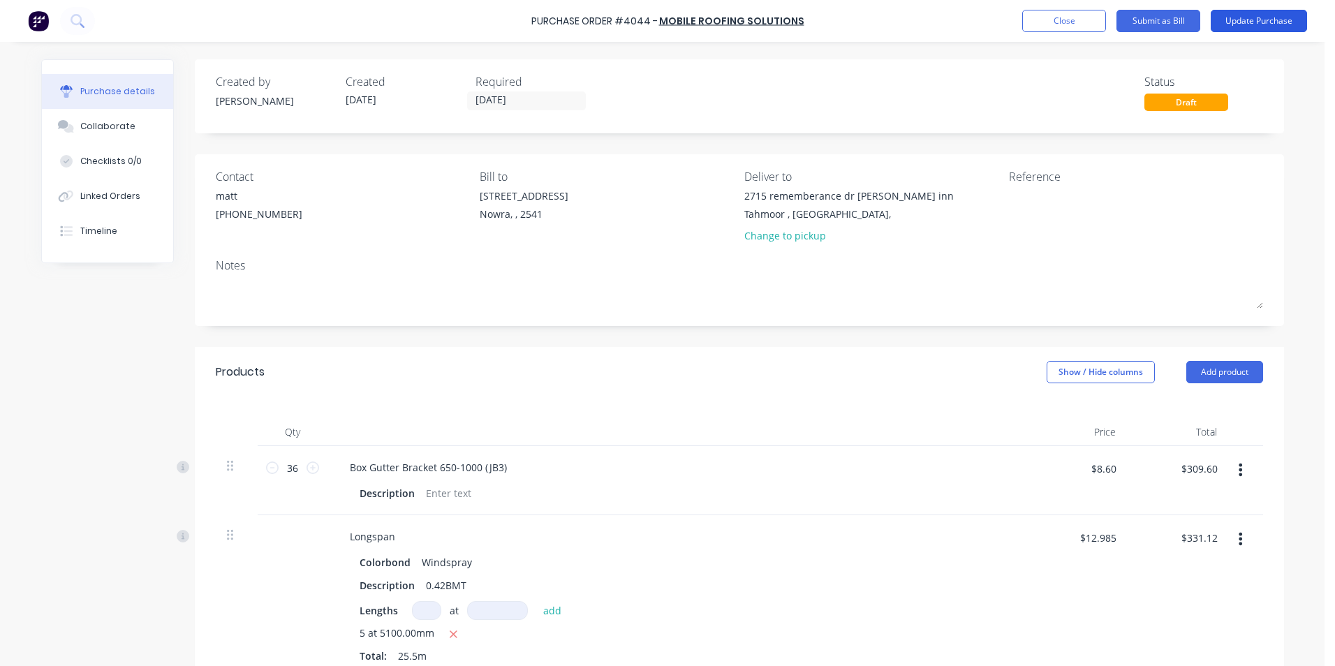
click at [1248, 16] on button "Update Purchase" at bounding box center [1259, 21] width 96 height 22
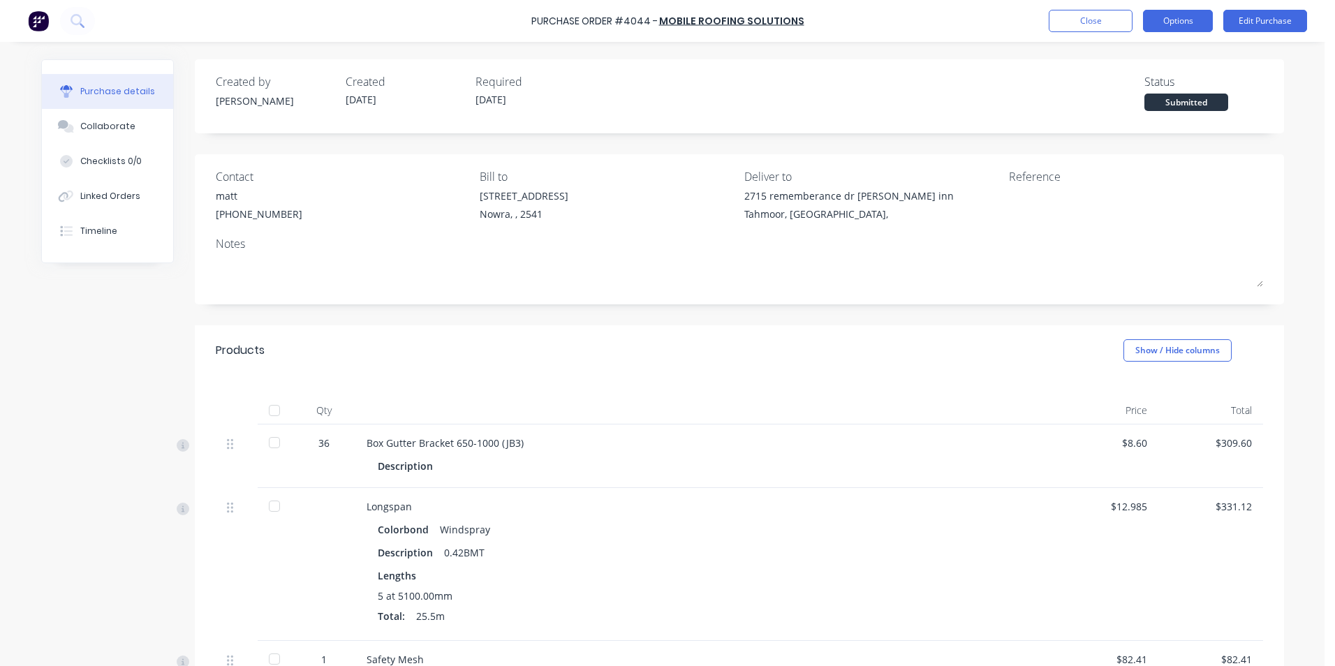
click at [1149, 24] on button "Options" at bounding box center [1178, 21] width 70 height 22
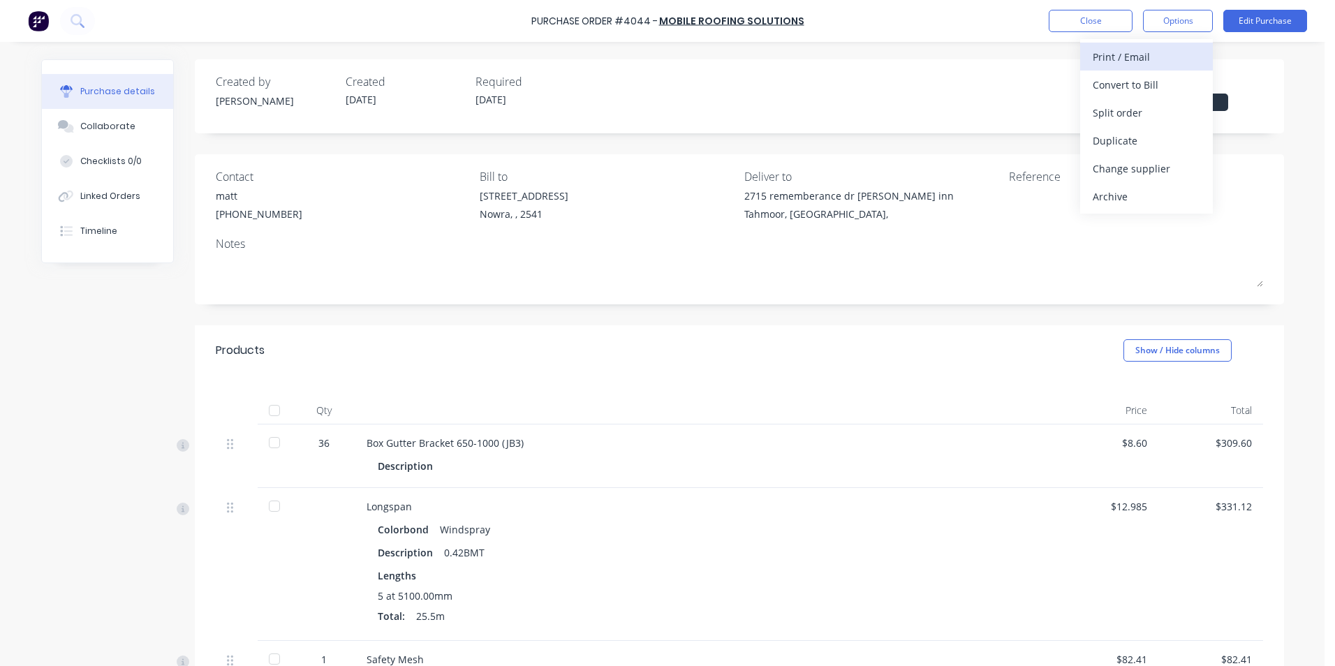
click at [1142, 63] on div "Print / Email" at bounding box center [1147, 57] width 108 height 20
click at [1139, 106] on div "Without pricing" at bounding box center [1147, 113] width 108 height 20
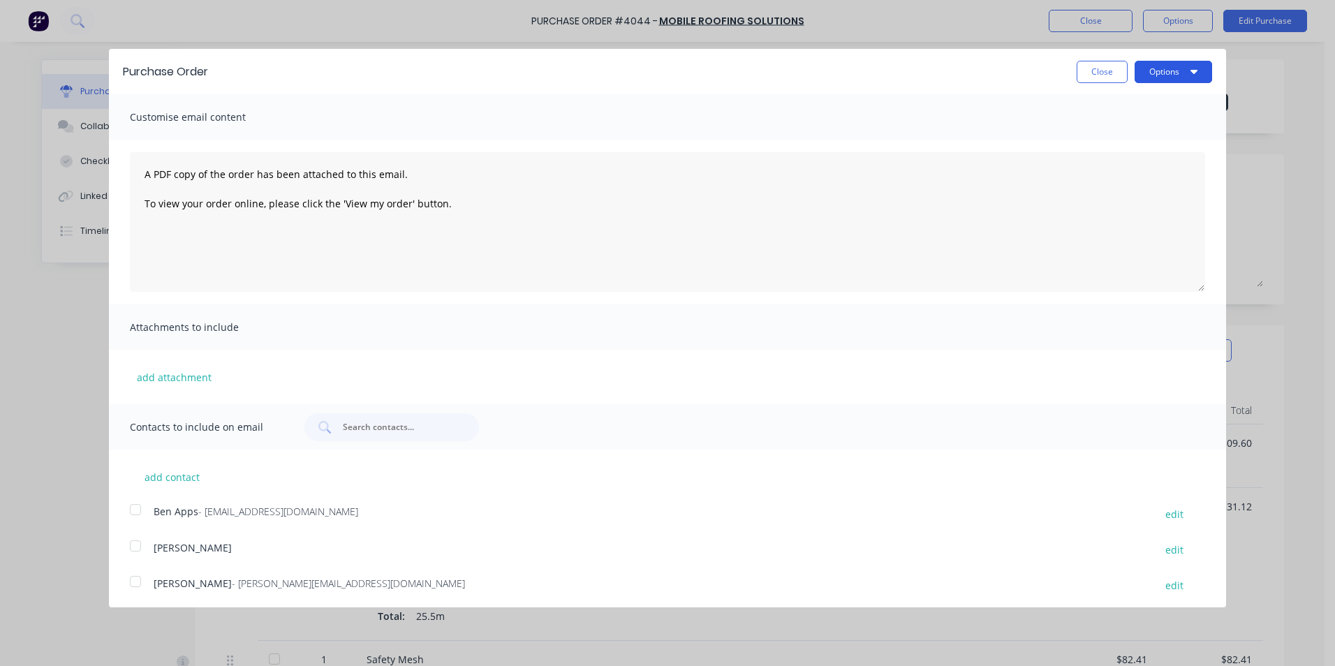
click at [1145, 73] on button "Options" at bounding box center [1174, 72] width 78 height 22
click at [1137, 99] on div "Print" at bounding box center [1146, 107] width 108 height 20
drag, startPoint x: 1095, startPoint y: 68, endPoint x: 1165, endPoint y: 29, distance: 80.0
click at [1100, 65] on button "Close" at bounding box center [1102, 72] width 51 height 22
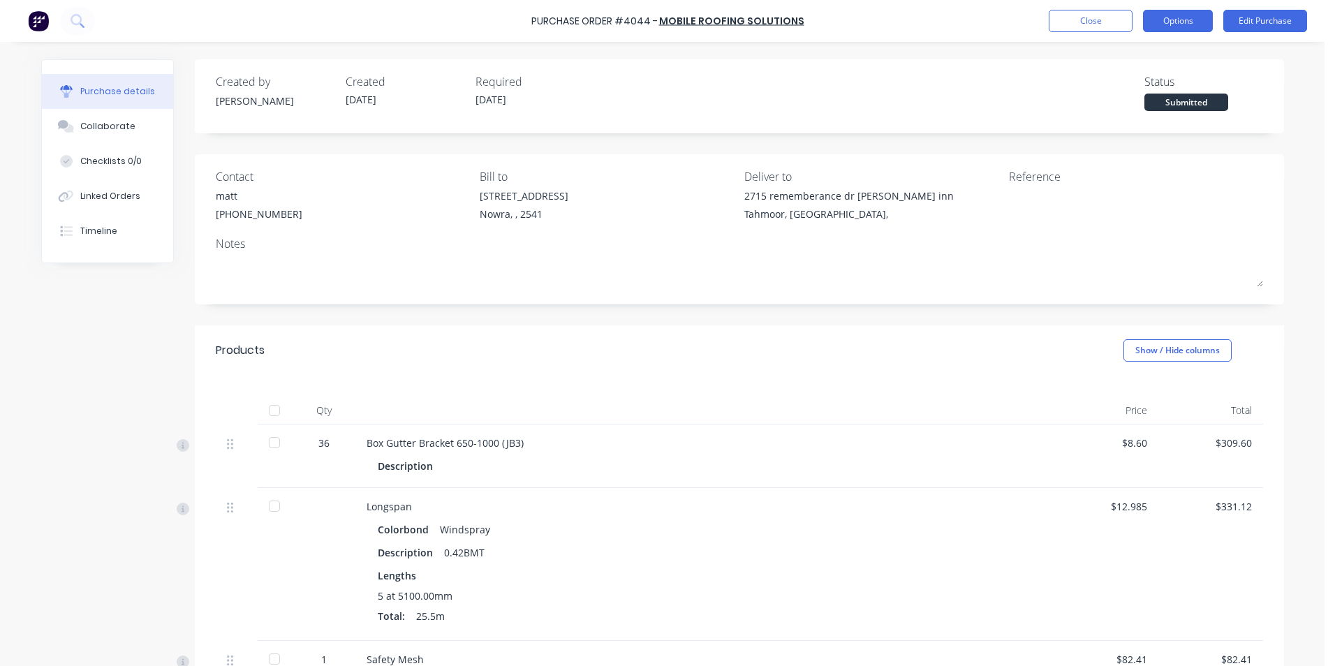
click at [1173, 22] on button "Options" at bounding box center [1178, 21] width 70 height 22
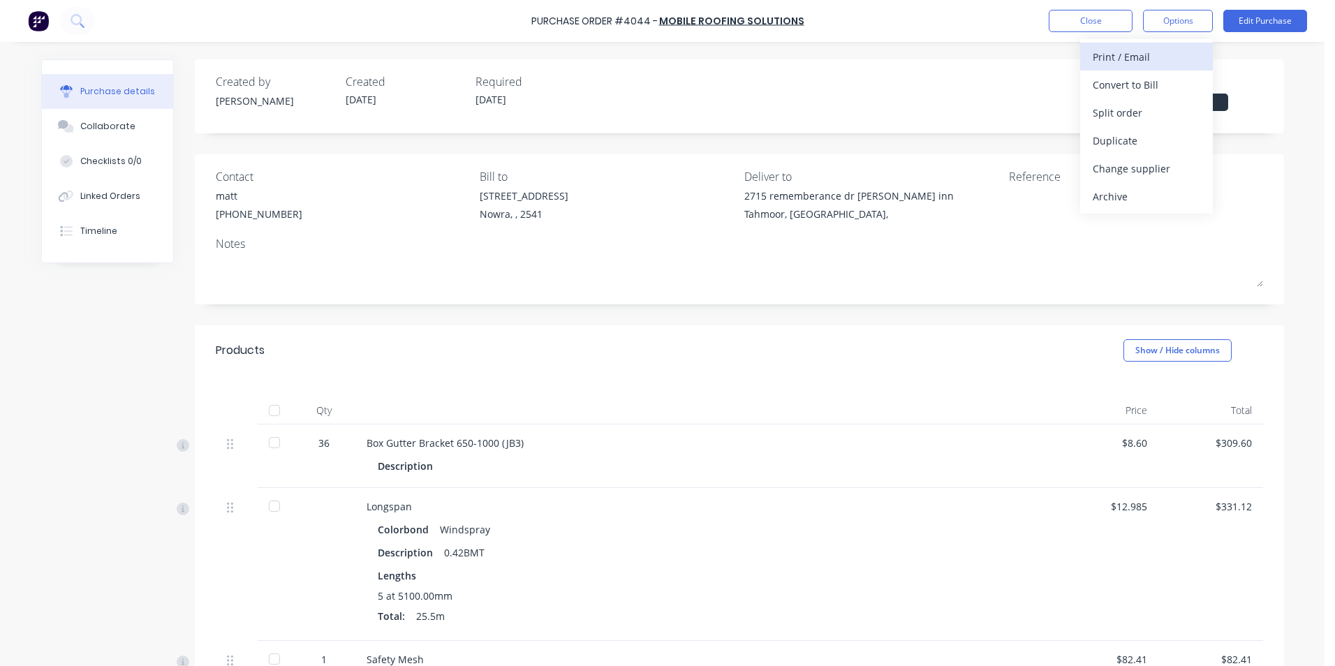
click at [1163, 55] on div "Print / Email" at bounding box center [1147, 57] width 108 height 20
click at [1157, 85] on div "With pricing" at bounding box center [1147, 85] width 108 height 20
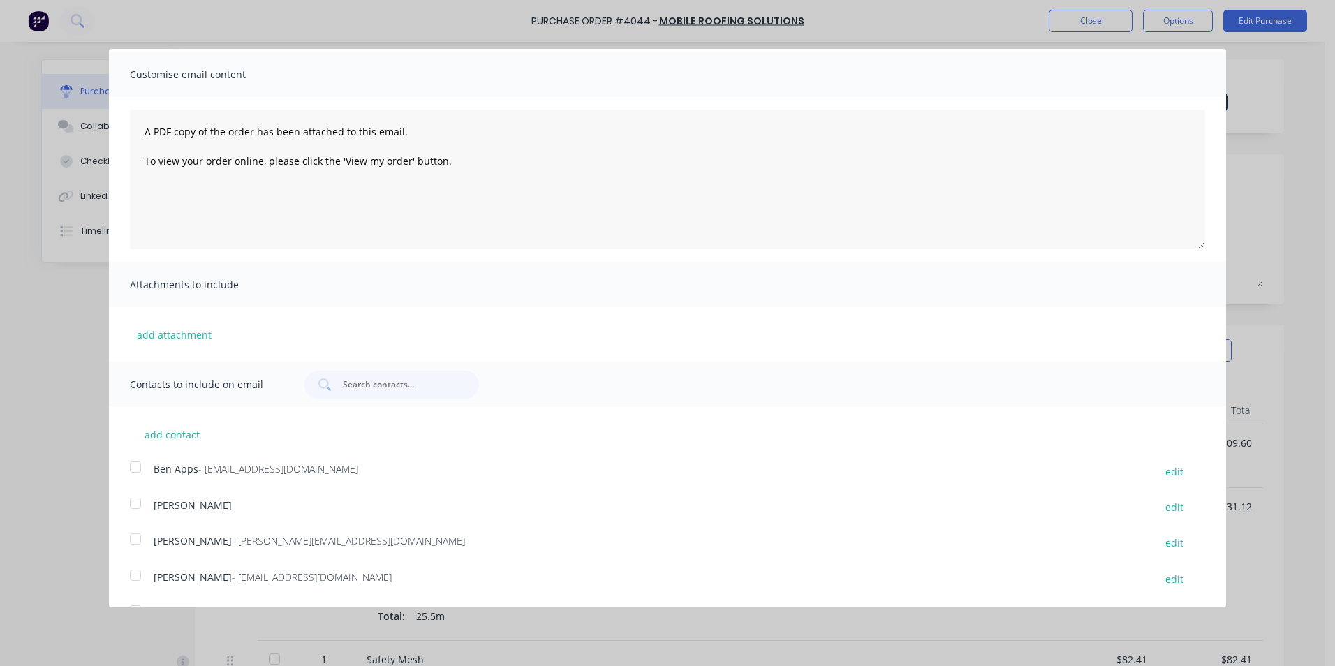
scroll to position [112, 0]
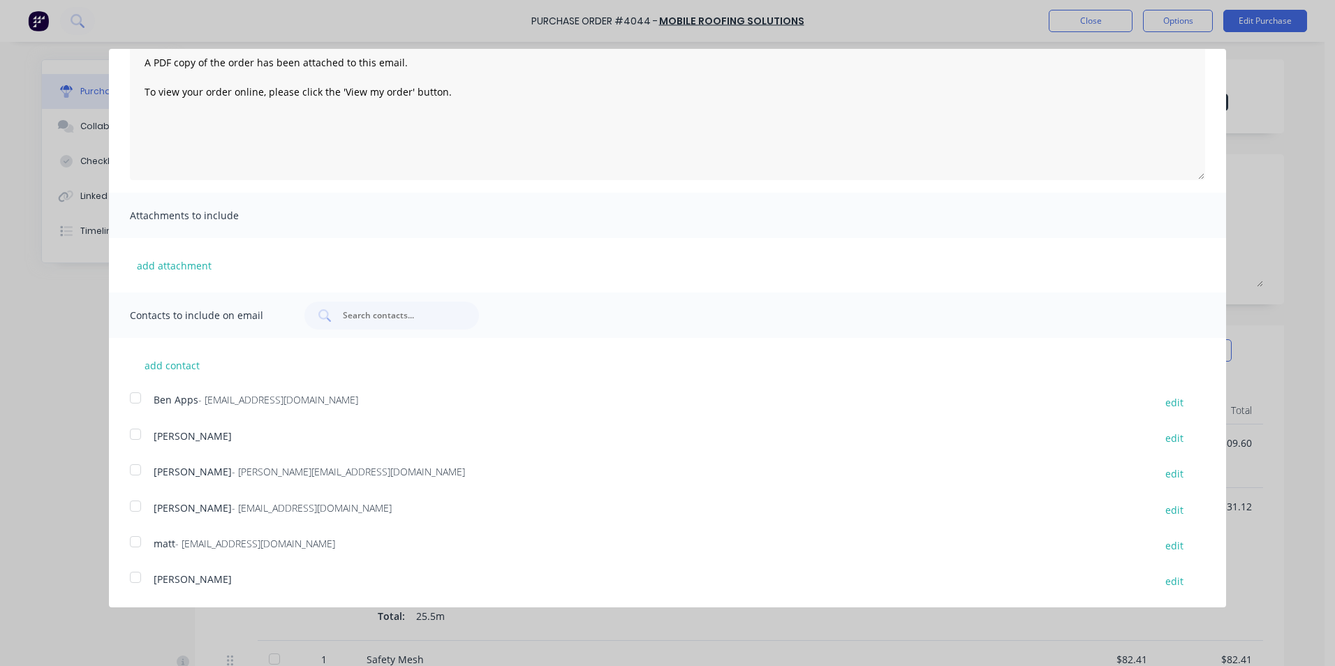
click at [143, 511] on div at bounding box center [136, 506] width 28 height 28
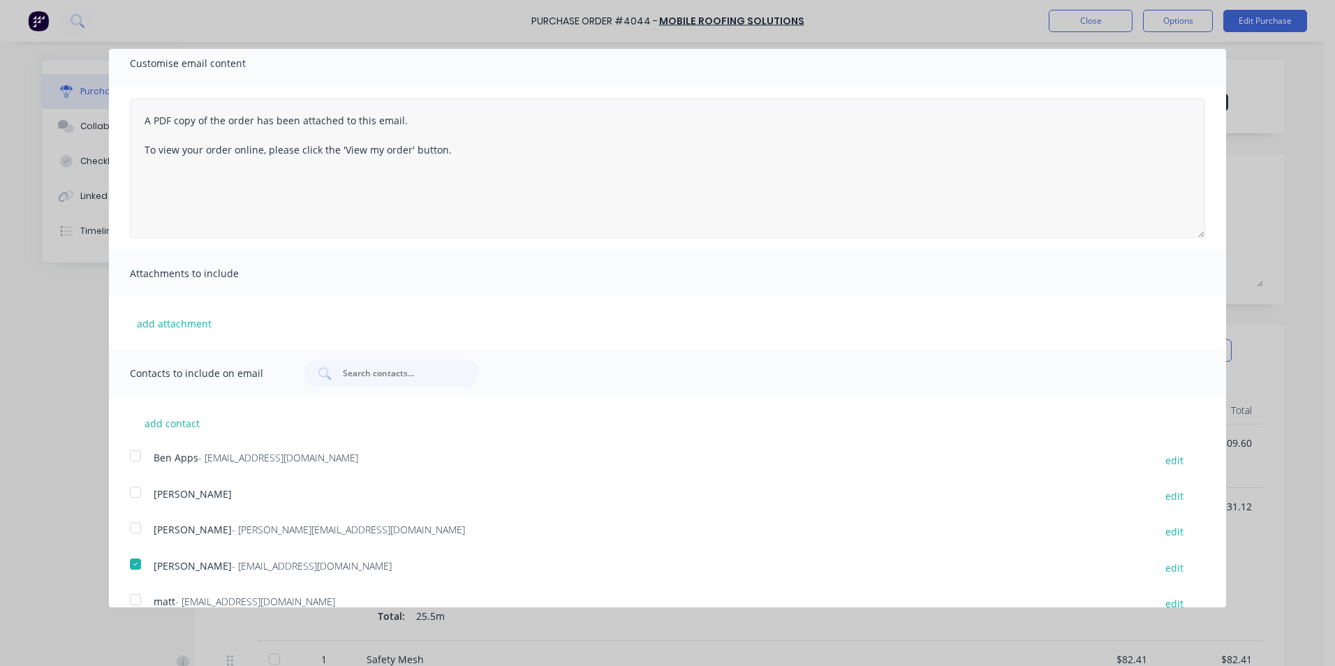
scroll to position [0, 0]
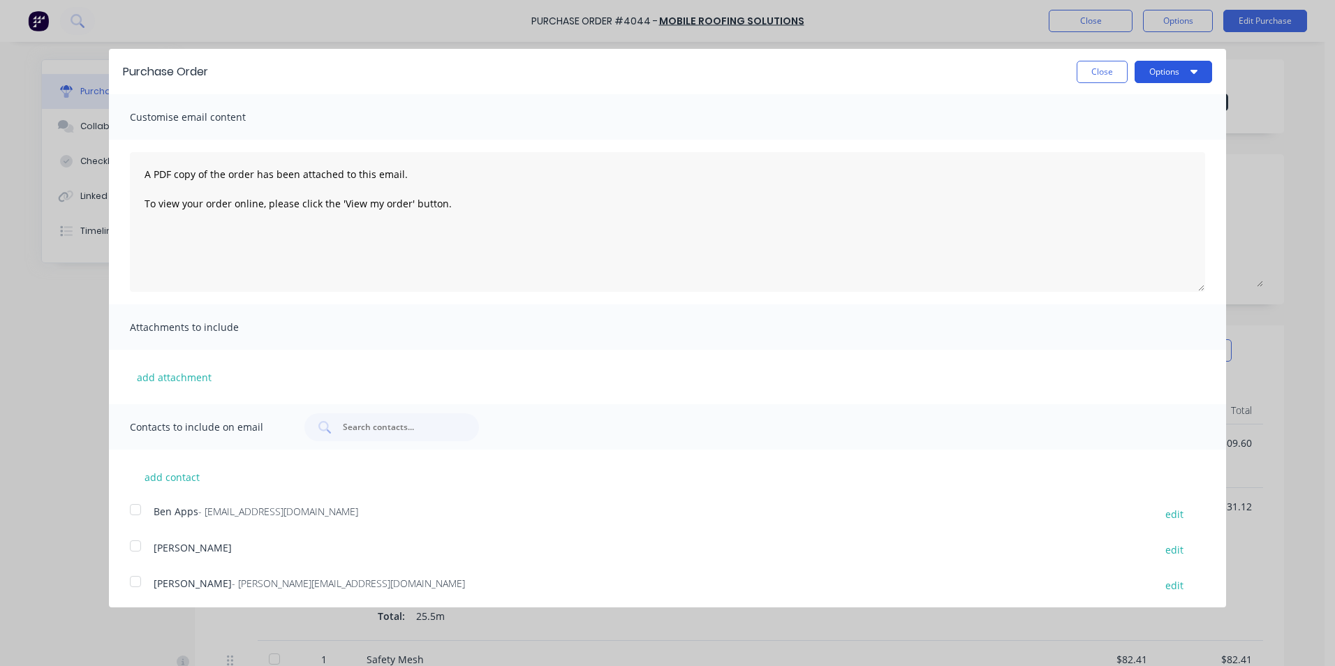
click at [1150, 70] on button "Options" at bounding box center [1174, 72] width 78 height 22
click at [1126, 133] on div "Email" at bounding box center [1146, 135] width 108 height 20
click at [1098, 73] on button "Close" at bounding box center [1102, 72] width 51 height 22
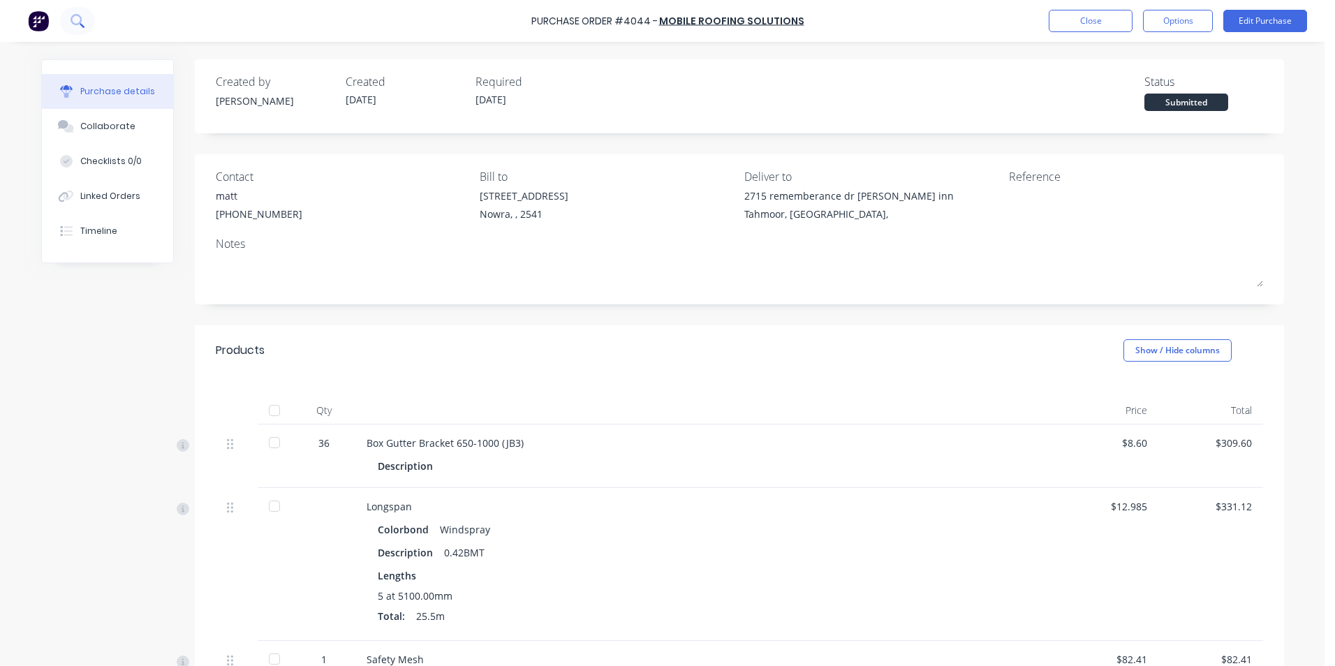
click at [81, 23] on icon at bounding box center [77, 20] width 13 height 13
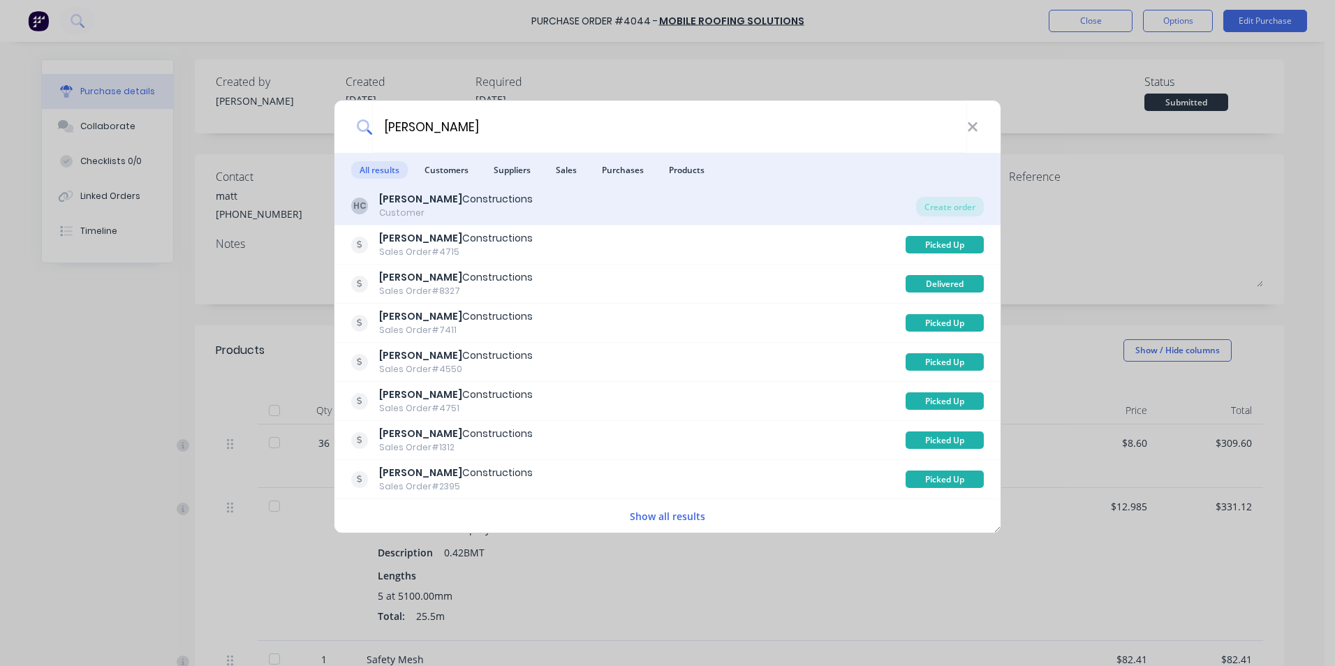
type input "[PERSON_NAME]"
click at [580, 201] on div "[PERSON_NAME] Constructions Customer" at bounding box center [633, 205] width 565 height 27
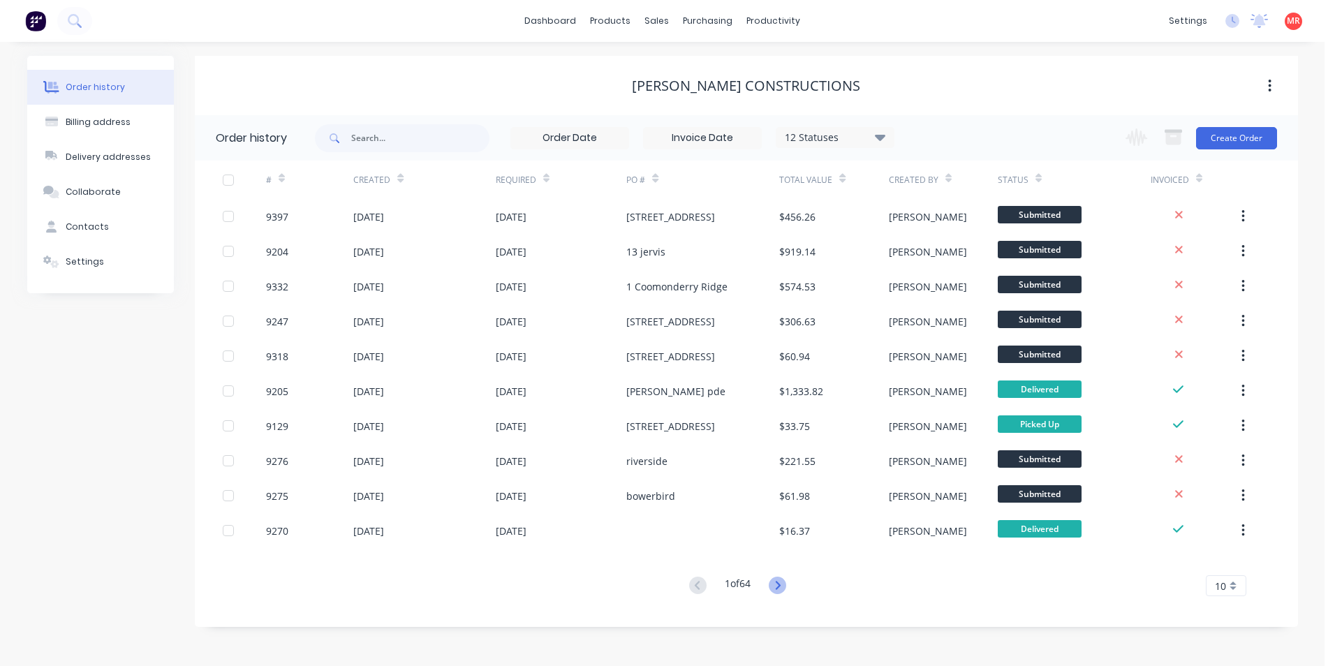
click at [781, 583] on icon at bounding box center [777, 585] width 17 height 17
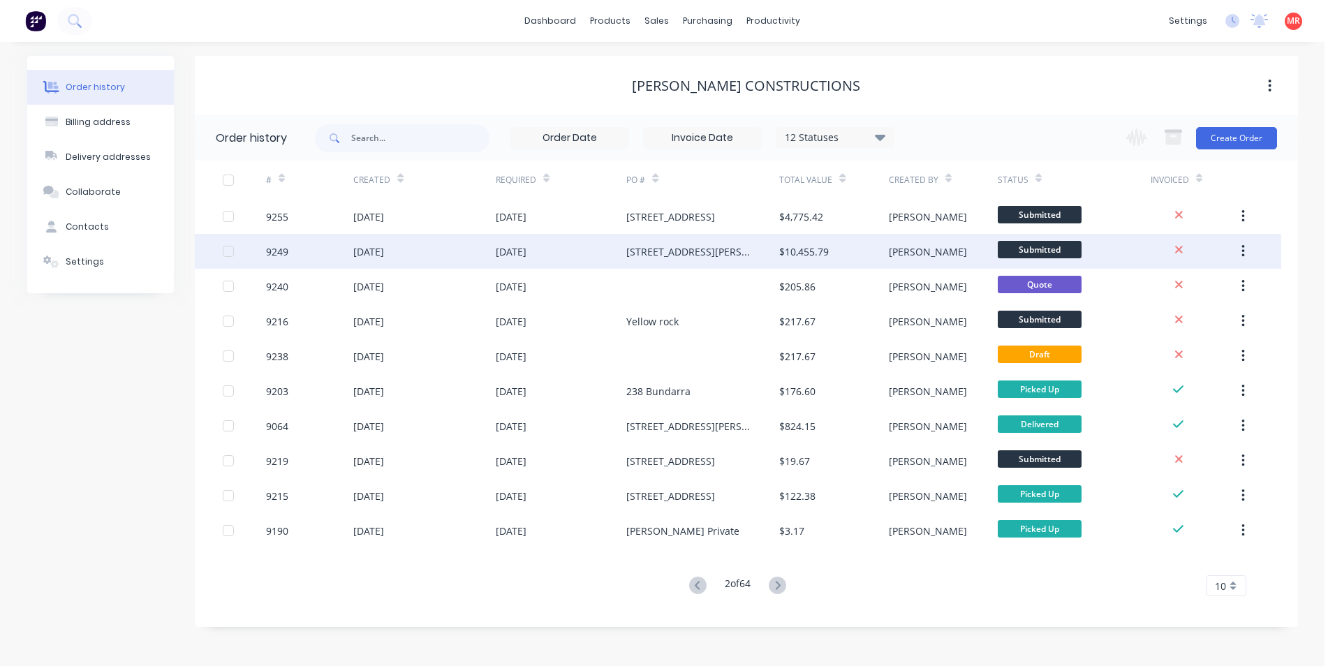
click at [594, 250] on div "[DATE]" at bounding box center [561, 251] width 131 height 35
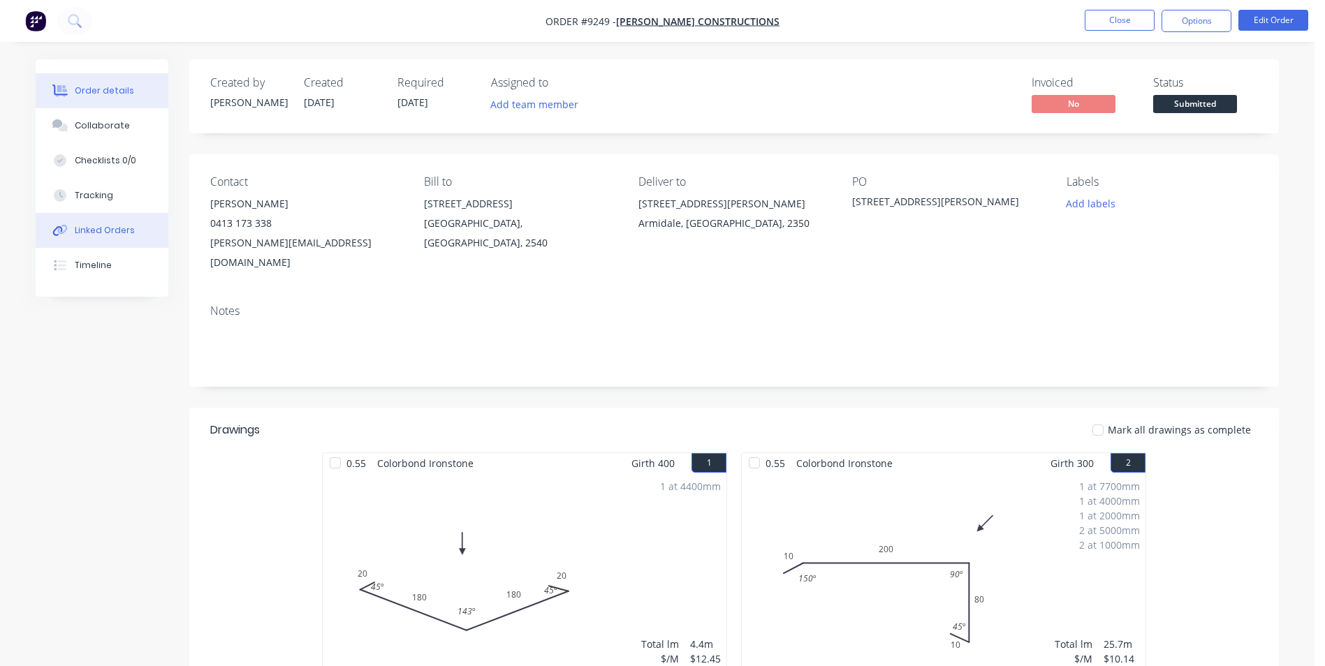
click at [90, 228] on div "Linked Orders" at bounding box center [105, 230] width 60 height 13
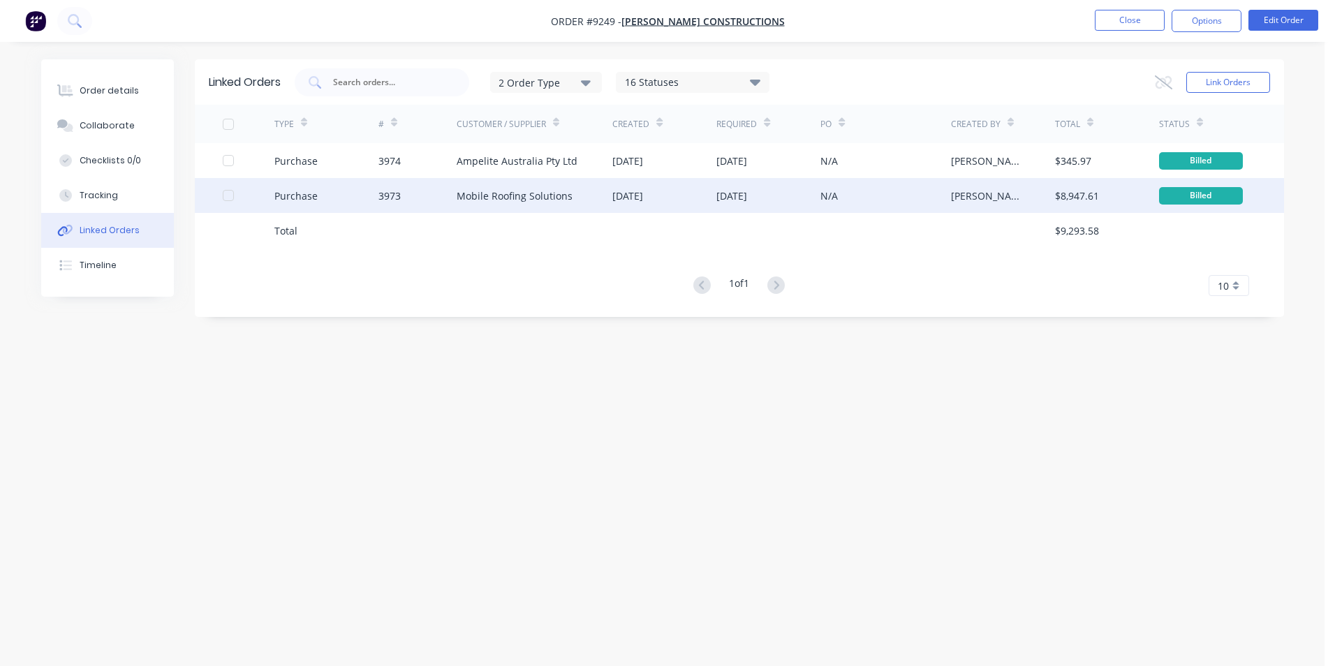
click at [441, 189] on div "3973" at bounding box center [418, 195] width 78 height 35
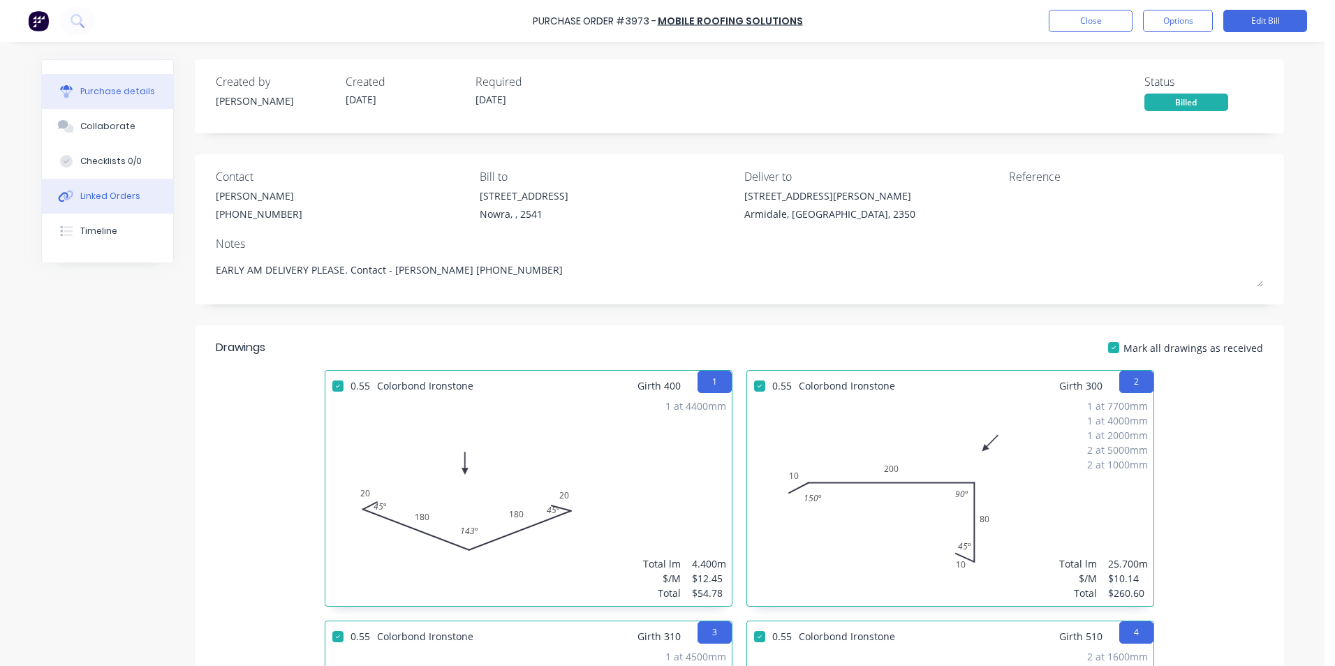
click at [136, 209] on button "Linked Orders" at bounding box center [107, 196] width 131 height 35
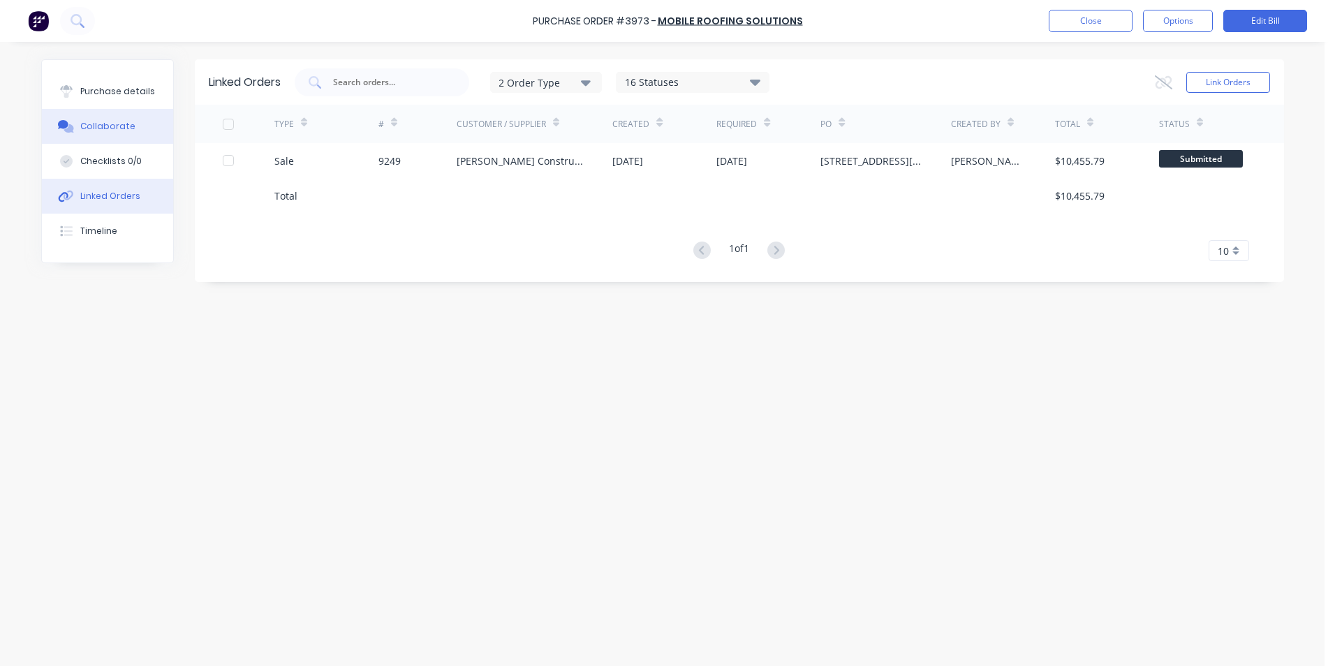
click at [124, 122] on div "Collaborate" at bounding box center [107, 126] width 55 height 13
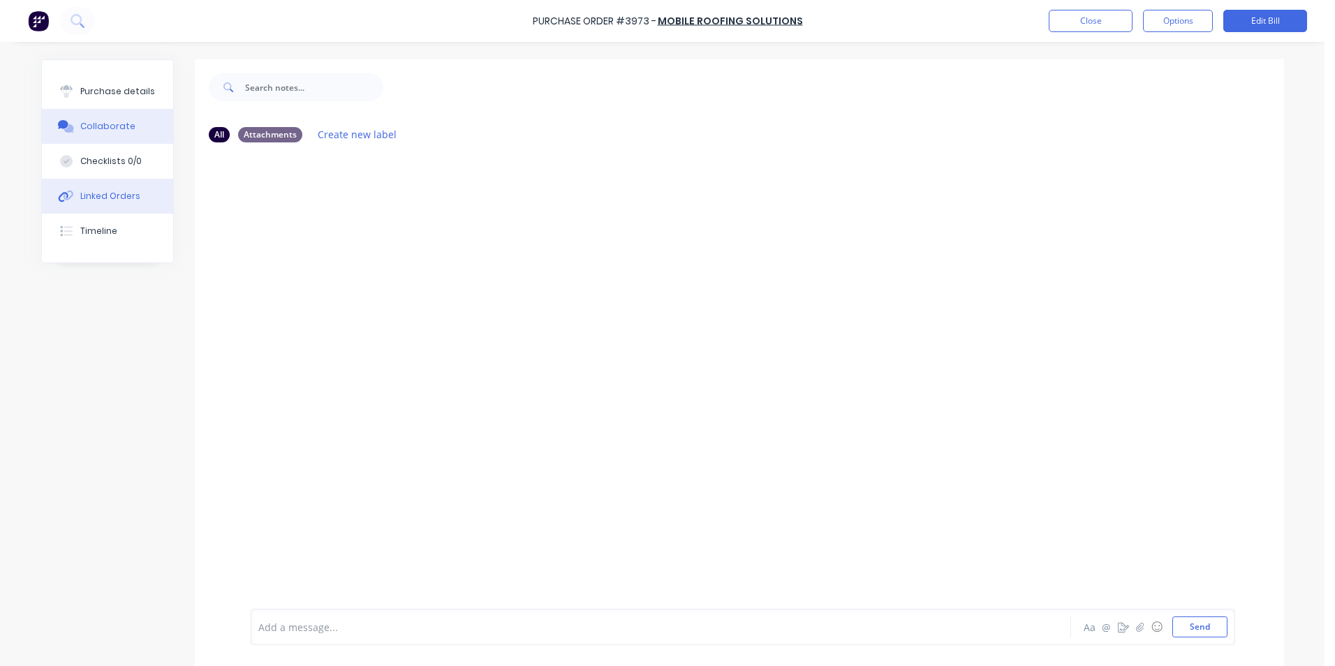
click at [99, 200] on div "Linked Orders" at bounding box center [110, 196] width 60 height 13
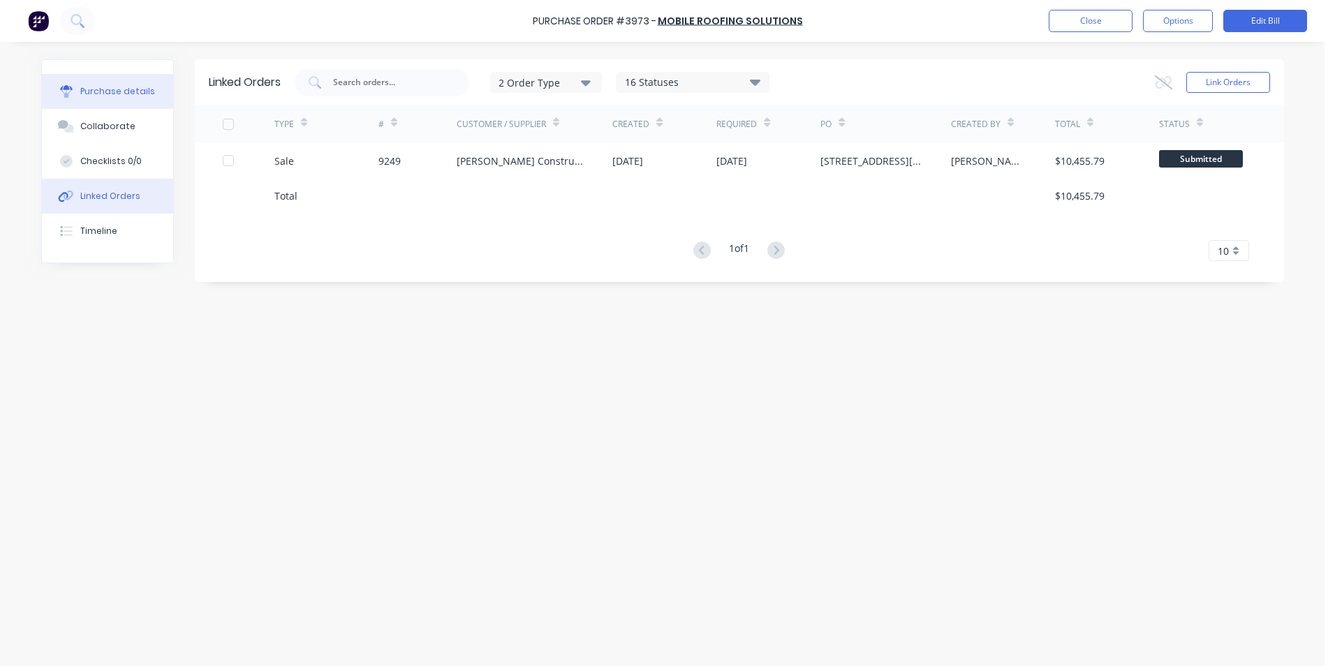
click at [135, 101] on button "Purchase details" at bounding box center [107, 91] width 131 height 35
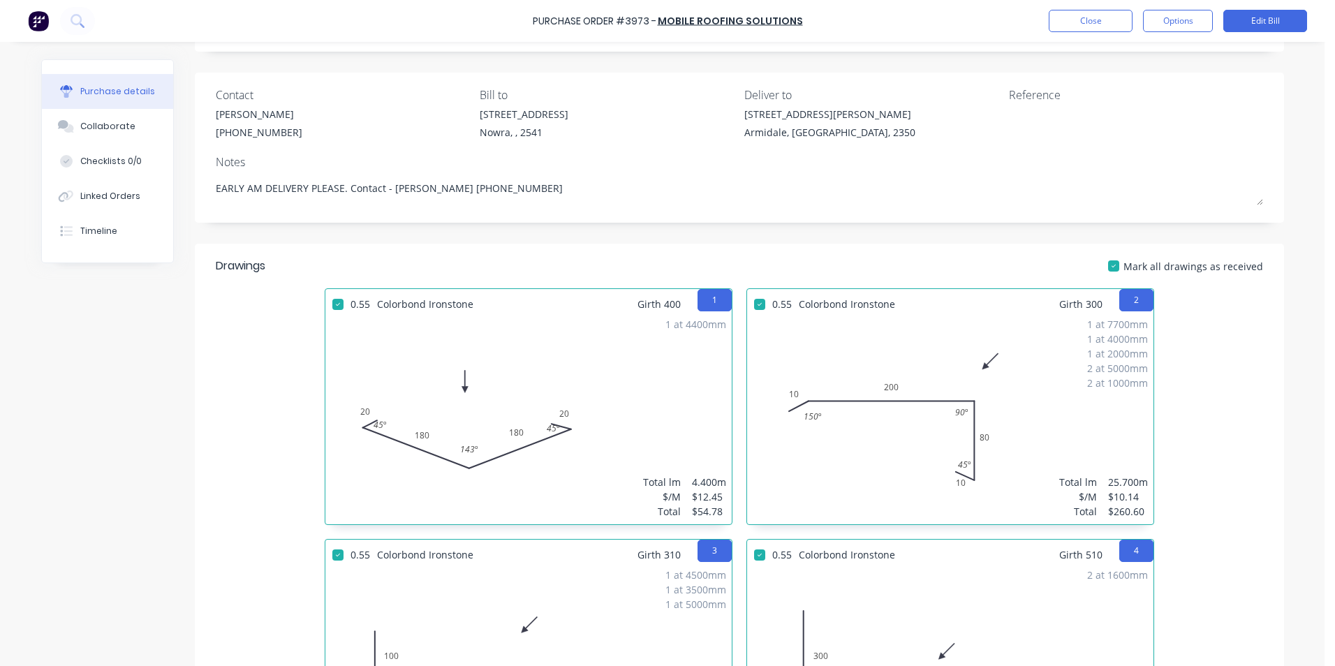
scroll to position [210, 0]
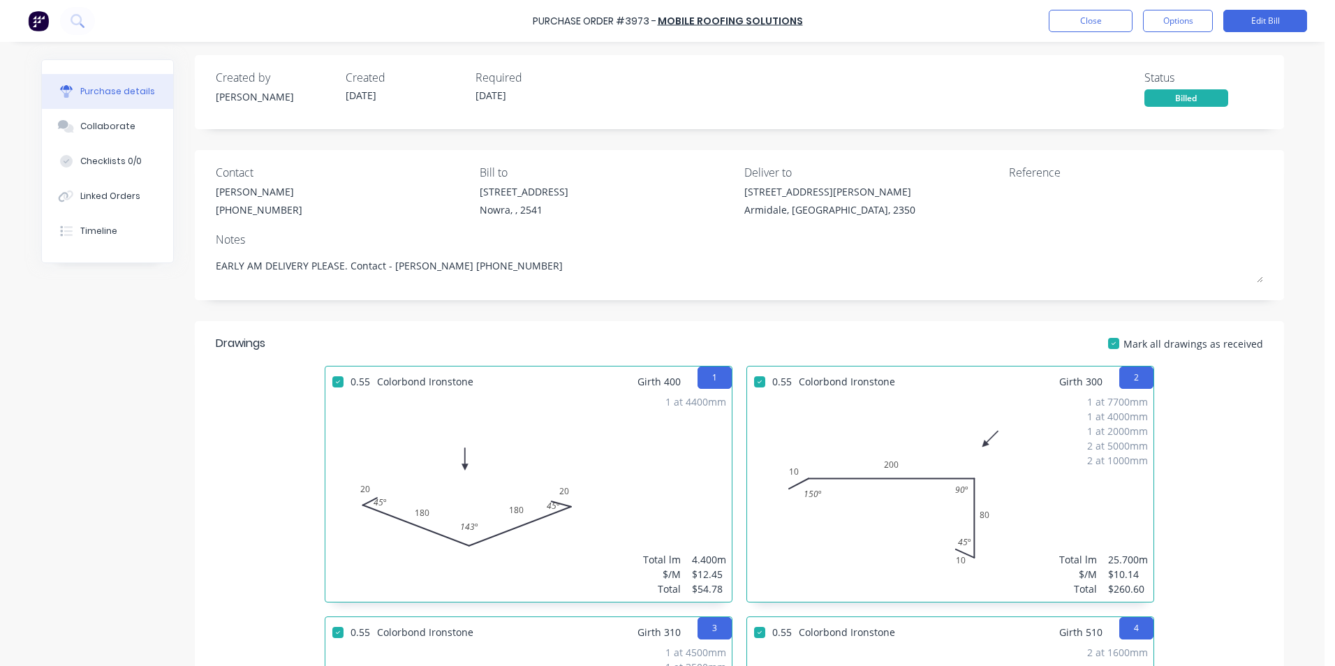
scroll to position [0, 0]
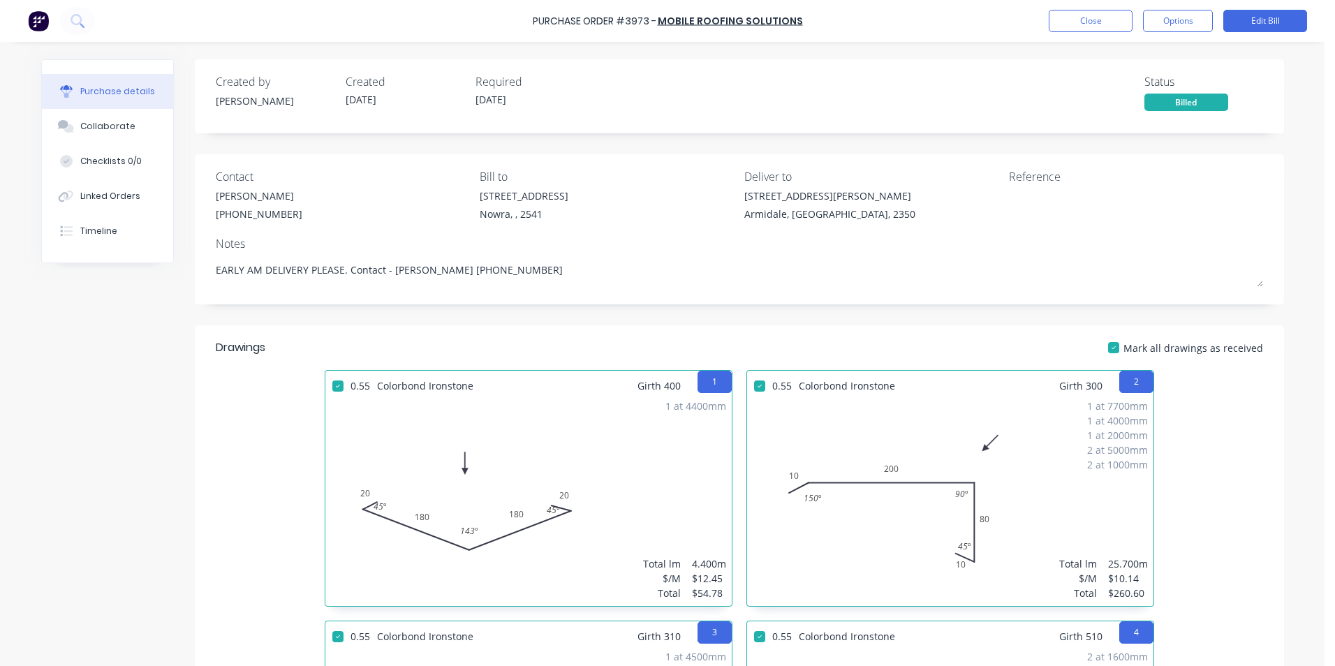
click at [664, 51] on div "Purchase details Collaborate Checklists 0/0 Linked Orders Timeline Created by T…" at bounding box center [662, 312] width 1271 height 596
click at [80, 22] on icon at bounding box center [76, 19] width 11 height 11
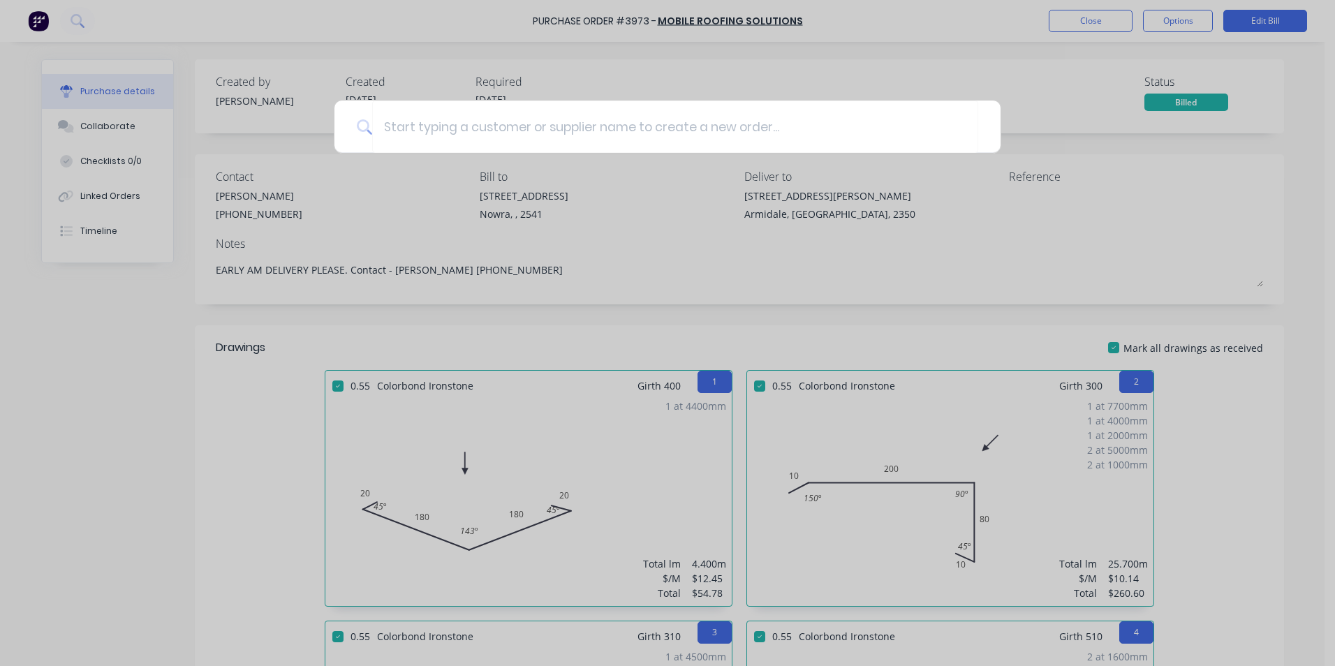
click at [129, 355] on div at bounding box center [667, 333] width 1335 height 666
type textarea "x"
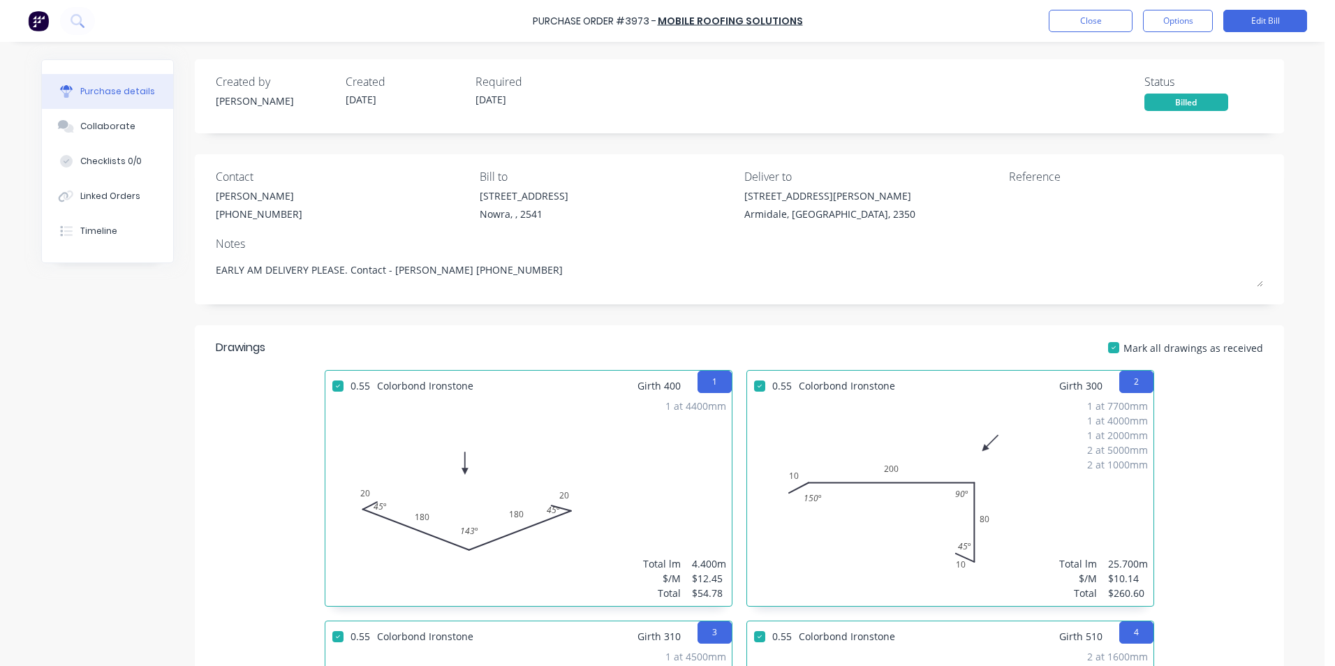
click at [43, 19] on img at bounding box center [38, 20] width 21 height 21
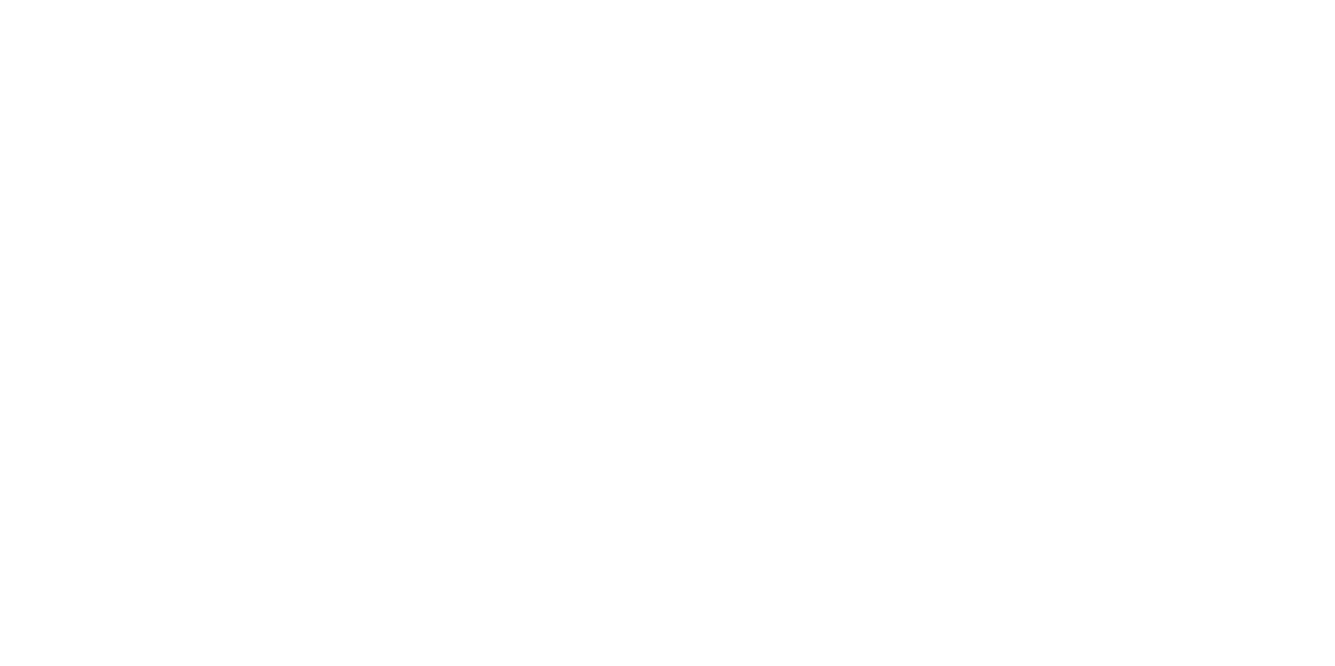
click at [148, 0] on html "x" at bounding box center [667, 0] width 1335 height 0
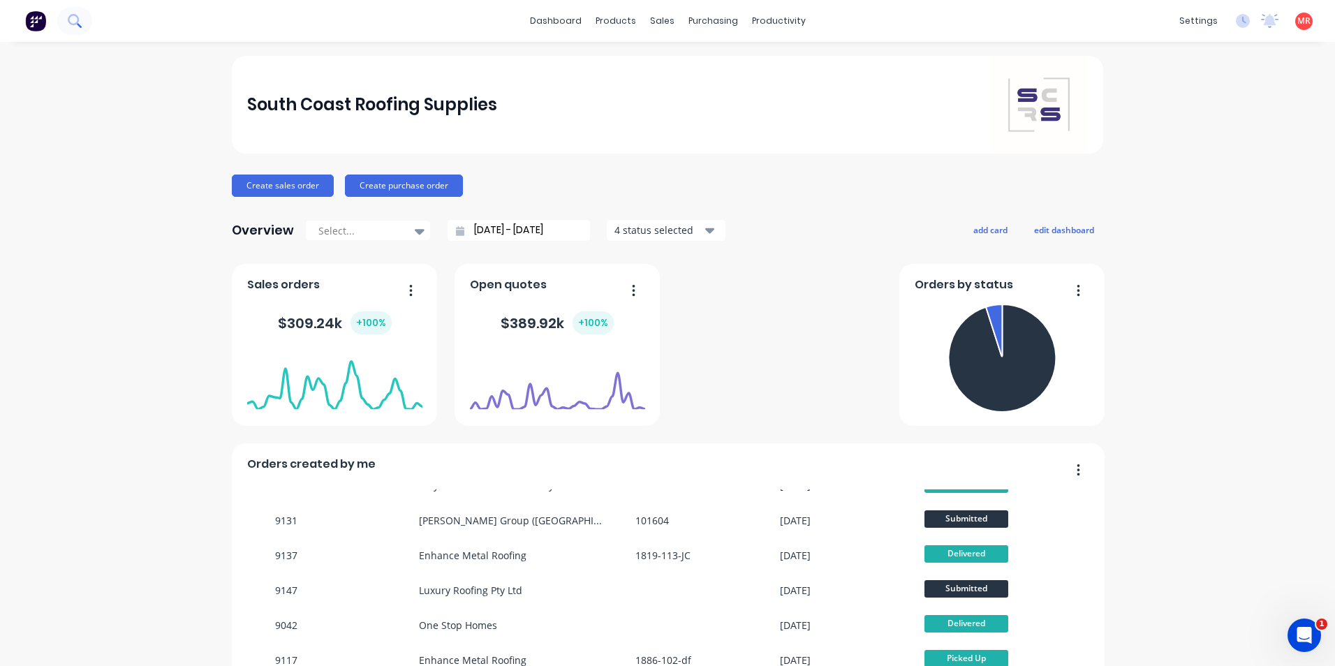
click at [80, 23] on icon at bounding box center [74, 20] width 13 height 13
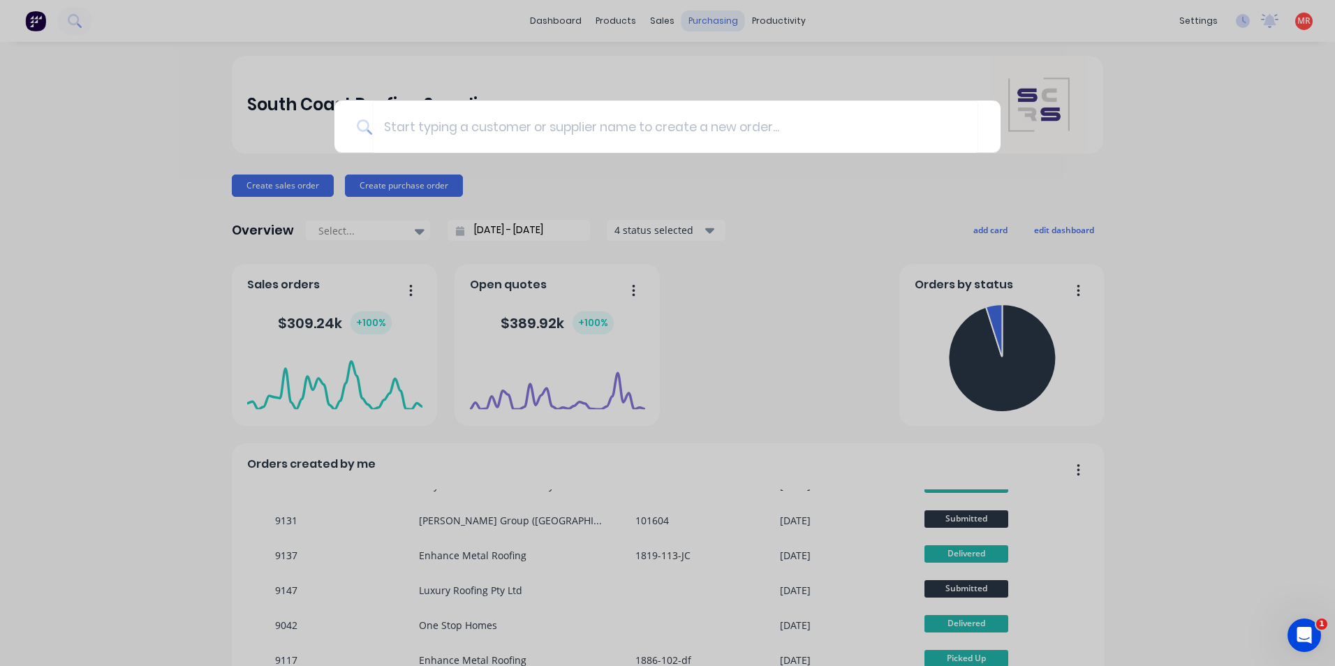
click at [698, 17] on div at bounding box center [667, 333] width 1335 height 666
click at [698, 23] on div "purchasing" at bounding box center [714, 20] width 64 height 21
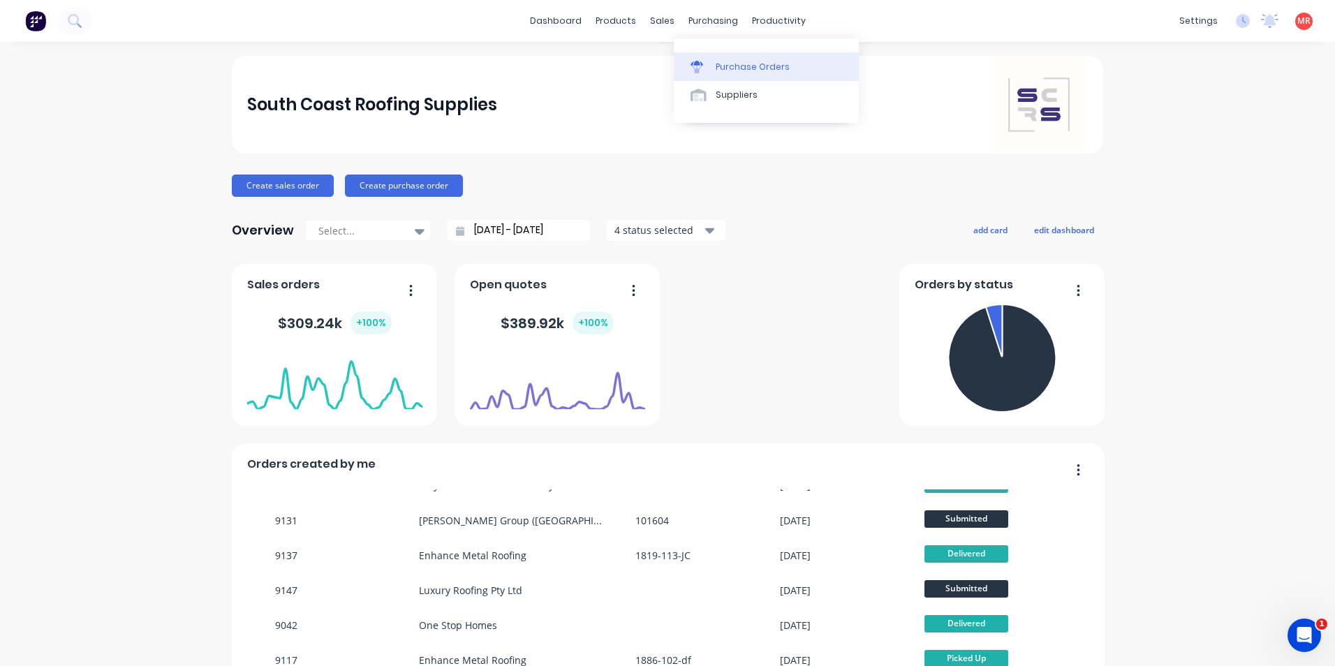
click at [720, 64] on div "Purchase Orders" at bounding box center [753, 67] width 74 height 13
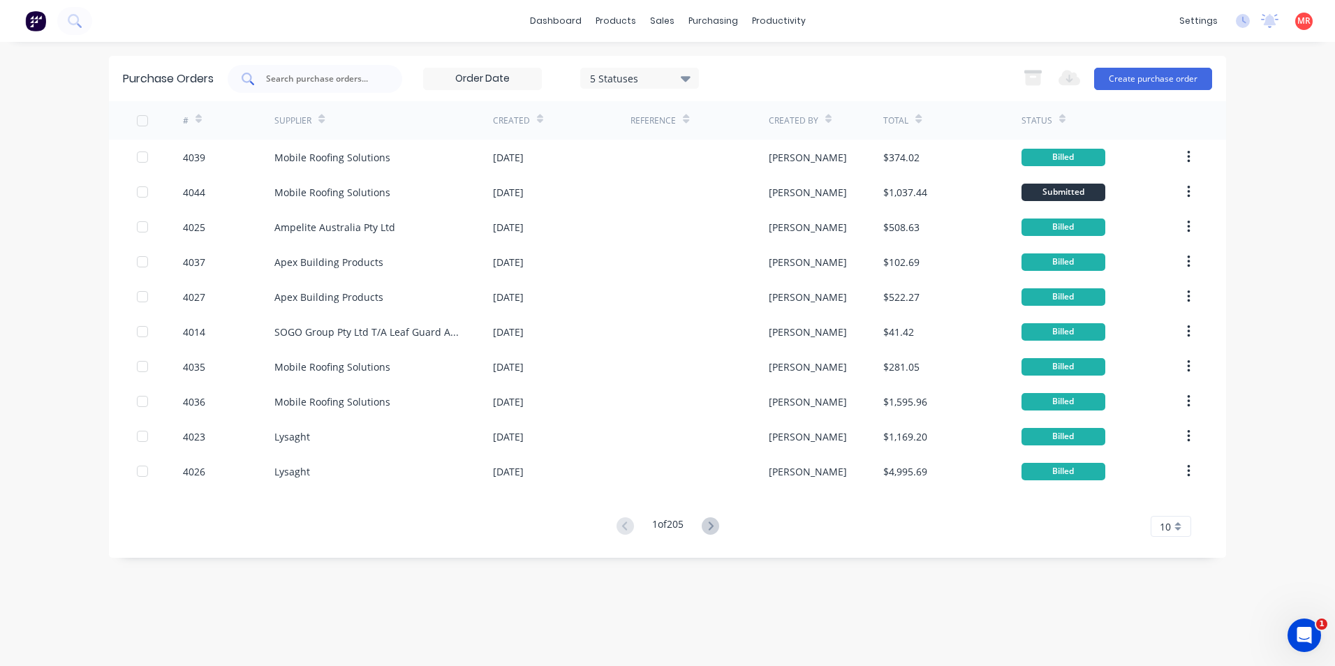
click at [330, 72] on input "text" at bounding box center [323, 79] width 116 height 14
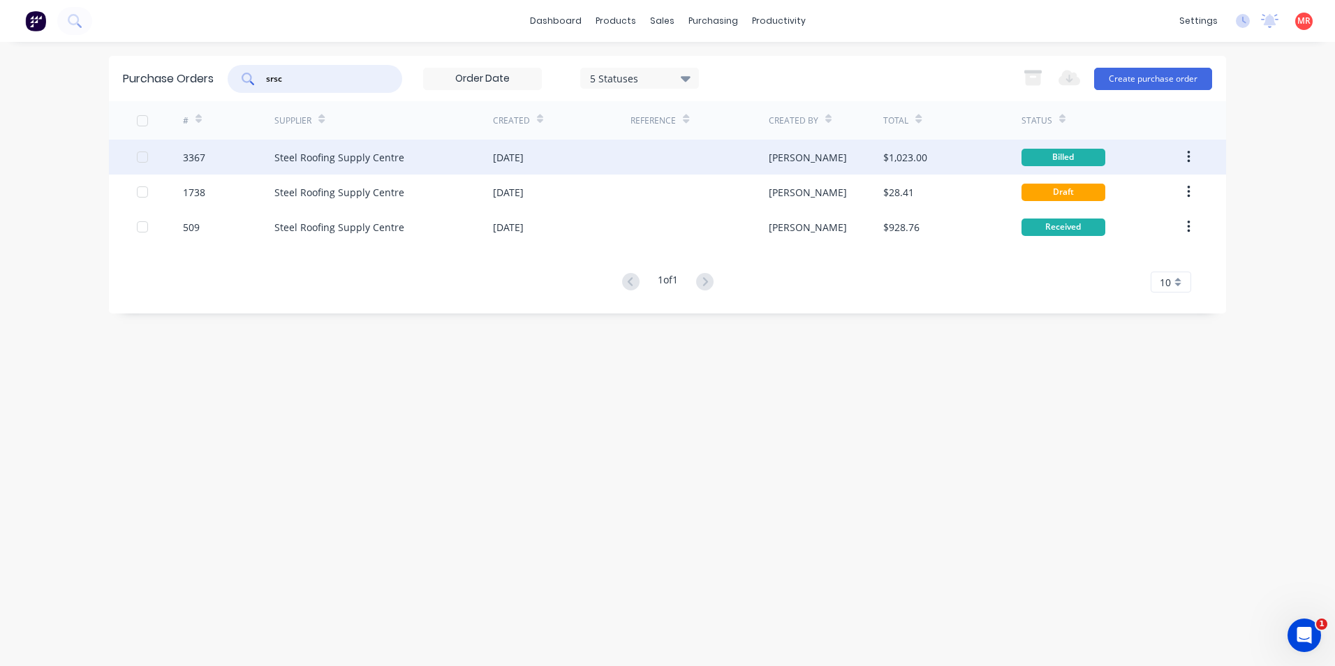
type input "srsc"
click at [445, 161] on div "Steel Roofing Supply Centre" at bounding box center [383, 157] width 219 height 35
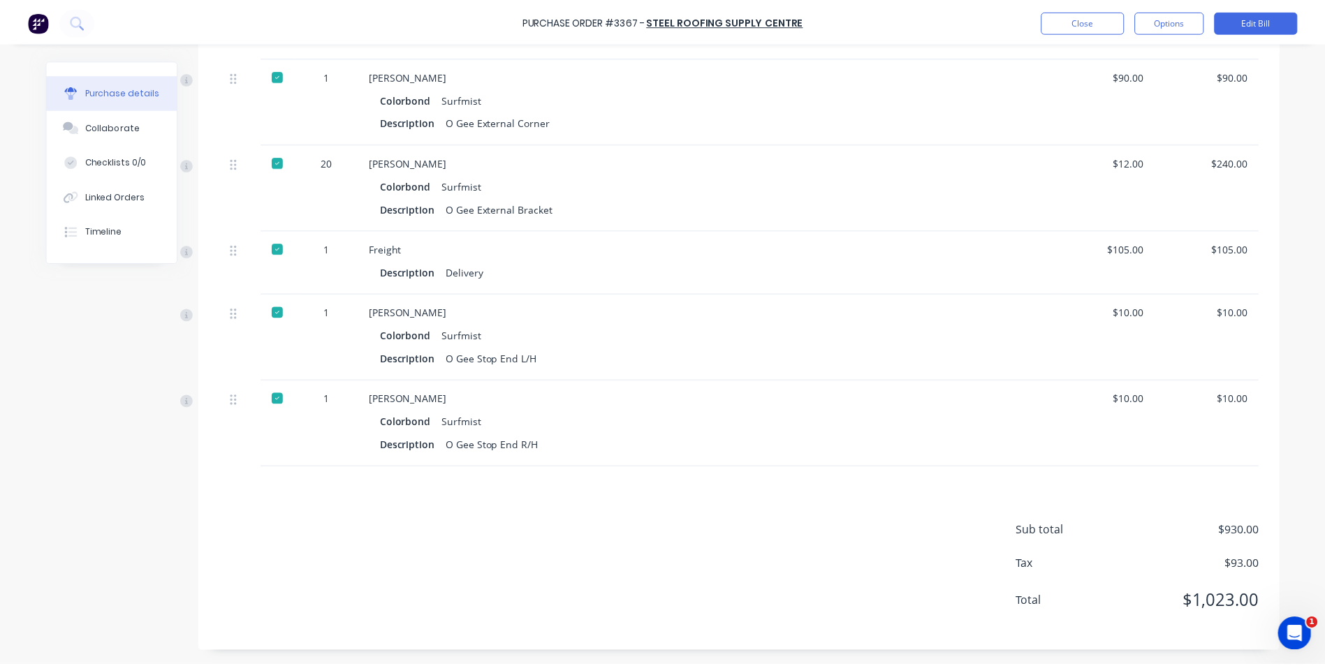
scroll to position [175, 0]
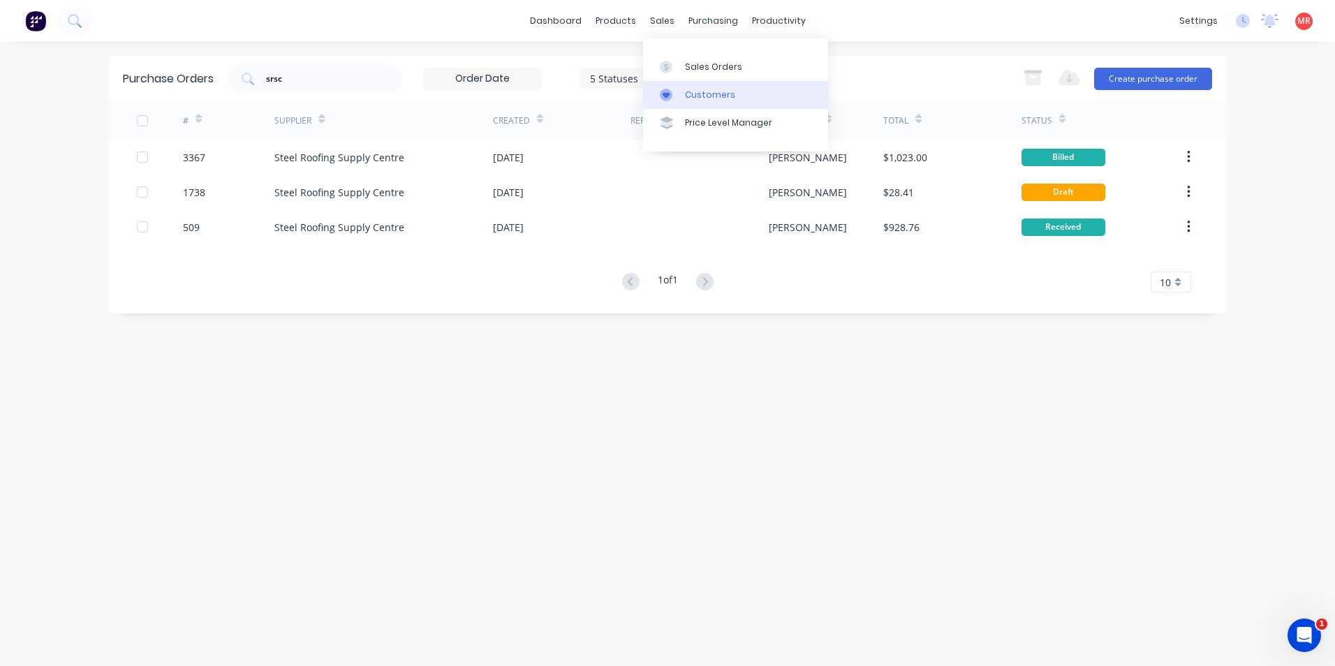
click at [713, 91] on div "Customers" at bounding box center [710, 95] width 50 height 13
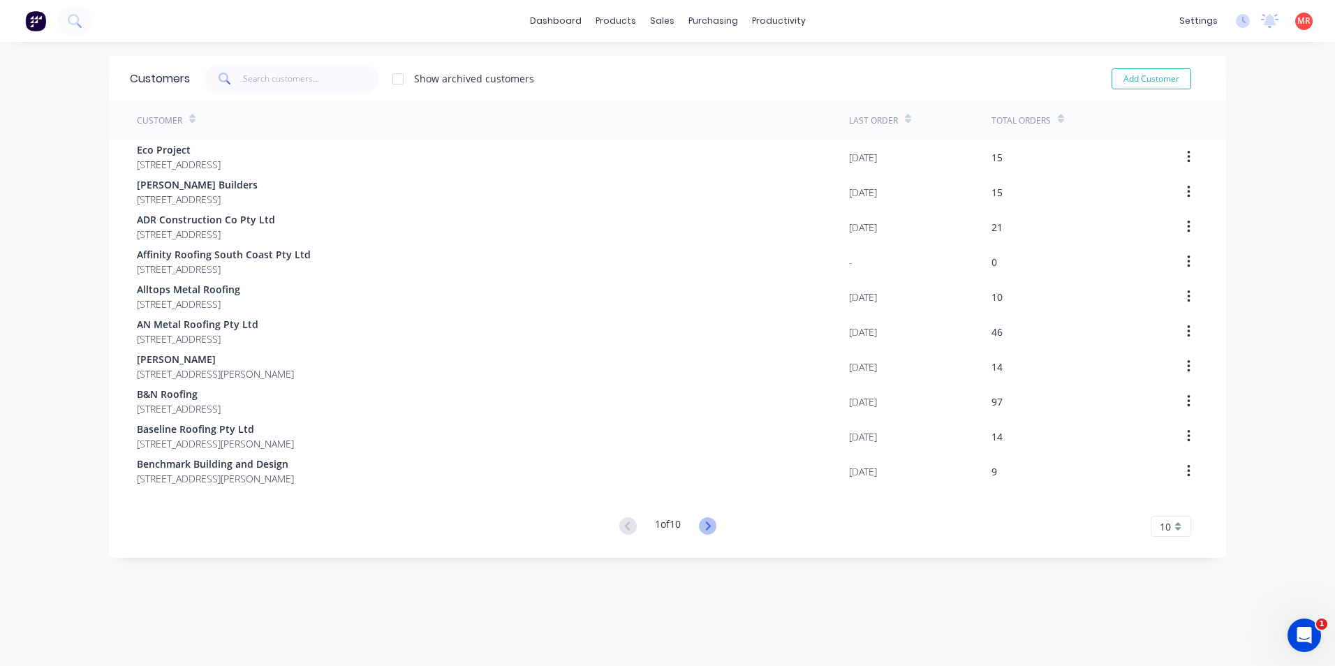
click at [704, 521] on icon at bounding box center [707, 525] width 17 height 17
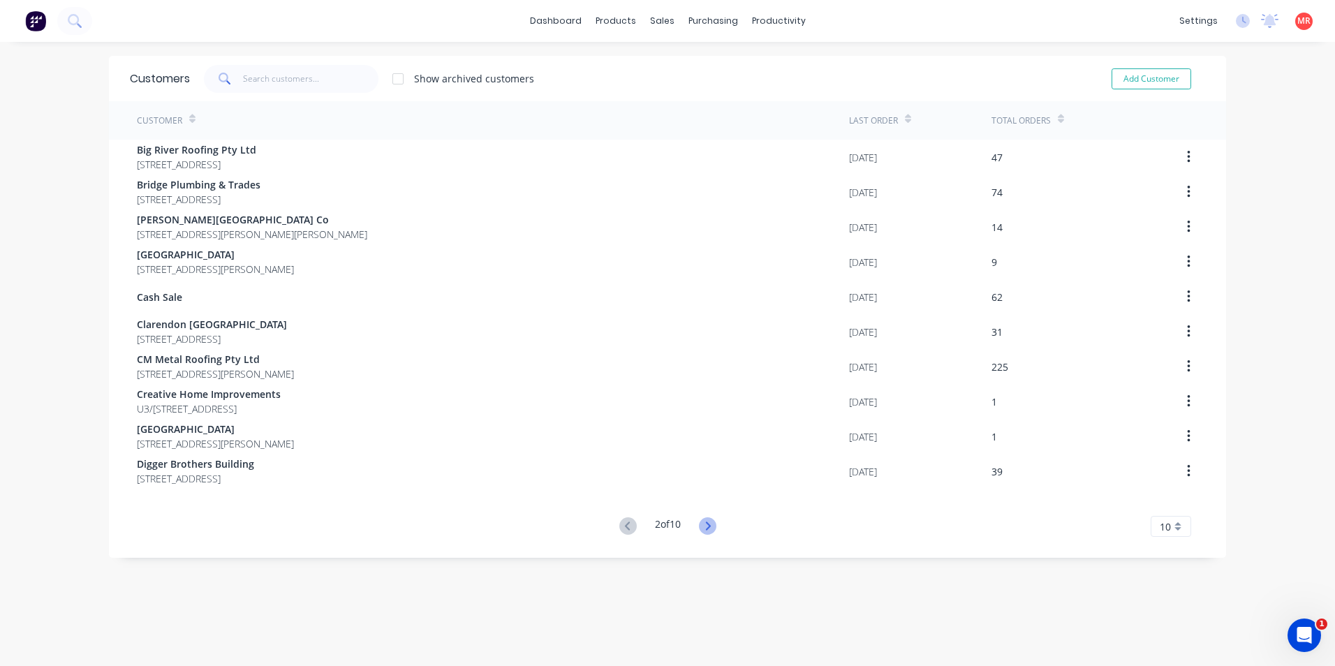
click at [705, 524] on icon at bounding box center [707, 526] width 5 height 8
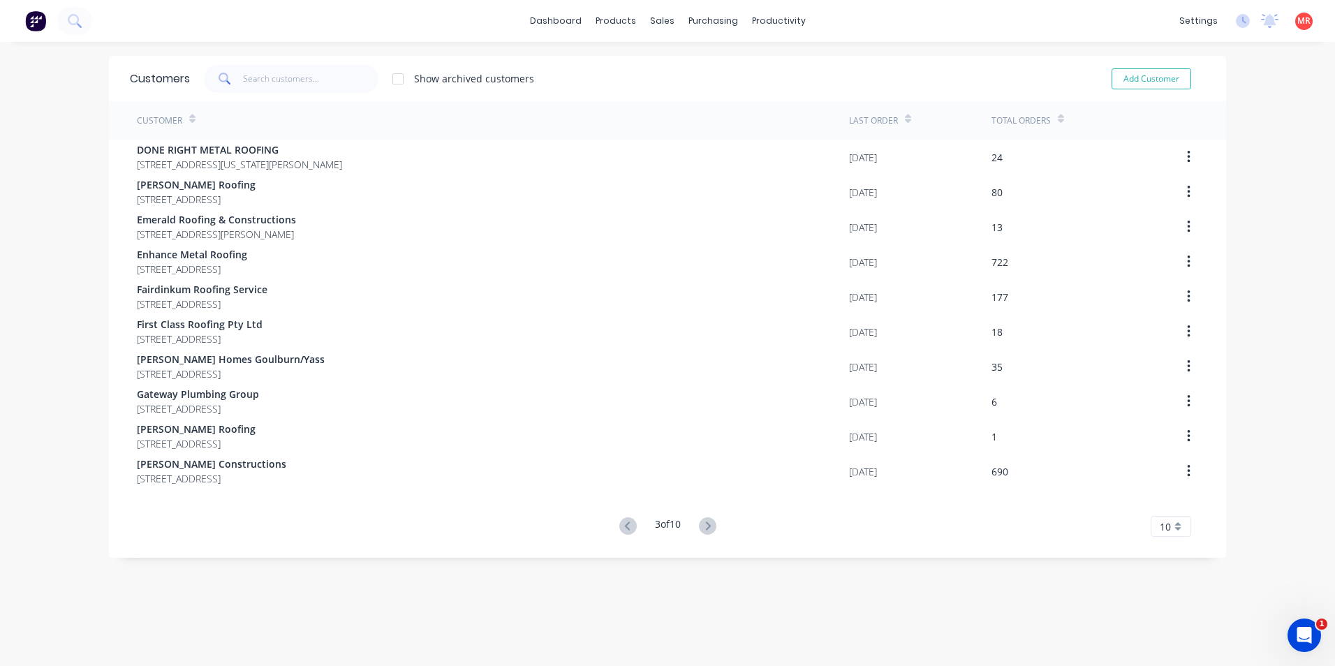
click at [705, 524] on icon at bounding box center [707, 526] width 5 height 8
click at [705, 528] on icon at bounding box center [707, 526] width 5 height 8
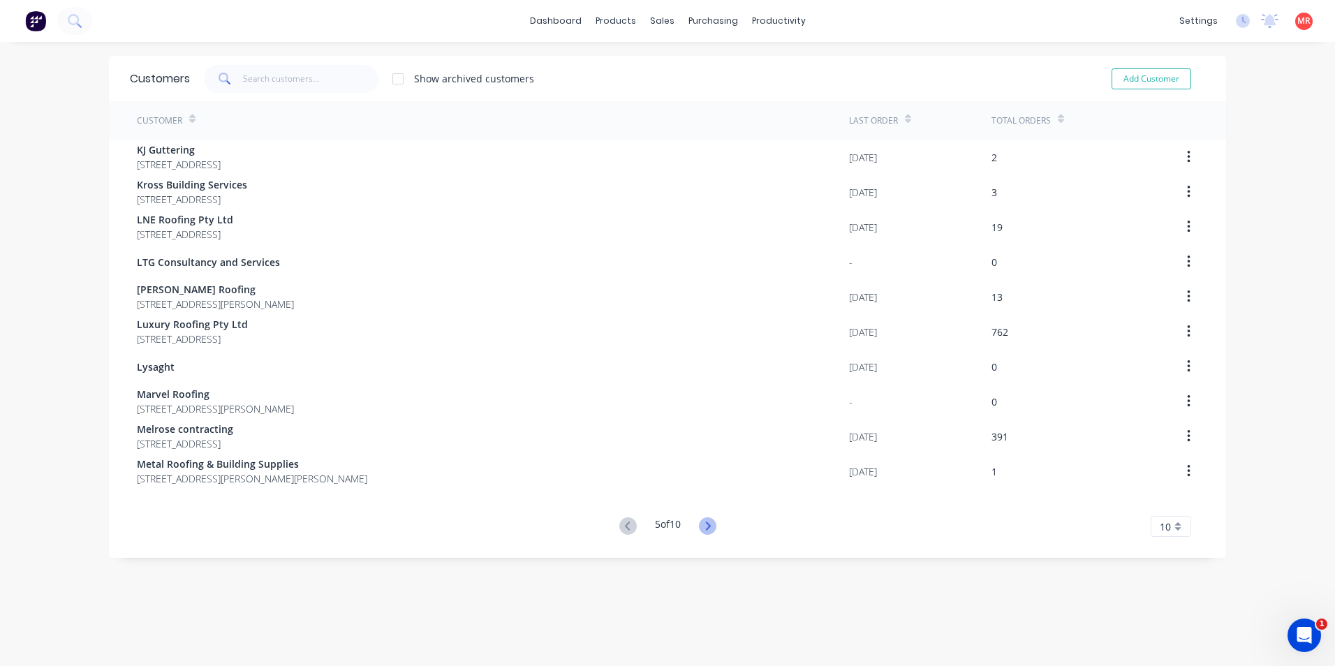
click at [707, 527] on icon at bounding box center [707, 526] width 5 height 8
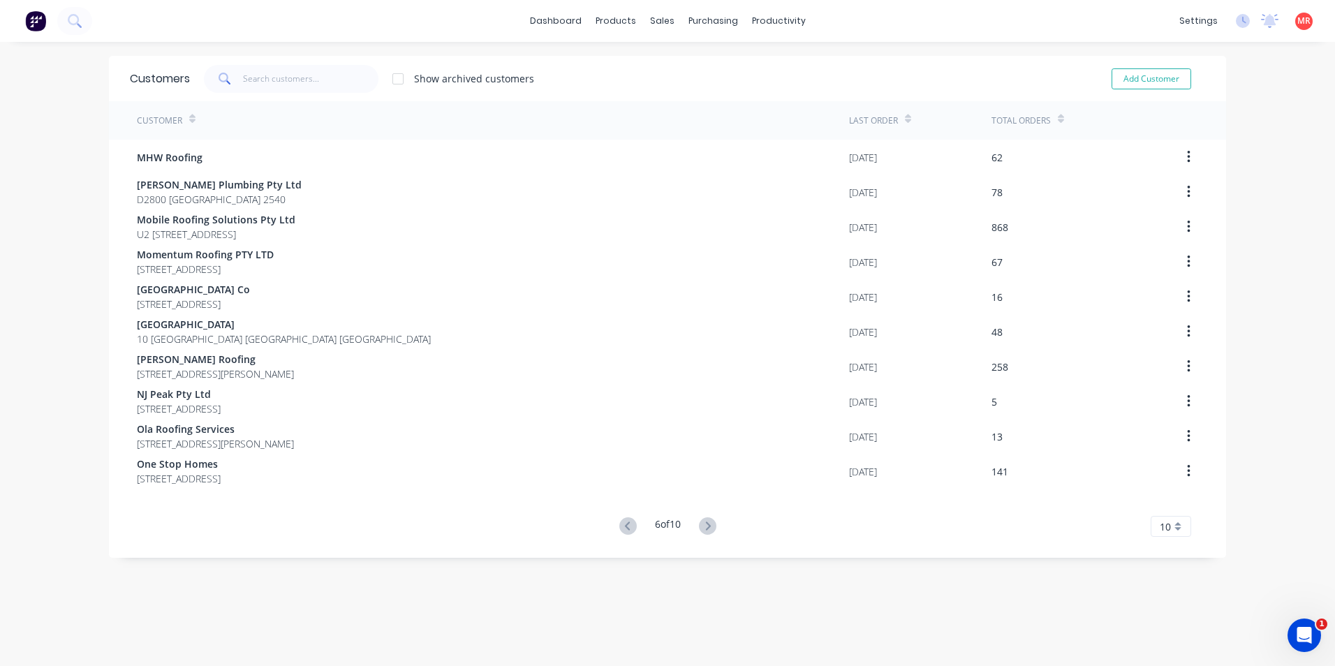
click at [707, 527] on icon at bounding box center [707, 526] width 5 height 8
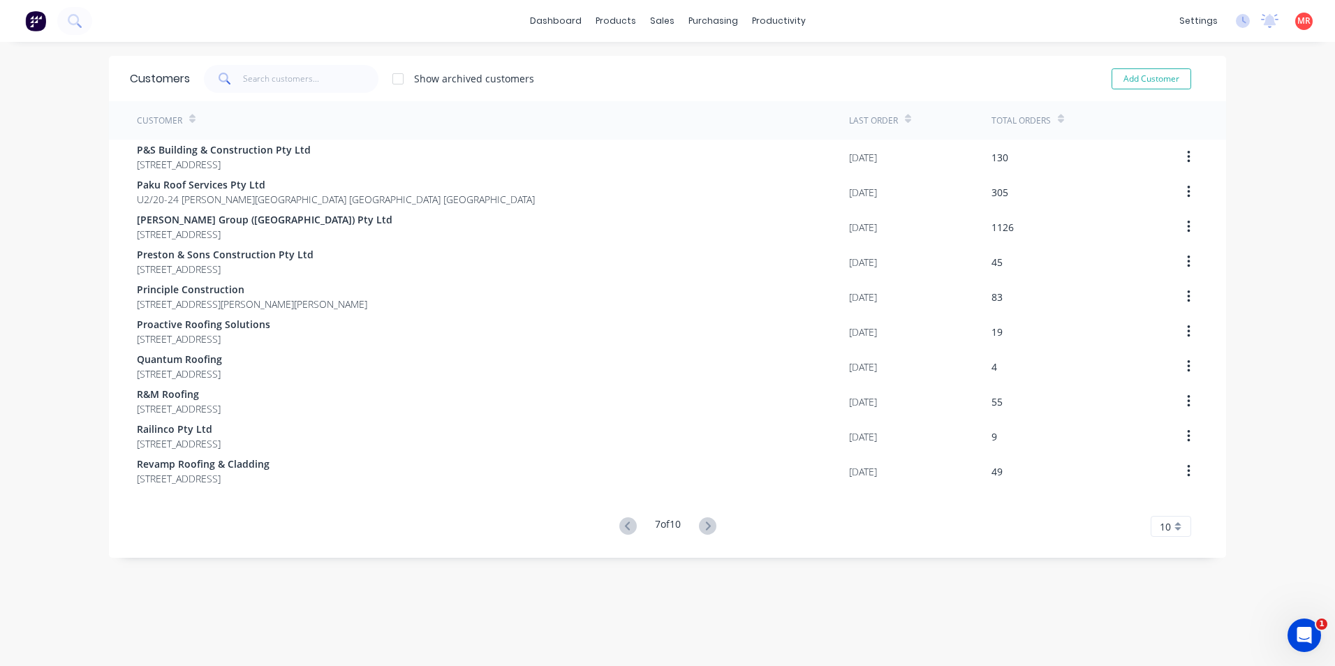
click at [707, 527] on icon at bounding box center [707, 526] width 5 height 8
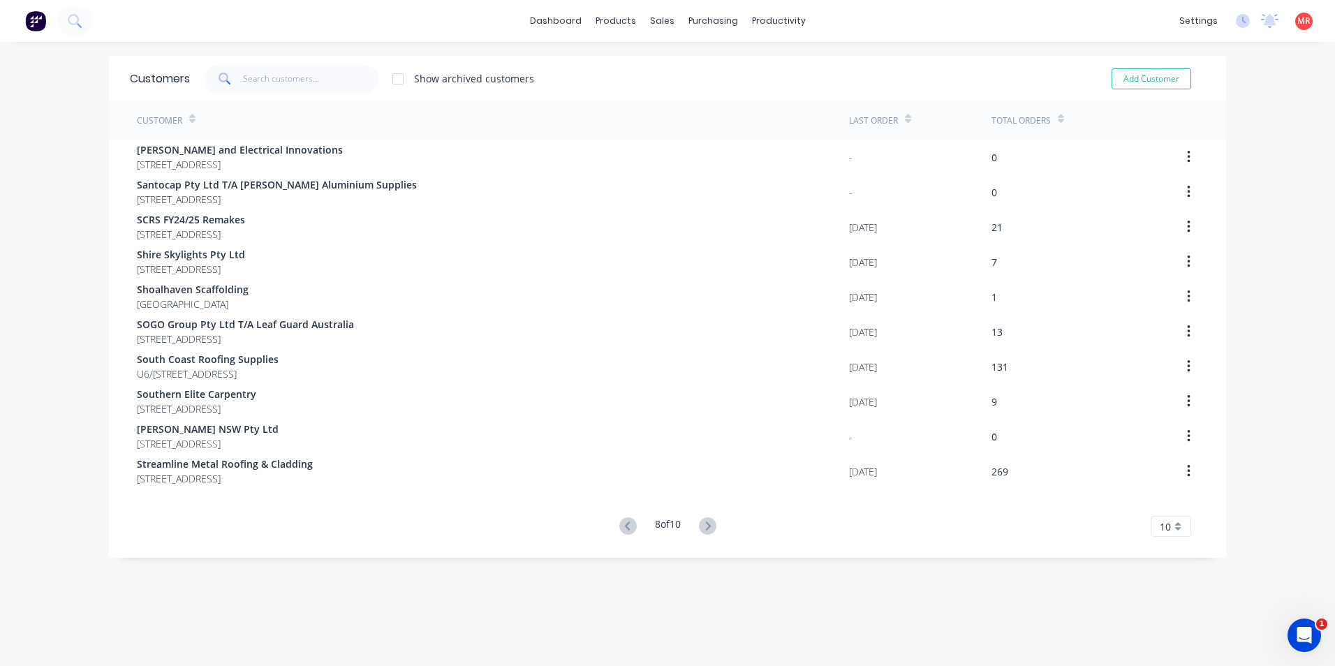
click at [707, 527] on icon at bounding box center [707, 526] width 5 height 8
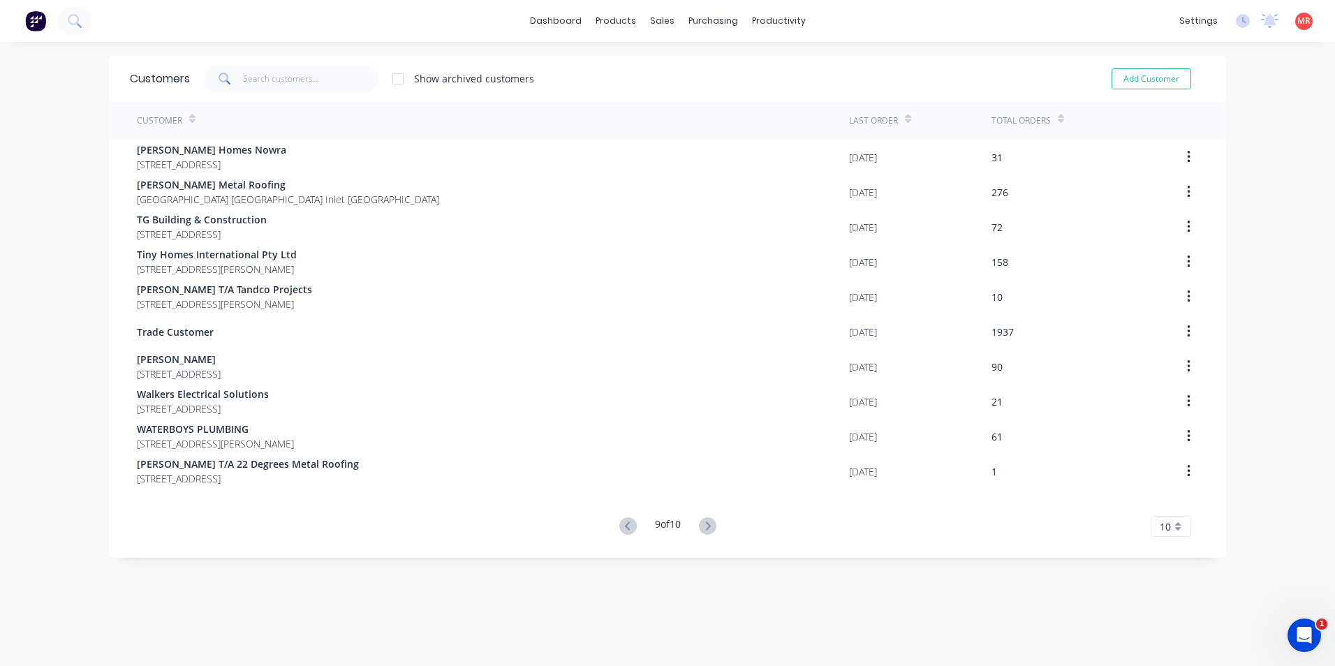
click at [707, 527] on icon at bounding box center [707, 526] width 5 height 8
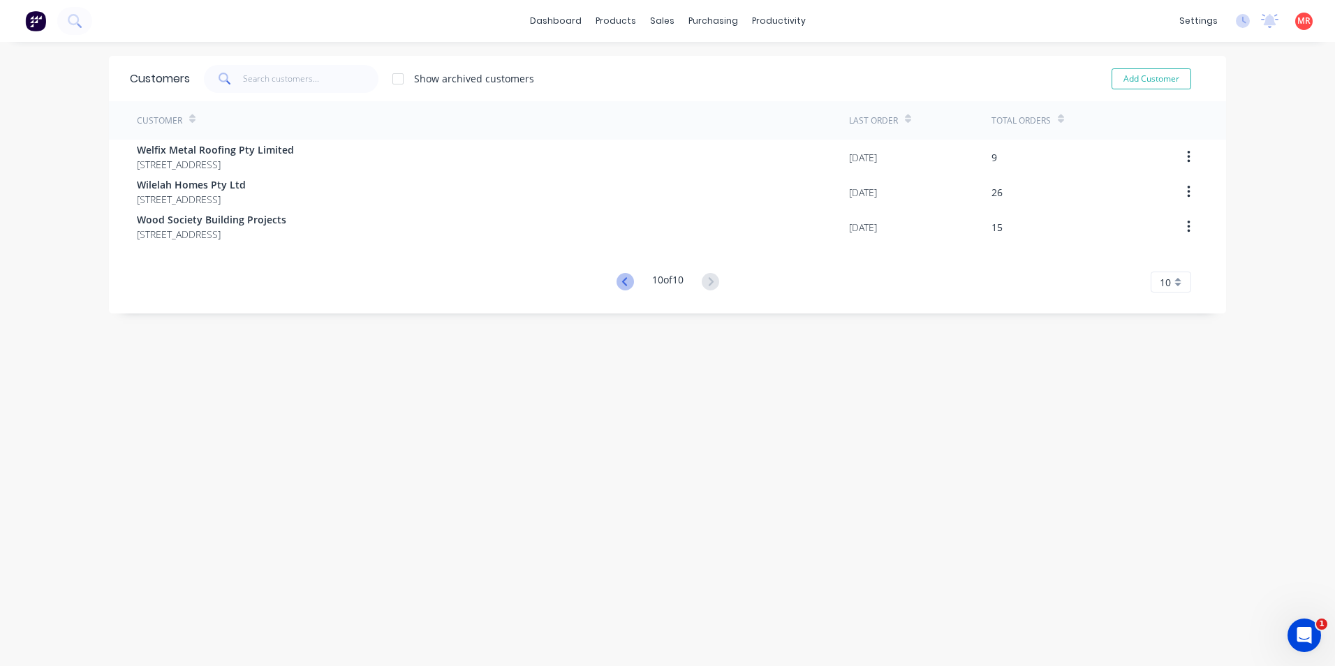
click at [617, 279] on icon at bounding box center [625, 281] width 17 height 17
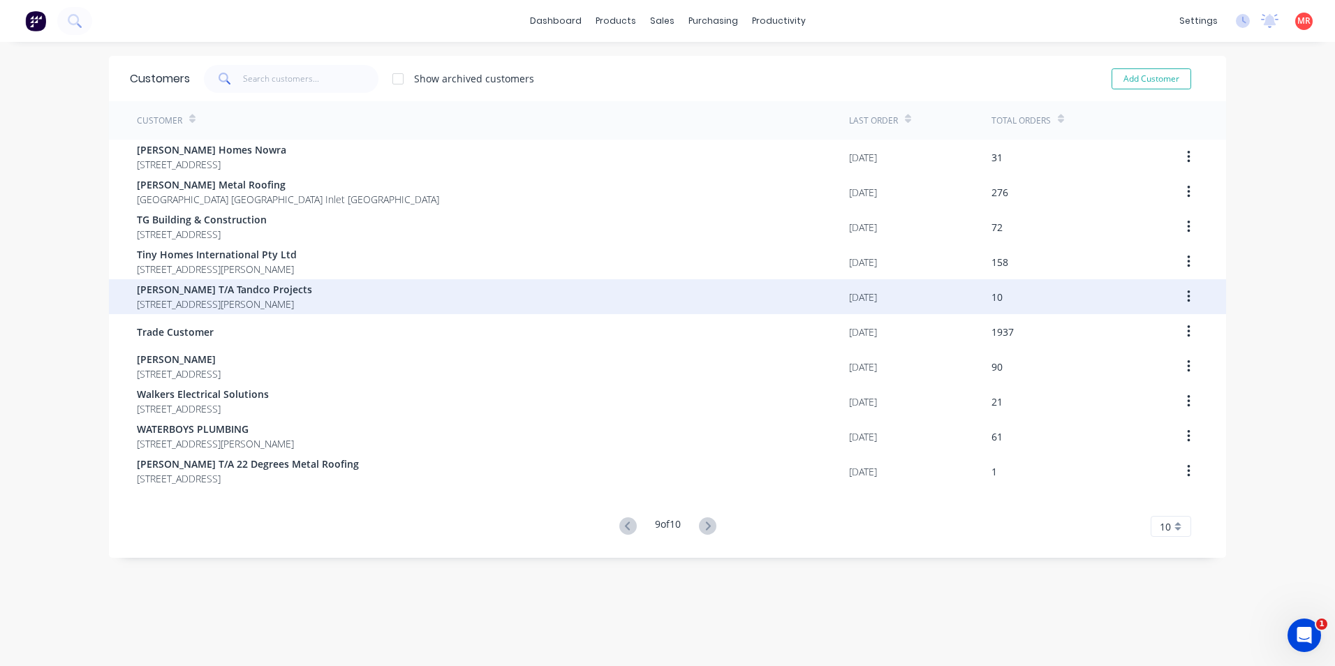
click at [617, 282] on div "Tom McDonald T/A Tandco Projects 70 St Ann Street Nowra New South Wales 2541" at bounding box center [493, 296] width 712 height 35
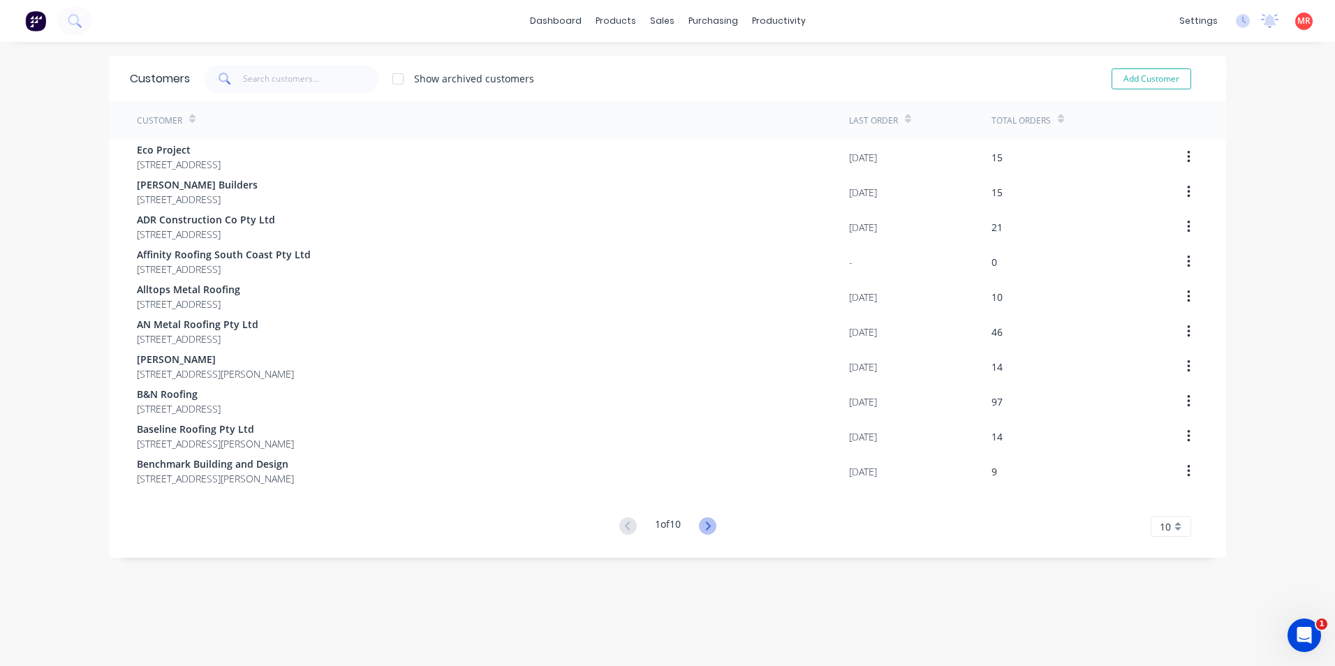
click at [705, 530] on icon at bounding box center [707, 525] width 17 height 17
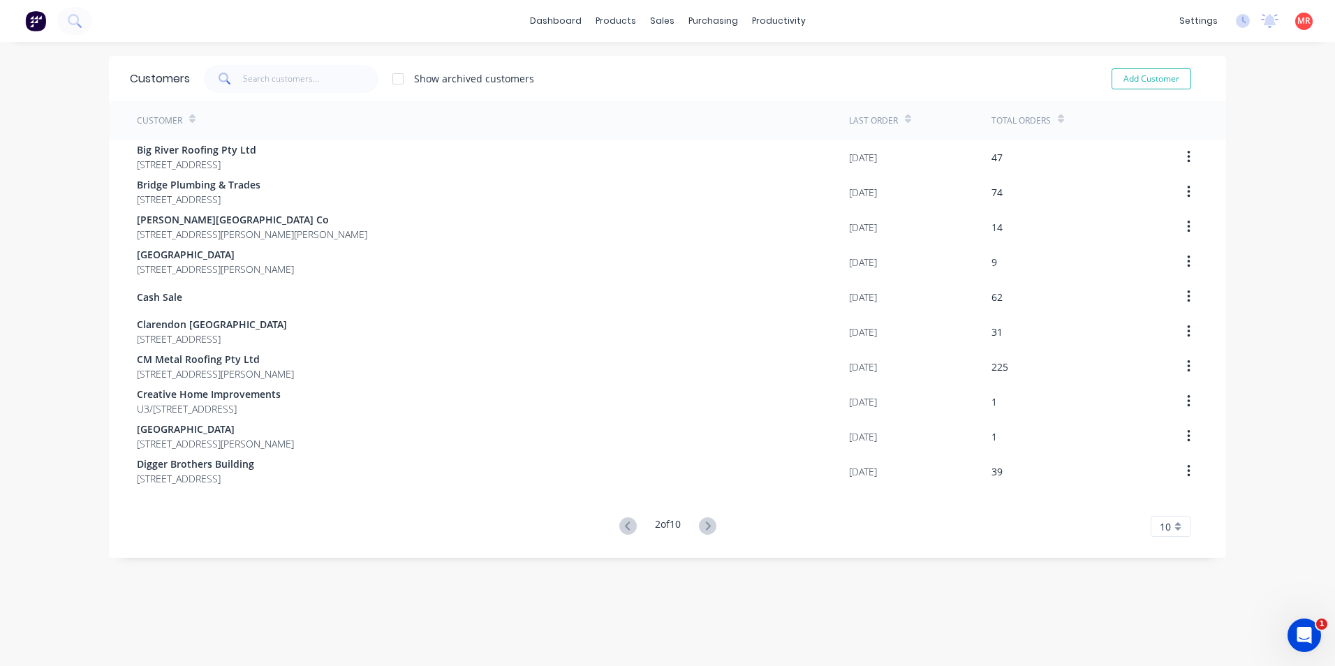
click at [705, 530] on icon at bounding box center [707, 525] width 17 height 17
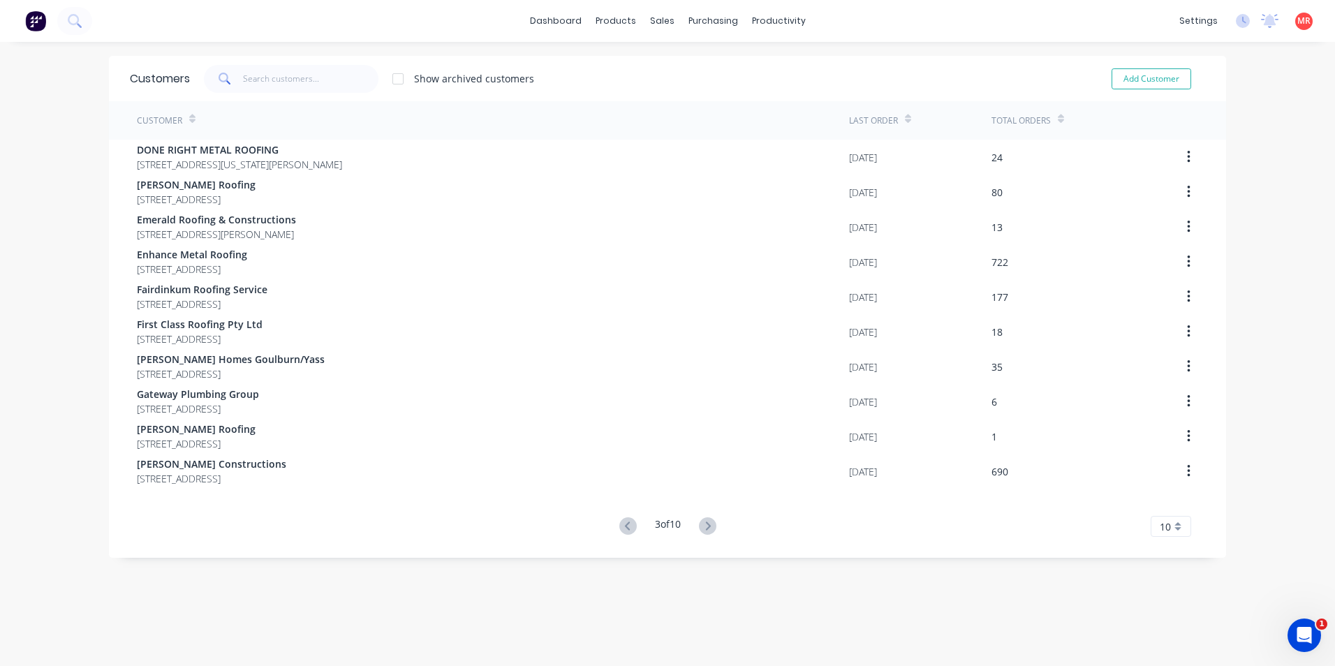
click at [705, 530] on icon at bounding box center [707, 525] width 17 height 17
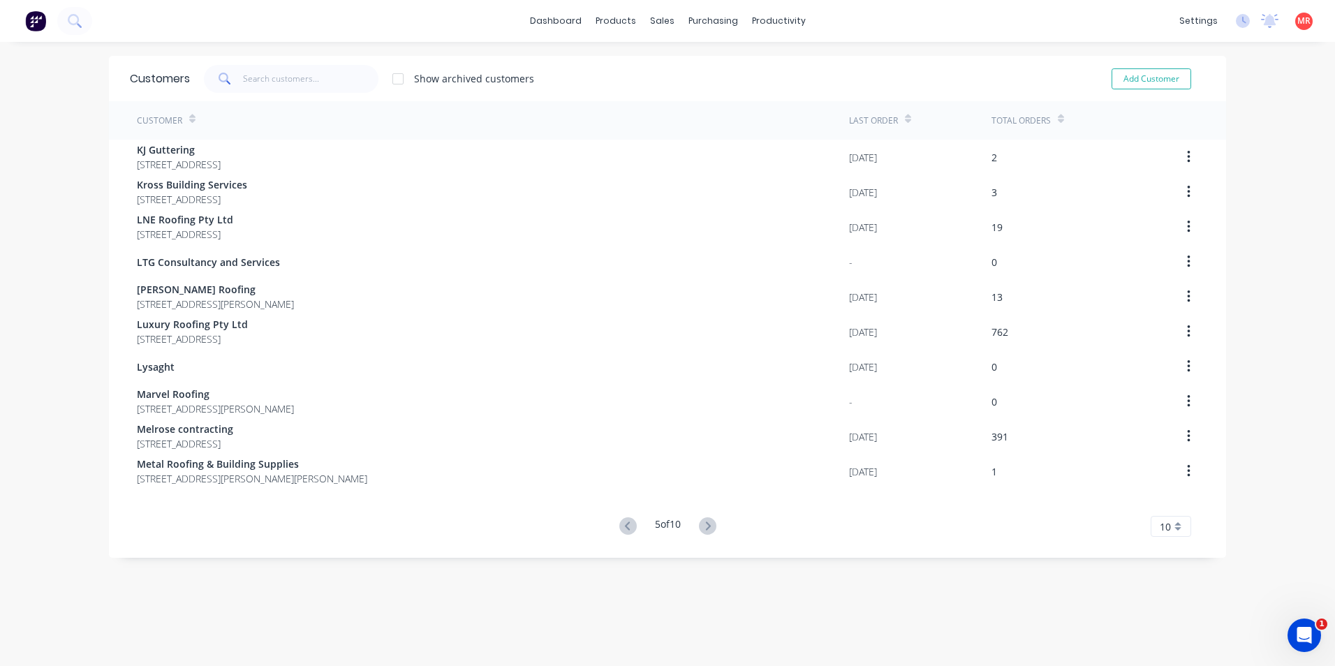
click at [705, 530] on icon at bounding box center [707, 525] width 17 height 17
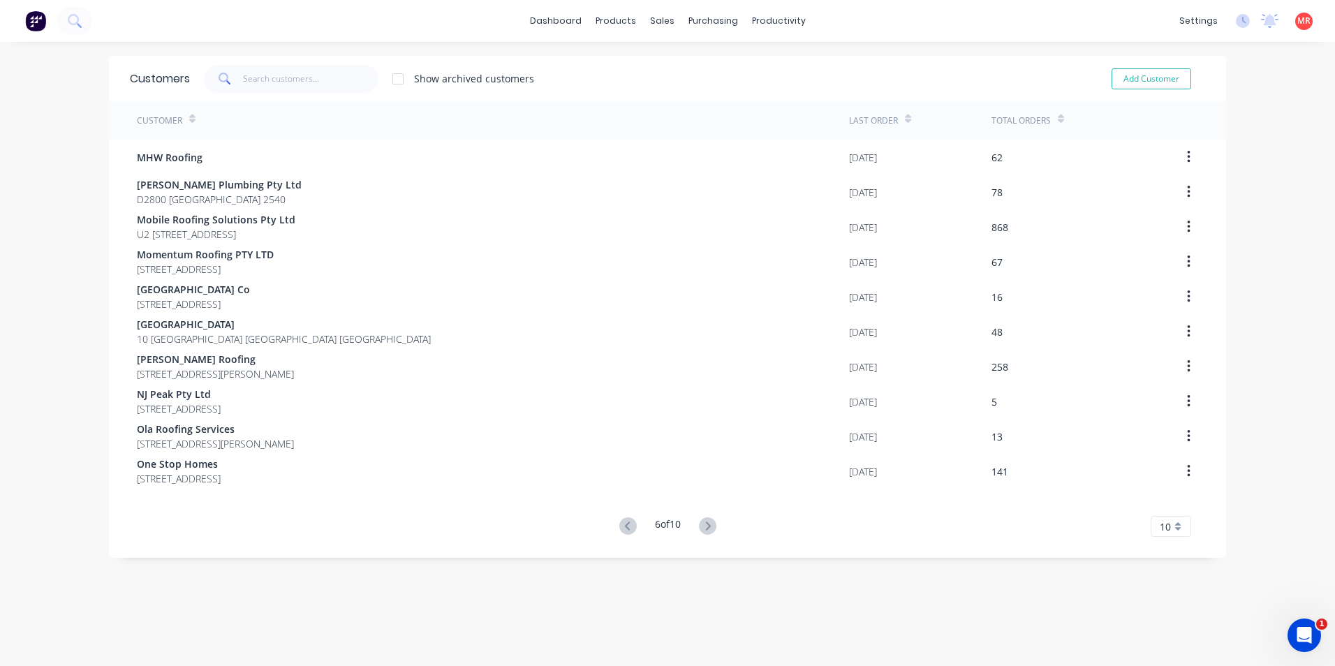
click at [705, 530] on icon at bounding box center [707, 525] width 17 height 17
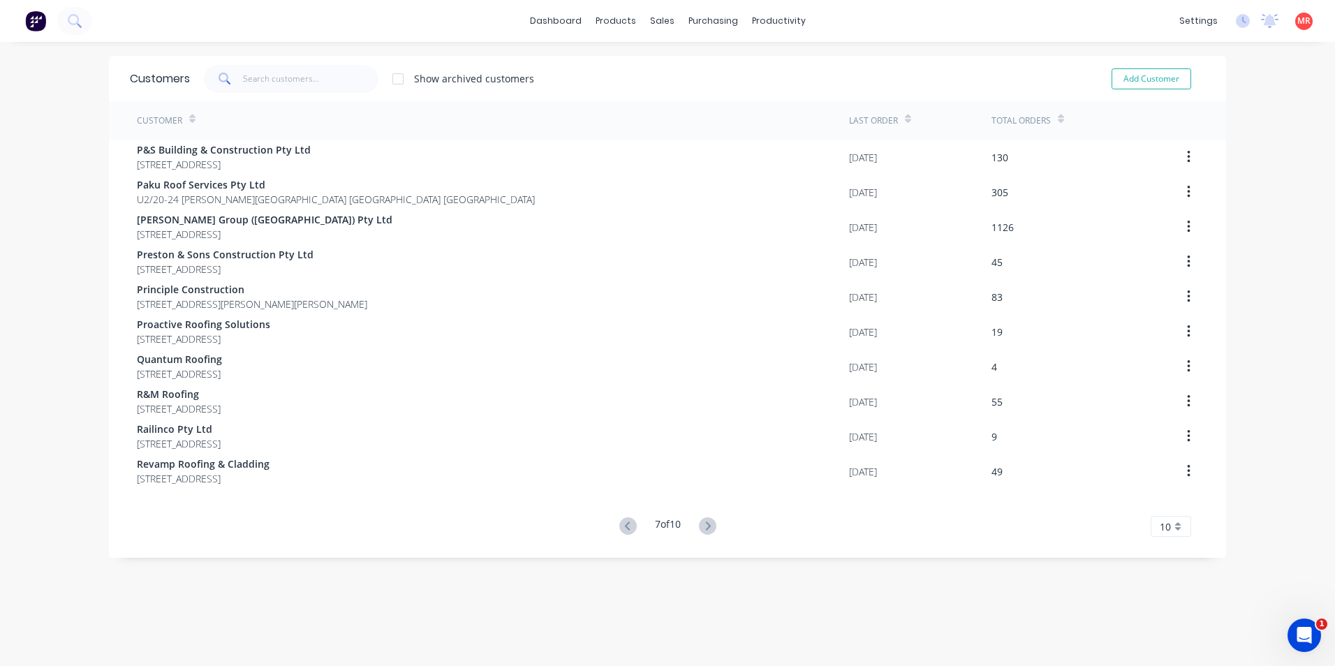
click at [705, 530] on icon at bounding box center [707, 525] width 17 height 17
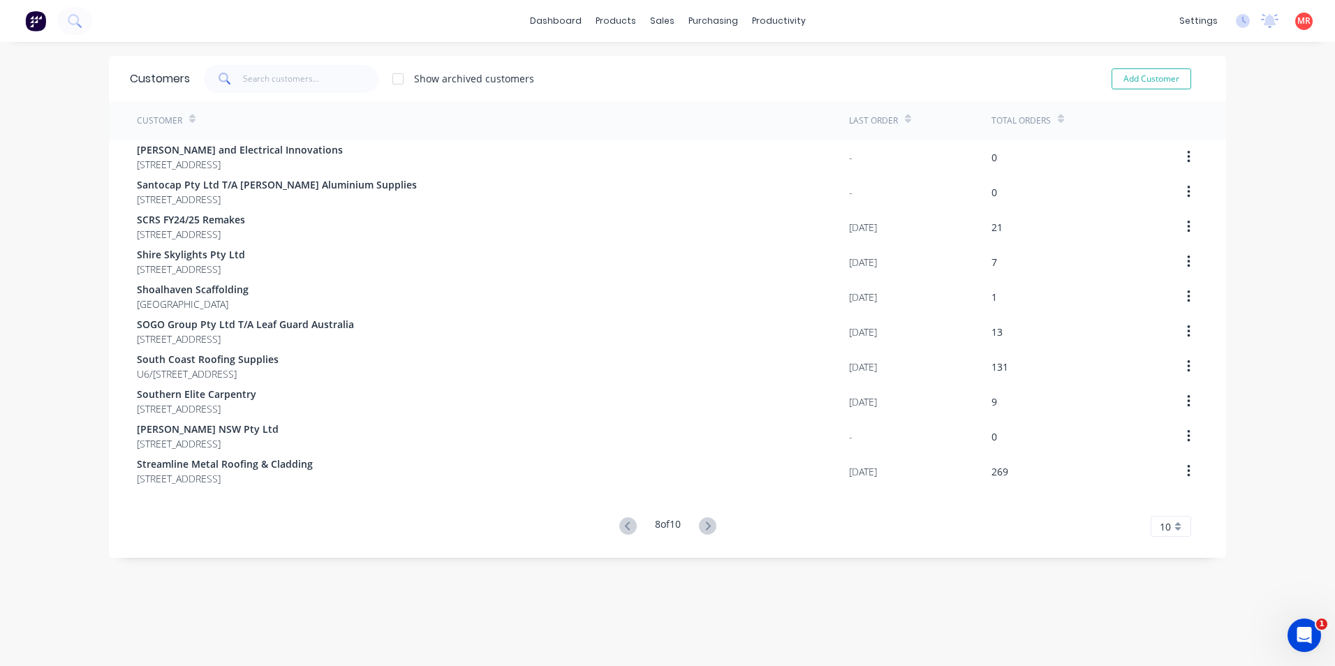
click at [30, 20] on img at bounding box center [35, 20] width 21 height 21
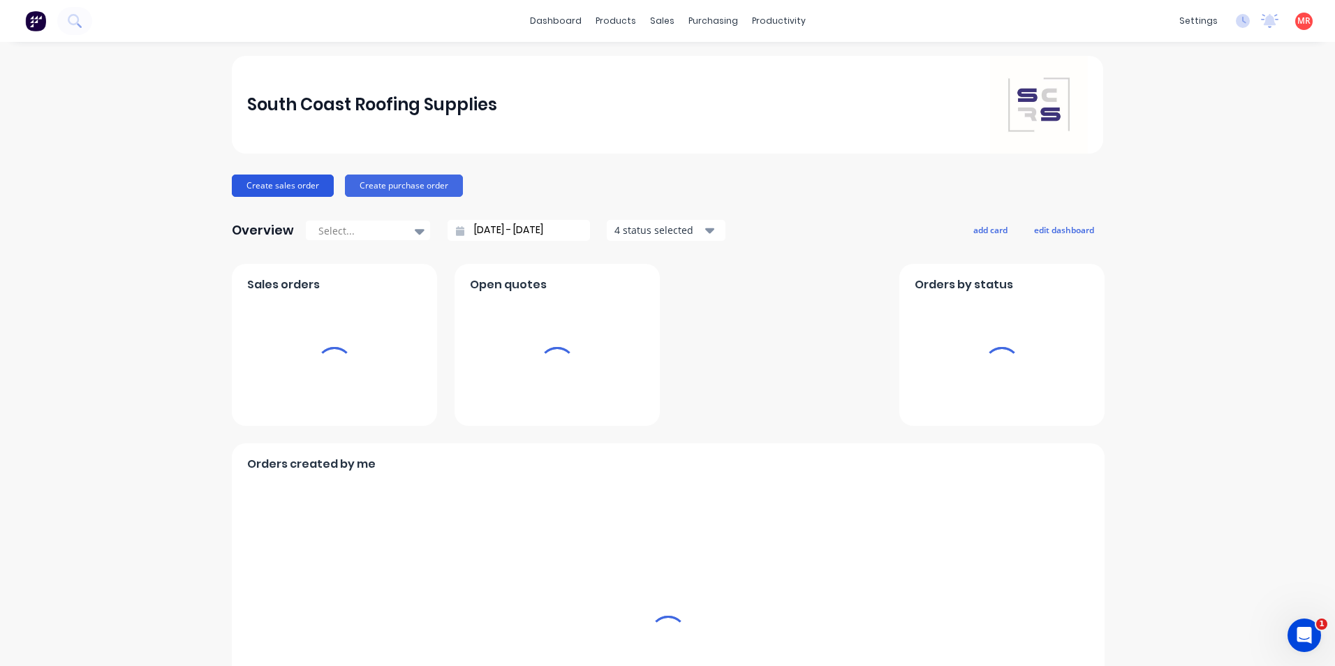
click at [291, 189] on button "Create sales order" at bounding box center [283, 186] width 102 height 22
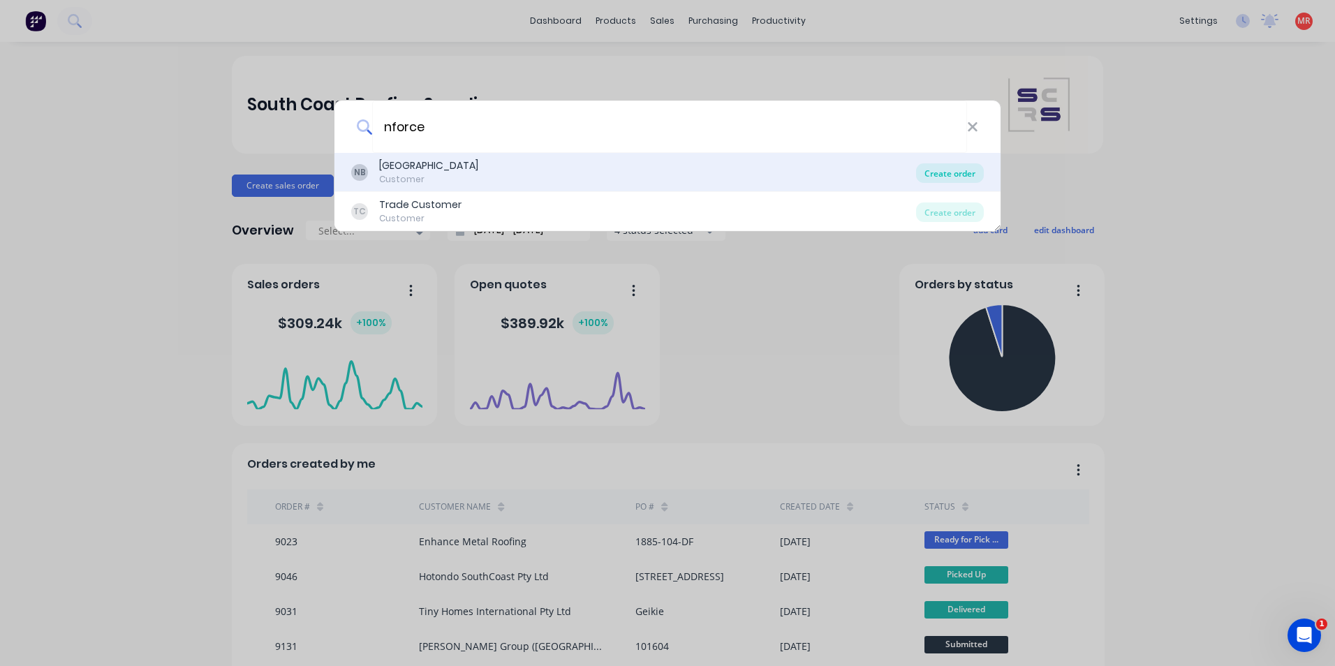
type input "nforce"
click at [939, 173] on div "Create order" at bounding box center [950, 173] width 68 height 20
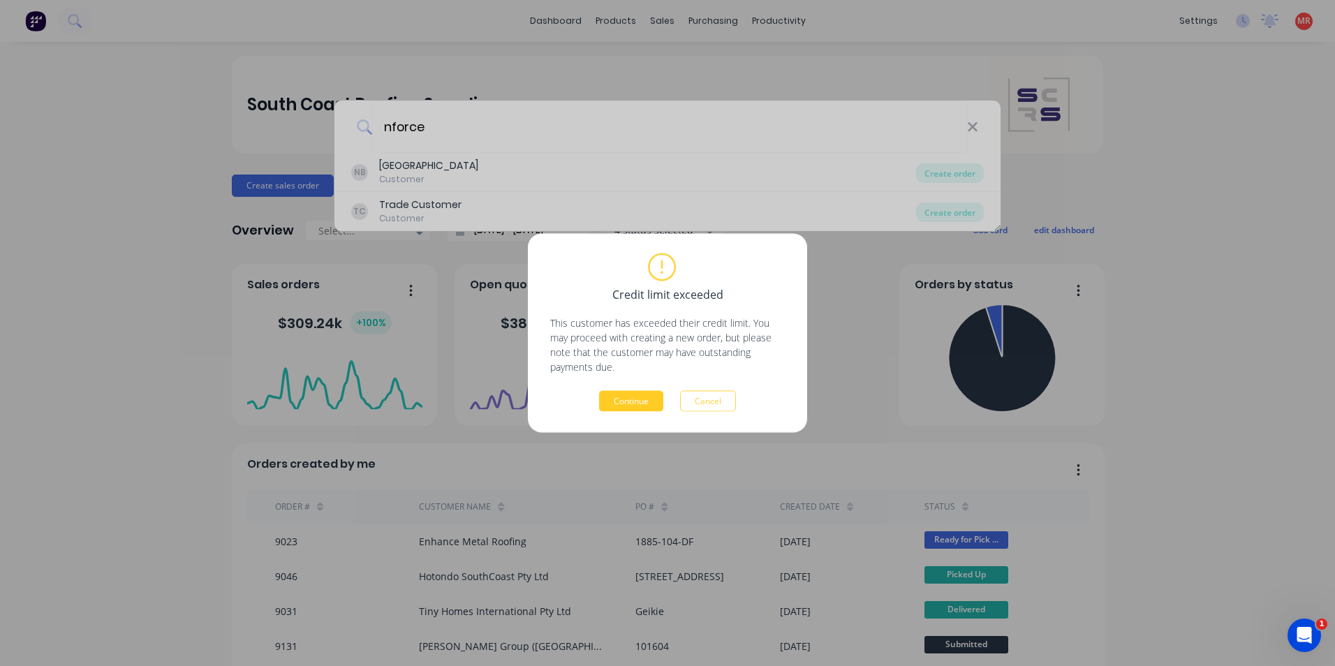
click at [648, 406] on button "Continue" at bounding box center [631, 401] width 64 height 21
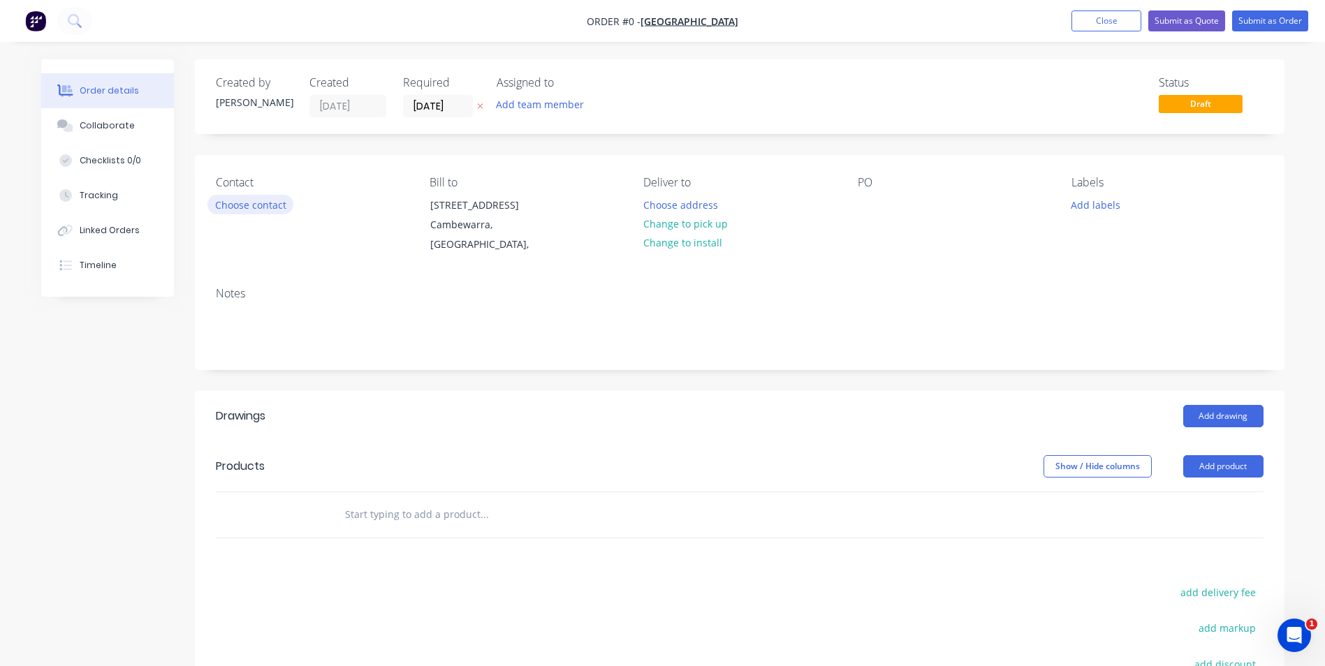
click at [242, 206] on button "Choose contact" at bounding box center [250, 204] width 86 height 19
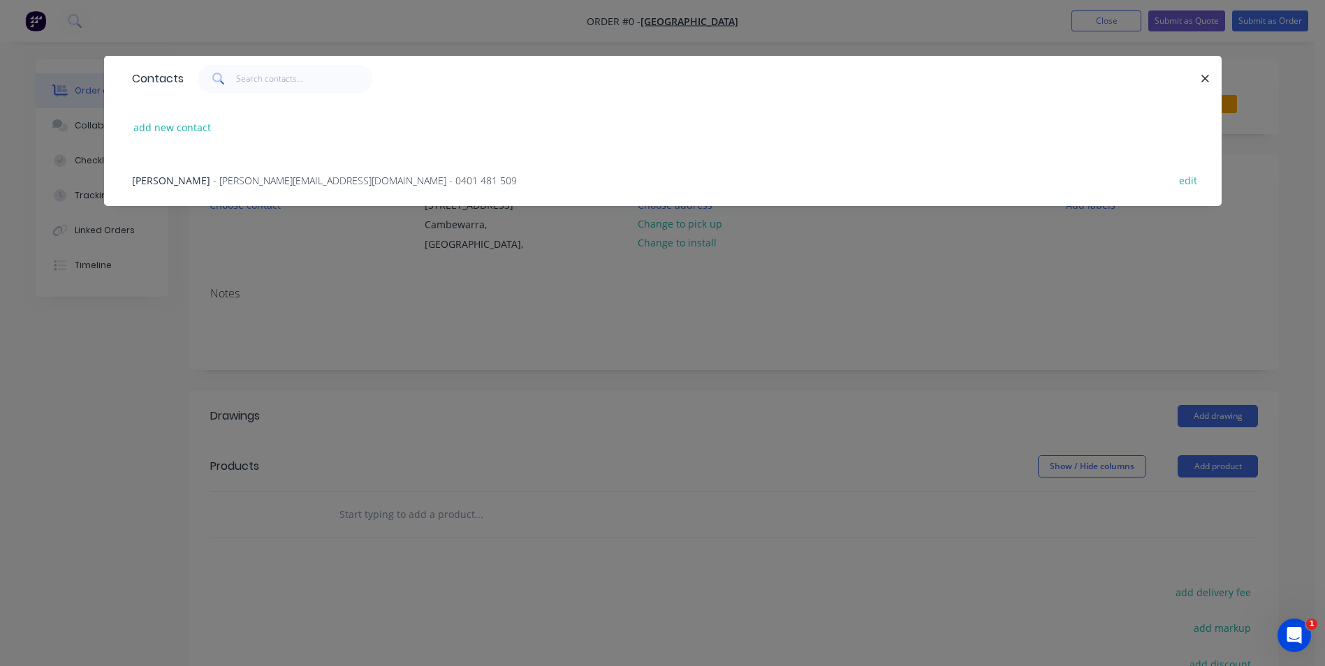
click at [242, 179] on span "- Tim@nforcebuilding.com - 0401 481 509" at bounding box center [365, 180] width 304 height 13
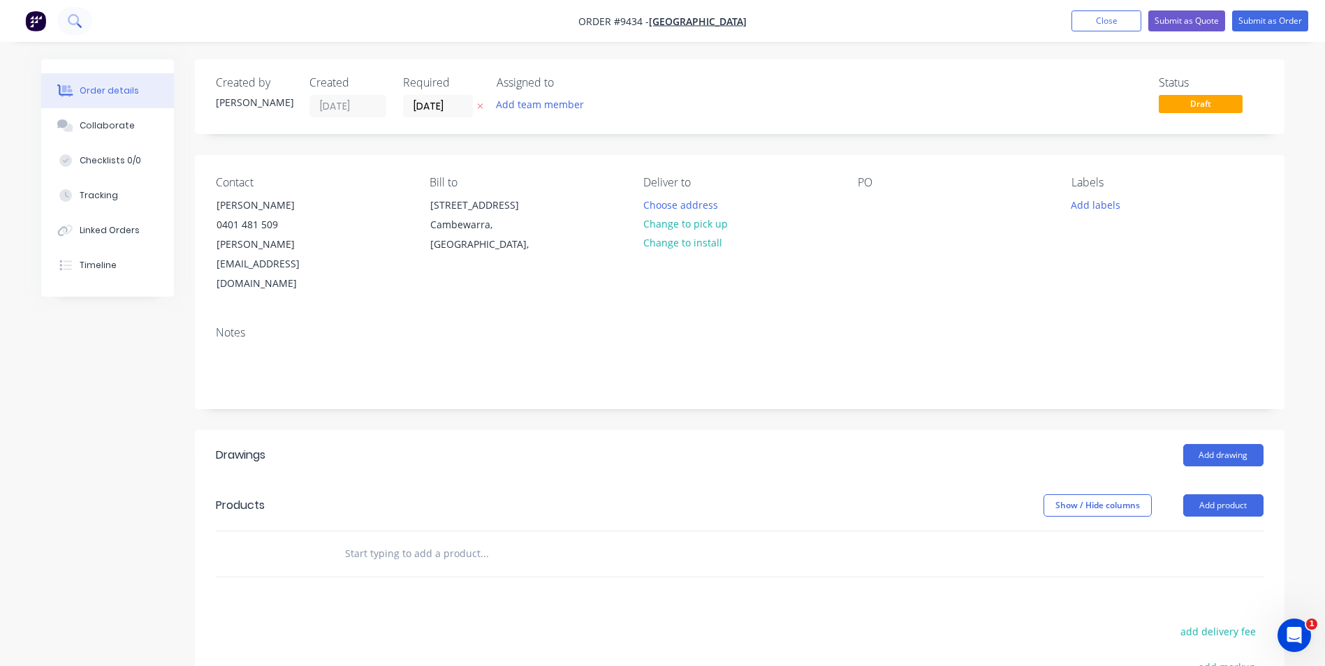
click at [78, 29] on button at bounding box center [74, 21] width 35 height 28
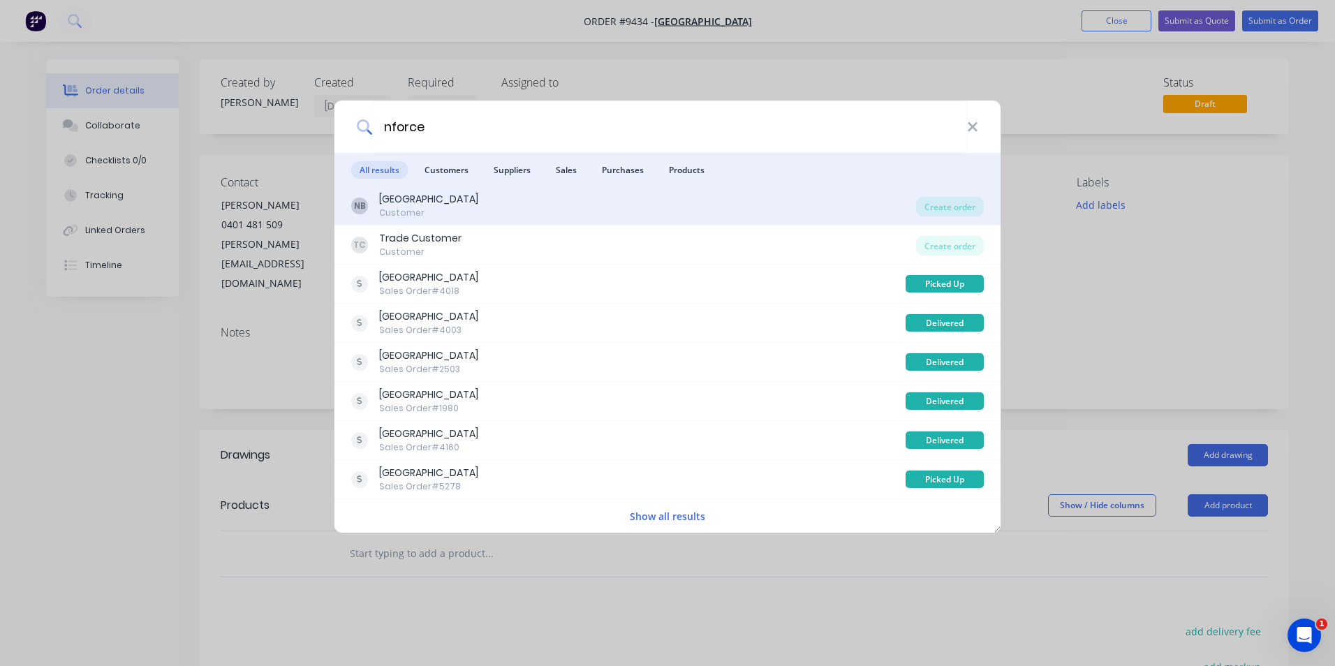
type input "nforce"
click at [566, 212] on div "NB N Force Building Customer" at bounding box center [633, 205] width 565 height 27
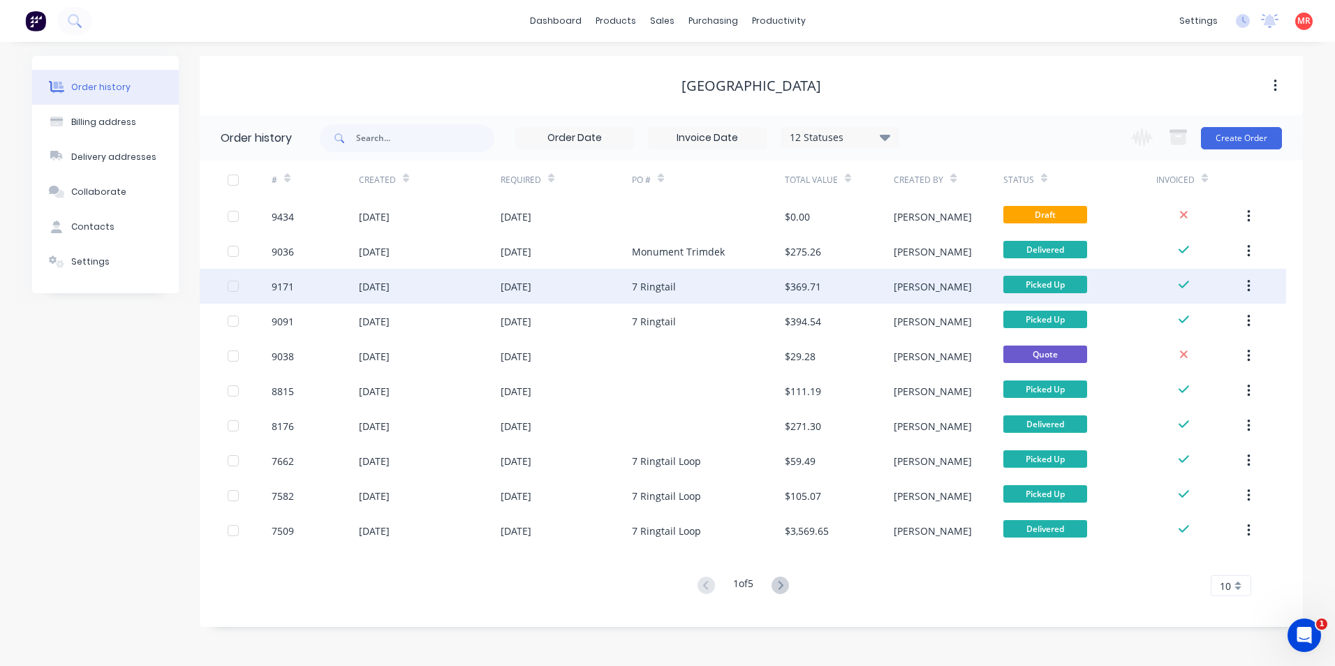
click at [563, 288] on div "[DATE]" at bounding box center [566, 286] width 131 height 35
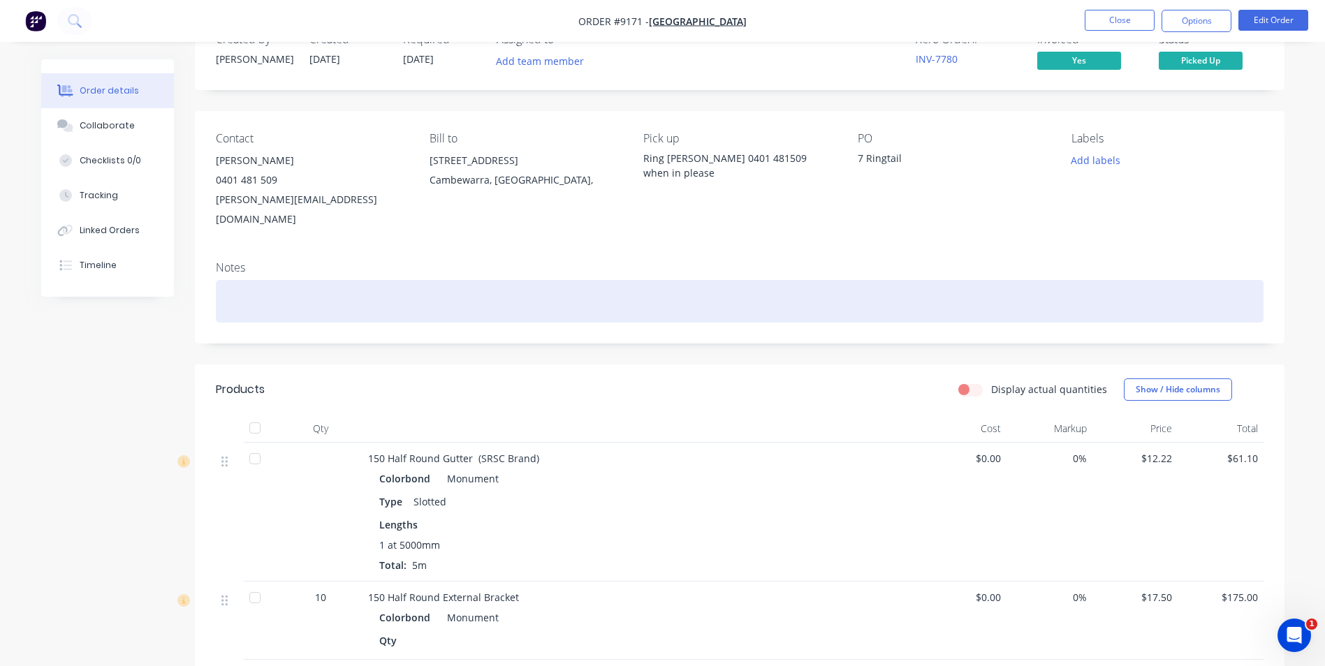
scroll to position [210, 0]
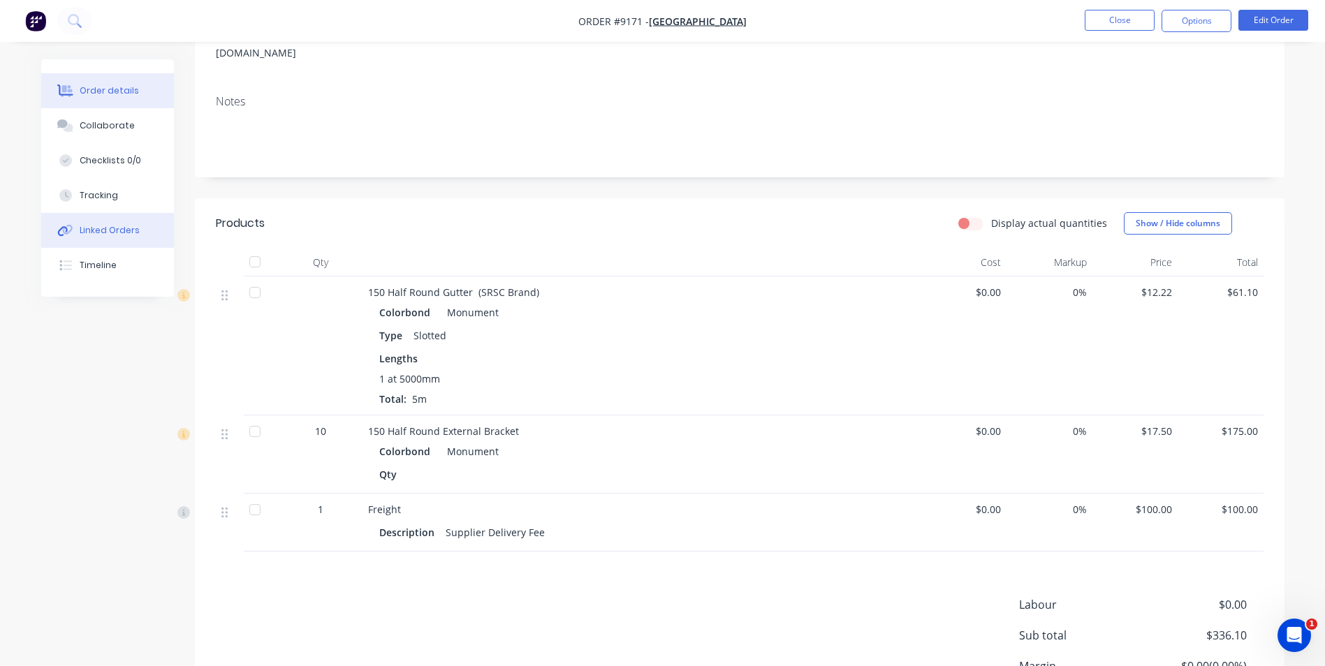
click at [138, 231] on button "Linked Orders" at bounding box center [107, 230] width 133 height 35
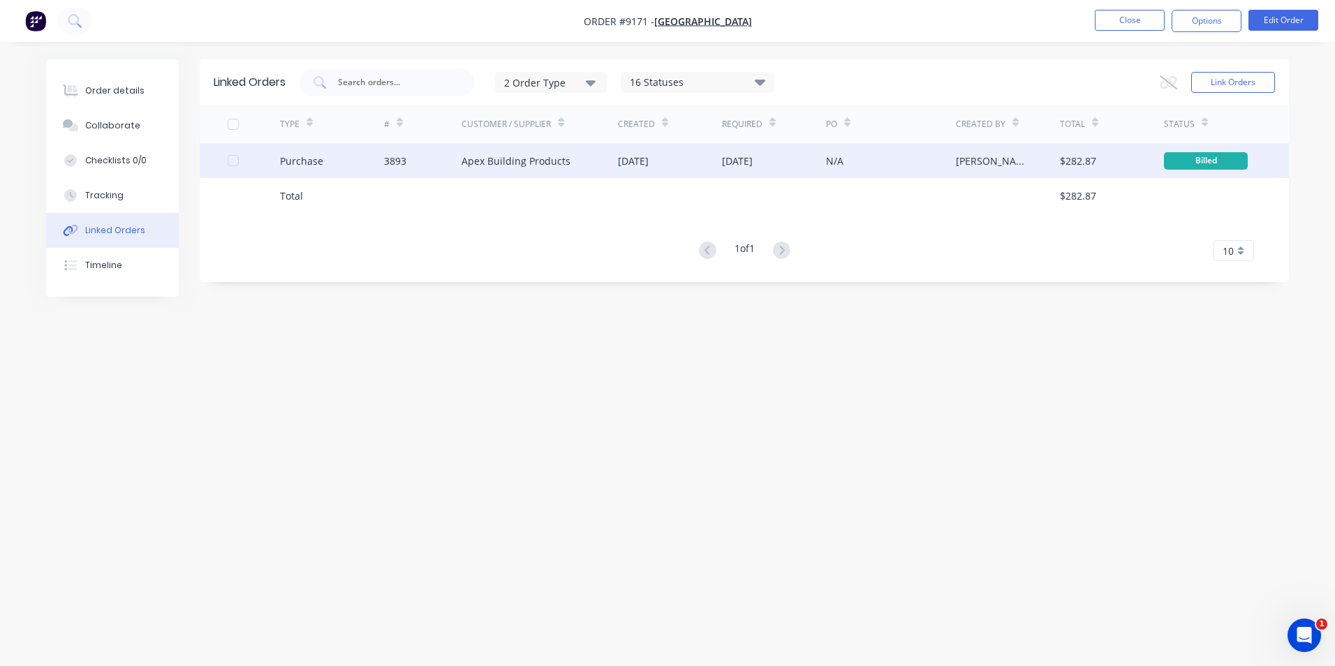
click at [354, 163] on div "Purchase" at bounding box center [332, 160] width 104 height 35
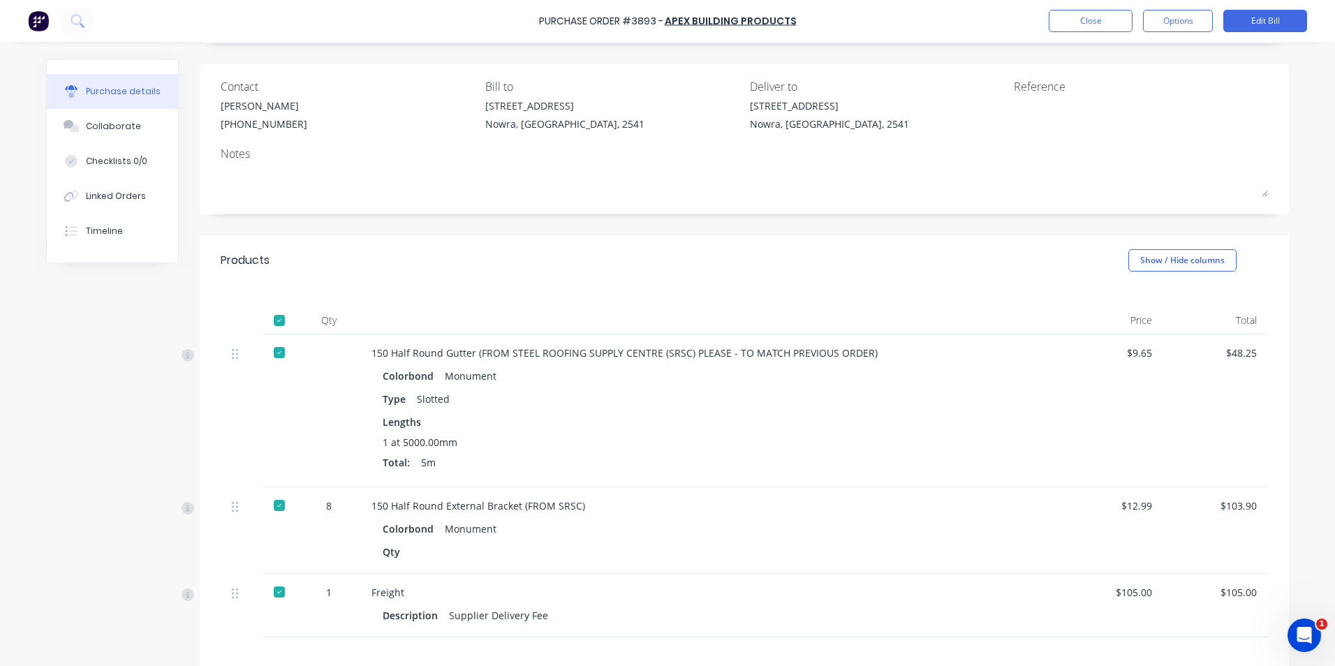
scroll to position [260, 0]
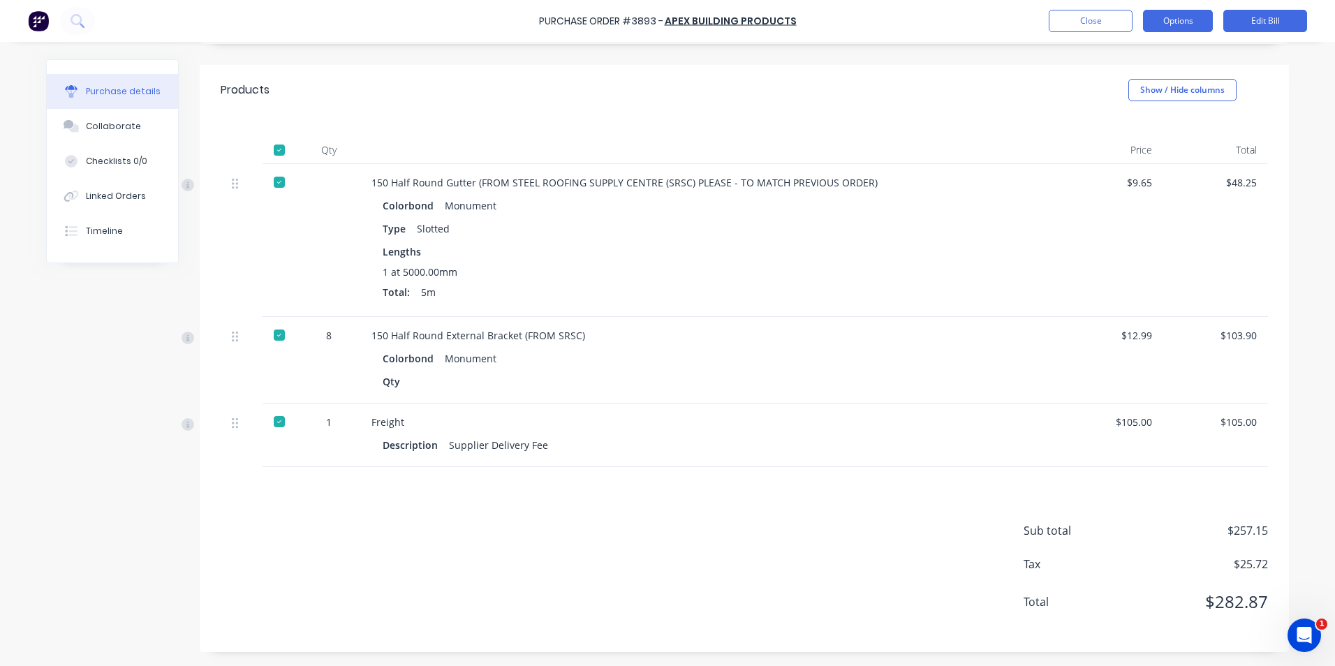
click at [1185, 17] on button "Options" at bounding box center [1178, 21] width 70 height 22
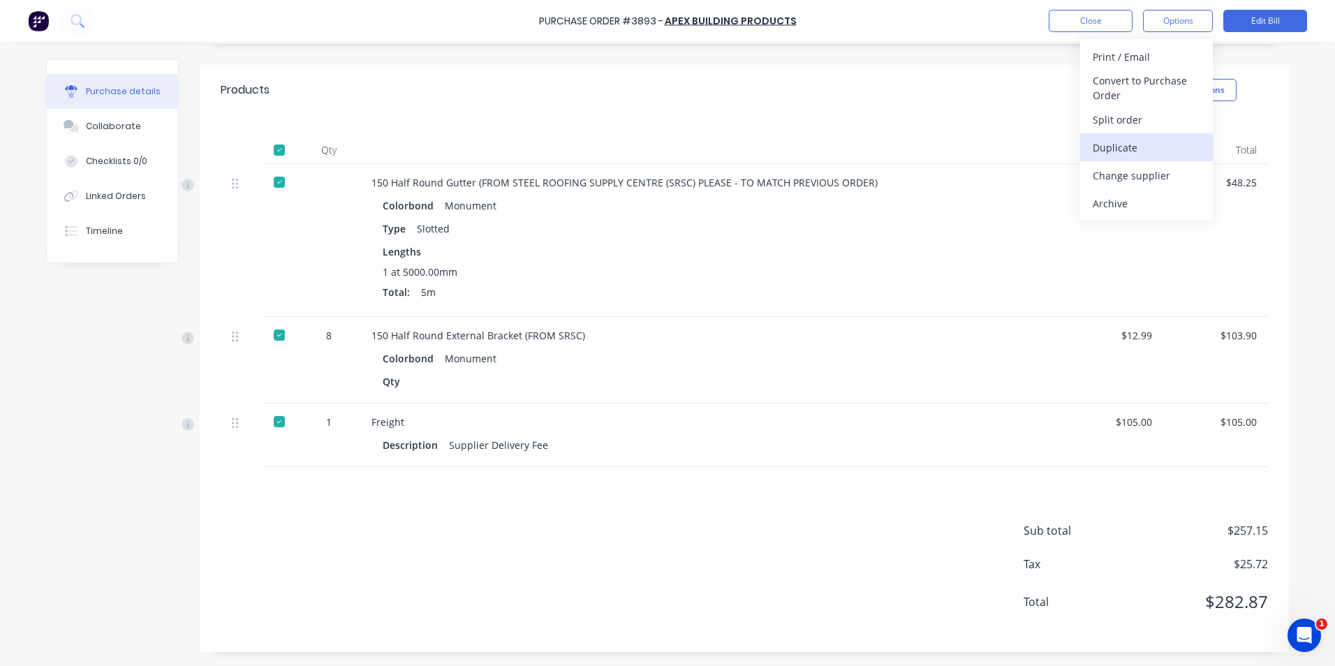
click at [1124, 145] on div "Duplicate" at bounding box center [1147, 148] width 108 height 20
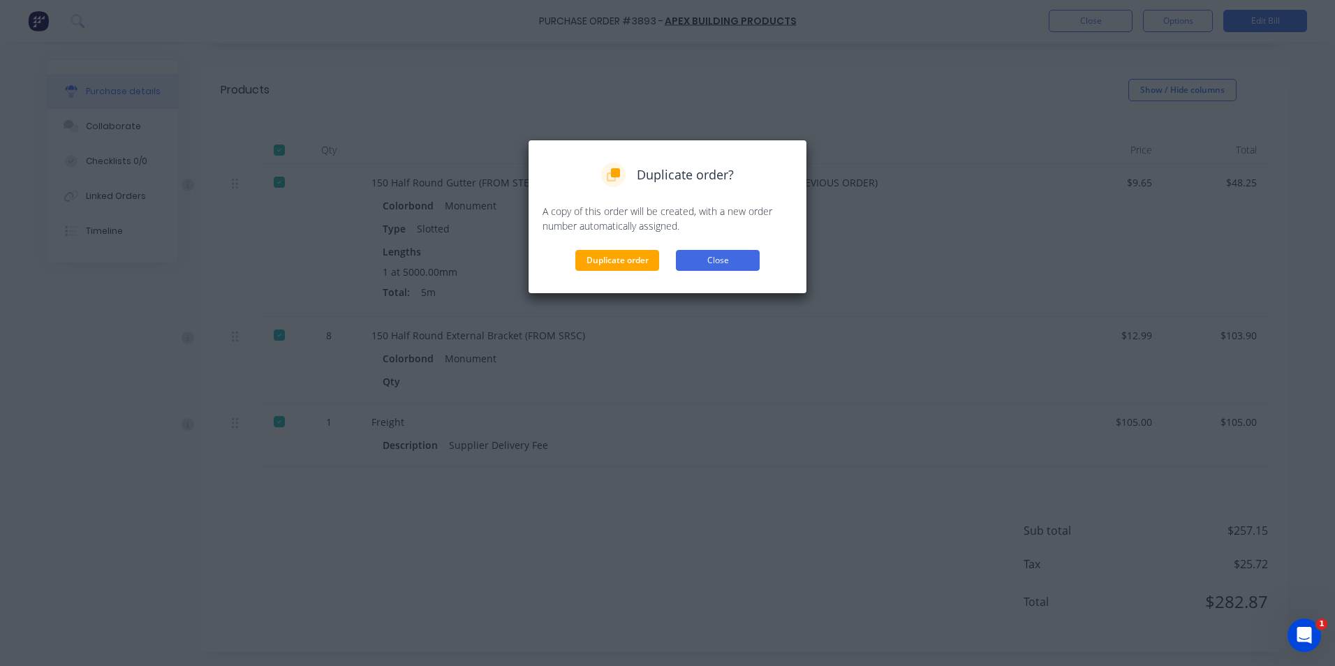
click at [737, 266] on button "Close" at bounding box center [718, 260] width 84 height 21
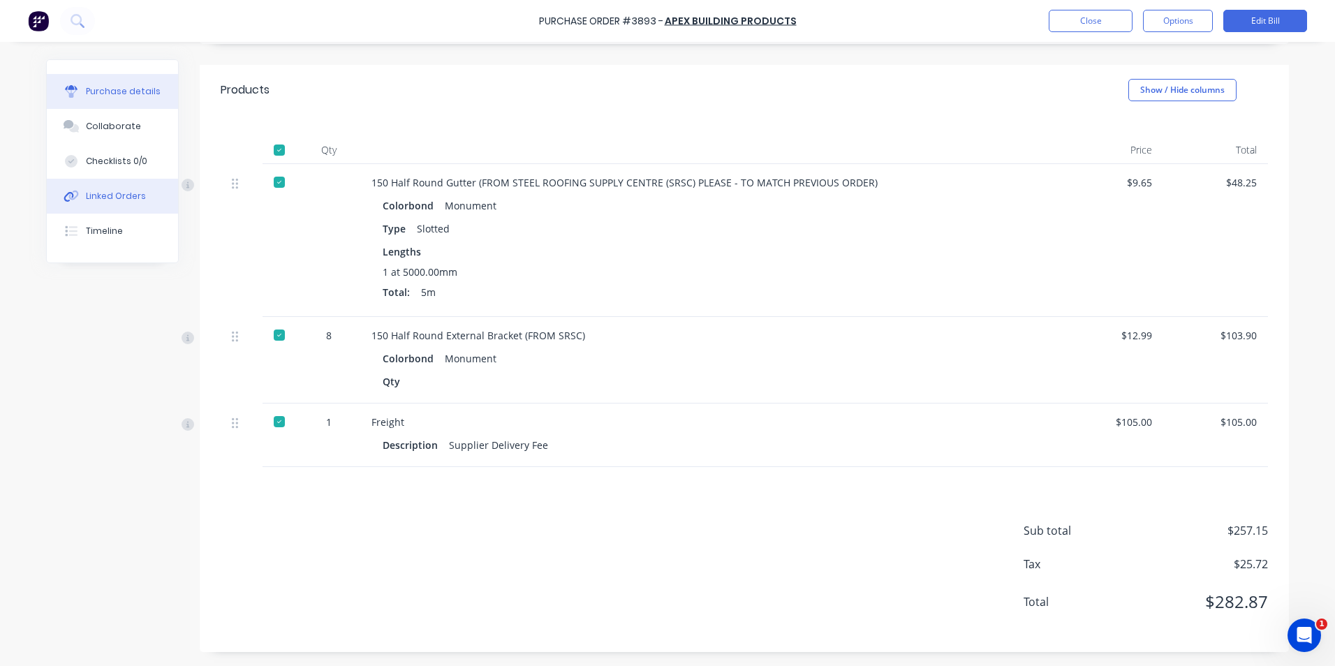
click at [110, 195] on div "Linked Orders" at bounding box center [116, 196] width 60 height 13
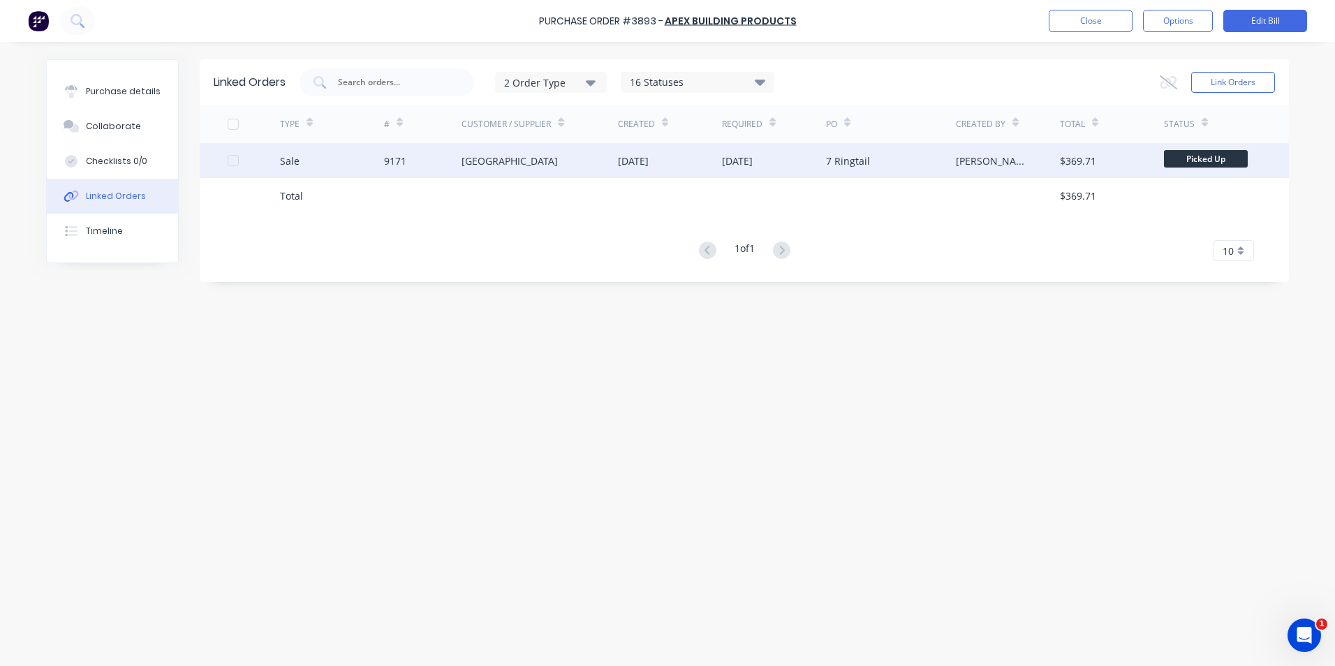
click at [458, 157] on div "9171" at bounding box center [423, 160] width 78 height 35
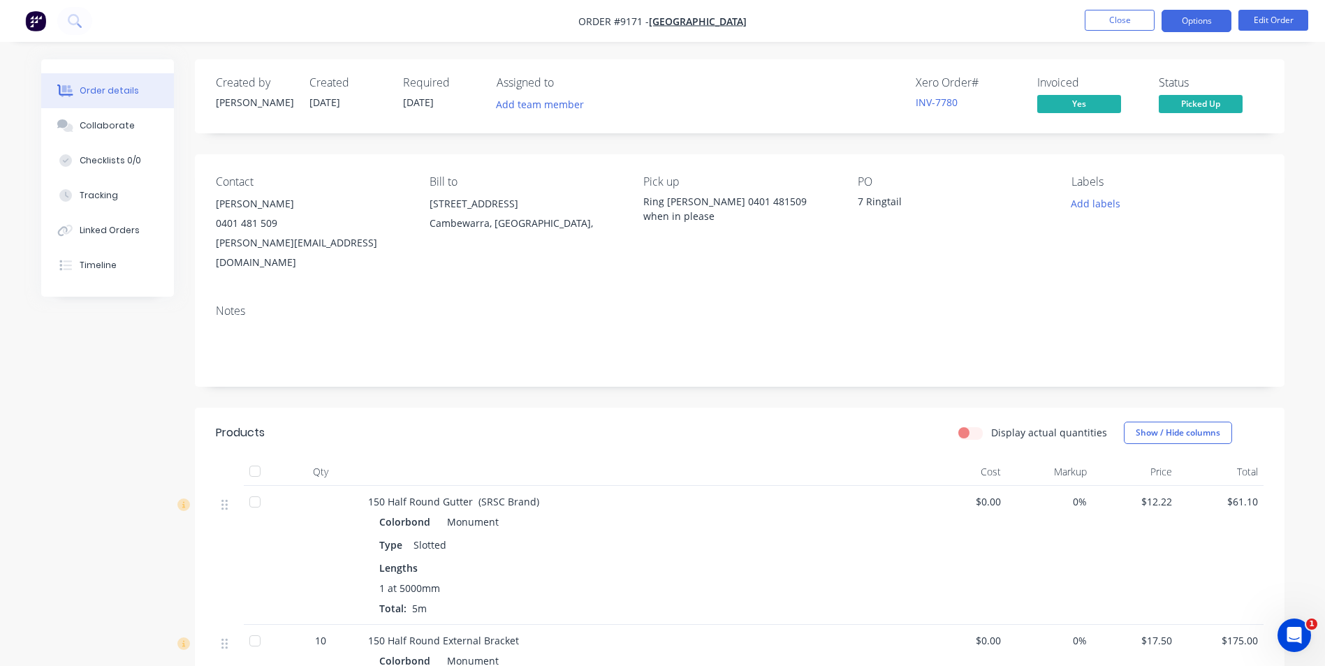
click at [1177, 19] on button "Options" at bounding box center [1196, 21] width 70 height 22
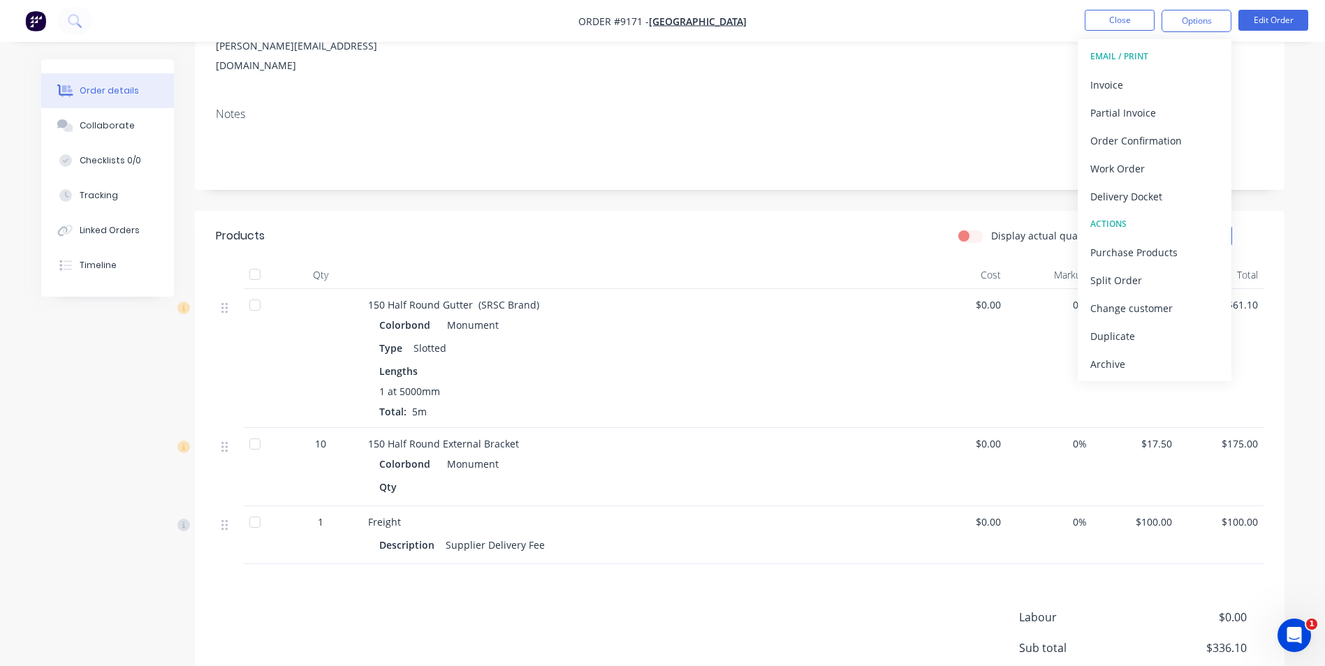
scroll to position [70, 0]
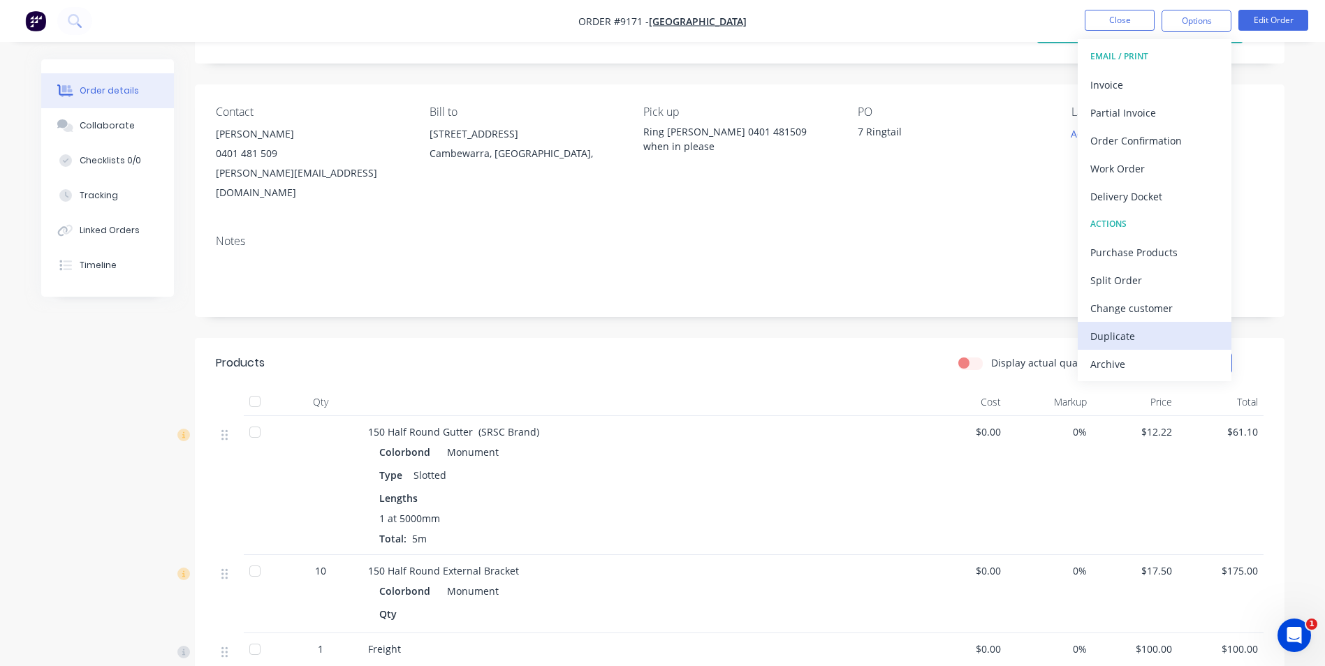
click at [1122, 328] on div "Duplicate" at bounding box center [1154, 336] width 129 height 20
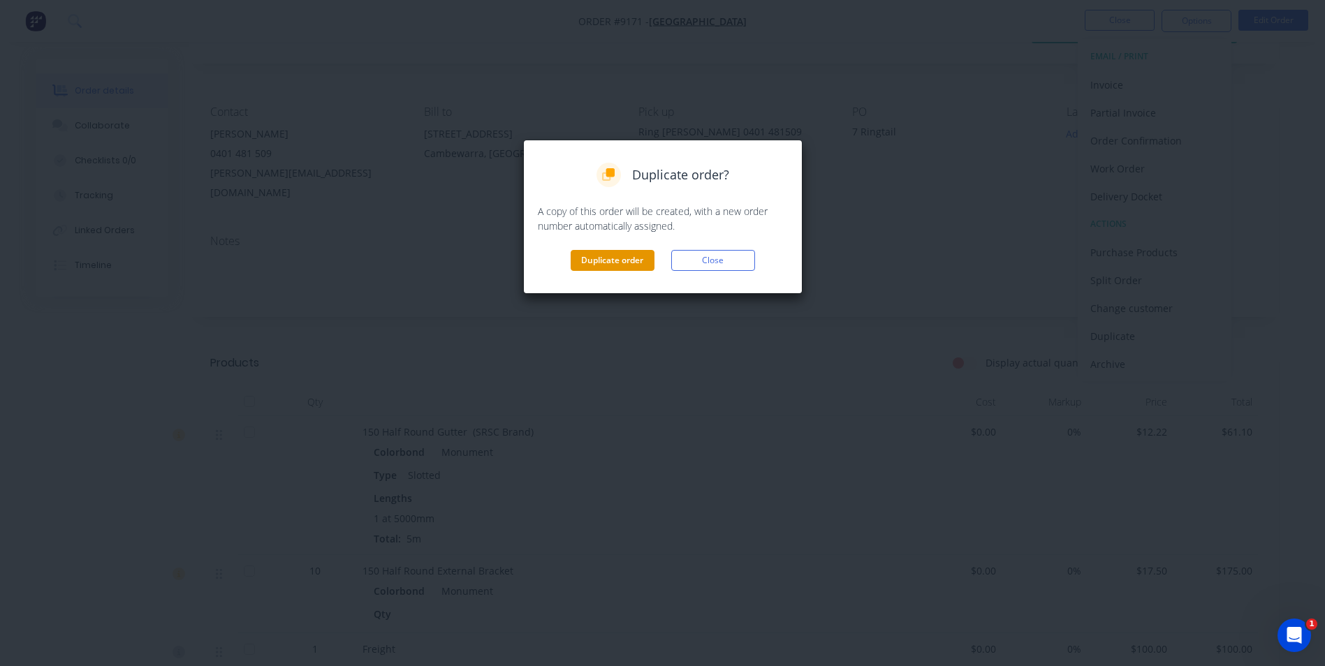
click at [643, 260] on button "Duplicate order" at bounding box center [613, 260] width 84 height 21
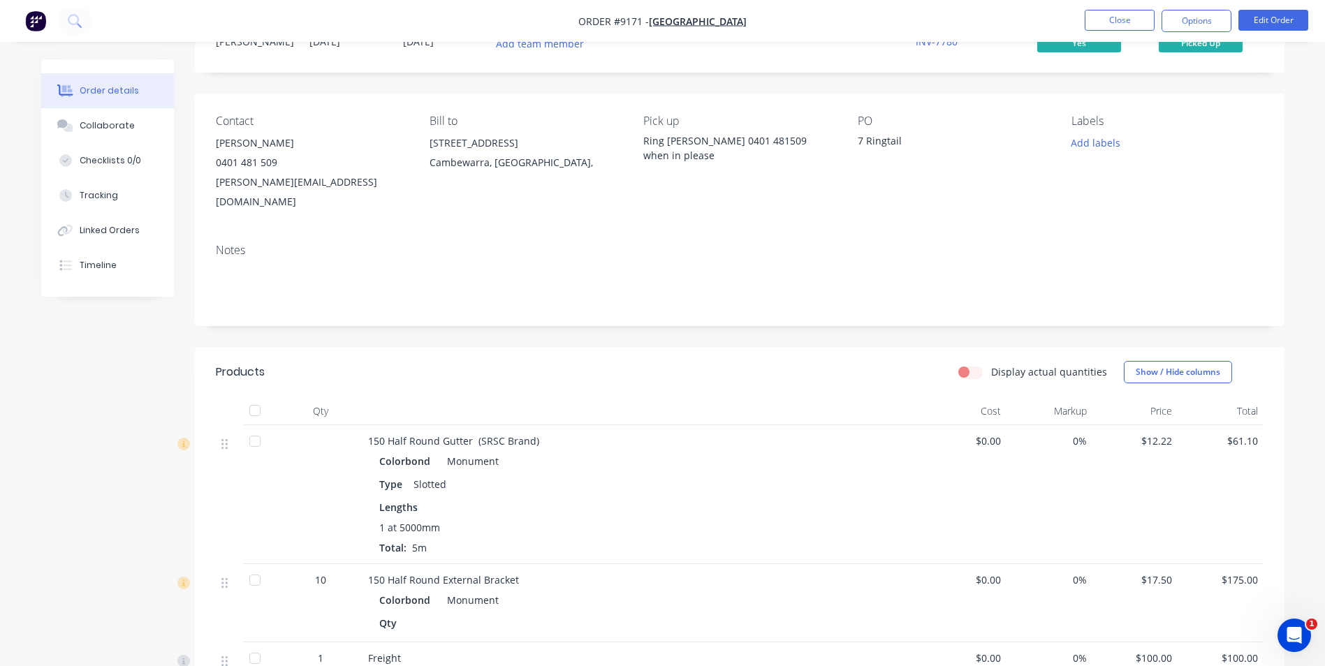
scroll to position [0, 0]
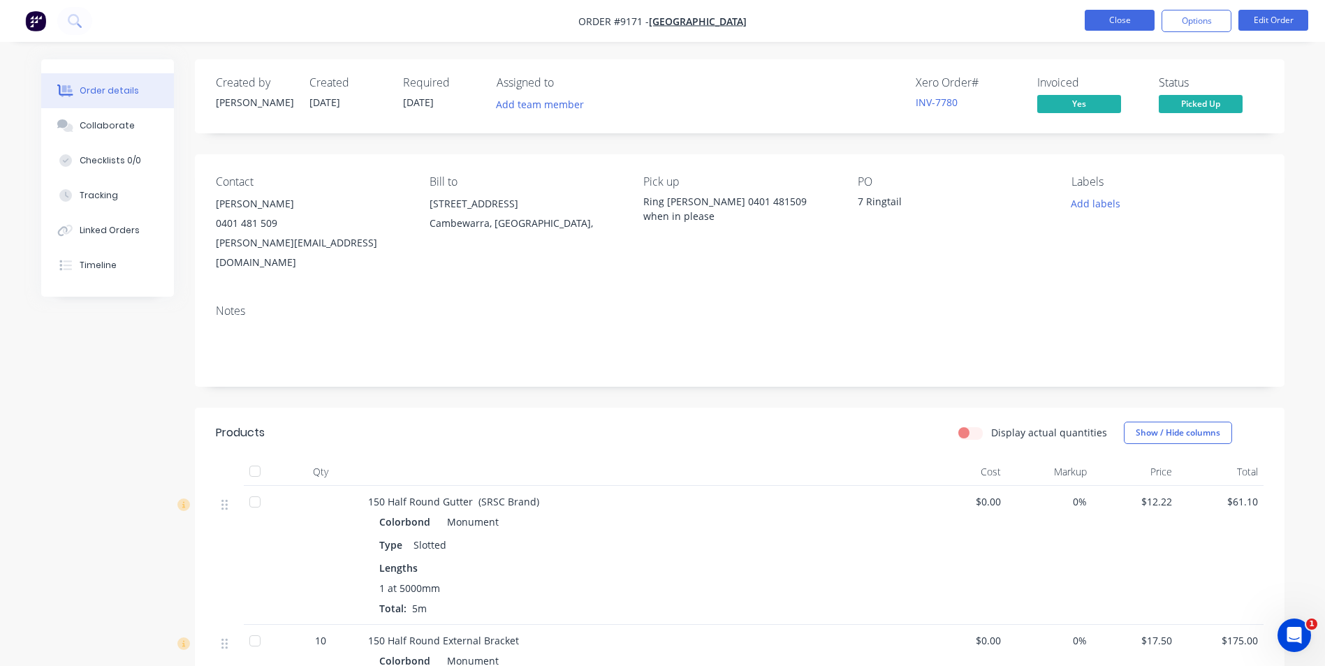
click at [1108, 20] on button "Close" at bounding box center [1120, 20] width 70 height 21
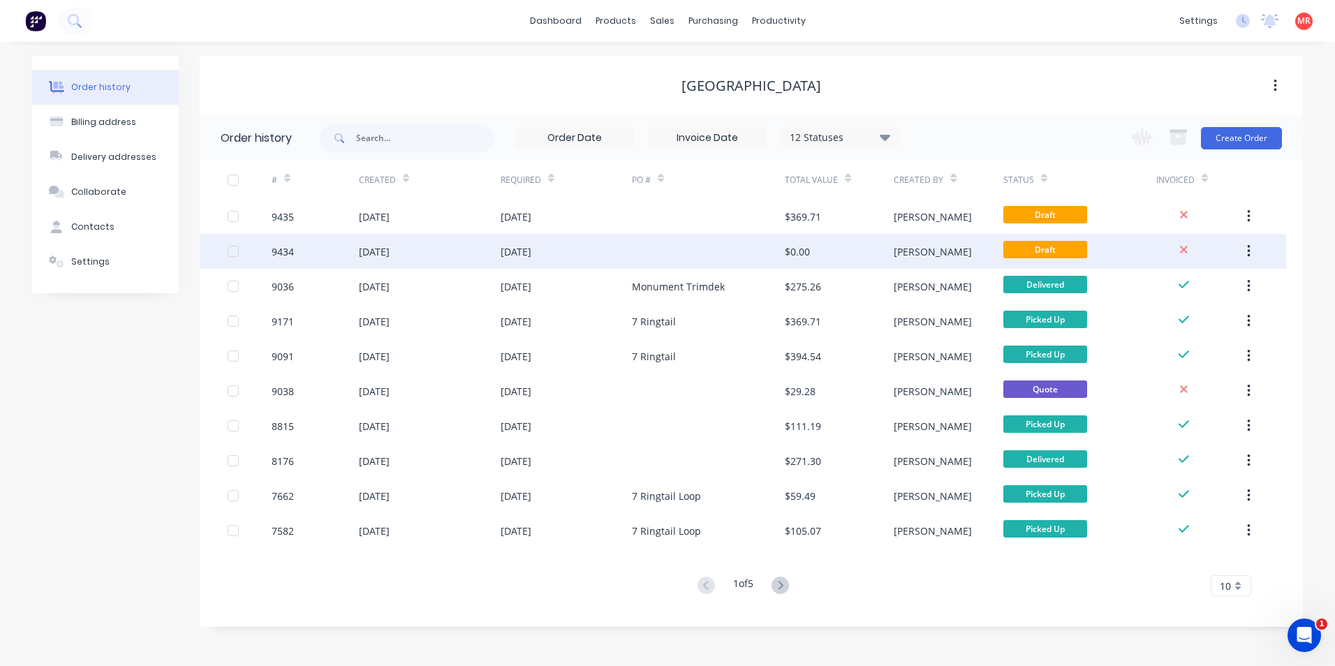
click at [1247, 249] on icon "button" at bounding box center [1248, 251] width 3 height 15
click at [1217, 291] on div "Archive" at bounding box center [1199, 288] width 108 height 20
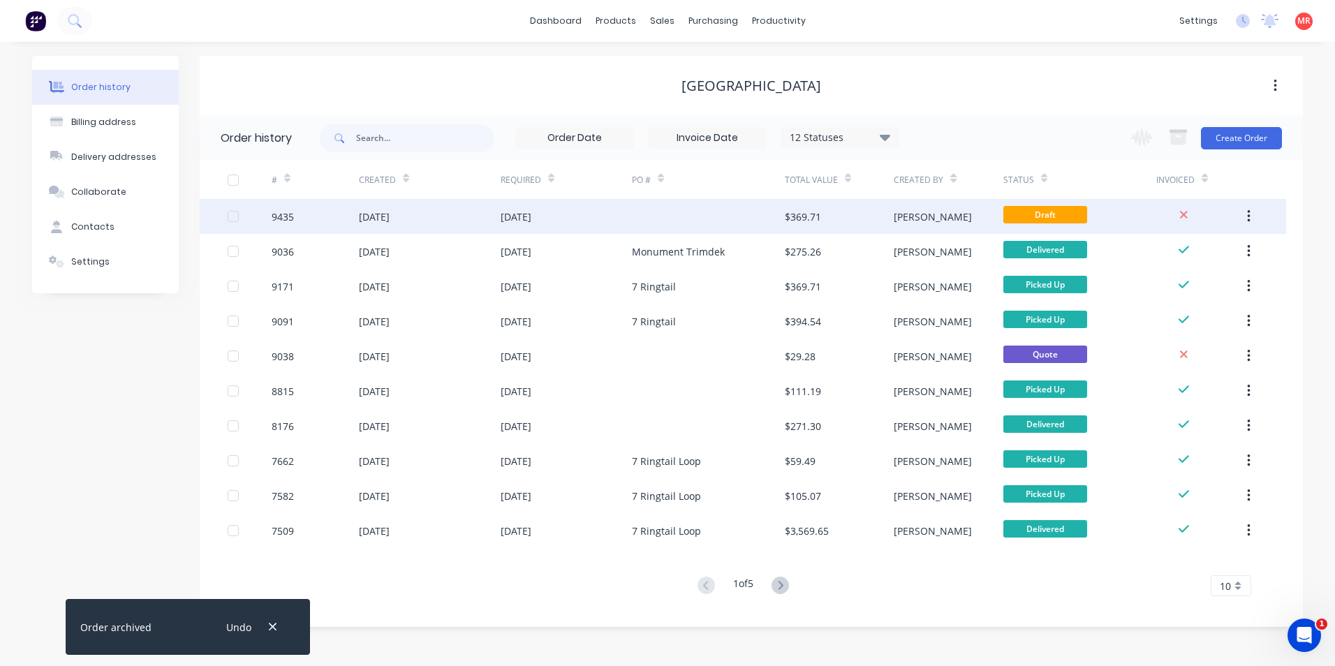
click at [696, 227] on div at bounding box center [708, 216] width 153 height 35
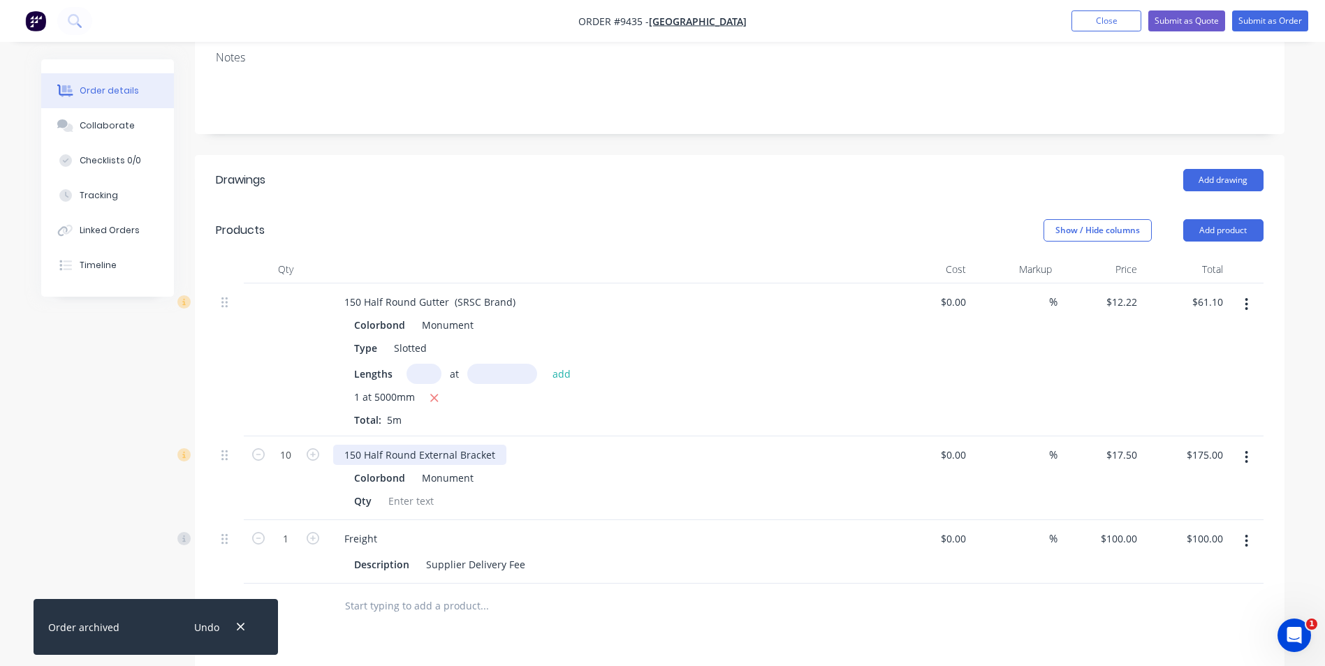
scroll to position [349, 0]
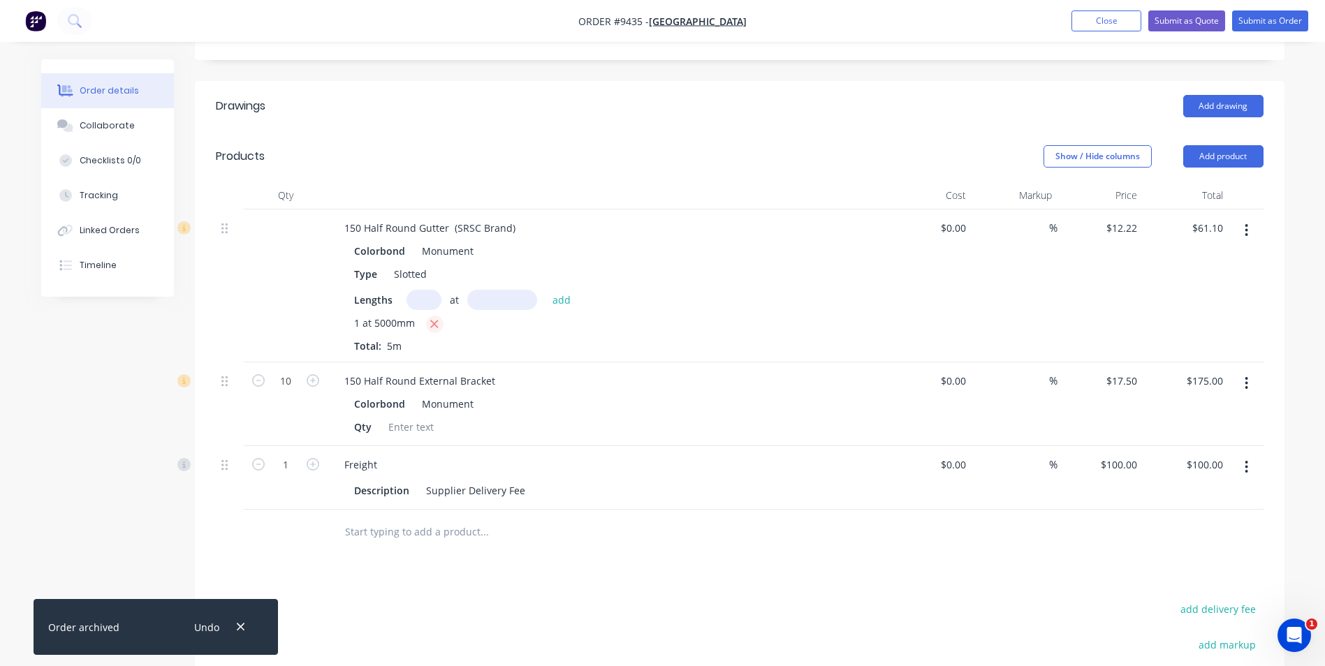
click at [438, 318] on icon "button" at bounding box center [433, 324] width 9 height 13
type input "$0.00"
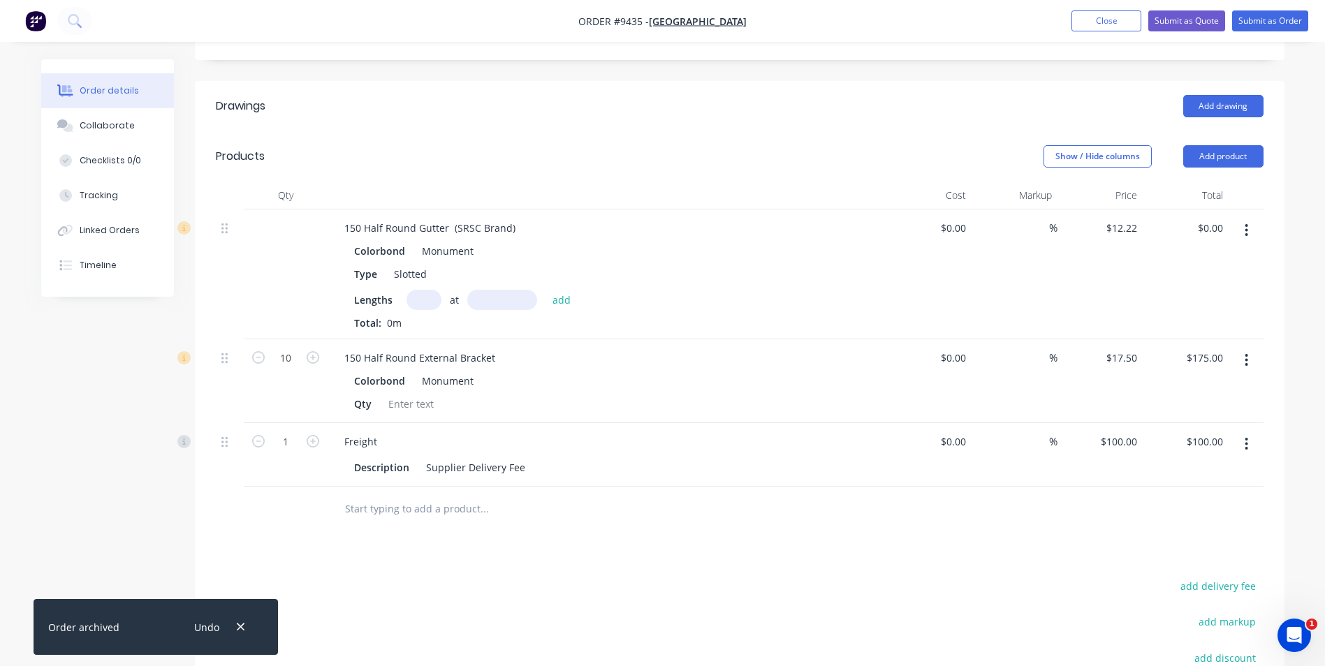
click at [425, 290] on input "text" at bounding box center [423, 300] width 35 height 20
type input "1"
type input "3000"
click at [545, 290] on button "add" at bounding box center [561, 299] width 33 height 19
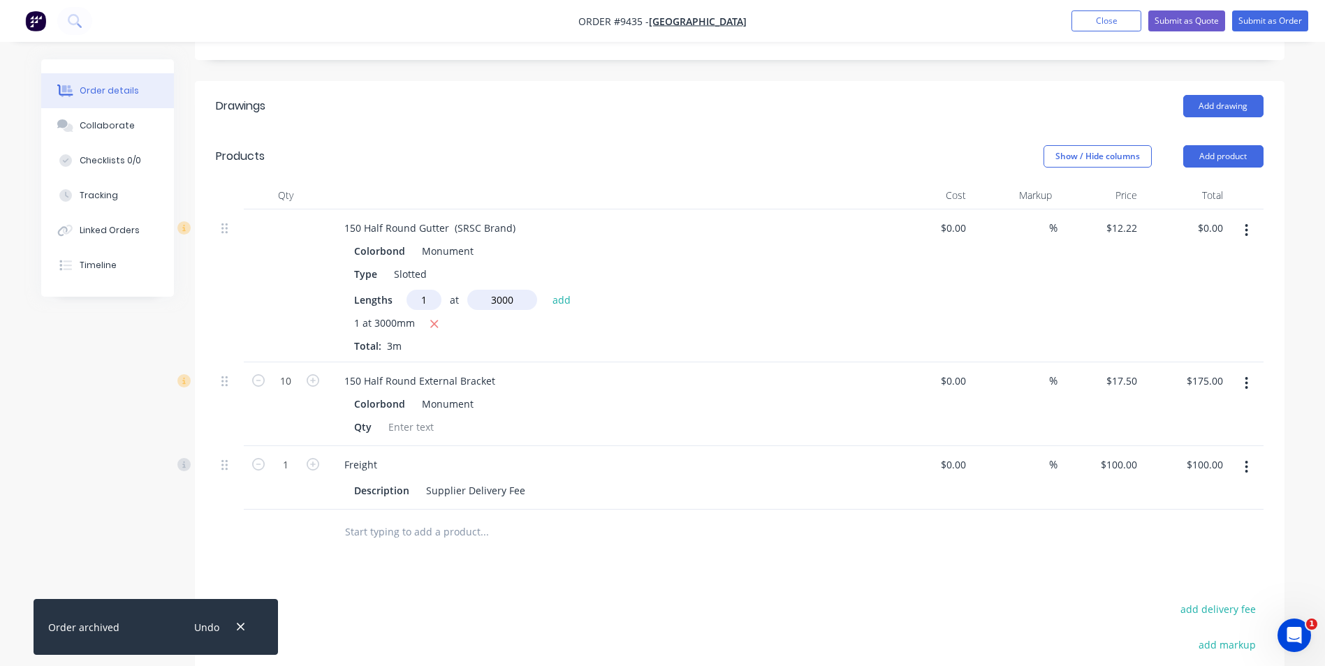
type input "$36.66"
click at [1250, 371] on button "button" at bounding box center [1246, 383] width 33 height 25
click at [1168, 494] on div "Delete" at bounding box center [1197, 504] width 108 height 20
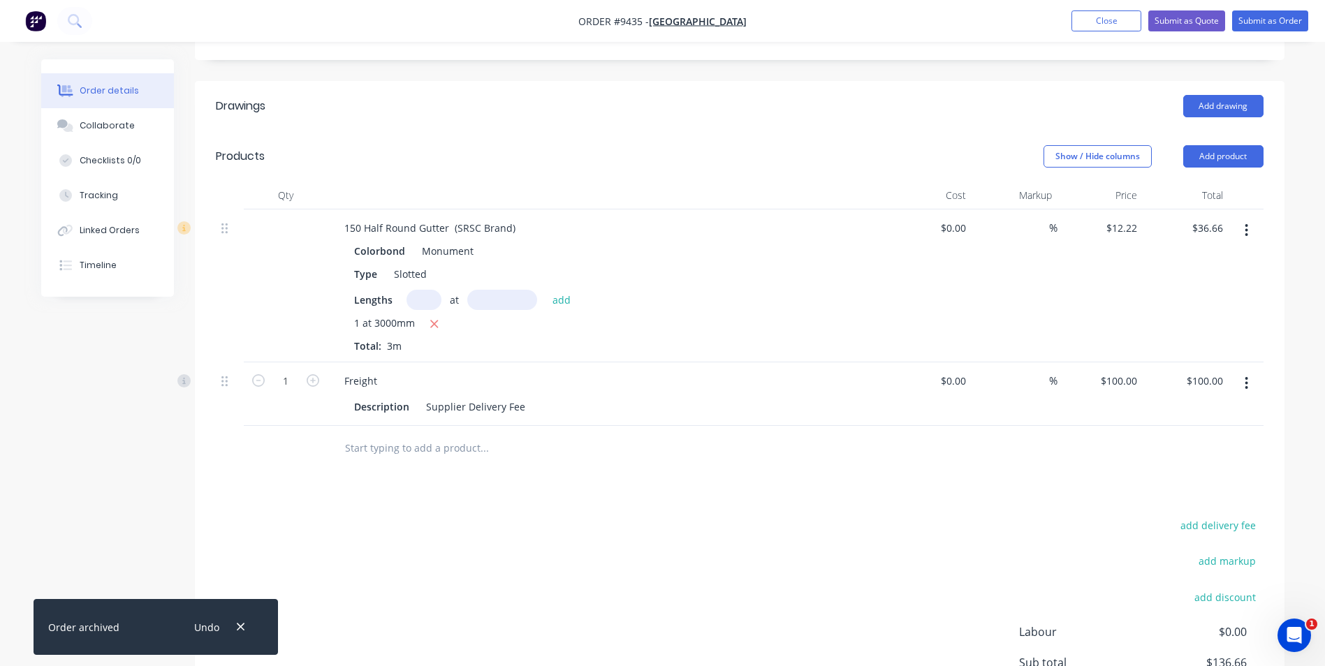
click at [457, 434] on input "text" at bounding box center [483, 448] width 279 height 28
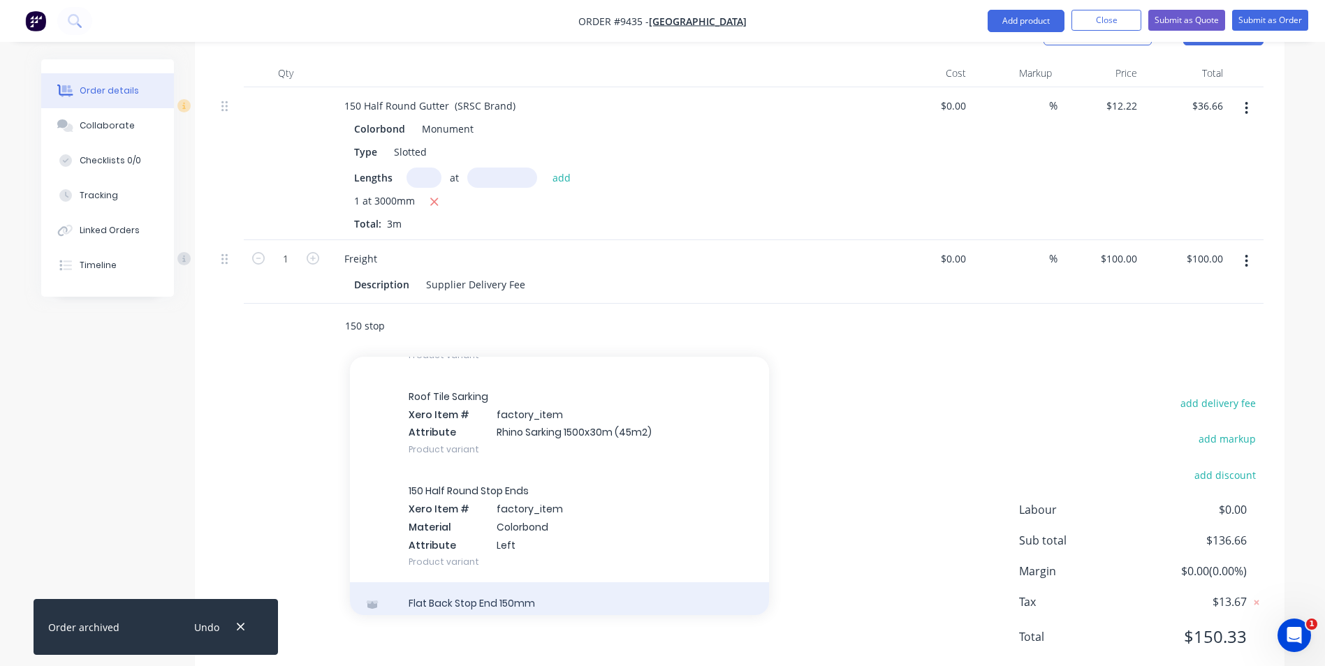
scroll to position [2986, 0]
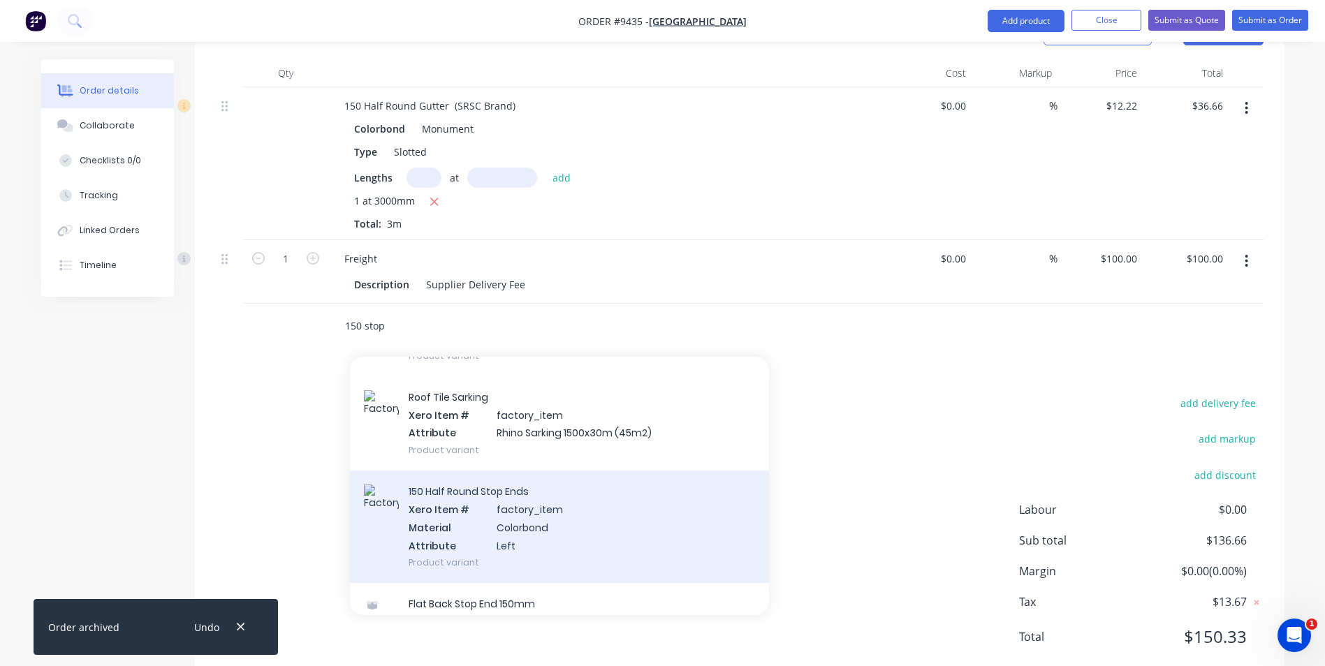
type input "150 stop"
click at [573, 476] on div "150 Half Round Stop Ends Xero Item # factory_item Material Colorbond Attribute …" at bounding box center [559, 527] width 419 height 112
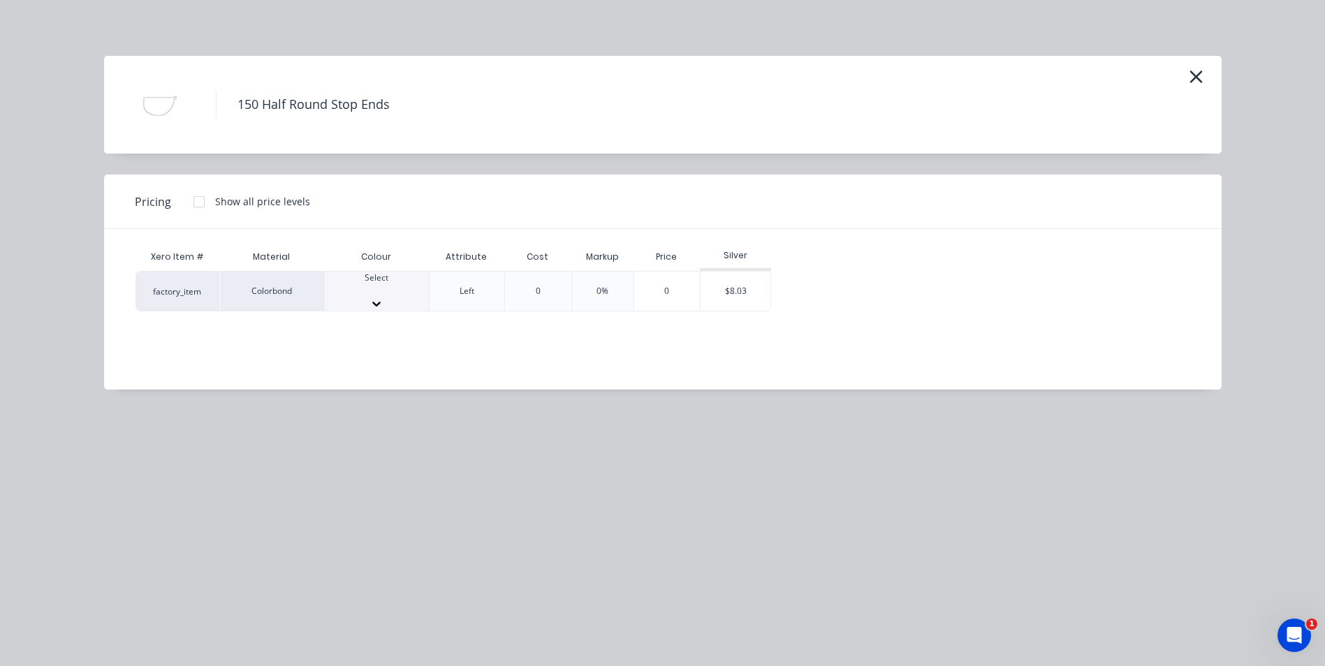
click at [394, 293] on div at bounding box center [377, 290] width 104 height 13
click at [731, 293] on div "$8.03" at bounding box center [735, 295] width 70 height 47
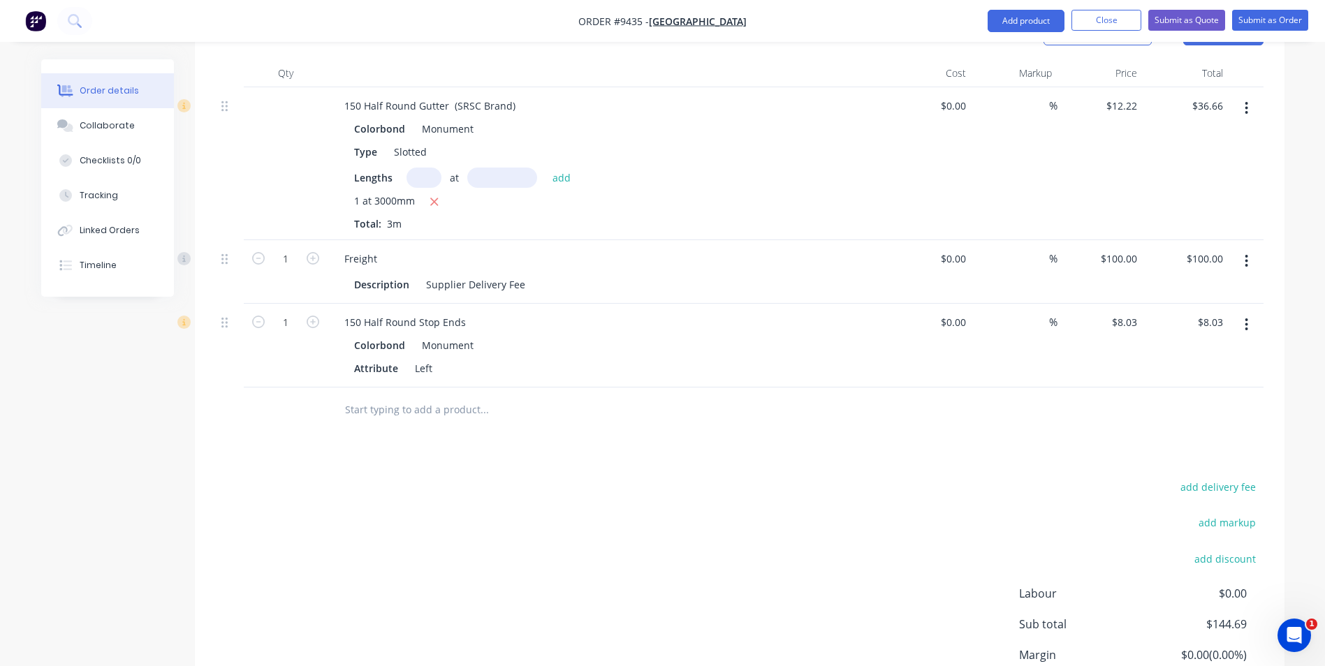
click at [406, 396] on input "text" at bounding box center [483, 410] width 279 height 28
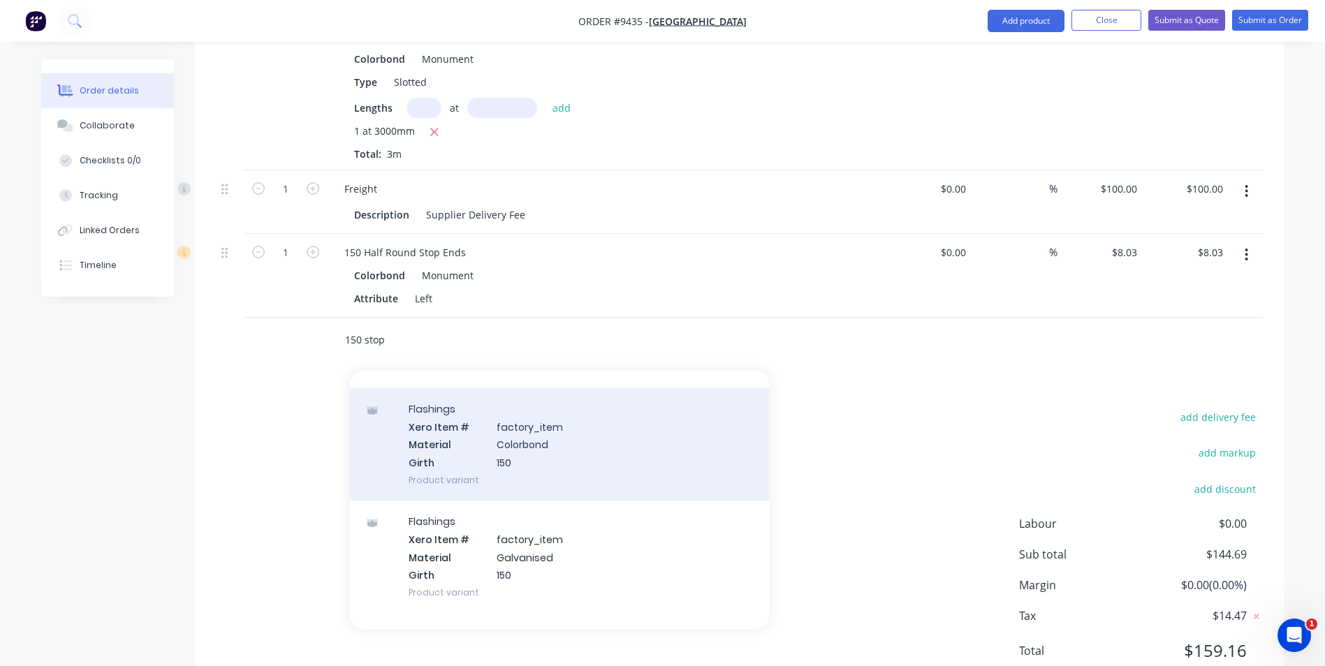
scroll to position [0, 0]
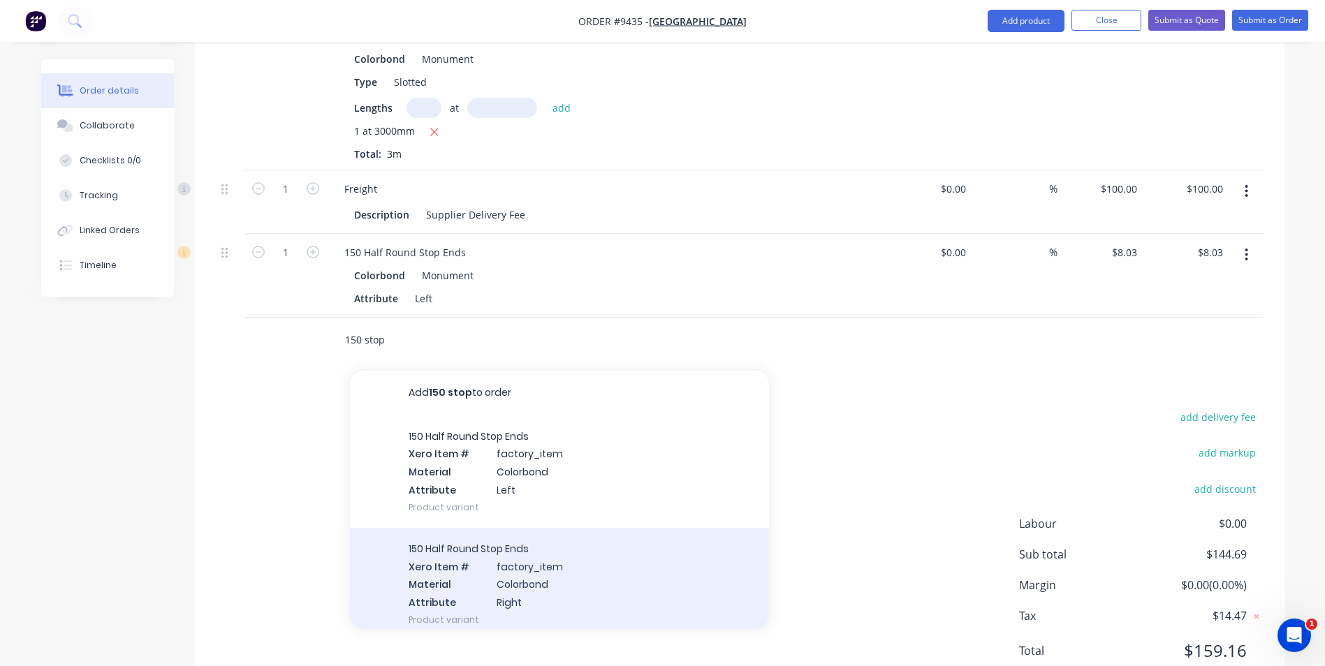
type input "150 stop"
click at [540, 537] on div "150 Half Round Stop Ends Xero Item # factory_item Material Colorbond Attribute …" at bounding box center [559, 584] width 419 height 112
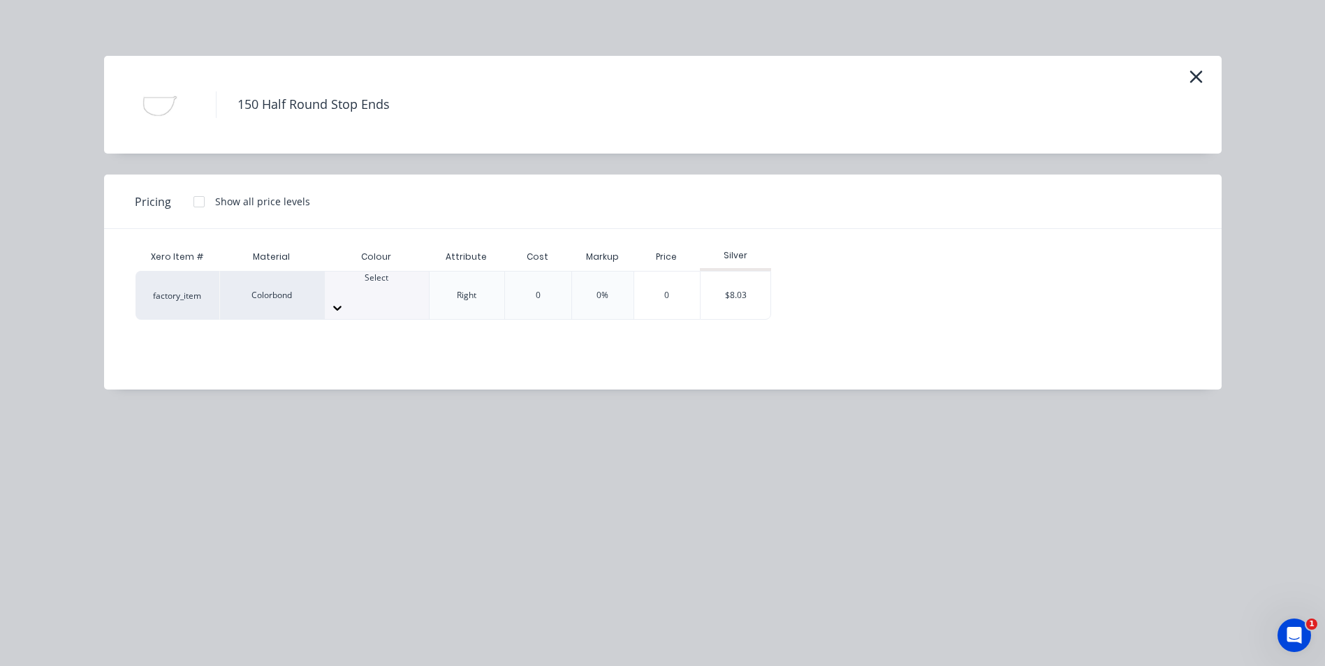
click at [390, 296] on div at bounding box center [377, 290] width 104 height 13
click at [733, 300] on div "$8.03" at bounding box center [735, 295] width 70 height 47
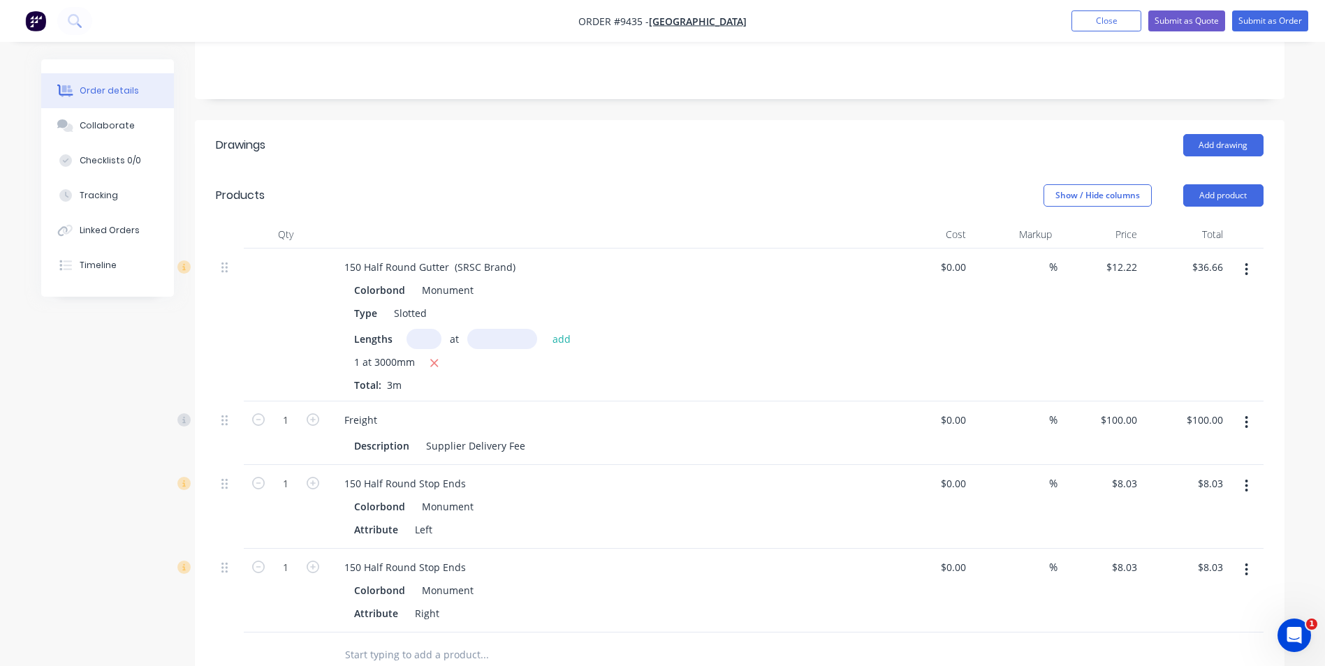
scroll to position [349, 0]
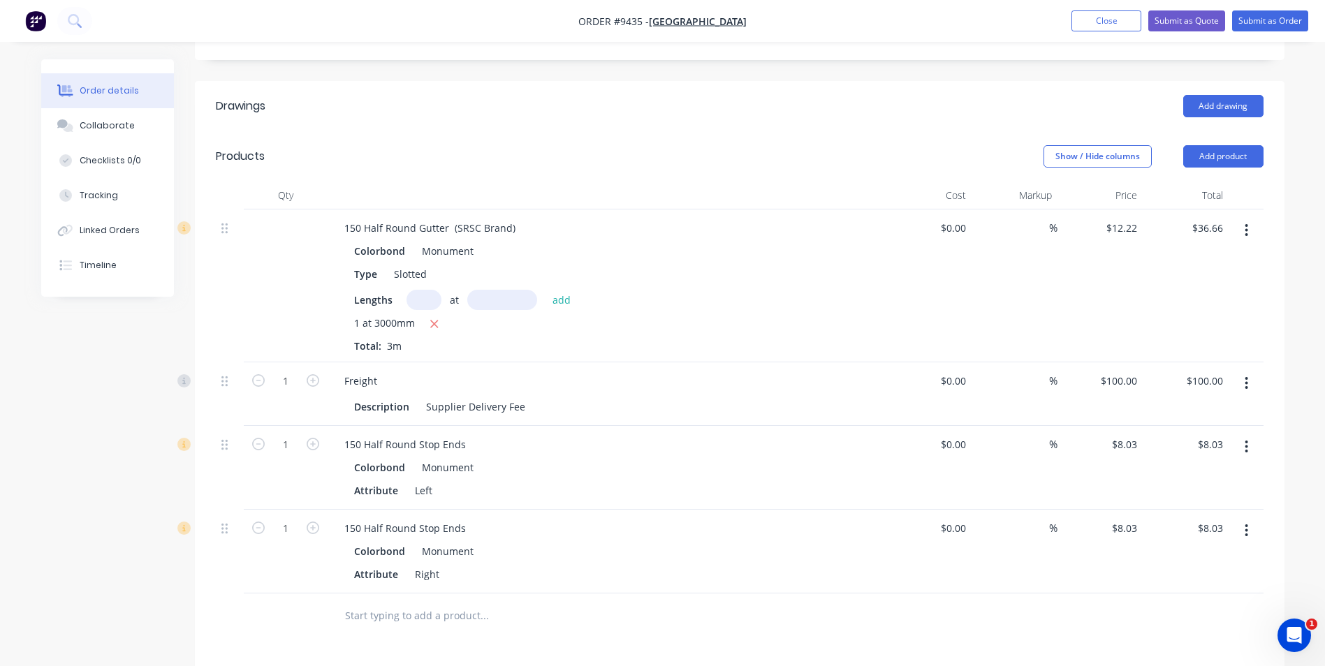
click at [1241, 371] on button "button" at bounding box center [1246, 383] width 33 height 25
click at [1176, 494] on div "Delete" at bounding box center [1197, 504] width 108 height 20
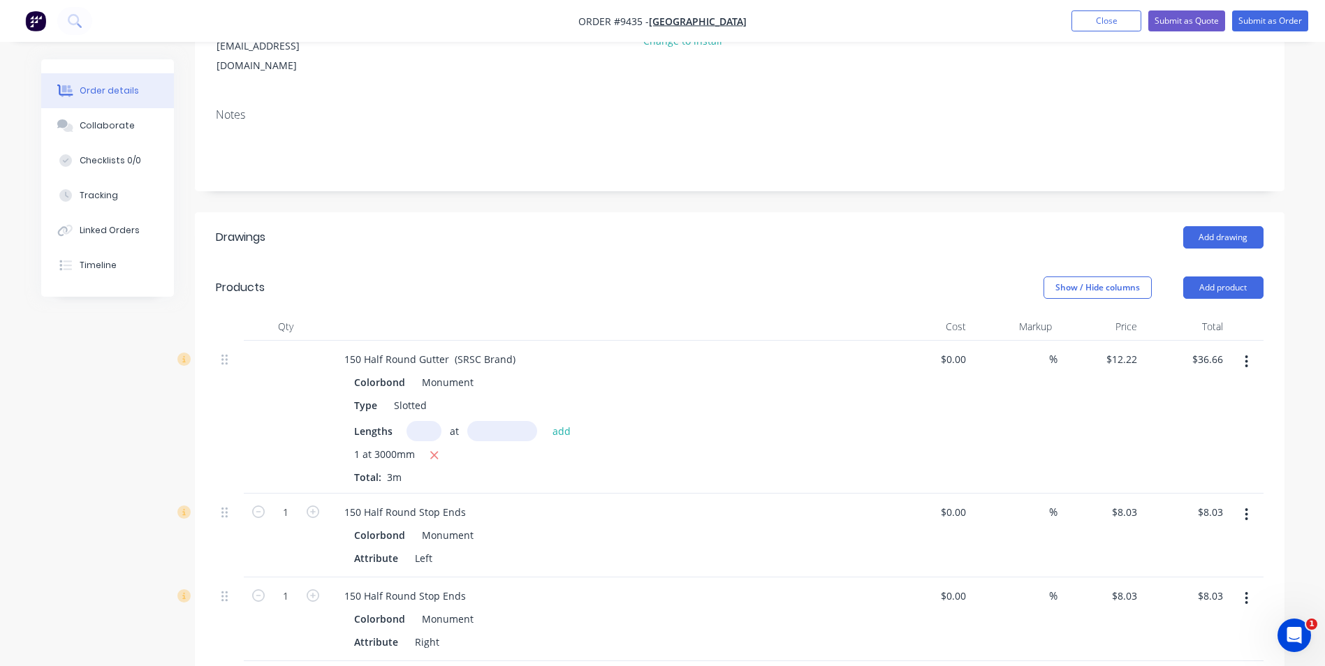
scroll to position [0, 0]
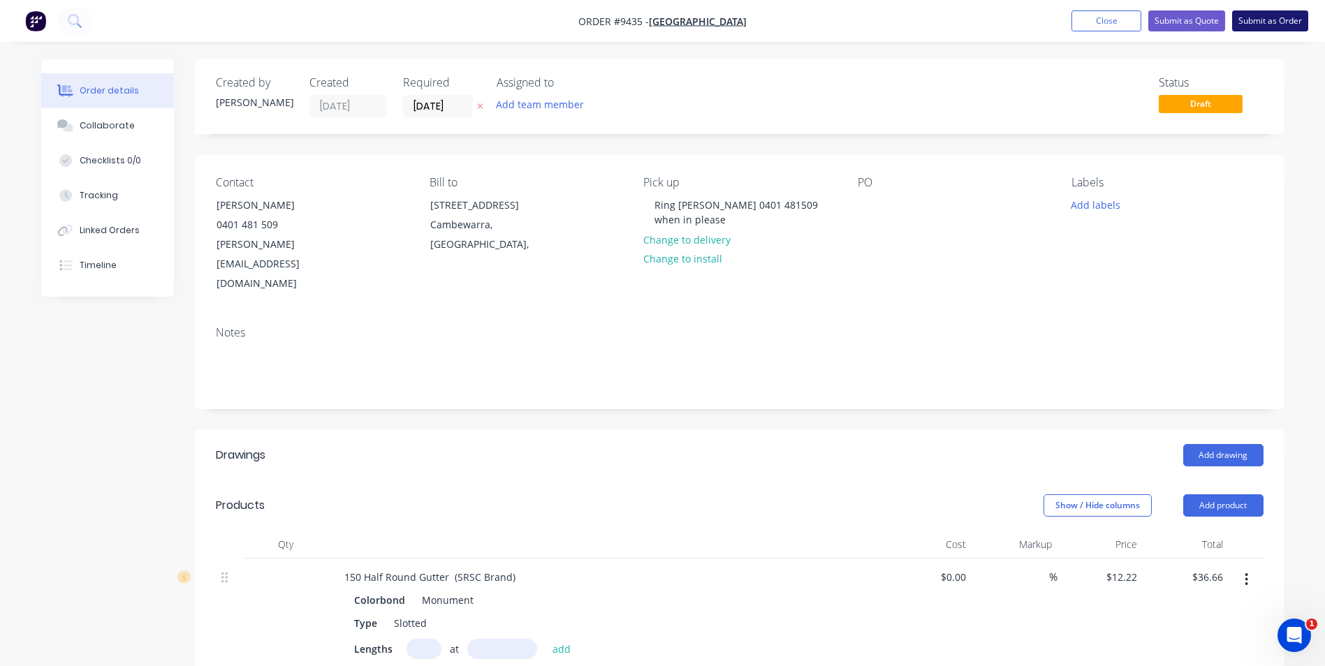
click at [1261, 20] on button "Submit as Order" at bounding box center [1270, 20] width 76 height 21
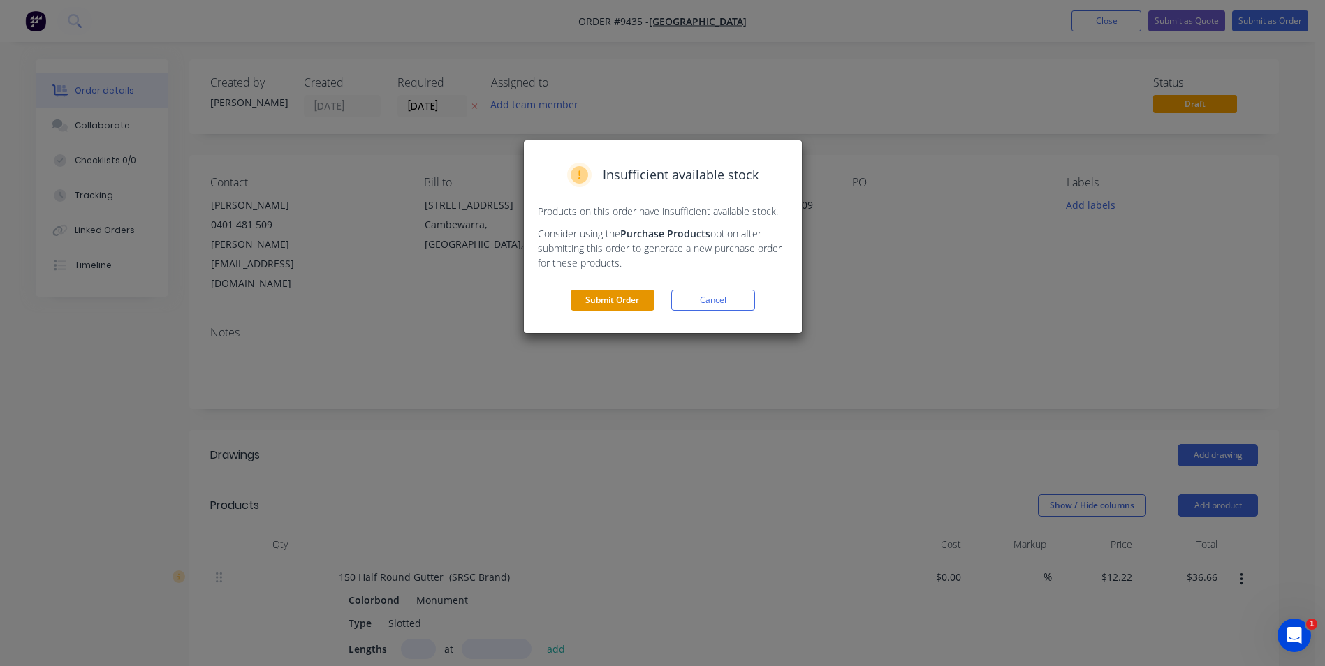
click at [584, 297] on button "Submit Order" at bounding box center [613, 300] width 84 height 21
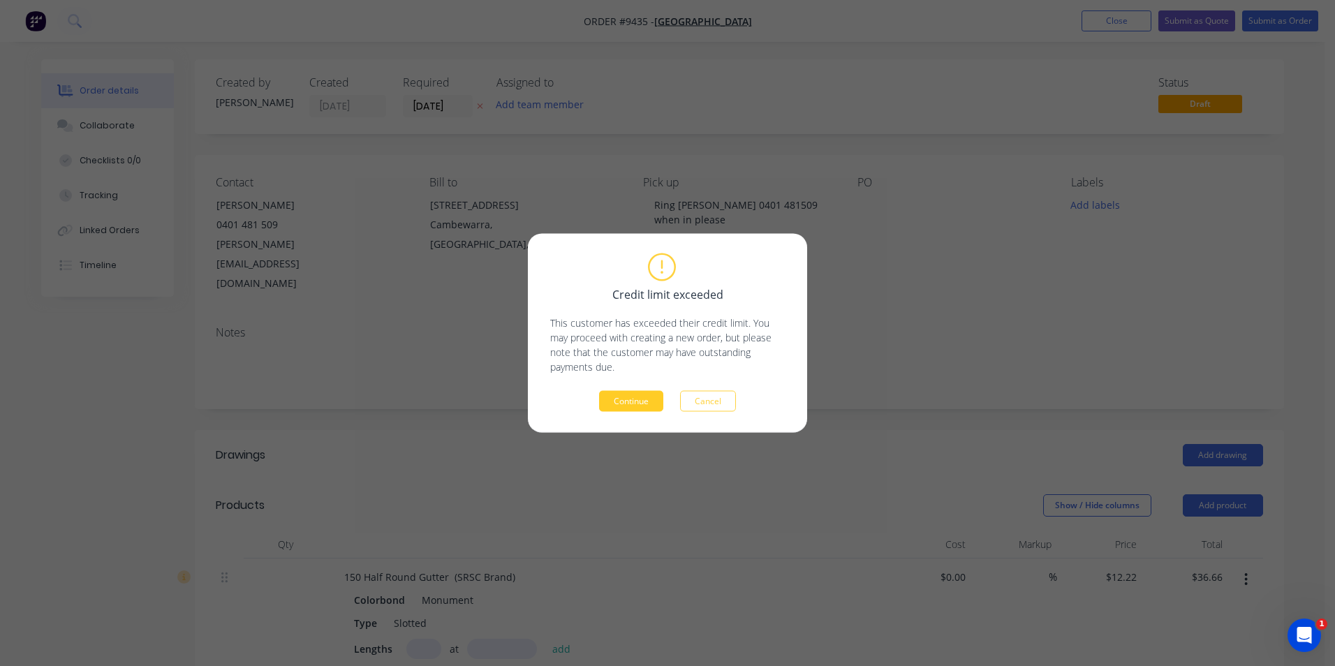
click at [632, 399] on button "Continue" at bounding box center [631, 401] width 64 height 21
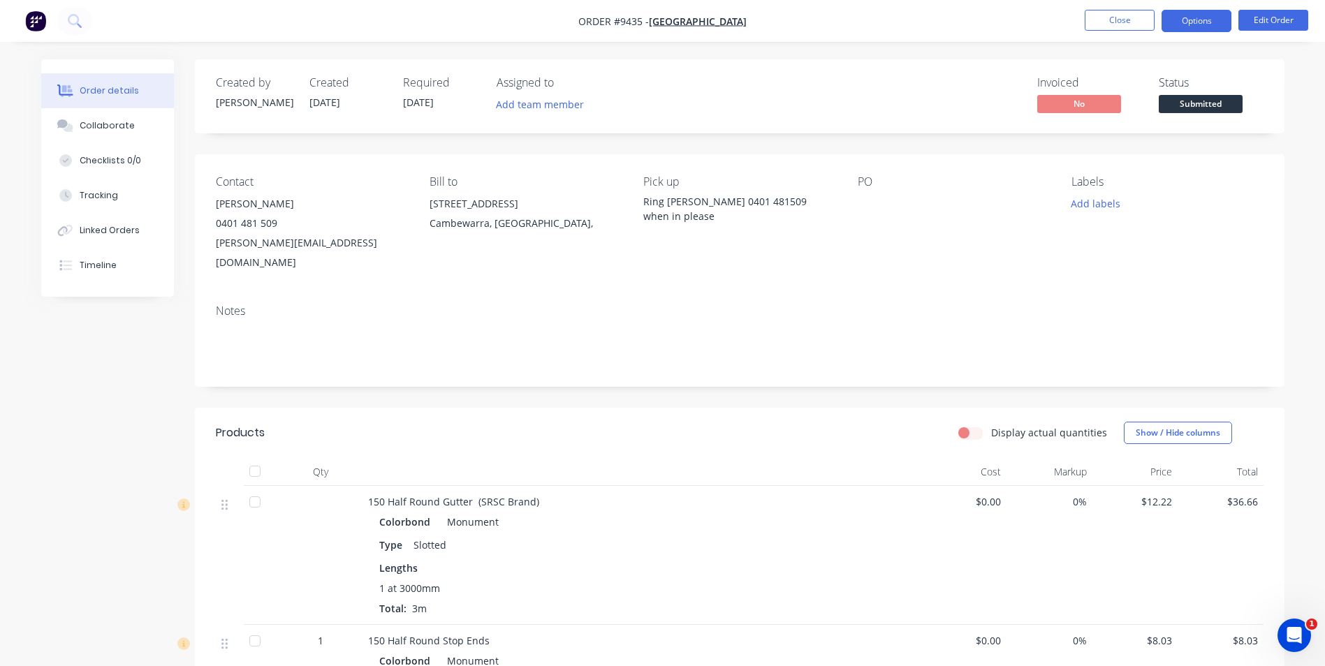
click at [1195, 26] on button "Options" at bounding box center [1196, 21] width 70 height 22
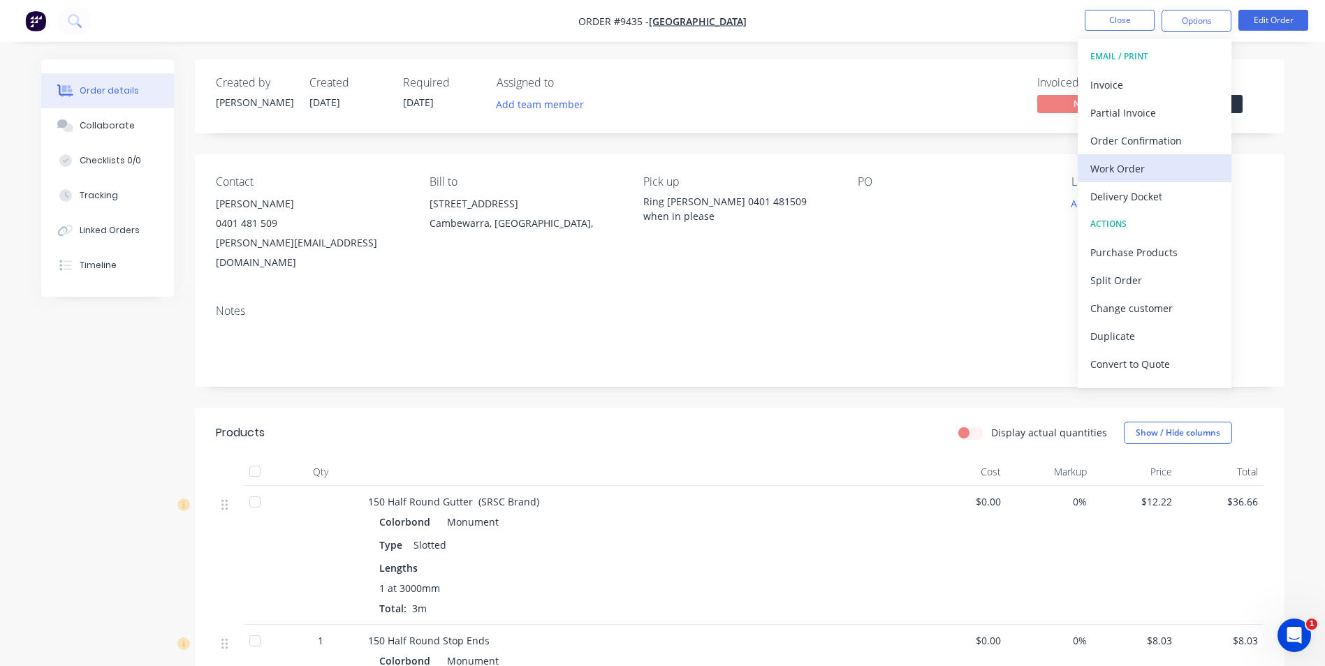
click at [1125, 172] on div "Work Order" at bounding box center [1154, 169] width 129 height 20
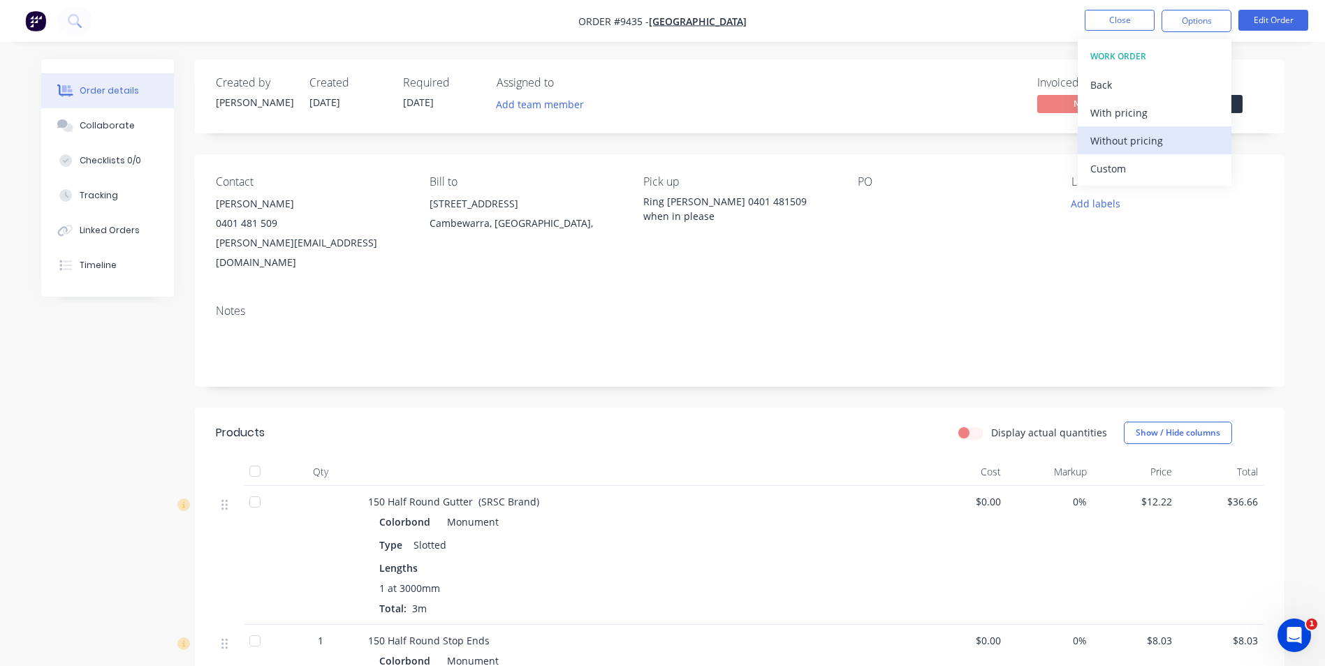
click at [1124, 152] on button "Without pricing" at bounding box center [1155, 140] width 154 height 28
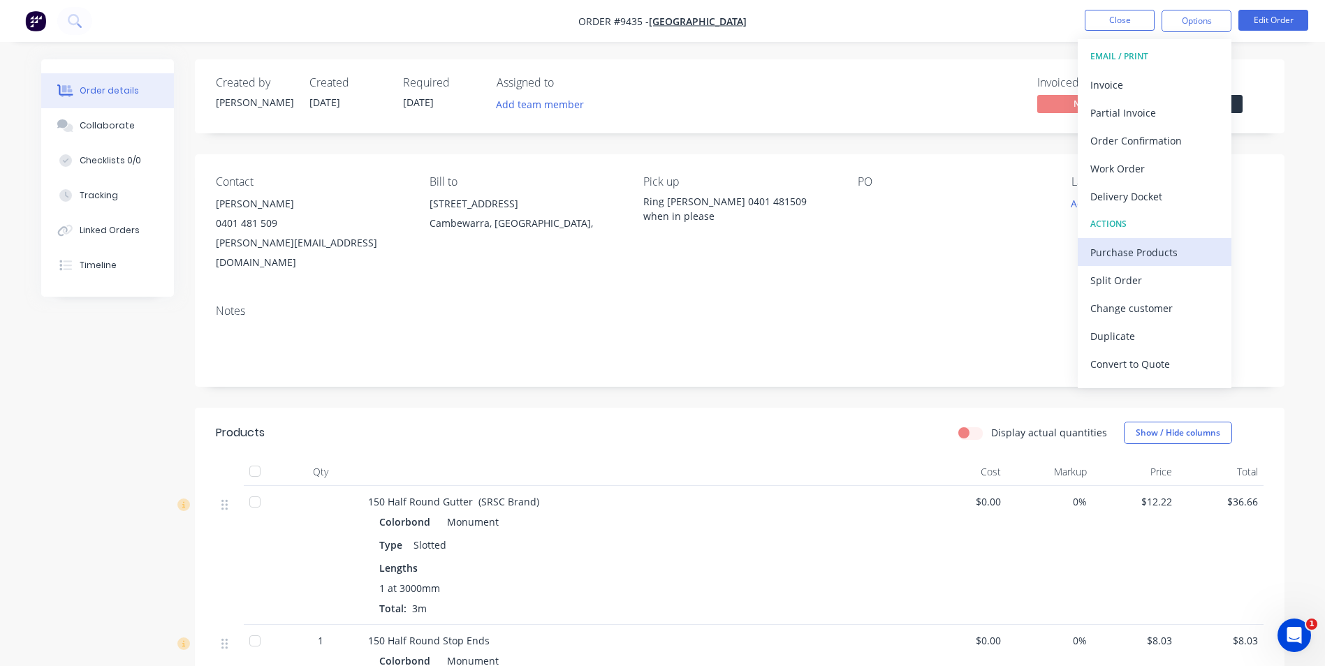
click at [1133, 249] on div "Purchase Products" at bounding box center [1154, 252] width 129 height 20
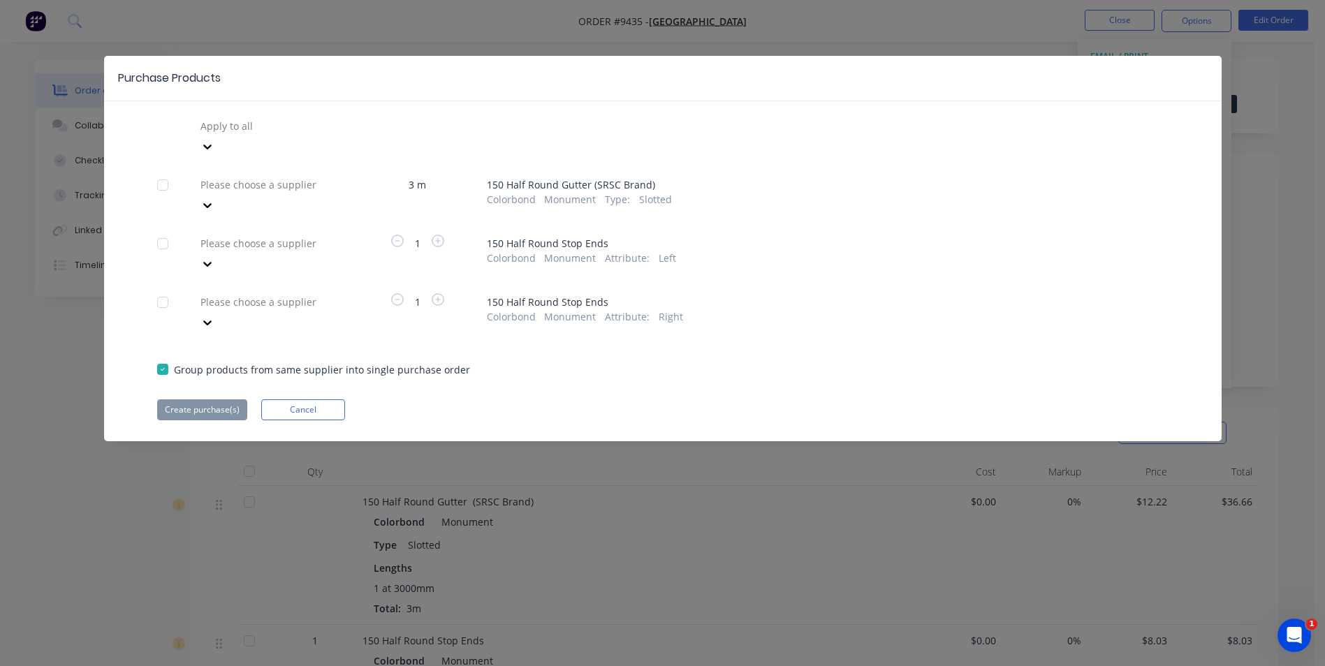
click at [259, 133] on div at bounding box center [299, 125] width 201 height 17
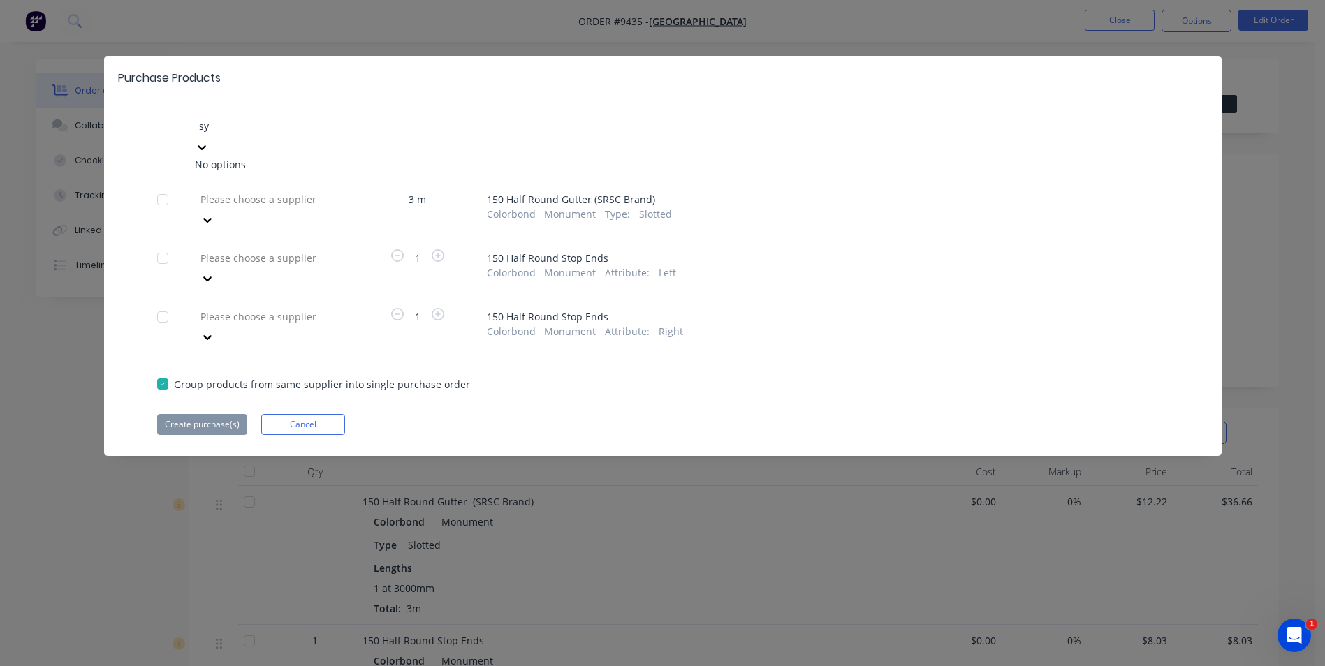
type input "s"
type input "apex"
click at [266, 157] on div "Apex Building Products" at bounding box center [272, 164] width 154 height 15
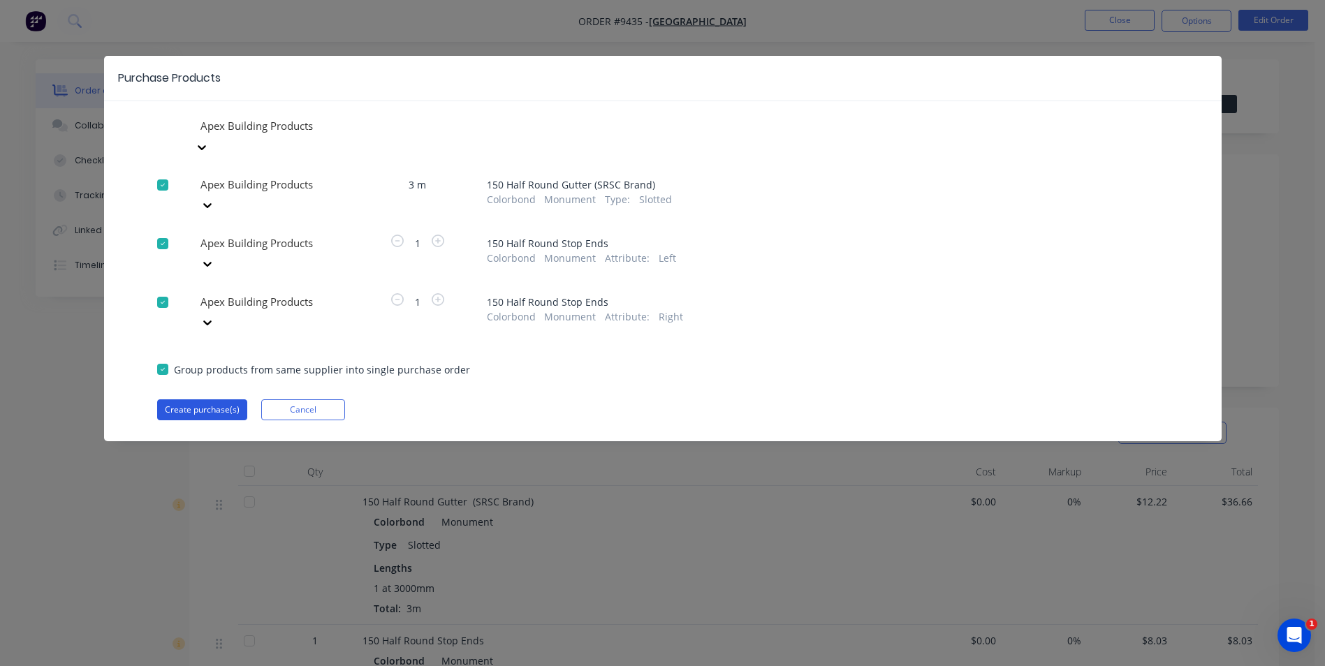
click at [198, 399] on button "Create purchase(s)" at bounding box center [202, 409] width 90 height 21
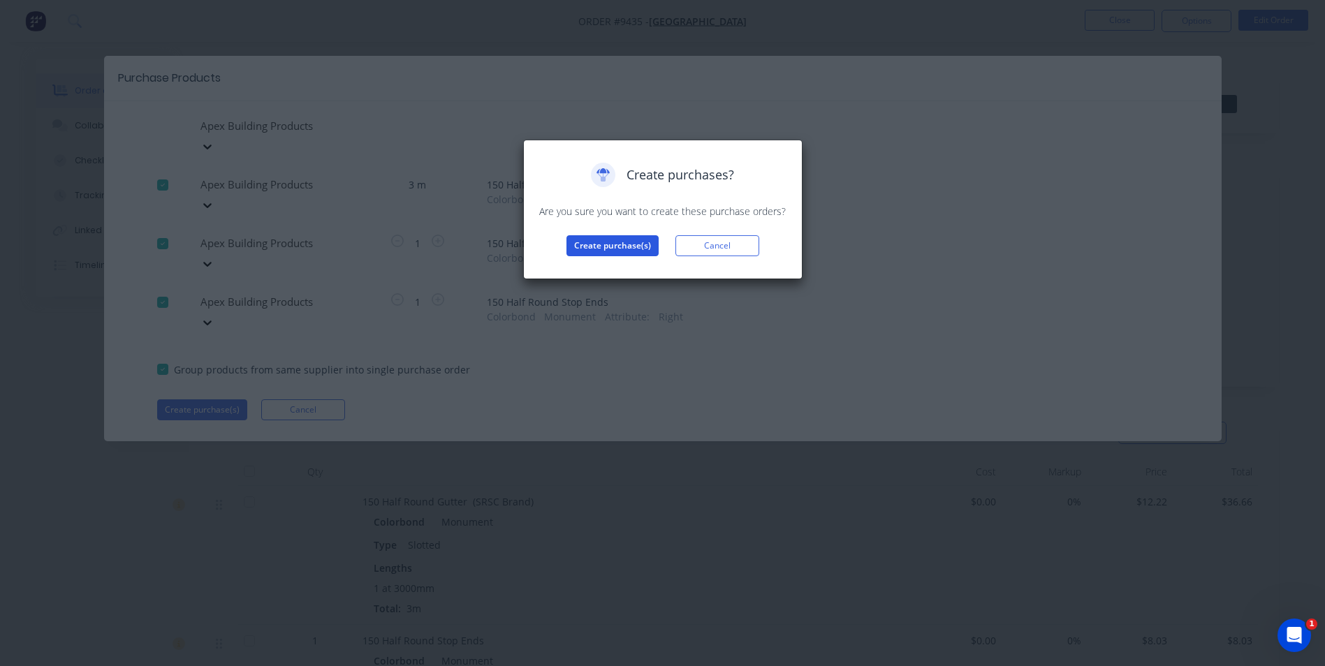
click at [590, 240] on button "Create purchase(s)" at bounding box center [612, 245] width 92 height 21
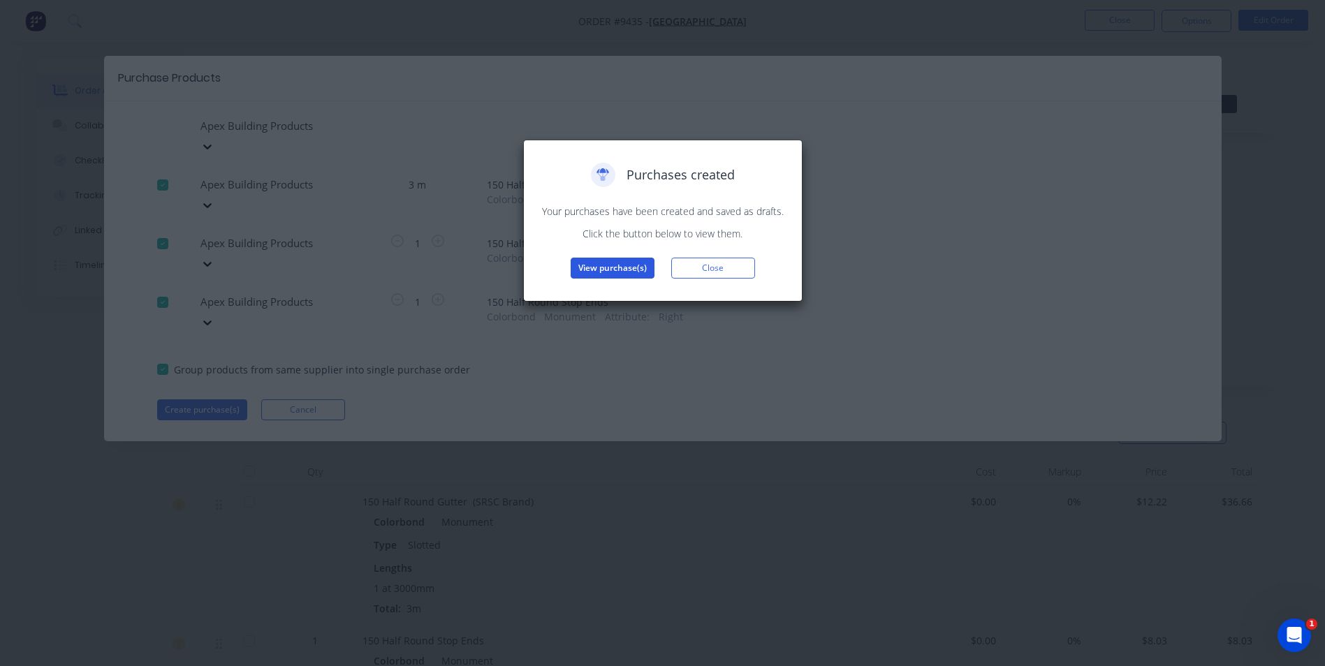
click at [617, 259] on button "View purchase(s)" at bounding box center [613, 268] width 84 height 21
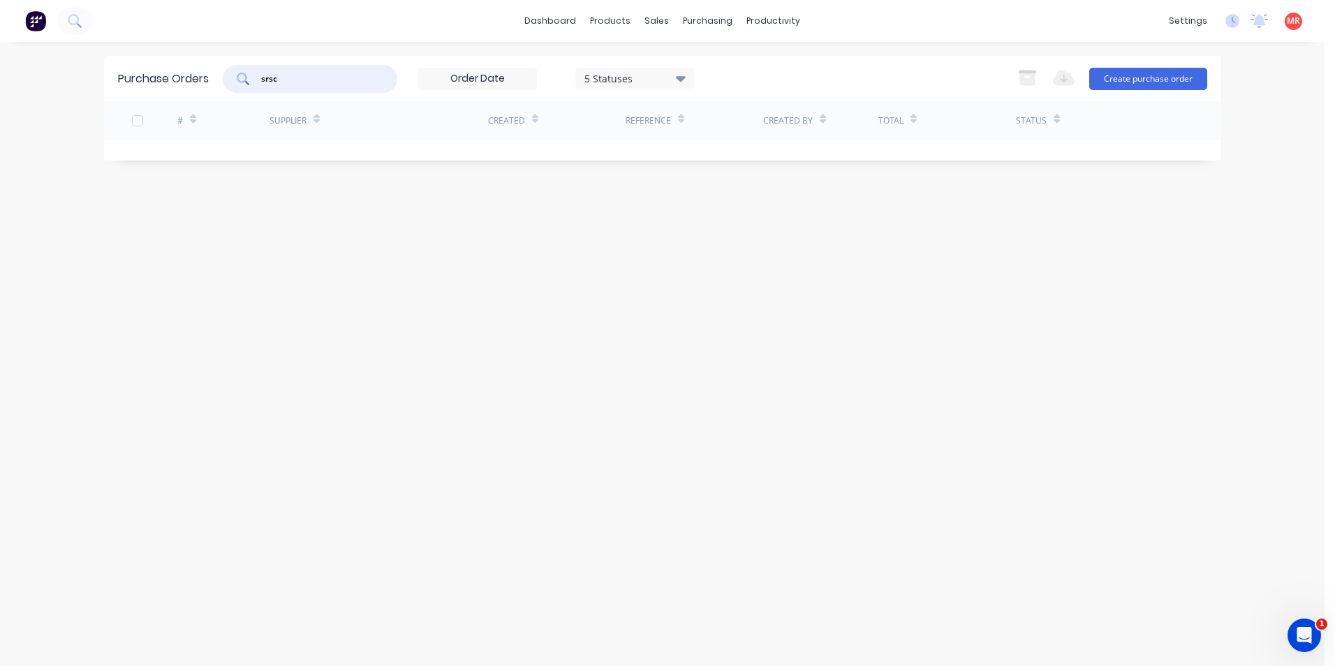
drag, startPoint x: 284, startPoint y: 79, endPoint x: 70, endPoint y: 89, distance: 213.9
click at [70, 89] on div "dashboard products sales purchasing productivity dashboard products Product Cat…" at bounding box center [662, 333] width 1325 height 666
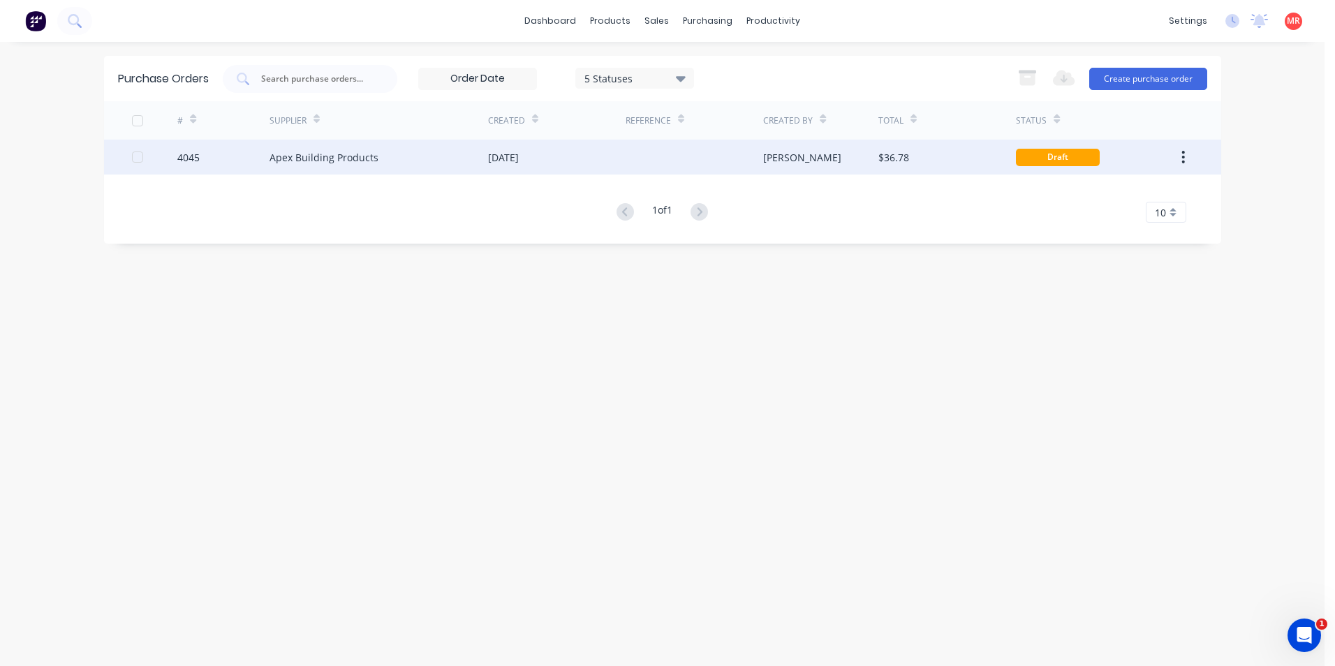
click at [548, 163] on div "25 Aug 2025" at bounding box center [557, 157] width 138 height 35
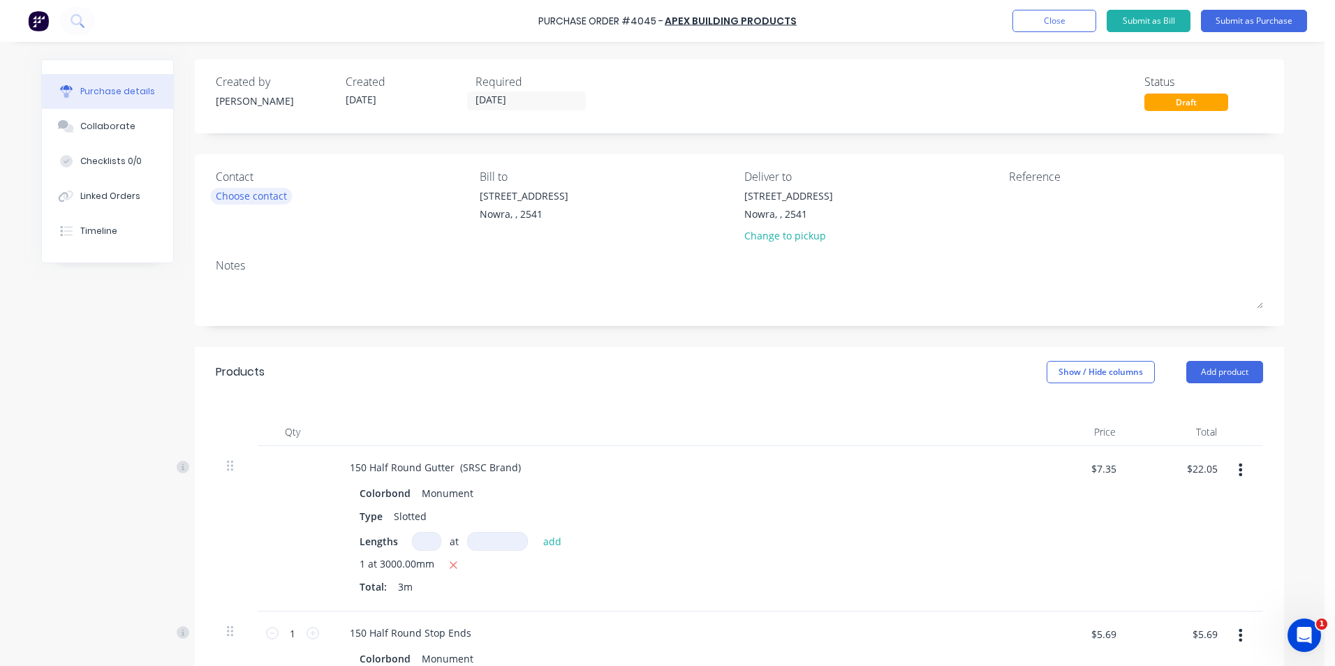
click at [242, 198] on div "Choose contact" at bounding box center [251, 196] width 71 height 15
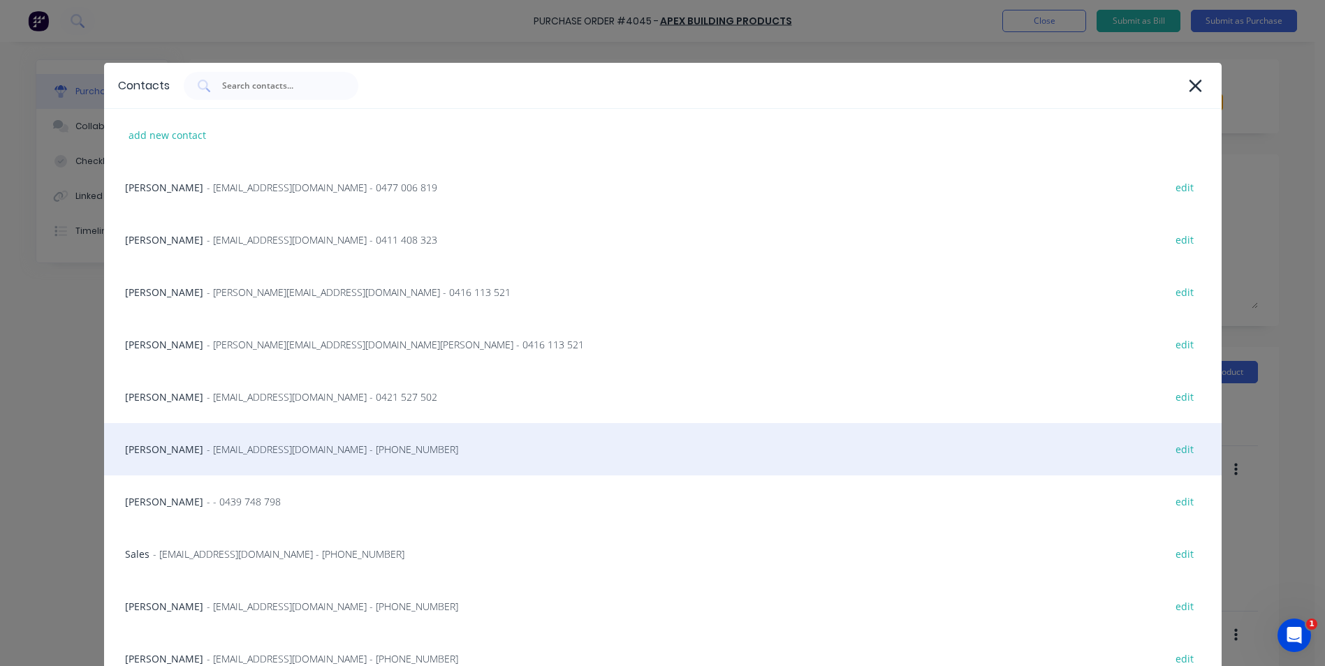
click at [265, 459] on div "Matt - info@SCRS.net.au - (02) 4411 1090 edit" at bounding box center [662, 449] width 1117 height 52
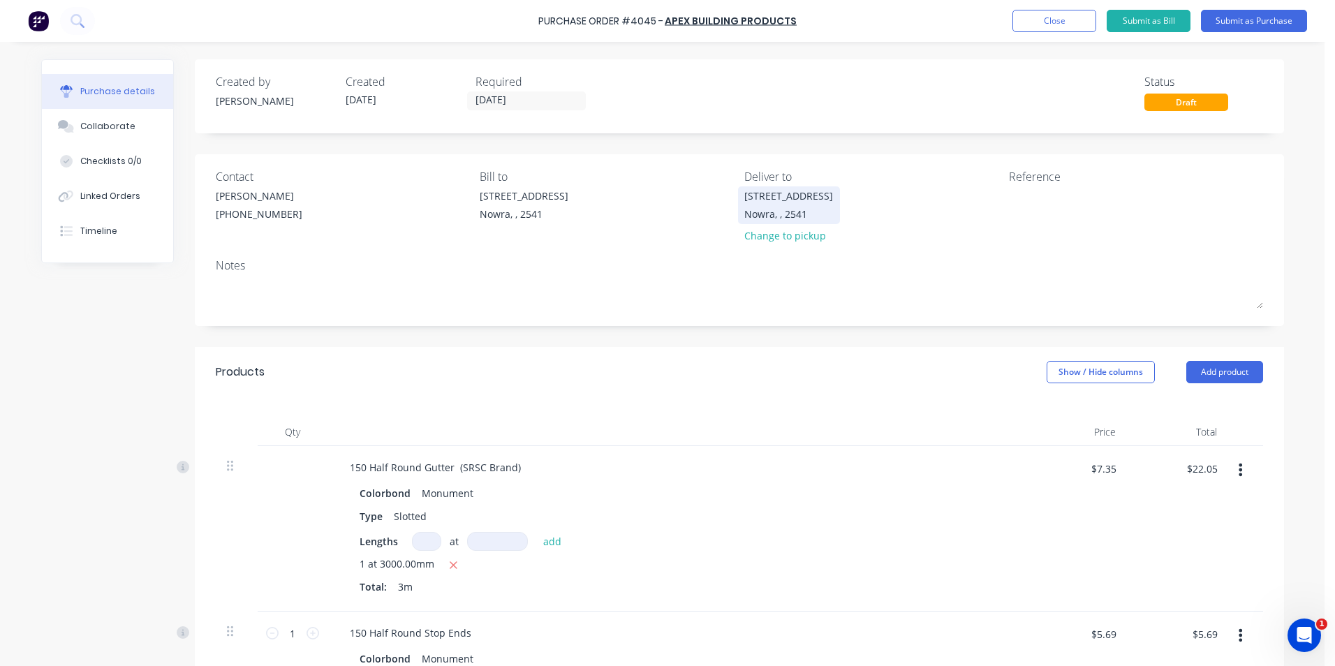
click at [788, 221] on div "Unit 6/53 Albatross Road Nowra, , 2541" at bounding box center [788, 205] width 89 height 33
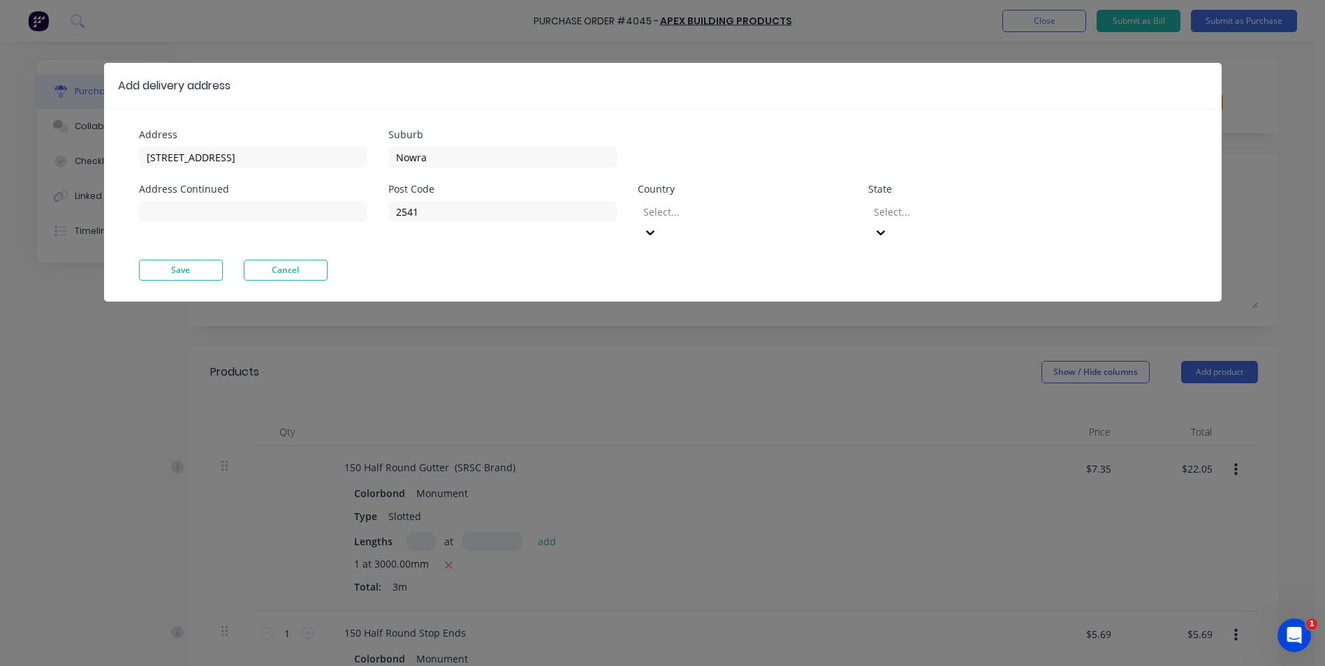
click at [683, 301] on div "Add delivery address Address Unit 6/53 Albatross Road Address Continued Suburb …" at bounding box center [662, 333] width 1325 height 666
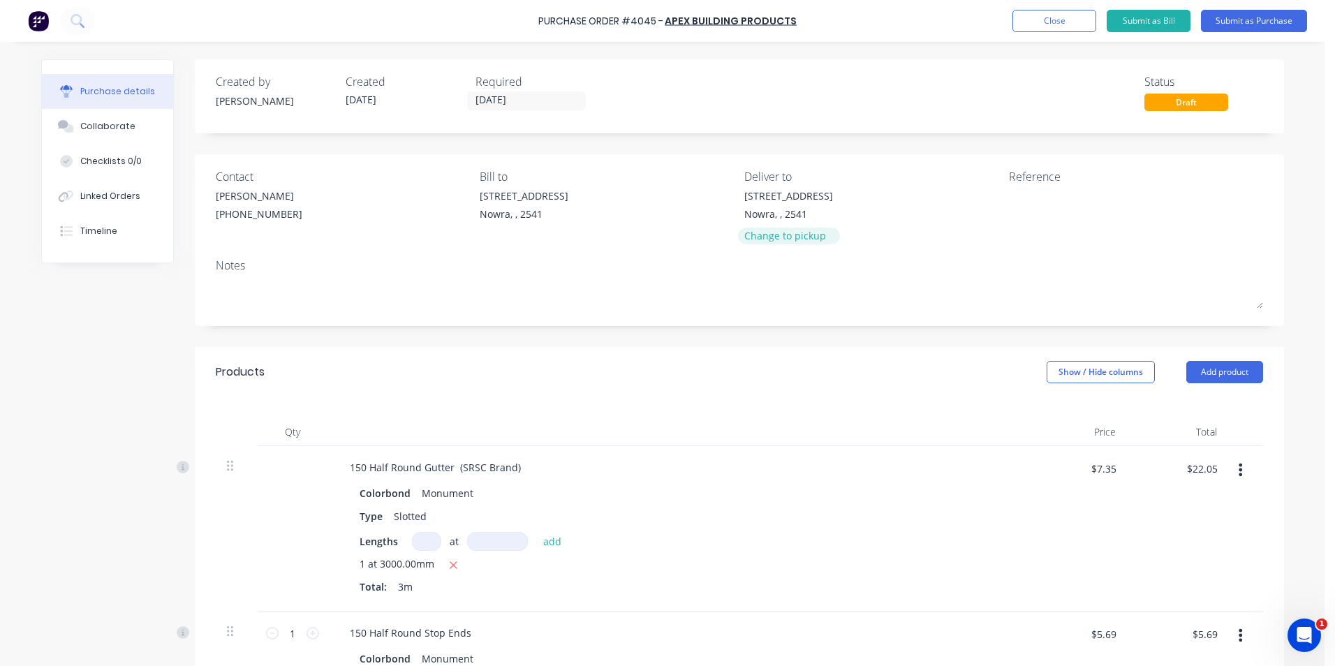
click at [777, 238] on div "Change to pickup" at bounding box center [788, 235] width 89 height 15
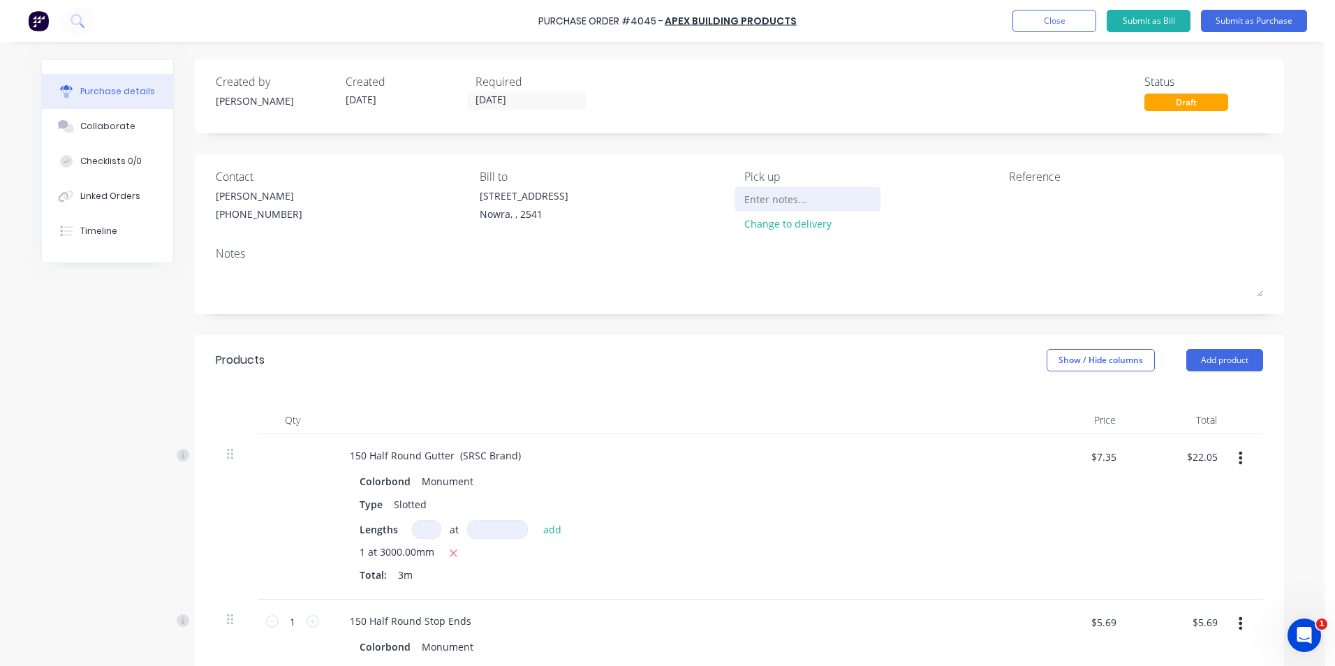
click at [776, 200] on input at bounding box center [807, 199] width 127 height 21
type input "pick up srsc"
click at [1224, 13] on button "Submit as Purchase" at bounding box center [1254, 21] width 106 height 22
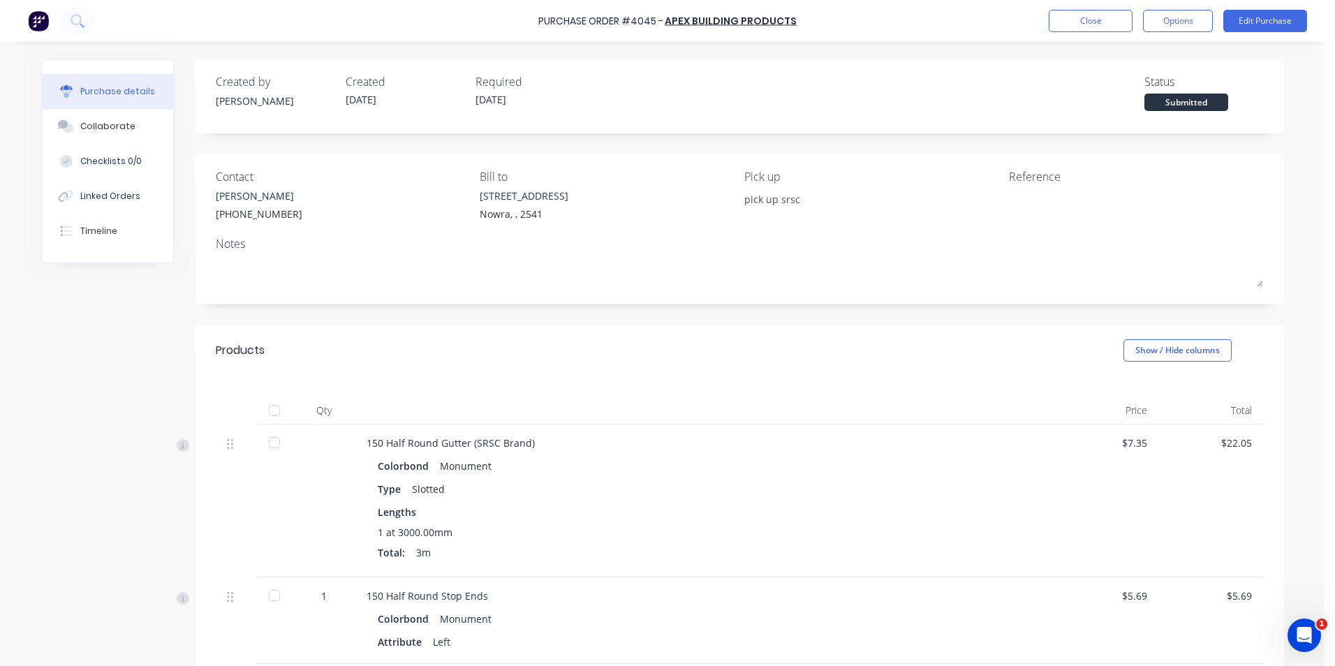
click at [1193, 20] on button "Options" at bounding box center [1178, 21] width 70 height 22
click at [1144, 44] on button "Print / Email" at bounding box center [1146, 57] width 133 height 28
click at [1140, 89] on div "With pricing" at bounding box center [1147, 85] width 108 height 20
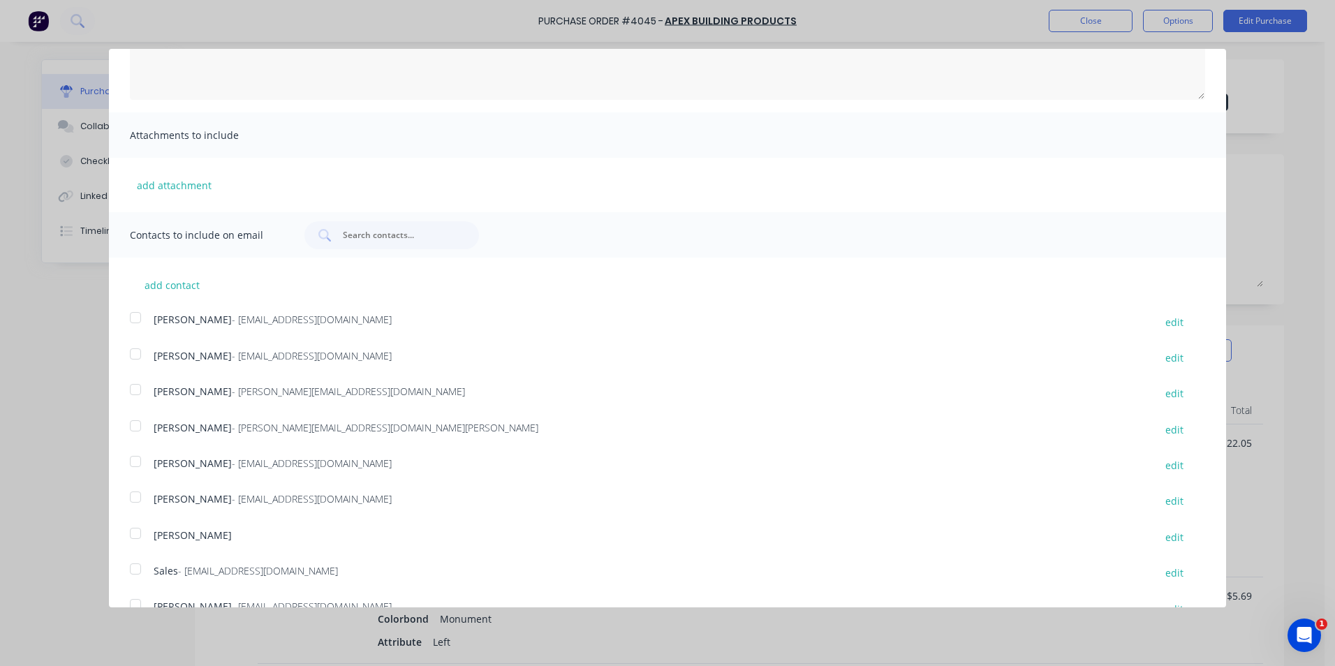
scroll to position [256, 0]
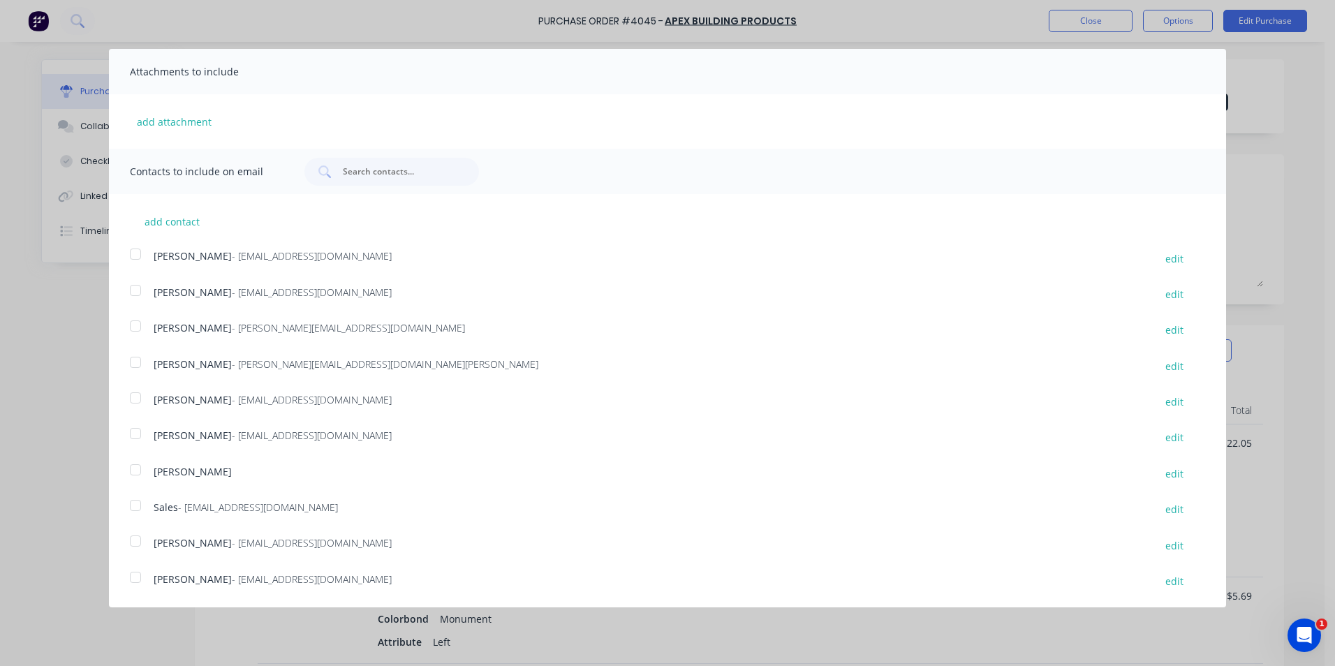
click at [128, 503] on div at bounding box center [136, 506] width 28 height 28
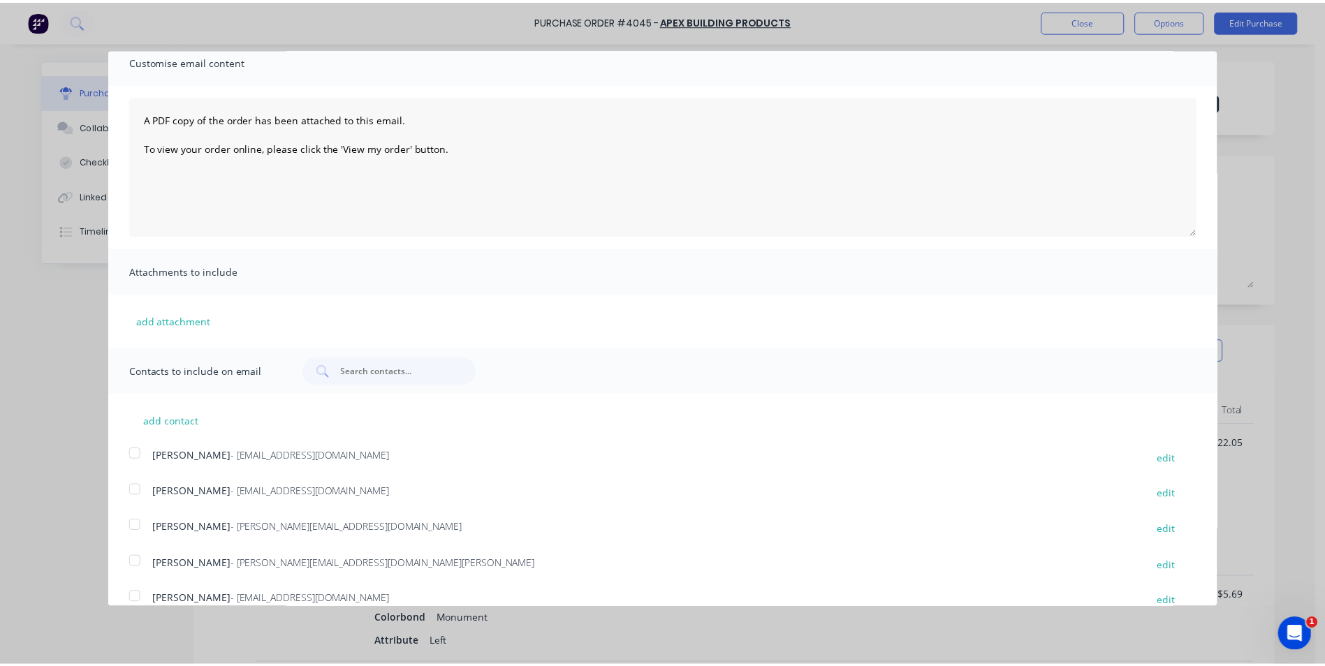
scroll to position [0, 0]
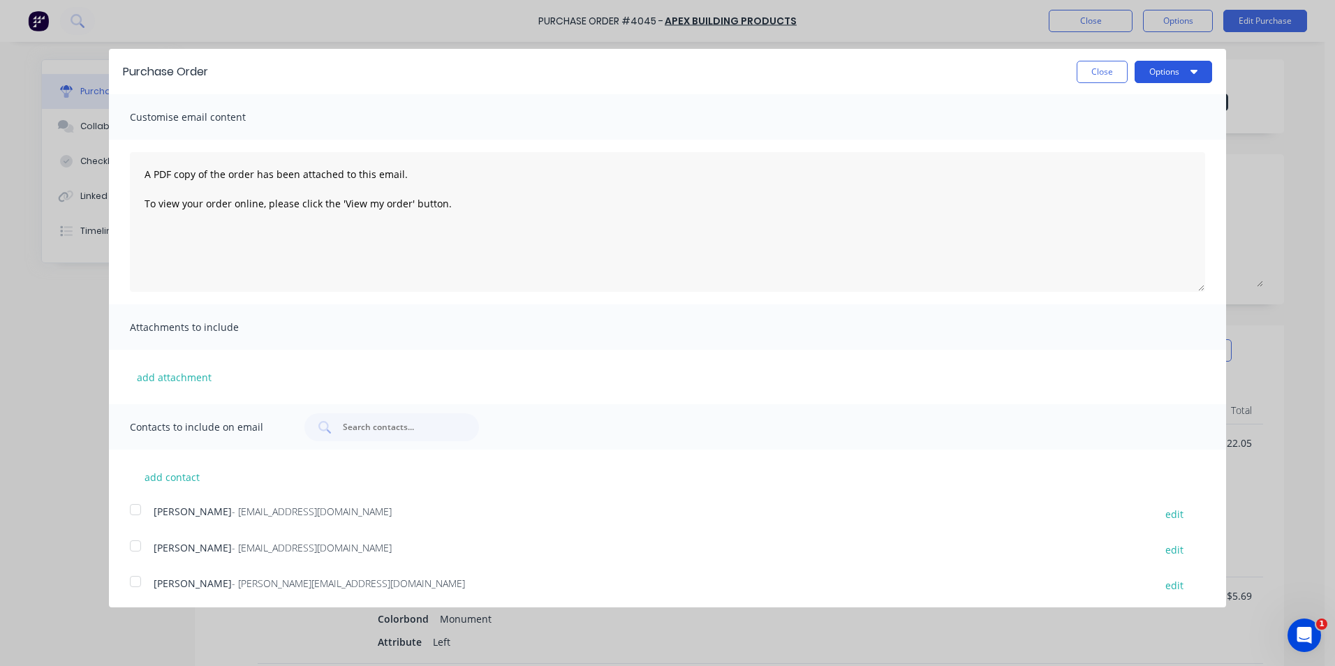
click at [1148, 68] on button "Options" at bounding box center [1174, 72] width 78 height 22
click at [1128, 130] on div "Email" at bounding box center [1146, 135] width 108 height 20
click at [1104, 75] on button "Close" at bounding box center [1102, 72] width 51 height 22
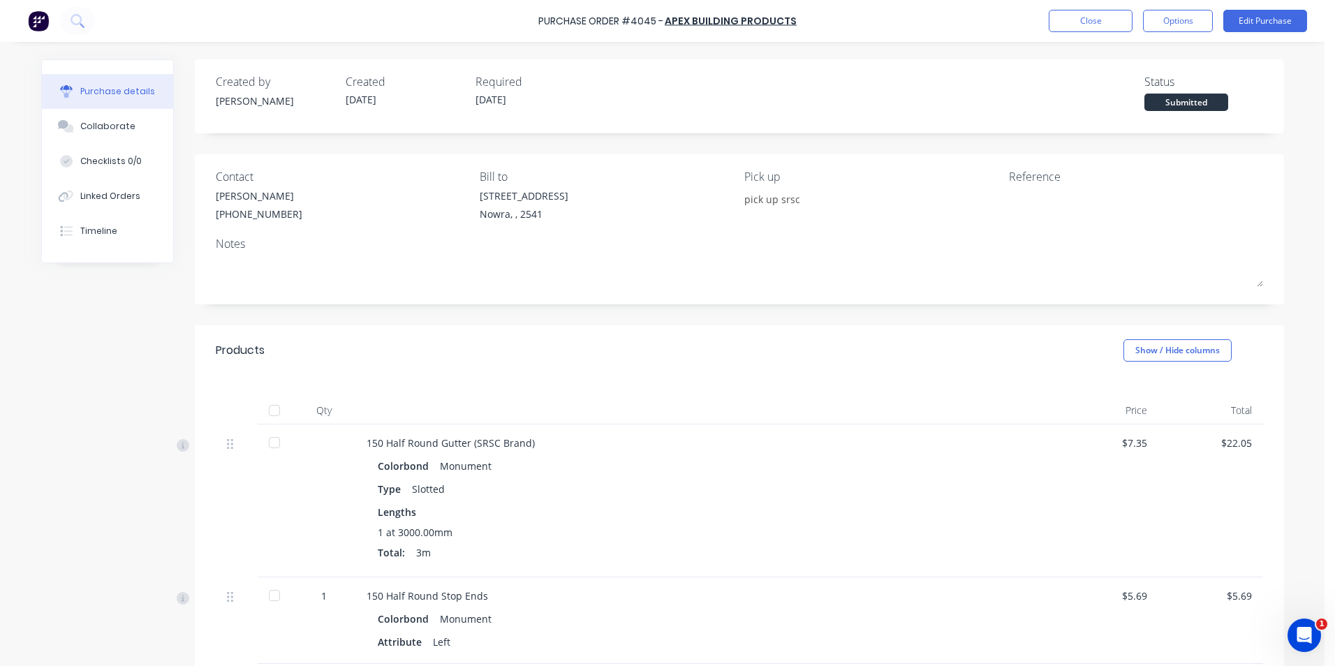
click at [1151, 39] on div "Purchase Order #4045 - Apex Building Products Close Options Edit Purchase" at bounding box center [667, 21] width 1335 height 42
click at [1161, 24] on button "Options" at bounding box center [1178, 21] width 70 height 22
click at [1145, 58] on div "Print / Email" at bounding box center [1147, 57] width 108 height 20
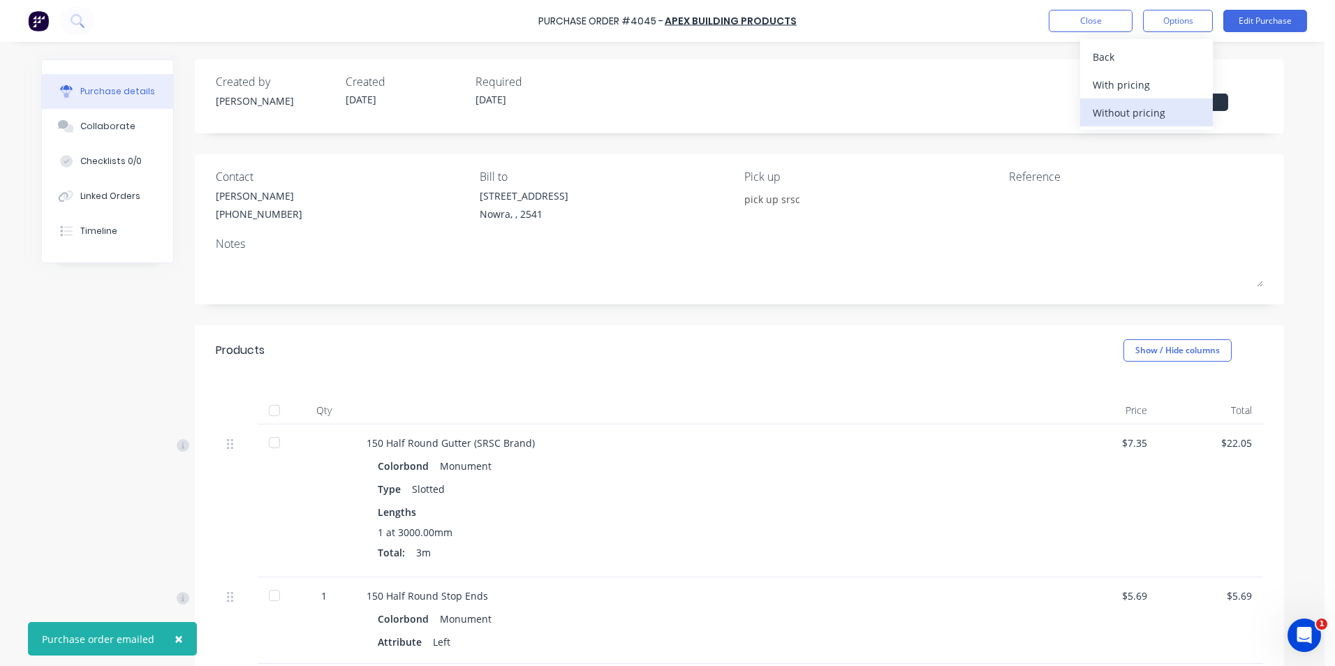
click at [1153, 111] on div "Without pricing" at bounding box center [1147, 113] width 108 height 20
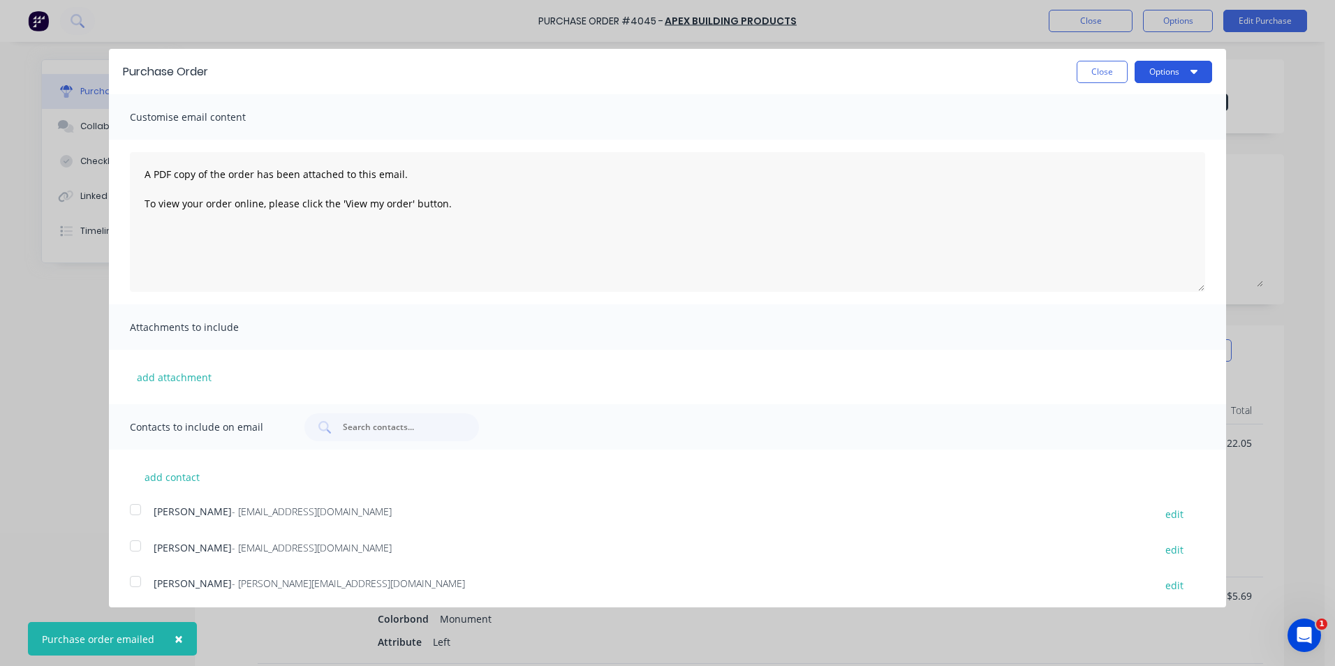
click at [1159, 82] on button "Options" at bounding box center [1174, 72] width 78 height 22
click at [1113, 124] on button "Email" at bounding box center [1146, 136] width 133 height 28
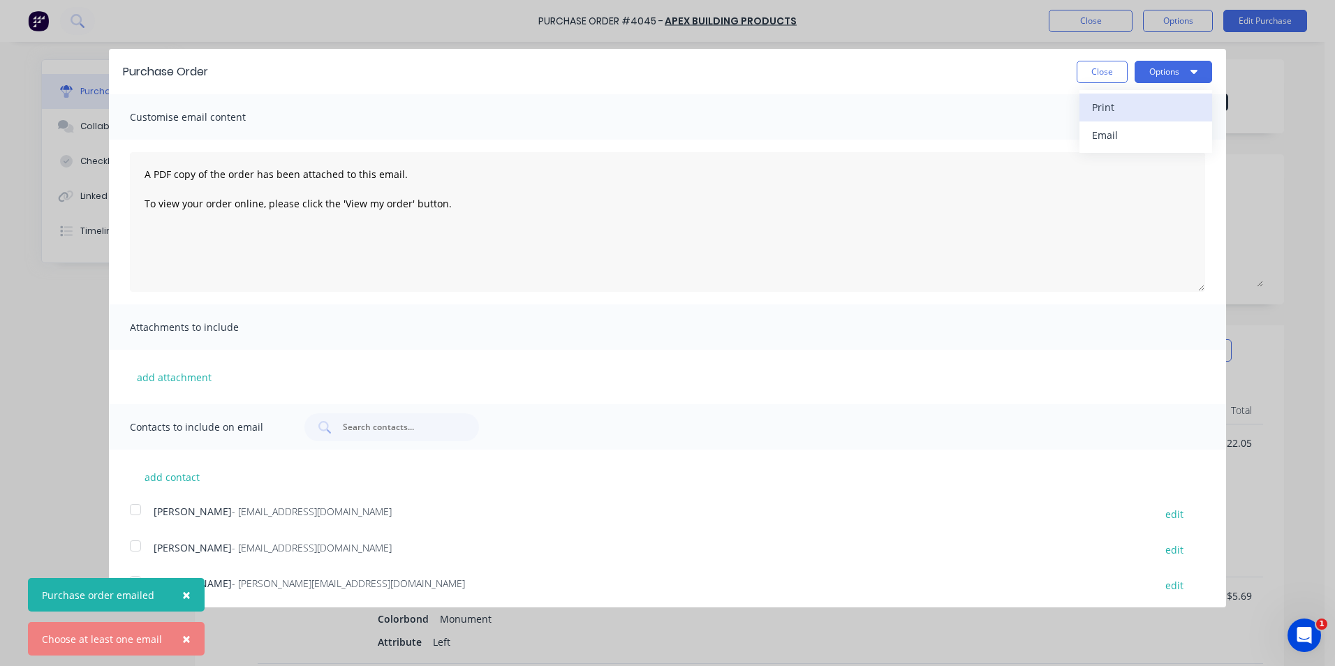
click at [1119, 105] on div "Print" at bounding box center [1146, 107] width 108 height 20
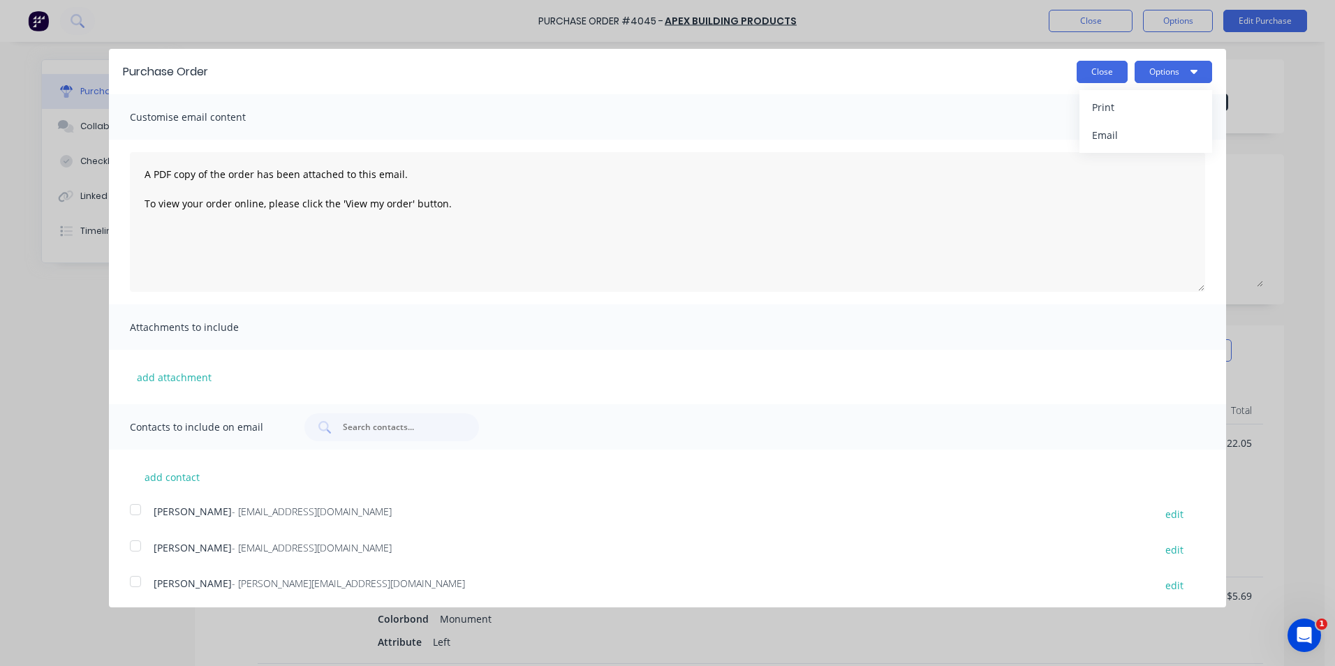
click at [1090, 76] on button "Close" at bounding box center [1102, 72] width 51 height 22
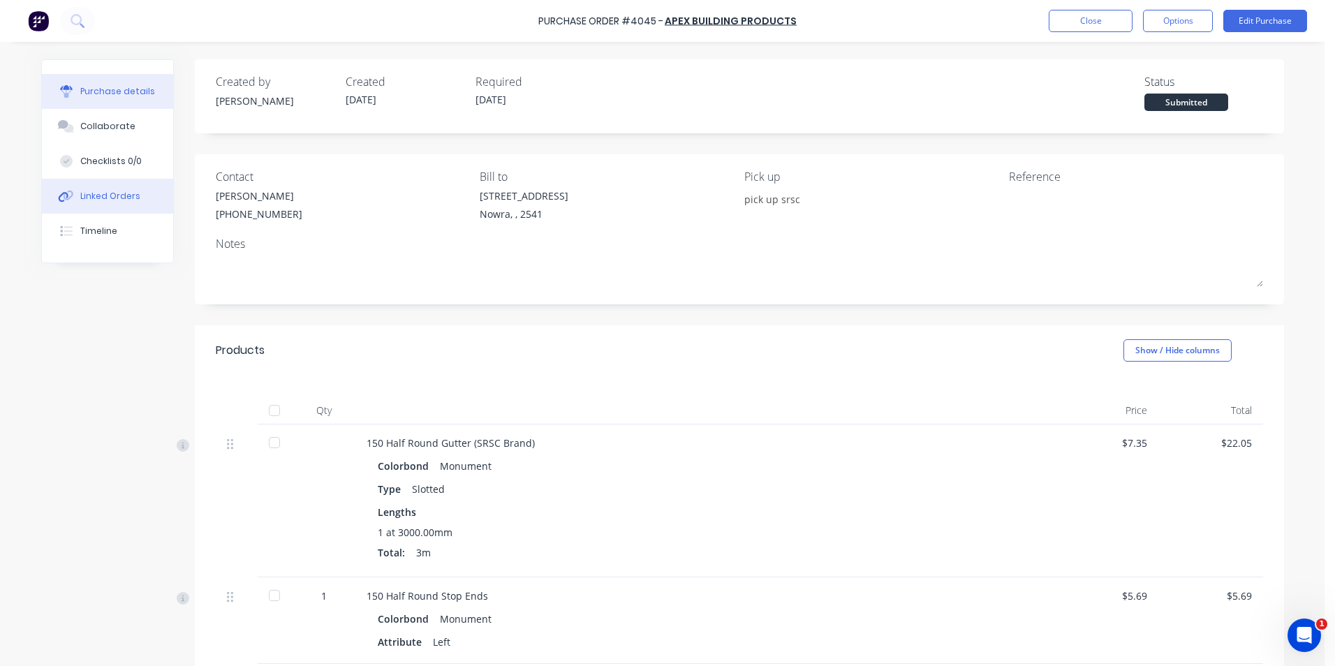
click at [115, 205] on button "Linked Orders" at bounding box center [107, 196] width 131 height 35
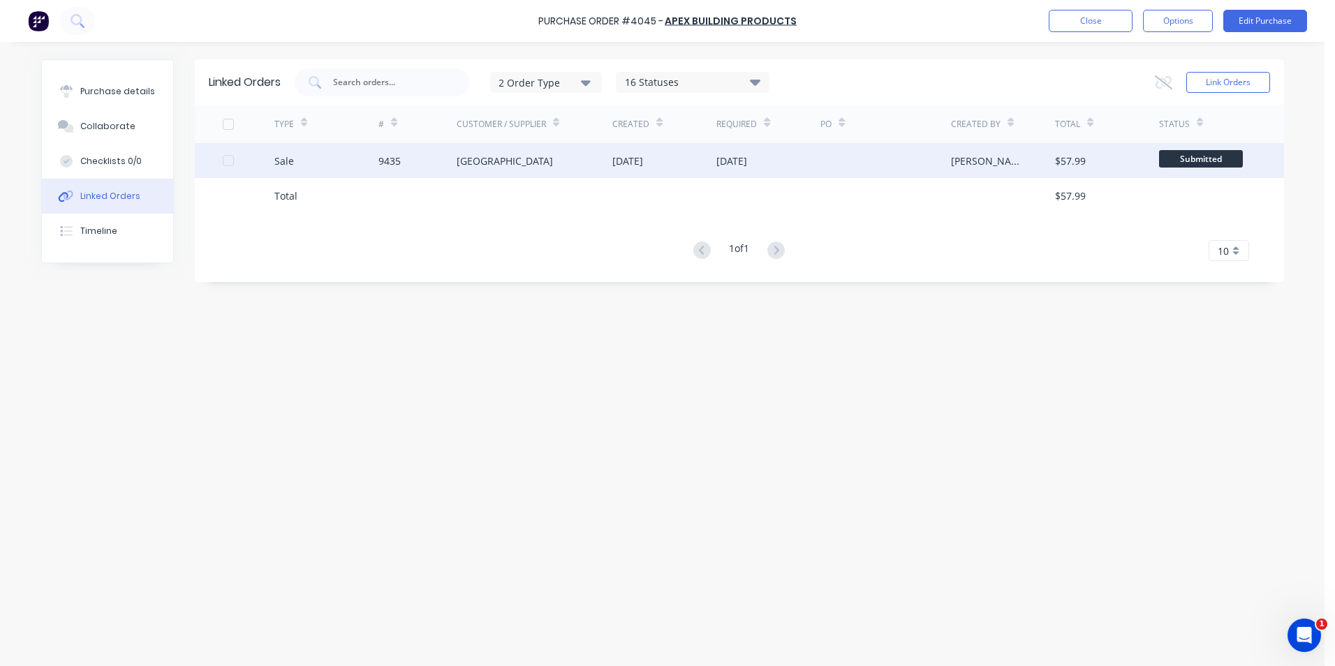
click at [399, 160] on div "9435" at bounding box center [390, 161] width 22 height 15
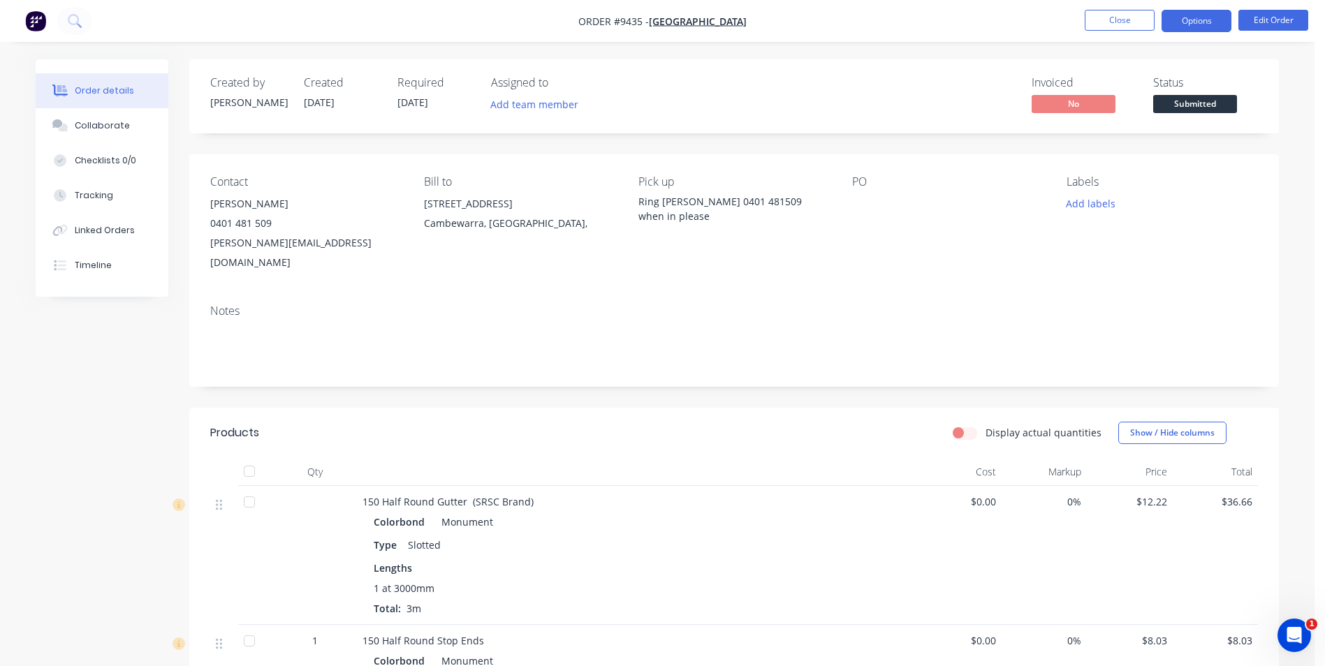
click at [1181, 20] on button "Options" at bounding box center [1196, 21] width 70 height 22
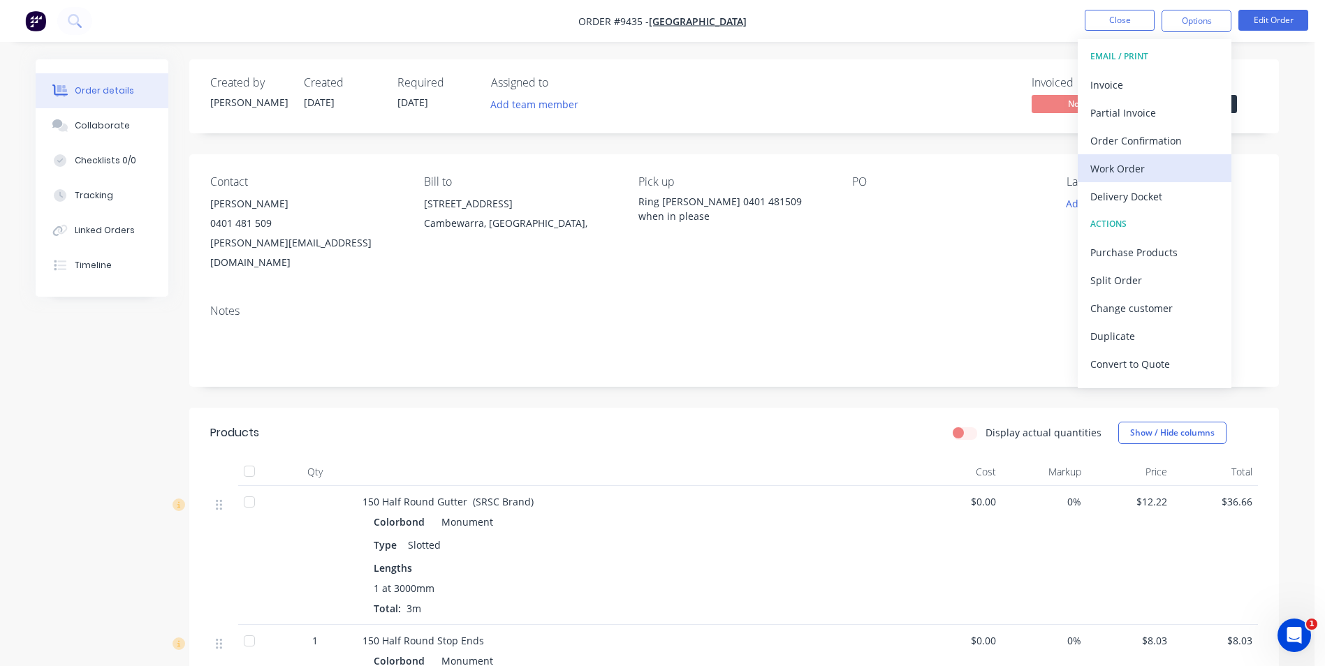
click at [1109, 161] on div "Work Order" at bounding box center [1154, 169] width 129 height 20
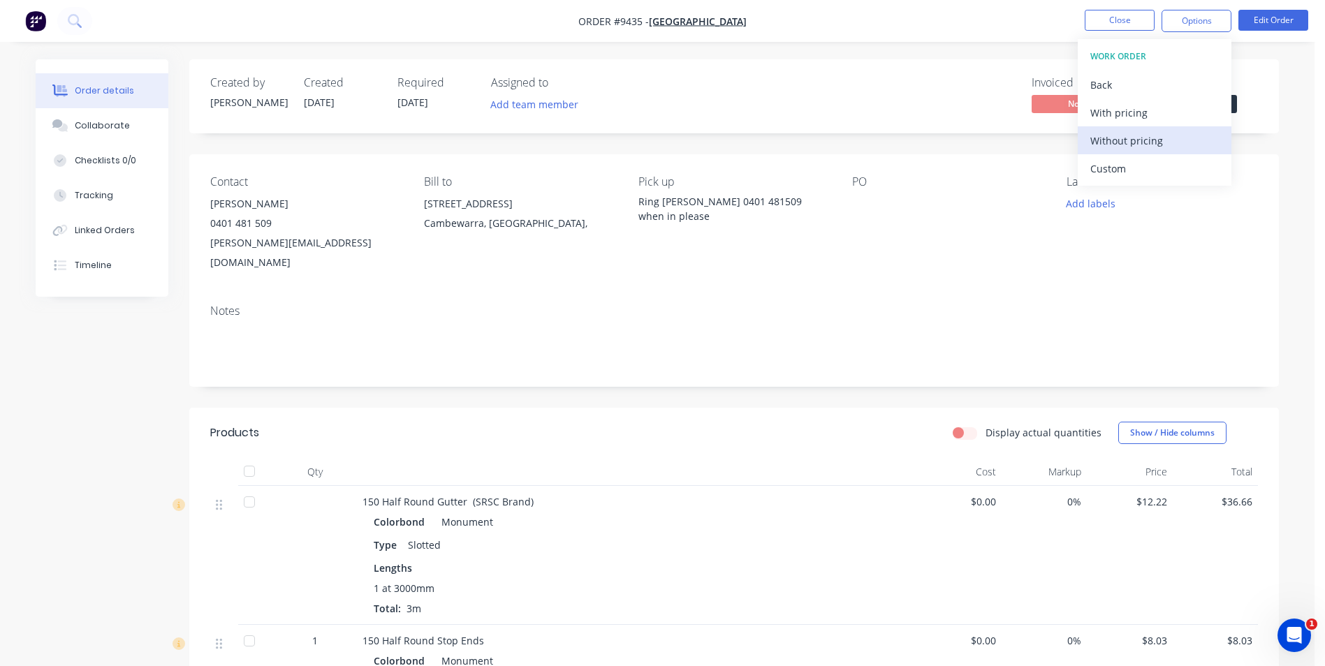
click at [1112, 133] on div "Without pricing" at bounding box center [1154, 141] width 129 height 20
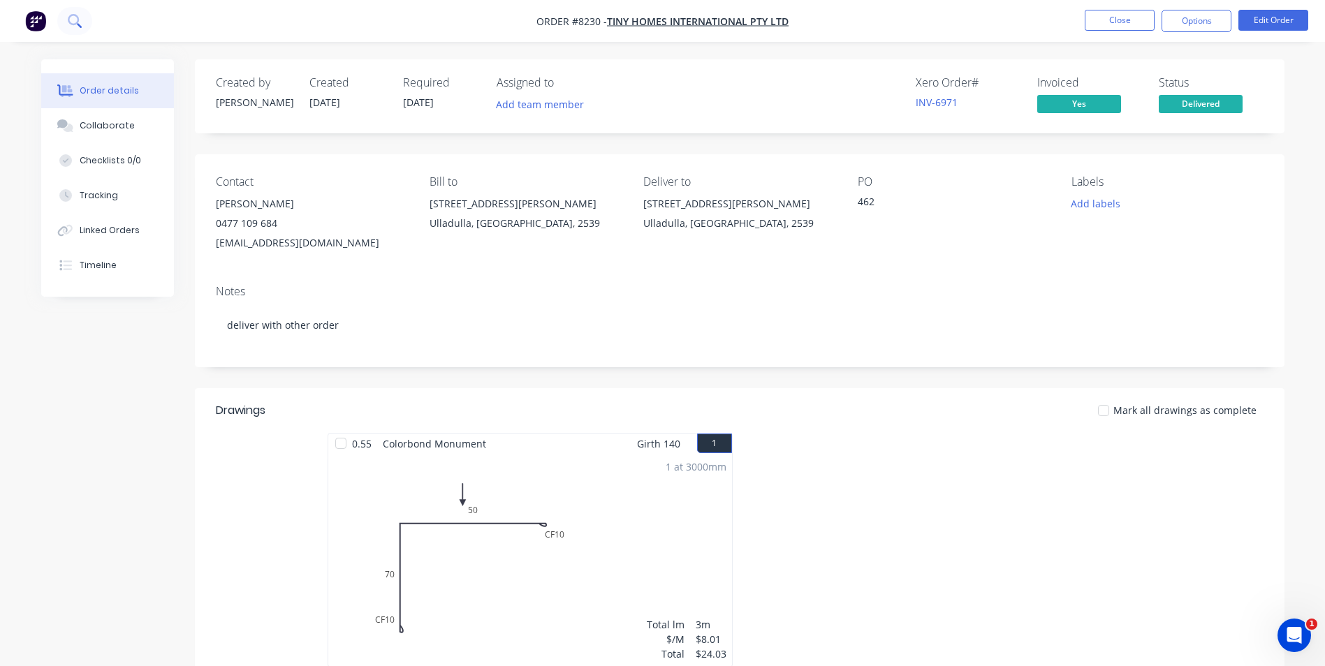
click at [73, 25] on icon at bounding box center [74, 20] width 13 height 13
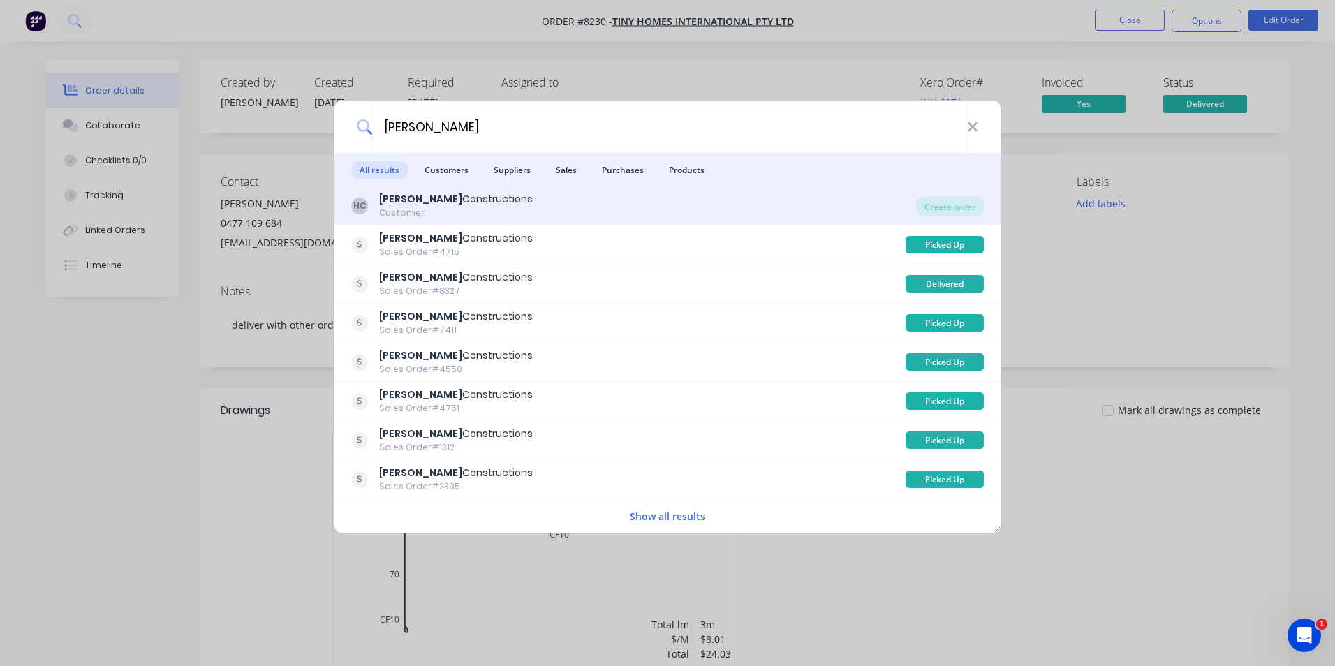
type input "[PERSON_NAME]"
click at [686, 205] on div "[PERSON_NAME] Constructions Customer" at bounding box center [633, 205] width 565 height 27
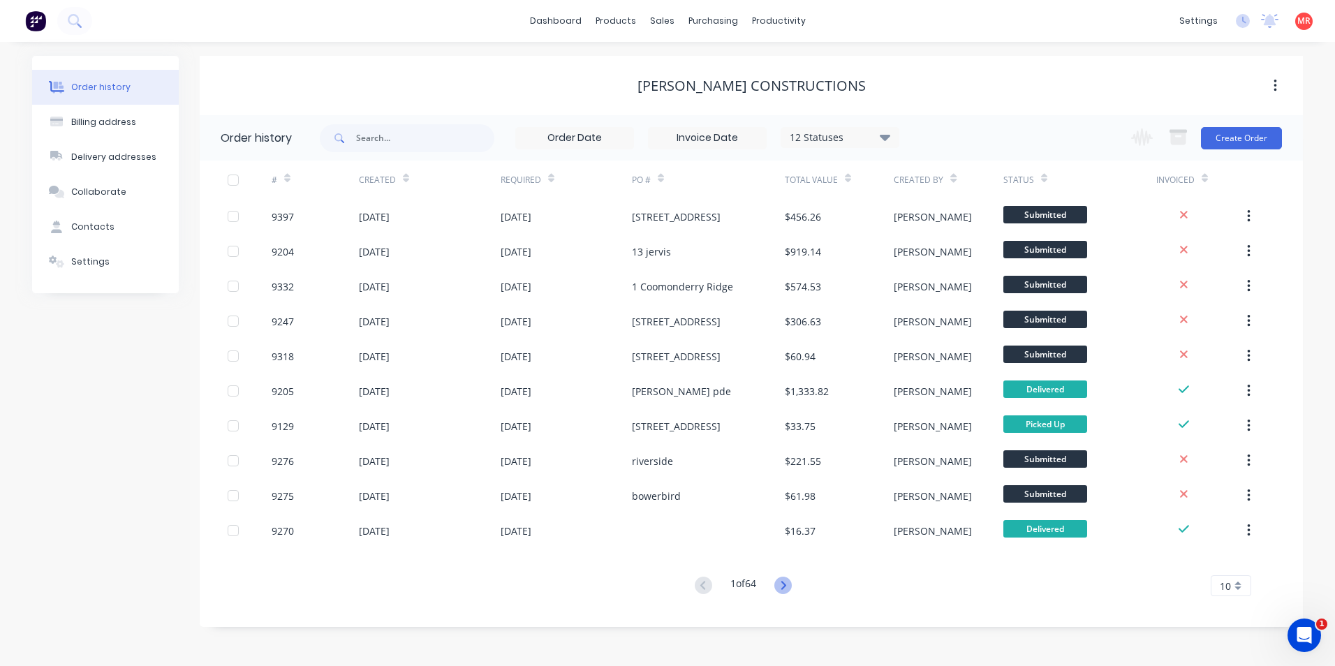
click at [792, 589] on icon at bounding box center [782, 585] width 17 height 17
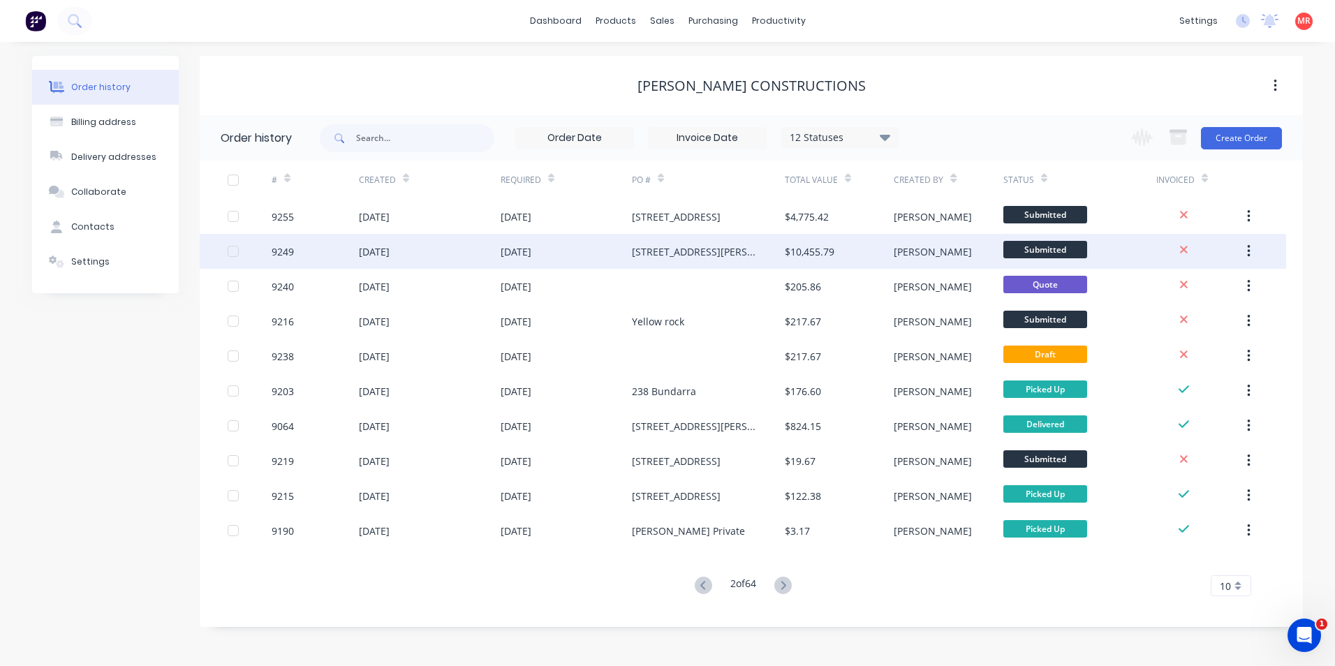
click at [667, 252] on div "[STREET_ADDRESS][PERSON_NAME]" at bounding box center [694, 251] width 125 height 15
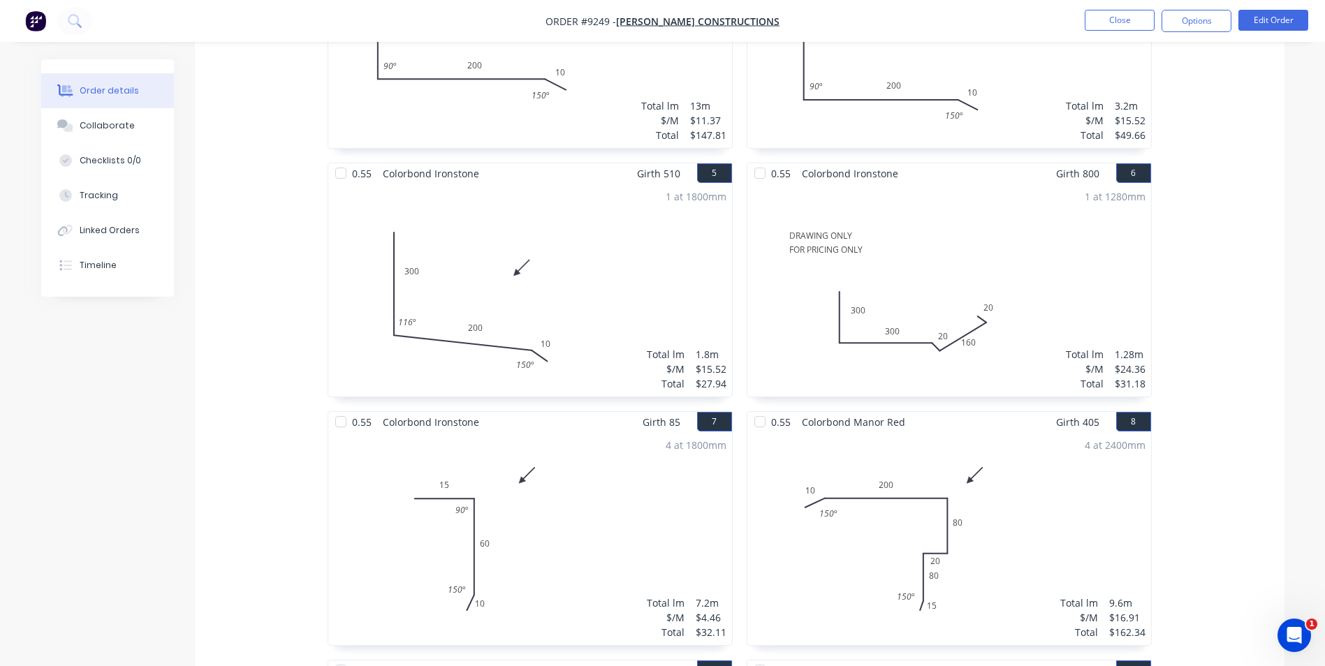
scroll to position [698, 0]
